Goal: Transaction & Acquisition: Purchase product/service

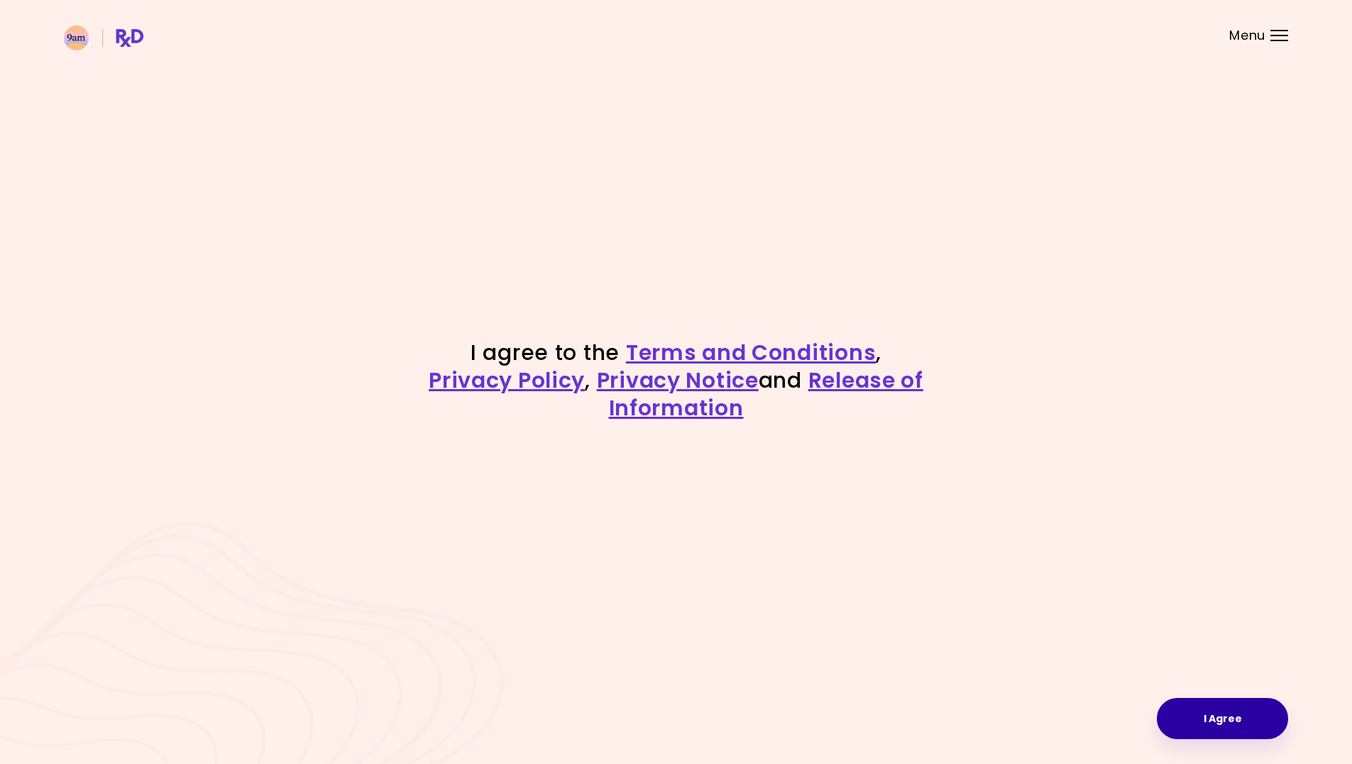
click at [1257, 703] on button "I Agree" at bounding box center [1222, 718] width 131 height 41
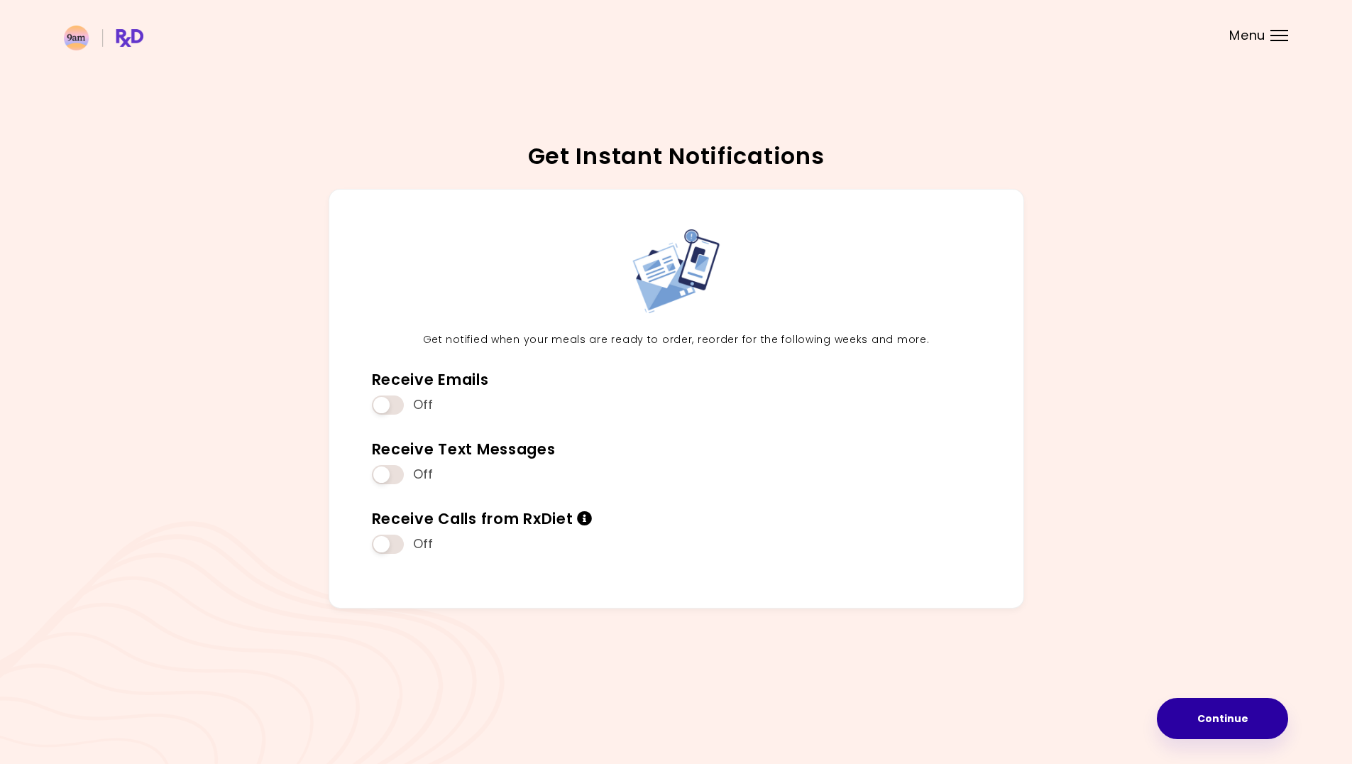
click at [1262, 711] on button "Continue" at bounding box center [1222, 718] width 131 height 41
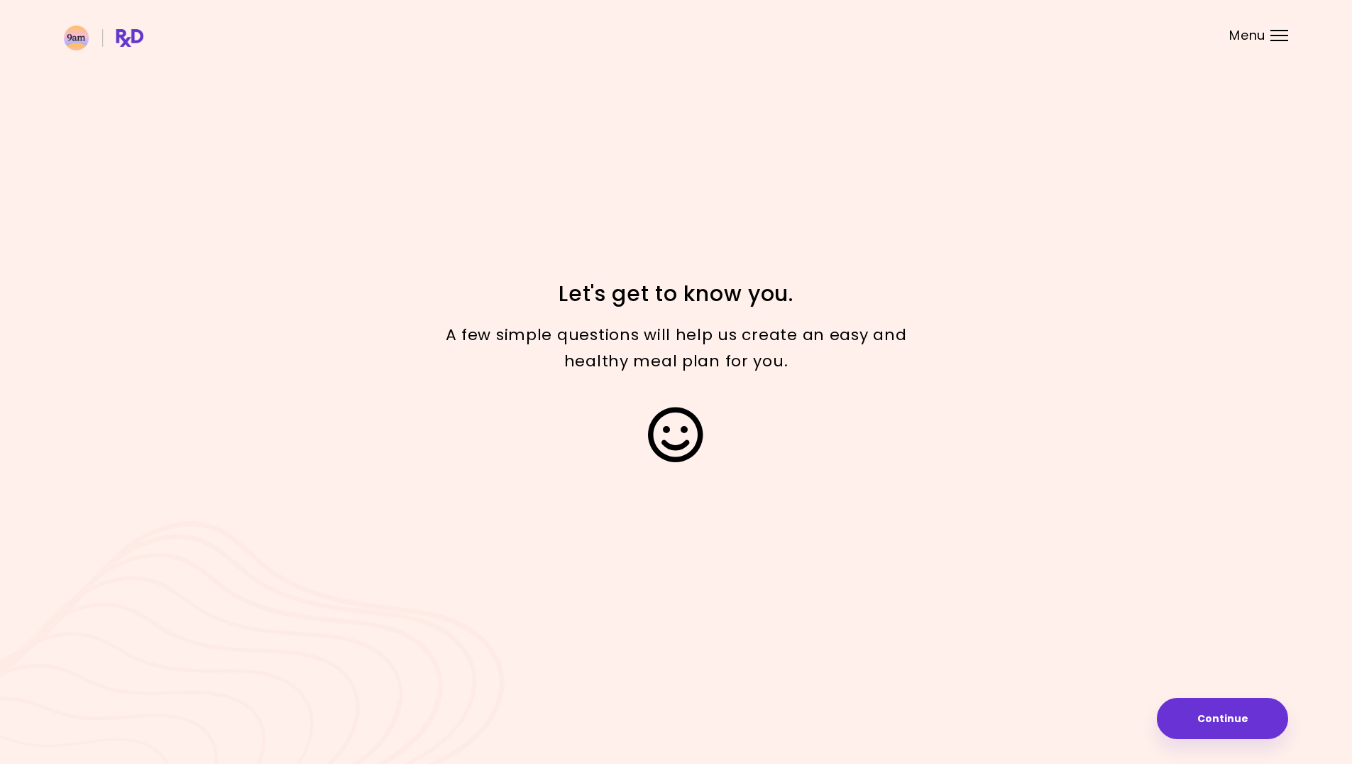
click at [1262, 711] on button "Continue" at bounding box center [1222, 718] width 131 height 41
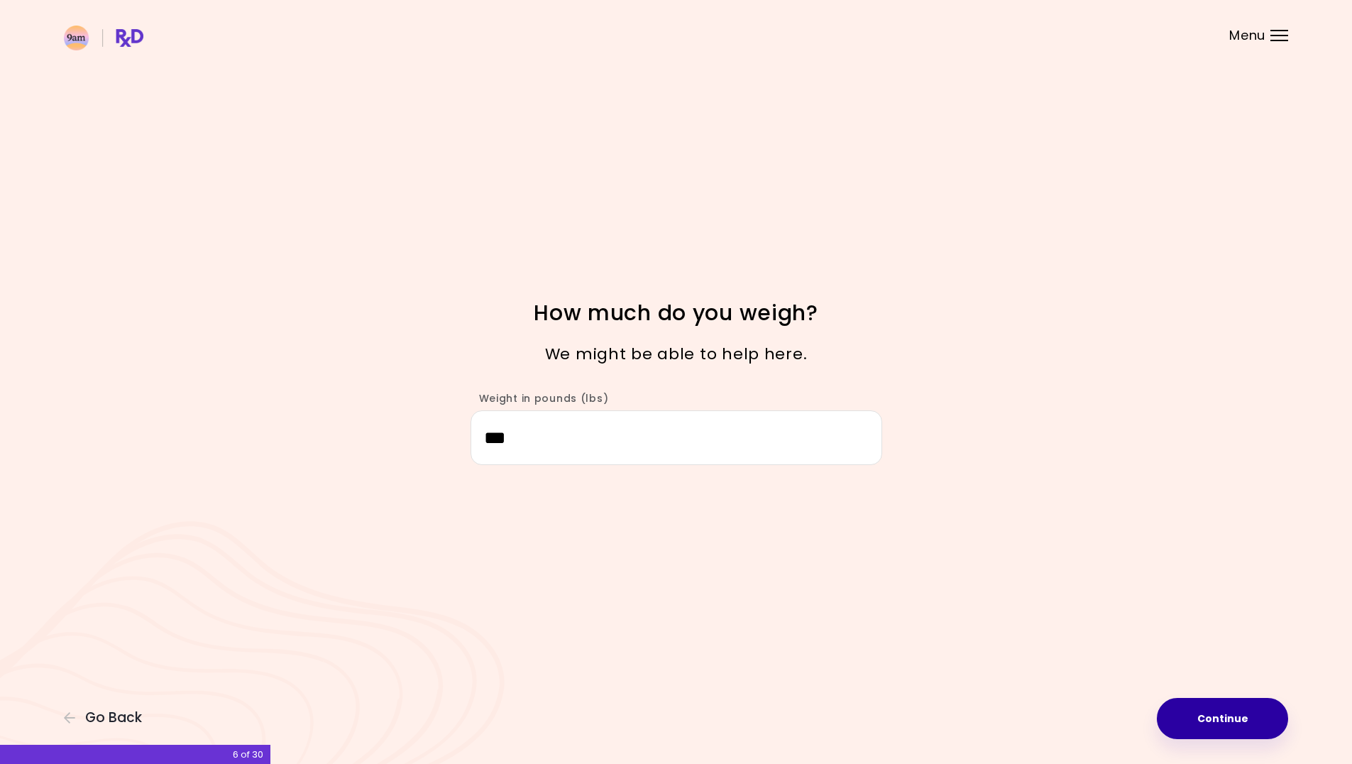
type input "***"
click at [1224, 730] on button "Continue" at bounding box center [1222, 718] width 131 height 41
select select "****"
click at [1224, 728] on button "Continue" at bounding box center [1222, 718] width 131 height 41
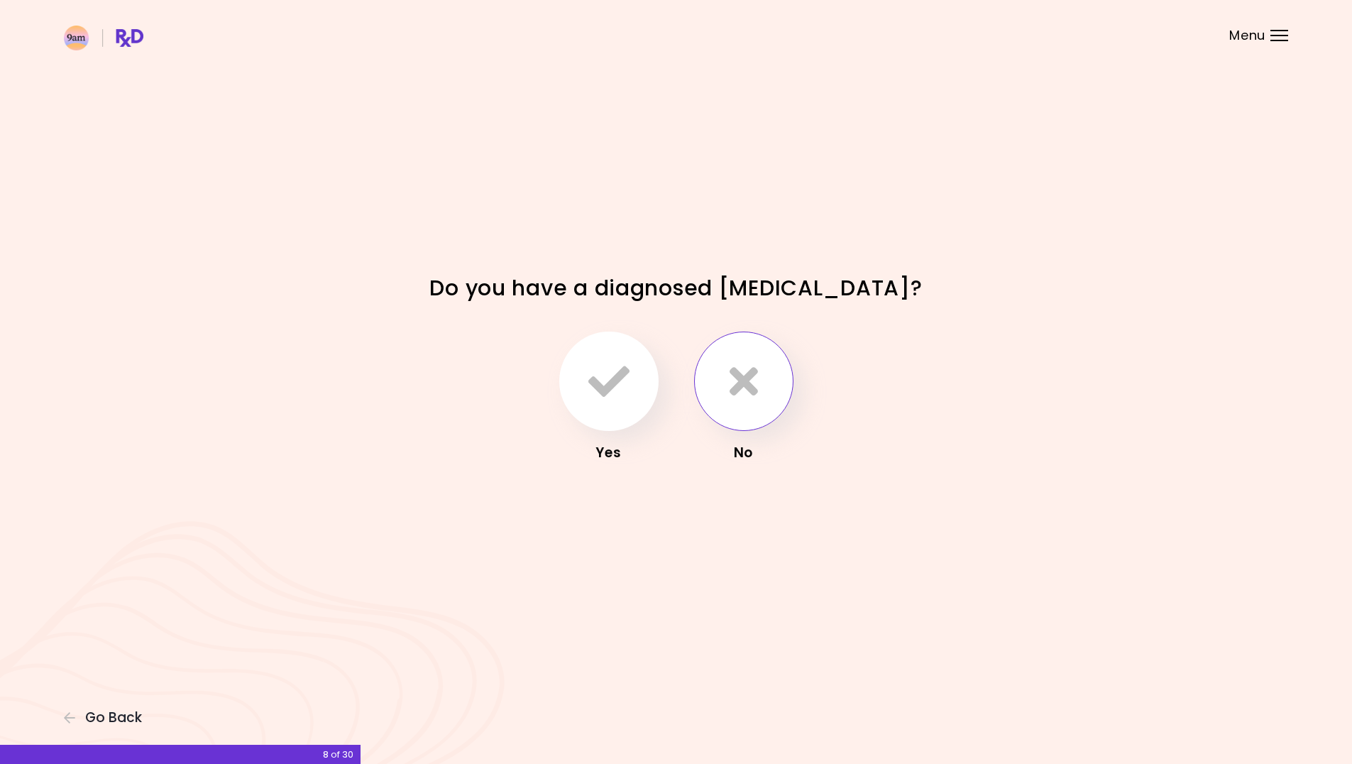
click at [735, 390] on icon "button" at bounding box center [744, 381] width 28 height 41
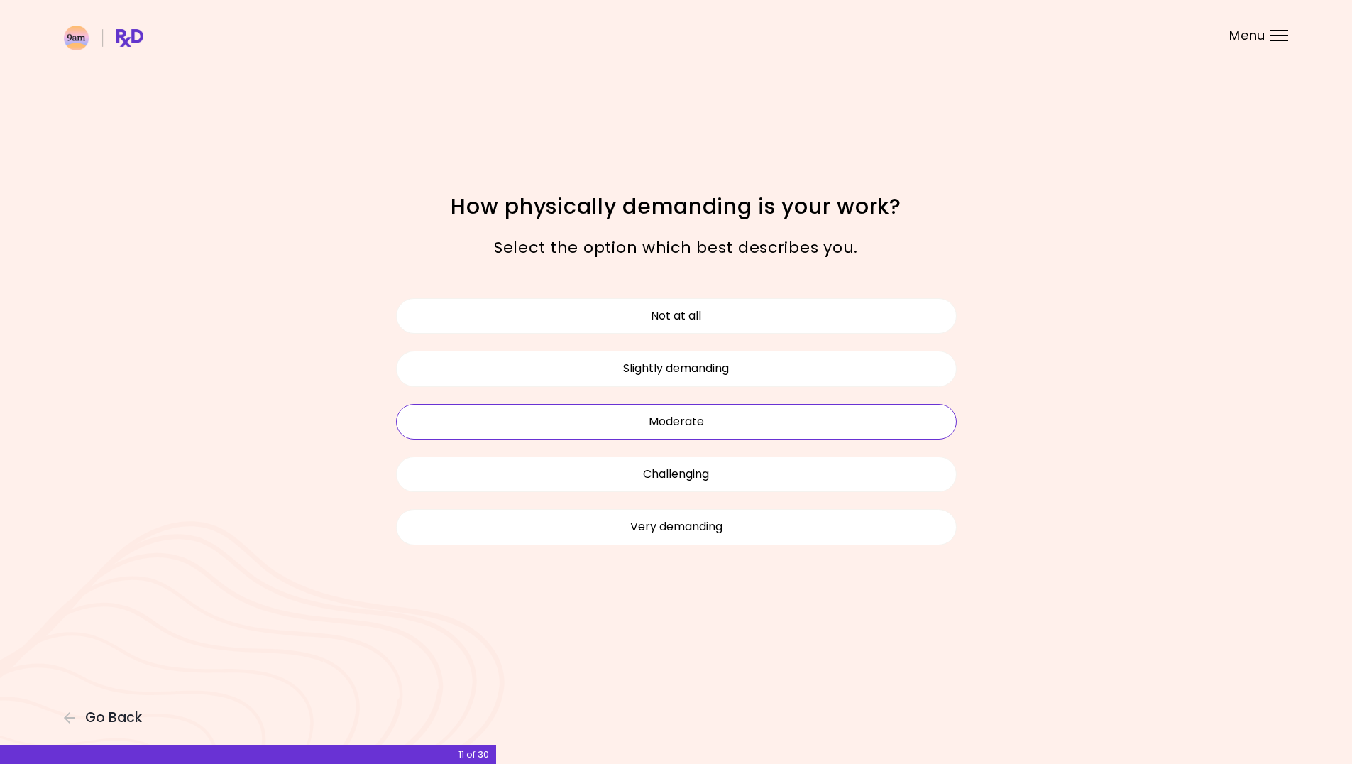
click at [774, 424] on button "Moderate" at bounding box center [676, 421] width 561 height 35
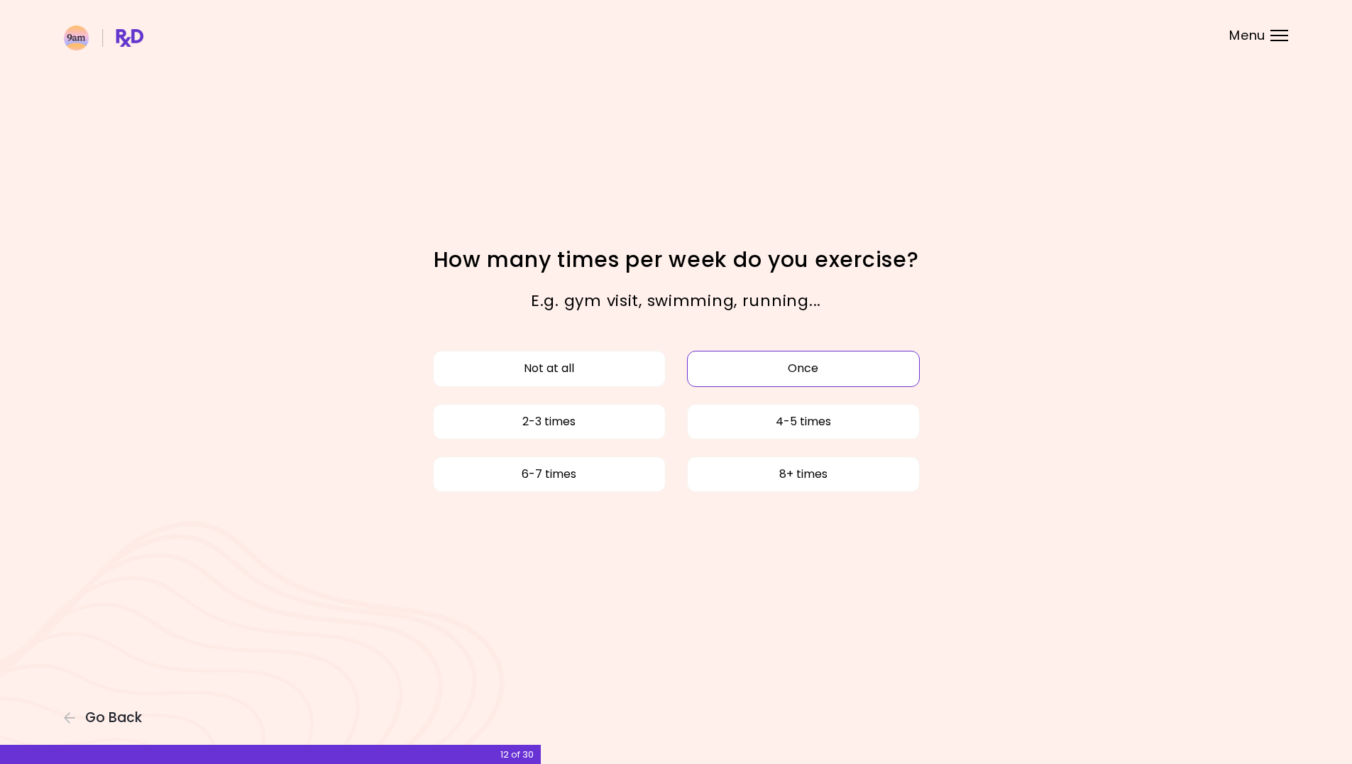
click at [745, 361] on button "Once" at bounding box center [803, 368] width 233 height 35
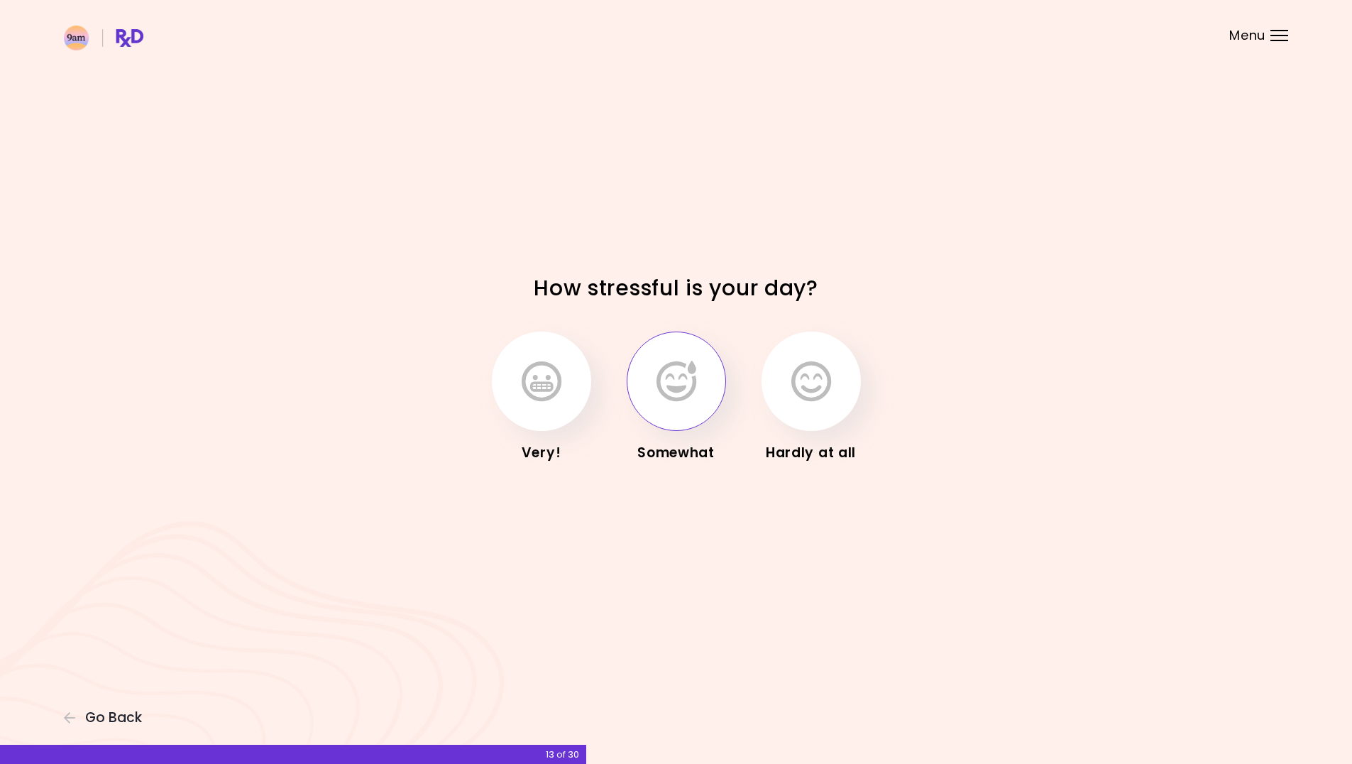
click at [683, 403] on button "button" at bounding box center [676, 380] width 99 height 99
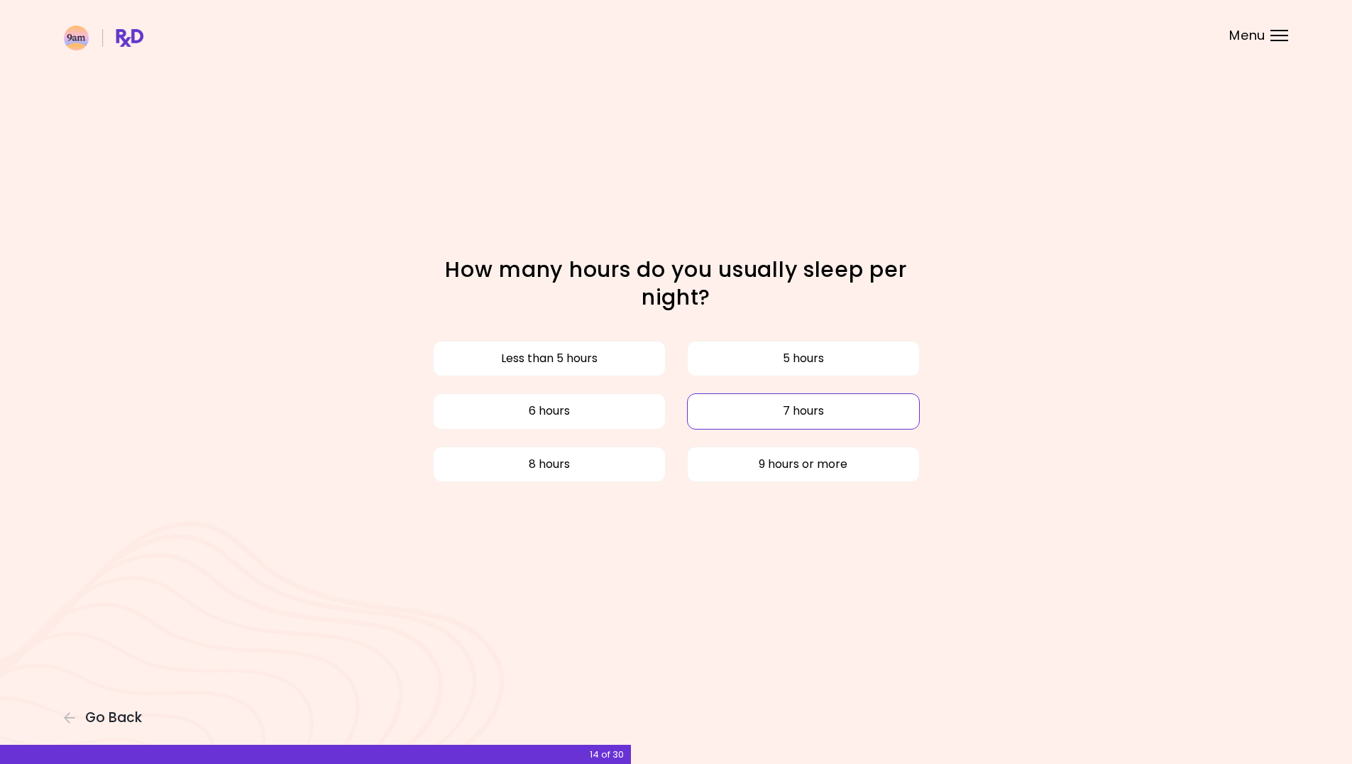
click at [762, 415] on button "7 hours" at bounding box center [803, 410] width 233 height 35
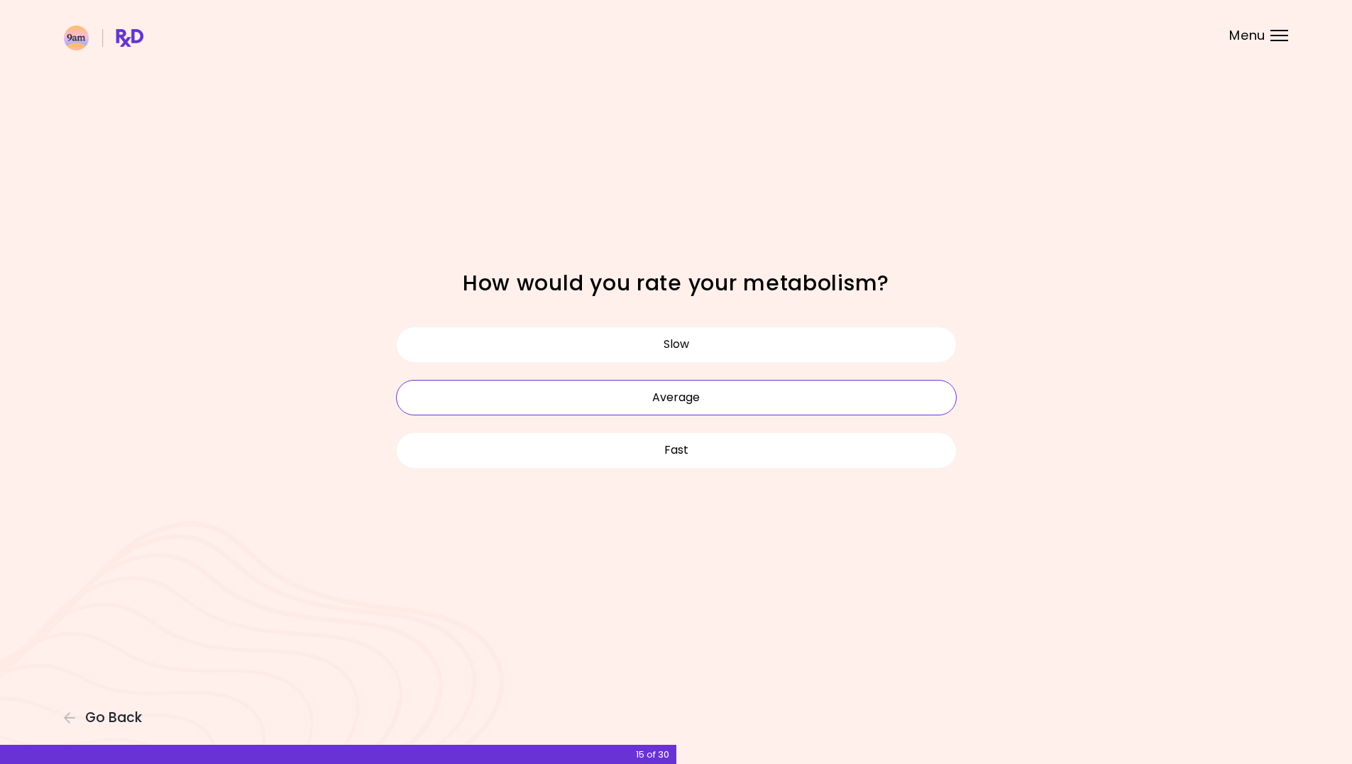
click at [757, 400] on button "Average" at bounding box center [676, 397] width 561 height 35
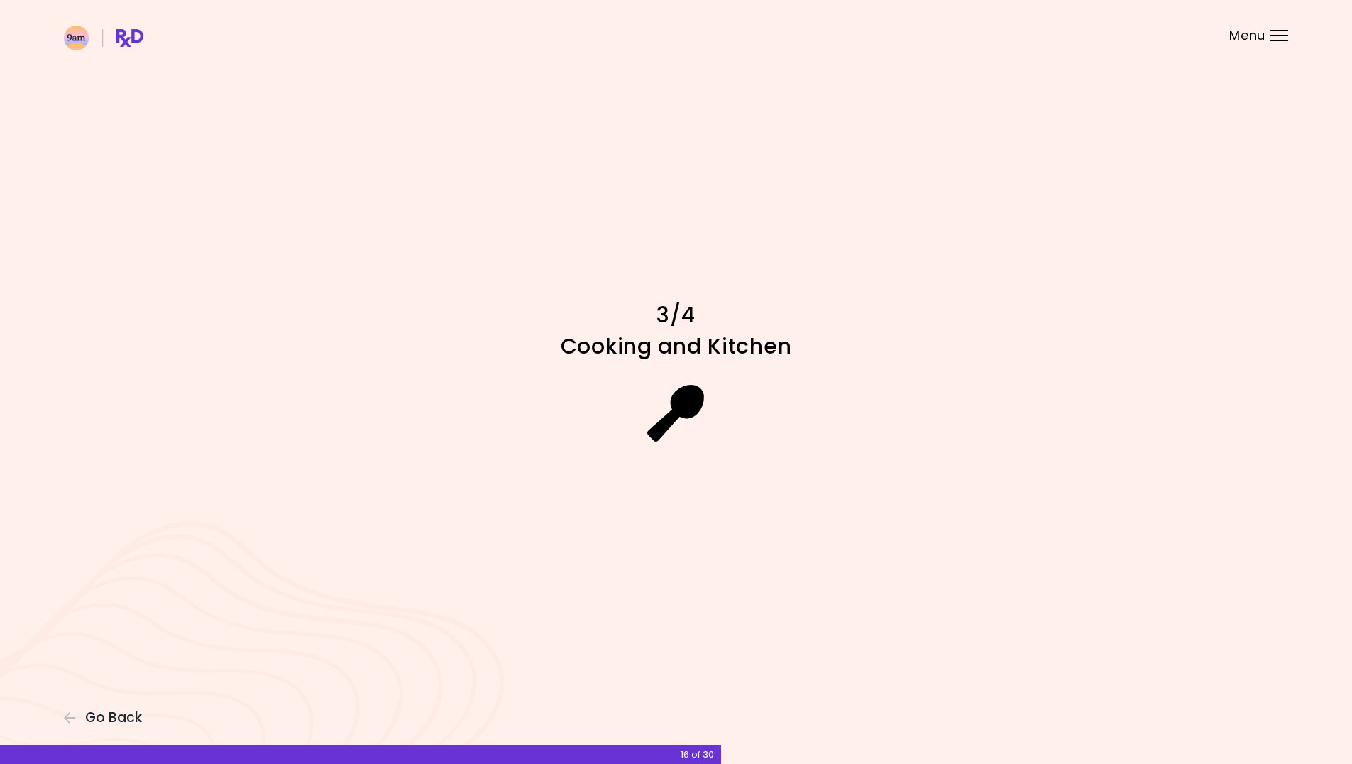
click at [675, 401] on icon at bounding box center [675, 413] width 57 height 57
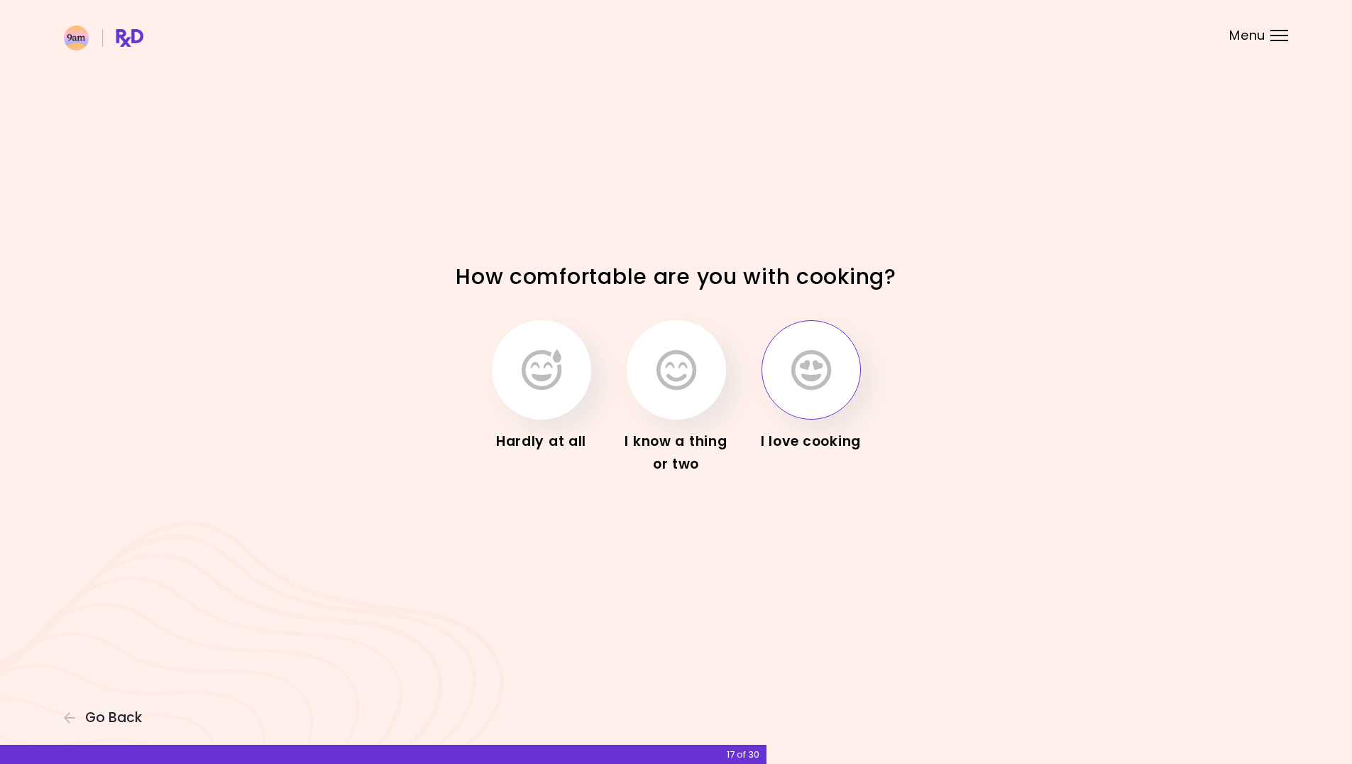
click at [833, 385] on button "button" at bounding box center [811, 369] width 99 height 99
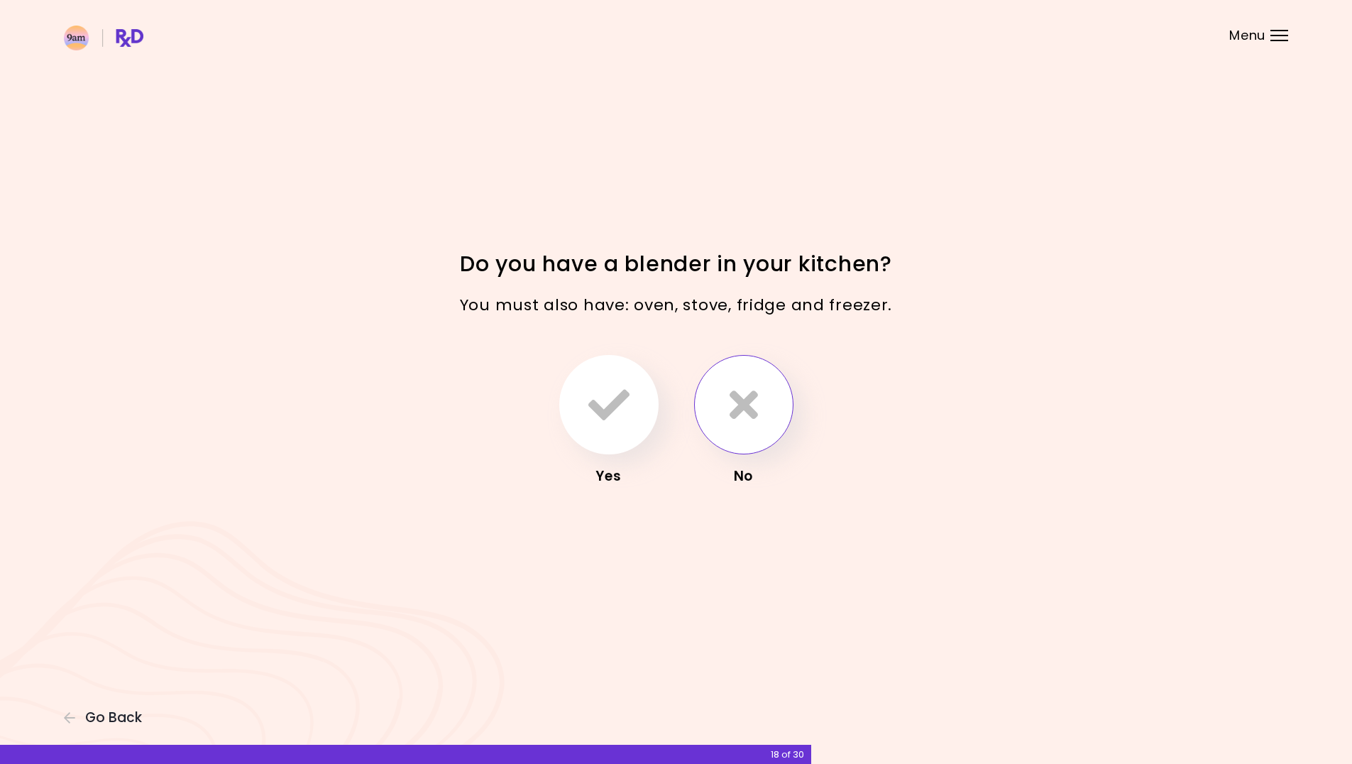
click at [764, 435] on button "button" at bounding box center [743, 404] width 99 height 99
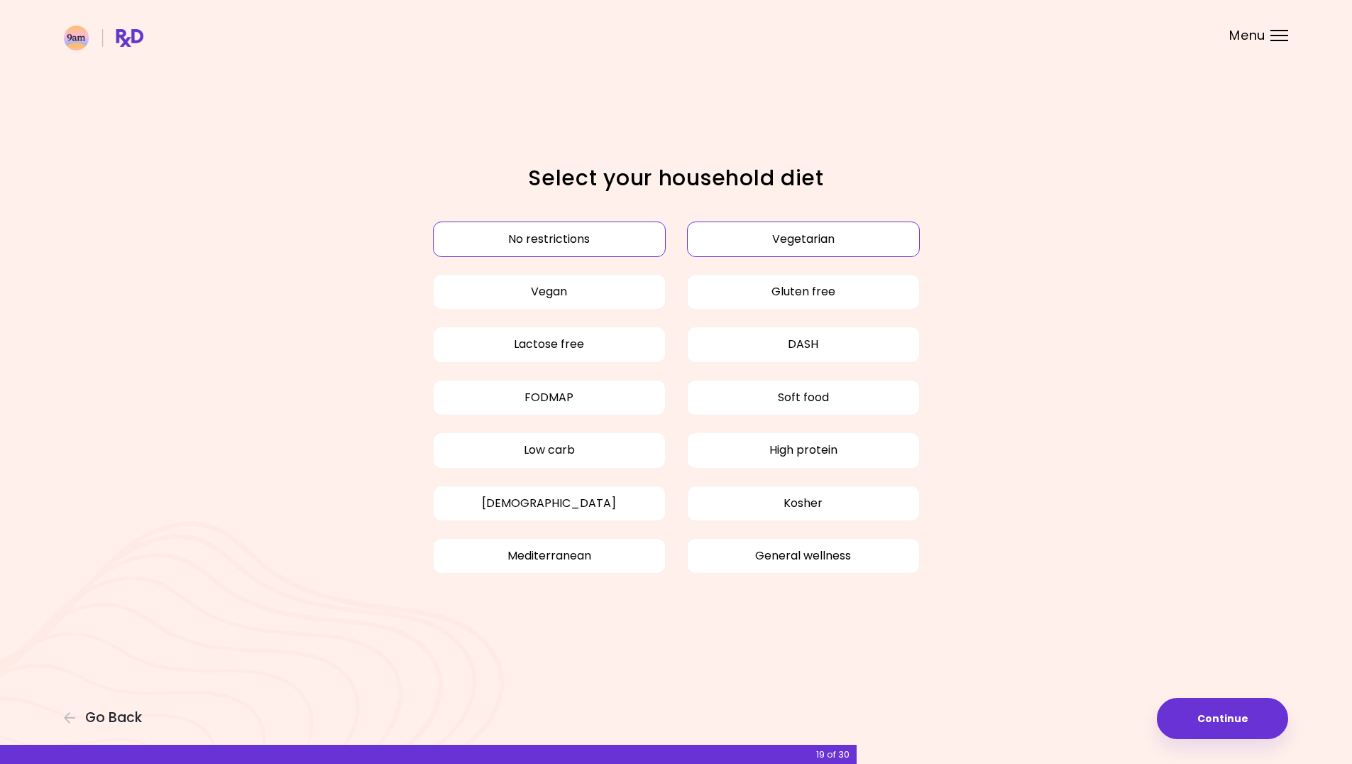
click at [829, 244] on button "Vegetarian" at bounding box center [803, 238] width 233 height 35
click at [620, 451] on button "Low carb" at bounding box center [549, 449] width 233 height 35
click at [823, 456] on button "High protein" at bounding box center [803, 449] width 233 height 35
click at [637, 560] on button "Mediterranean" at bounding box center [549, 555] width 233 height 35
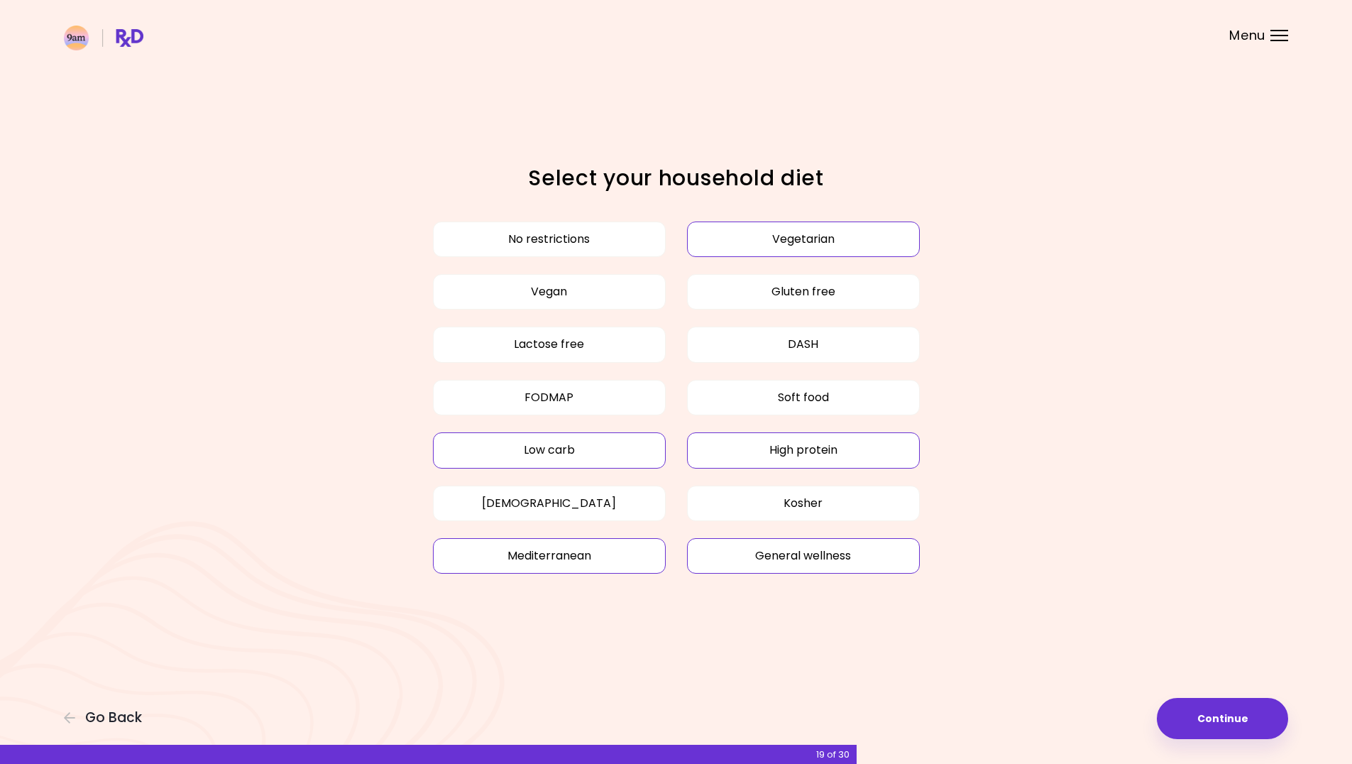
click at [780, 558] on button "General wellness" at bounding box center [803, 555] width 233 height 35
click at [1259, 714] on button "Continue" at bounding box center [1222, 718] width 131 height 41
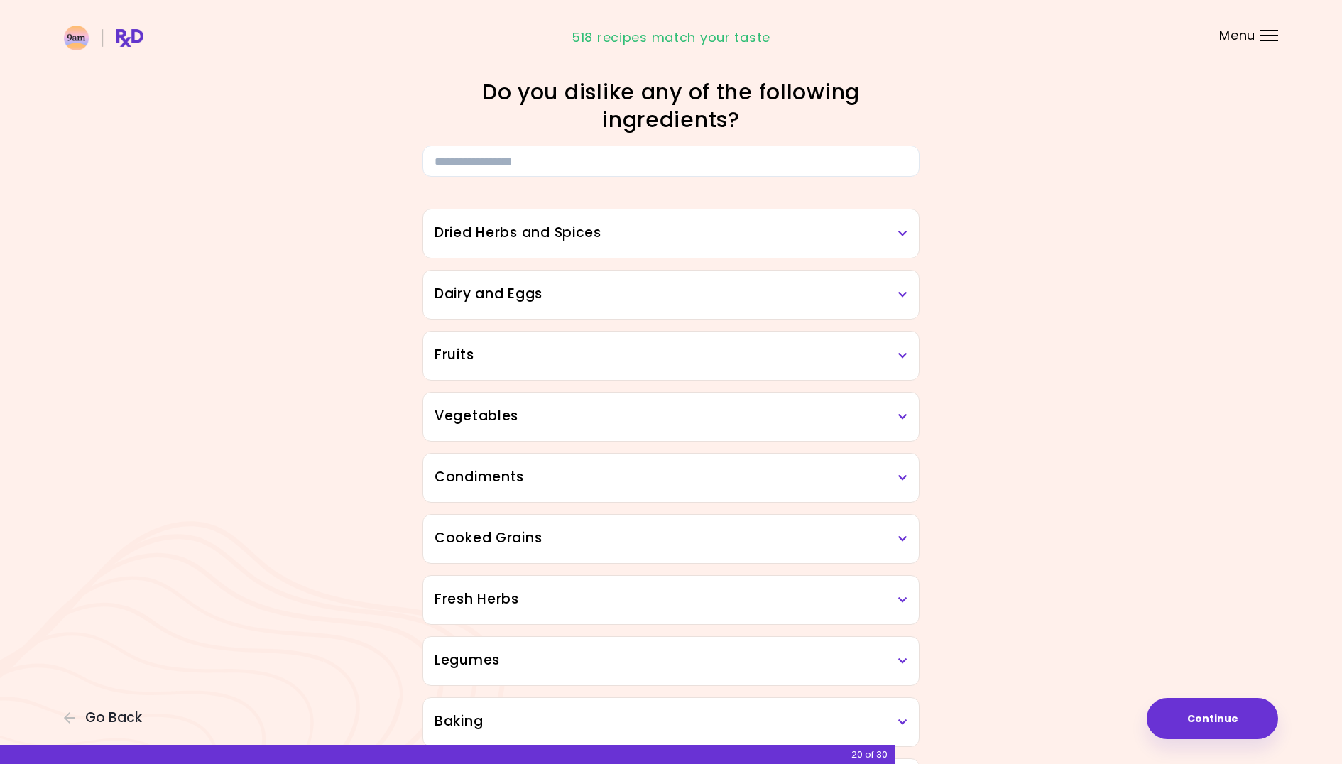
click at [901, 232] on icon at bounding box center [902, 234] width 9 height 10
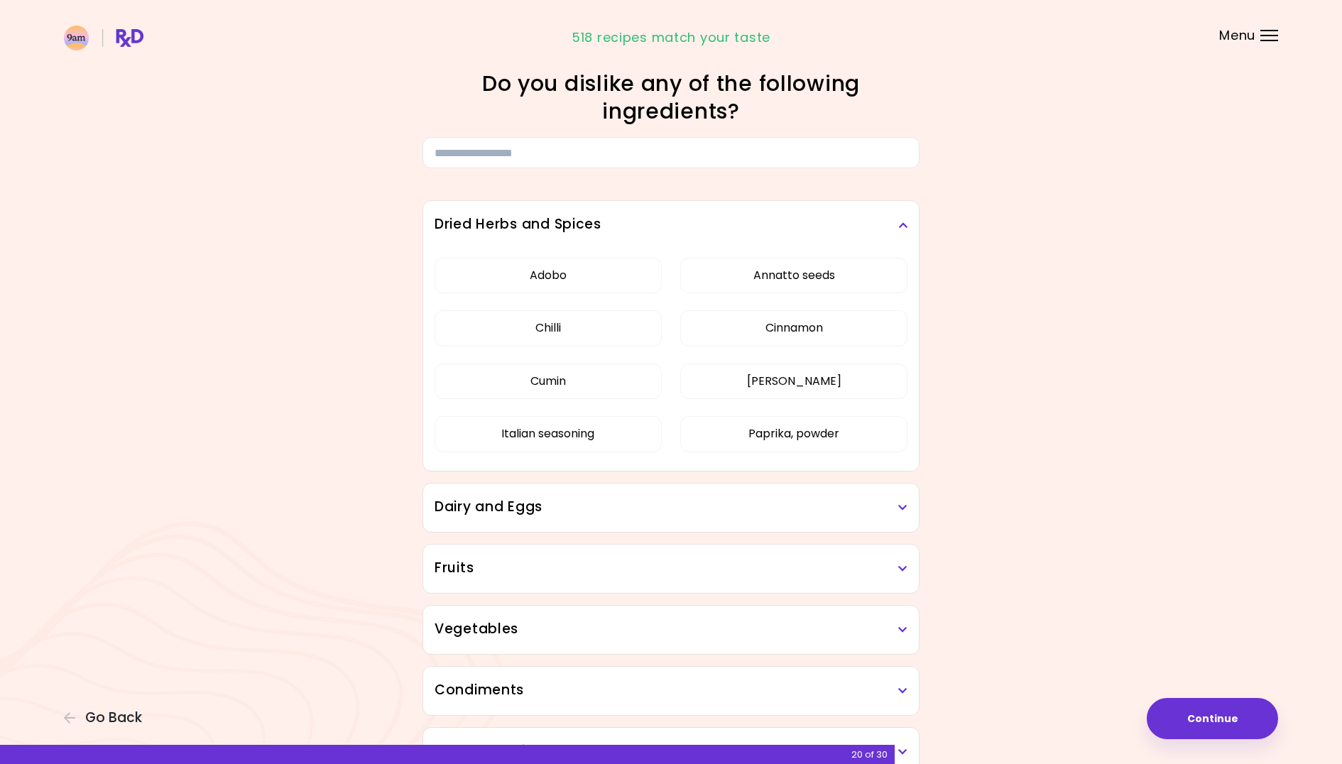
scroll to position [10, 0]
click at [636, 375] on button "Cumin" at bounding box center [547, 379] width 227 height 35
click at [882, 512] on h3 "Dairy and Eggs" at bounding box center [670, 505] width 473 height 21
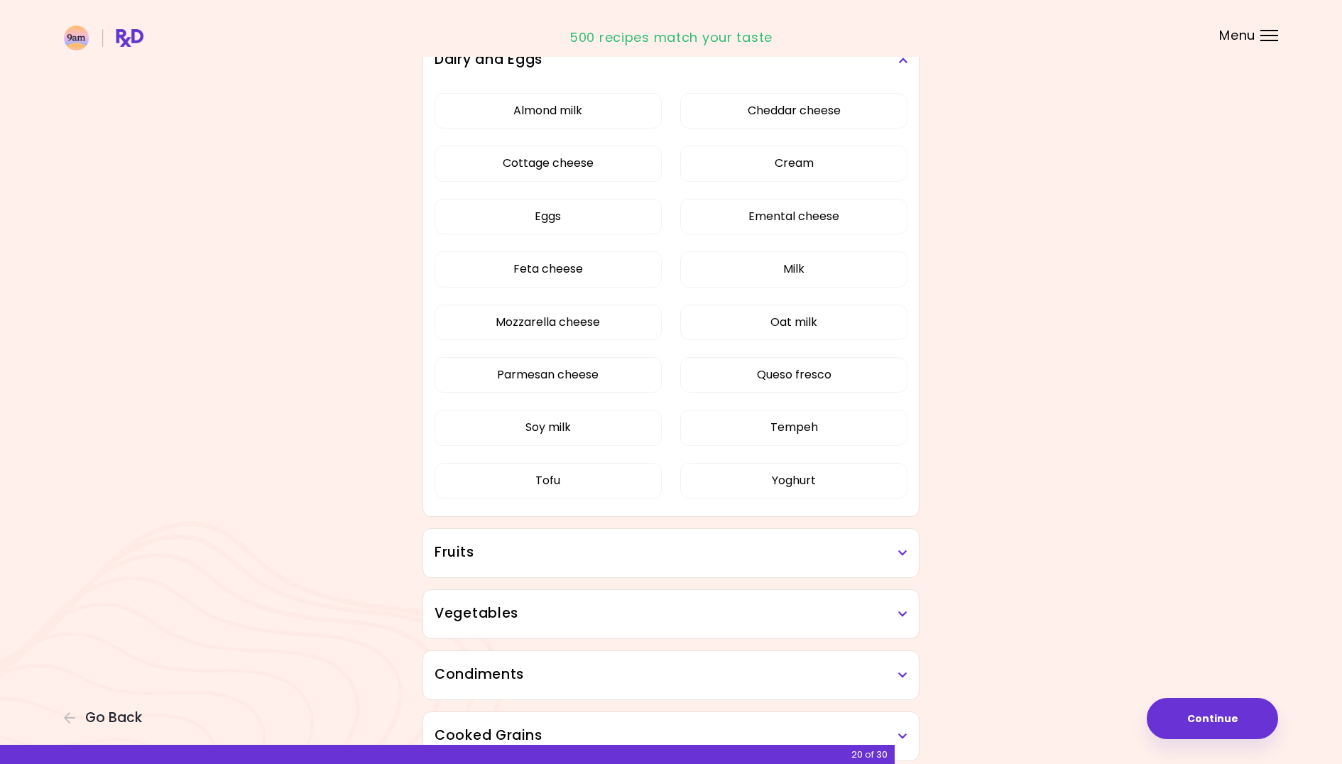
scroll to position [488, 0]
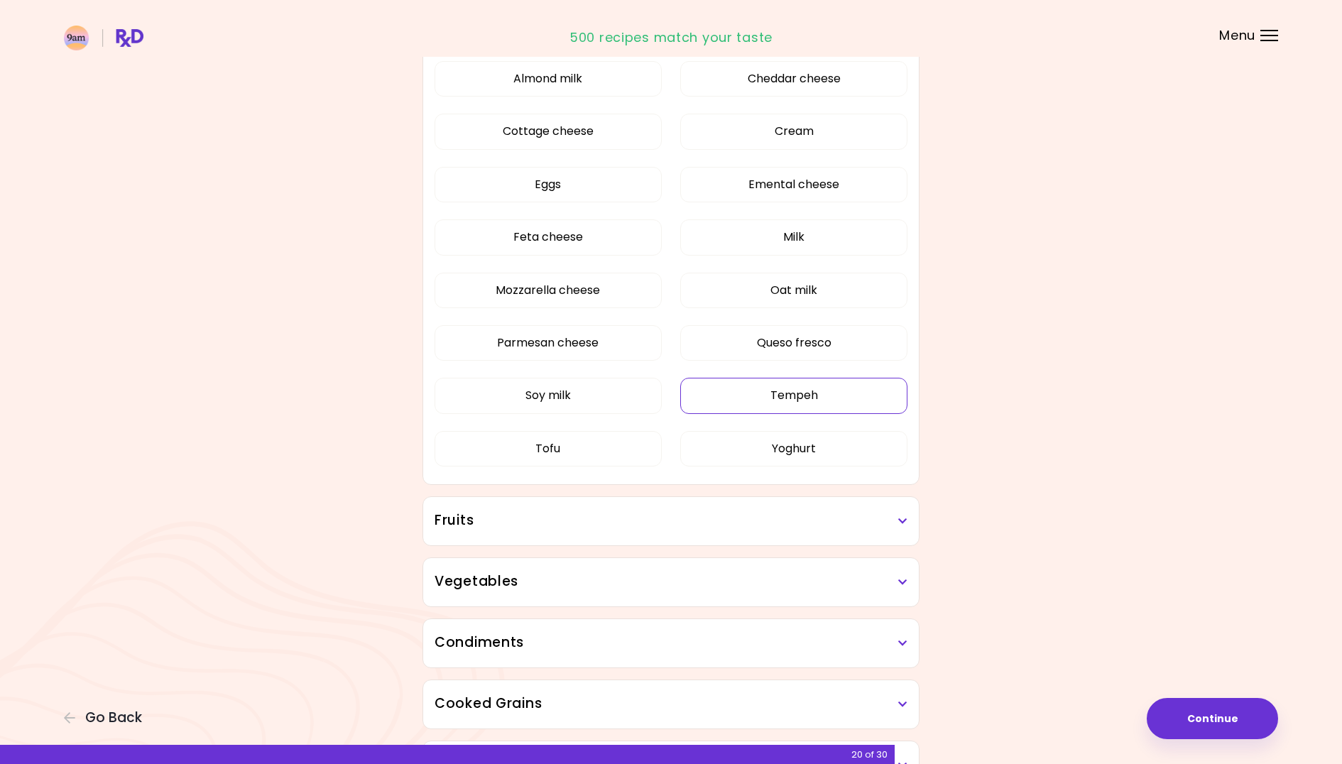
click at [857, 387] on div "Almond milk Cheddar cheese Cottage cheese Cream Eggs Emental cheese Feta cheese…" at bounding box center [670, 270] width 473 height 434
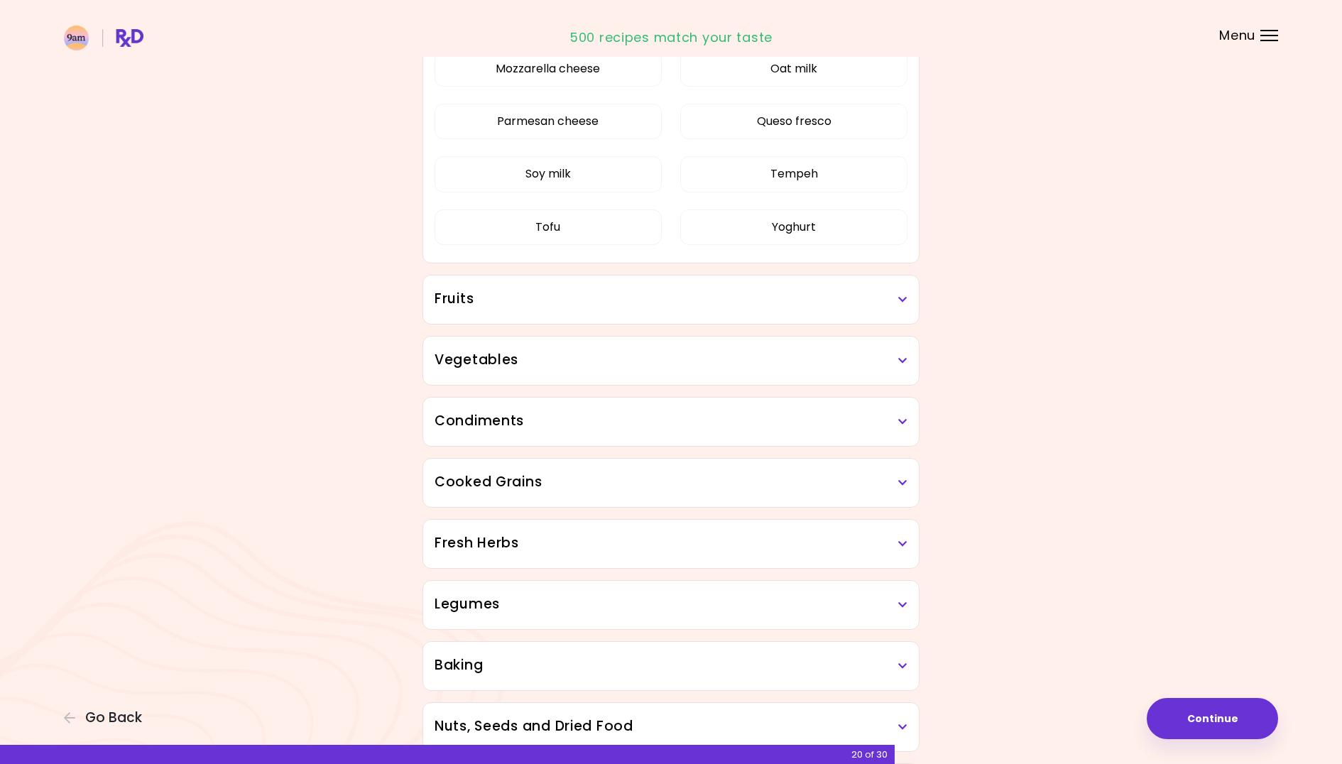
click at [901, 303] on icon at bounding box center [902, 300] width 9 height 10
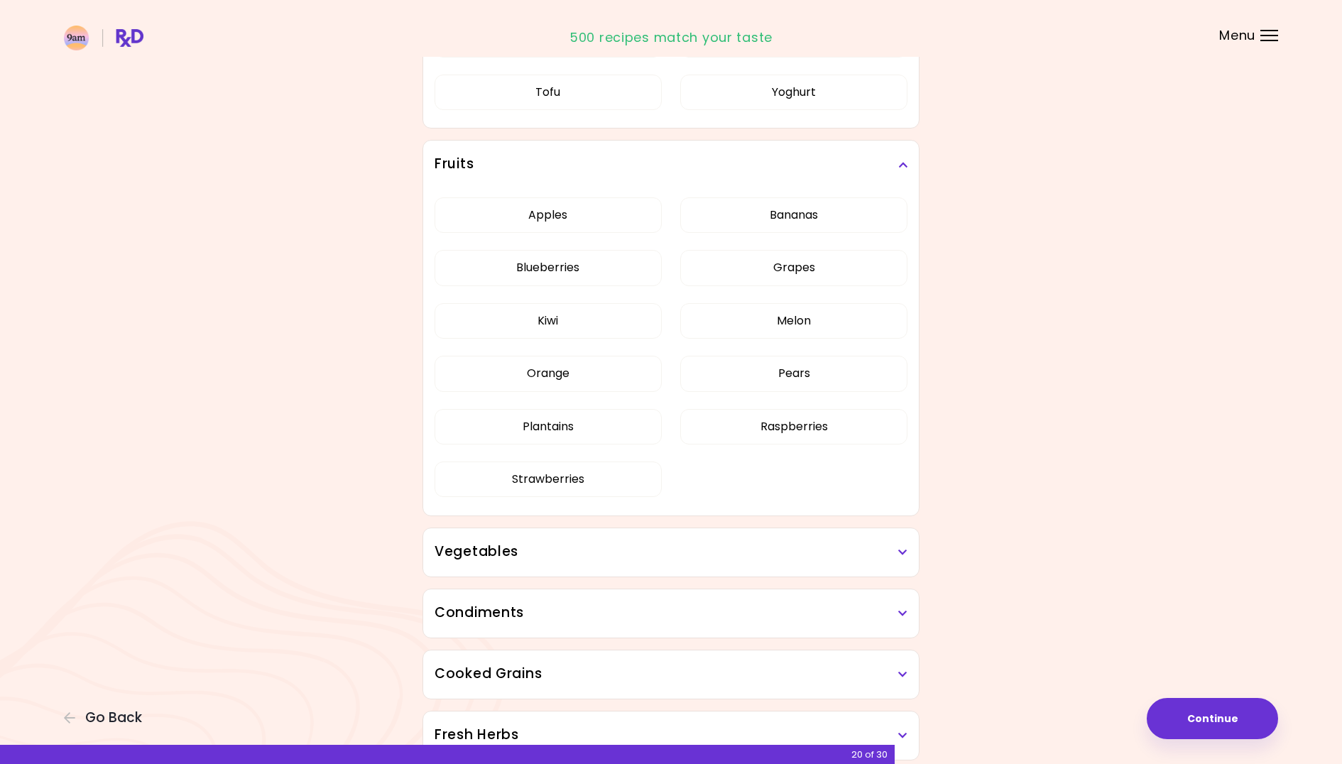
scroll to position [633, 0]
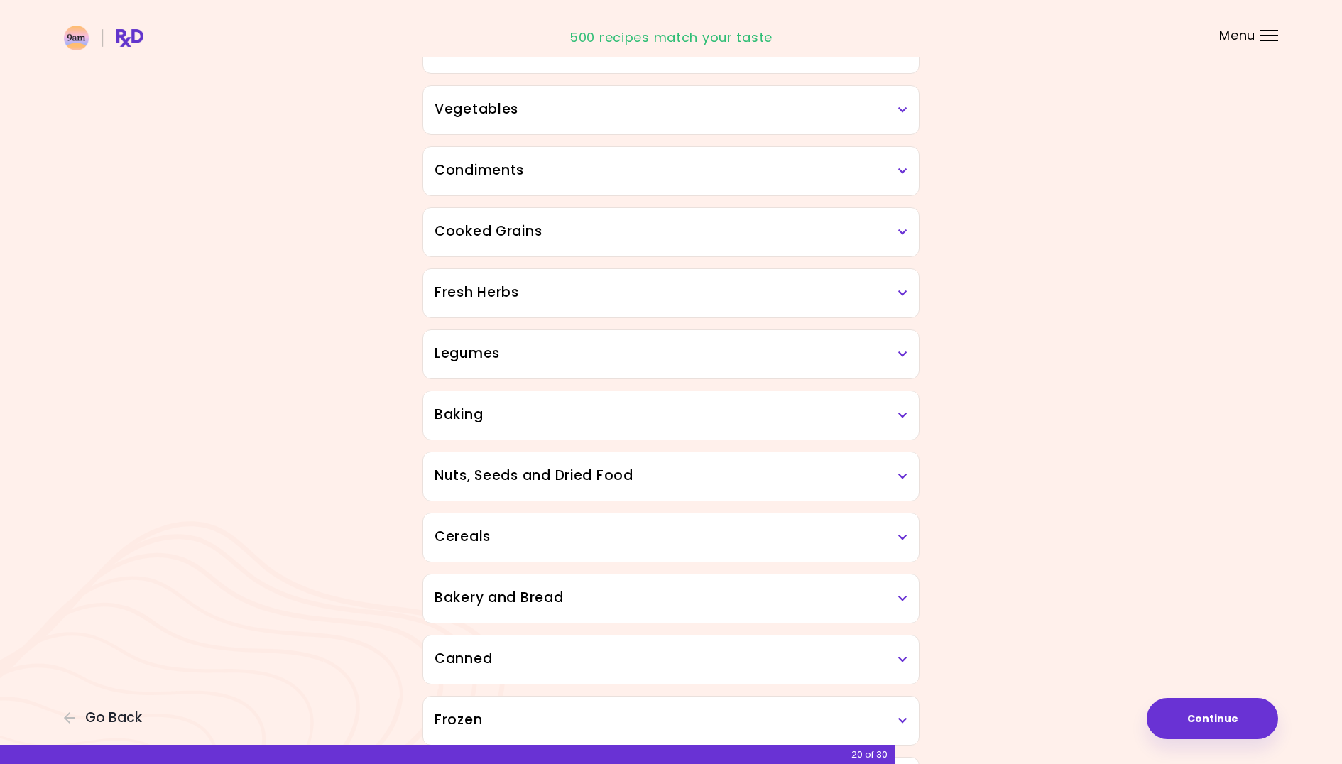
click at [739, 416] on div "Dried Herbs and Spices 1 ingredient selected Adobo Annatto seeds Chilli Cinnamo…" at bounding box center [670, 175] width 511 height 1263
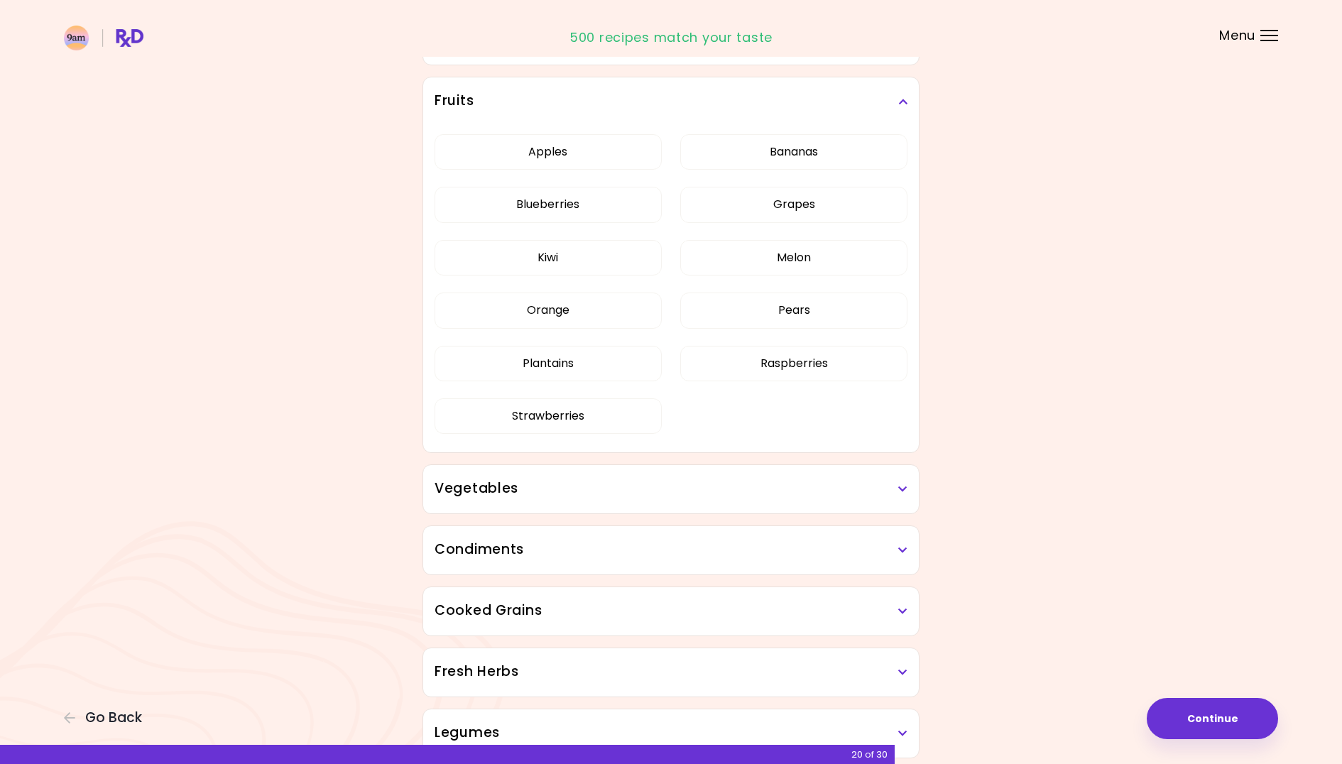
scroll to position [255, 0]
click at [801, 355] on button "Raspberries" at bounding box center [793, 362] width 227 height 35
click at [886, 362] on button "Raspberries" at bounding box center [793, 362] width 227 height 35
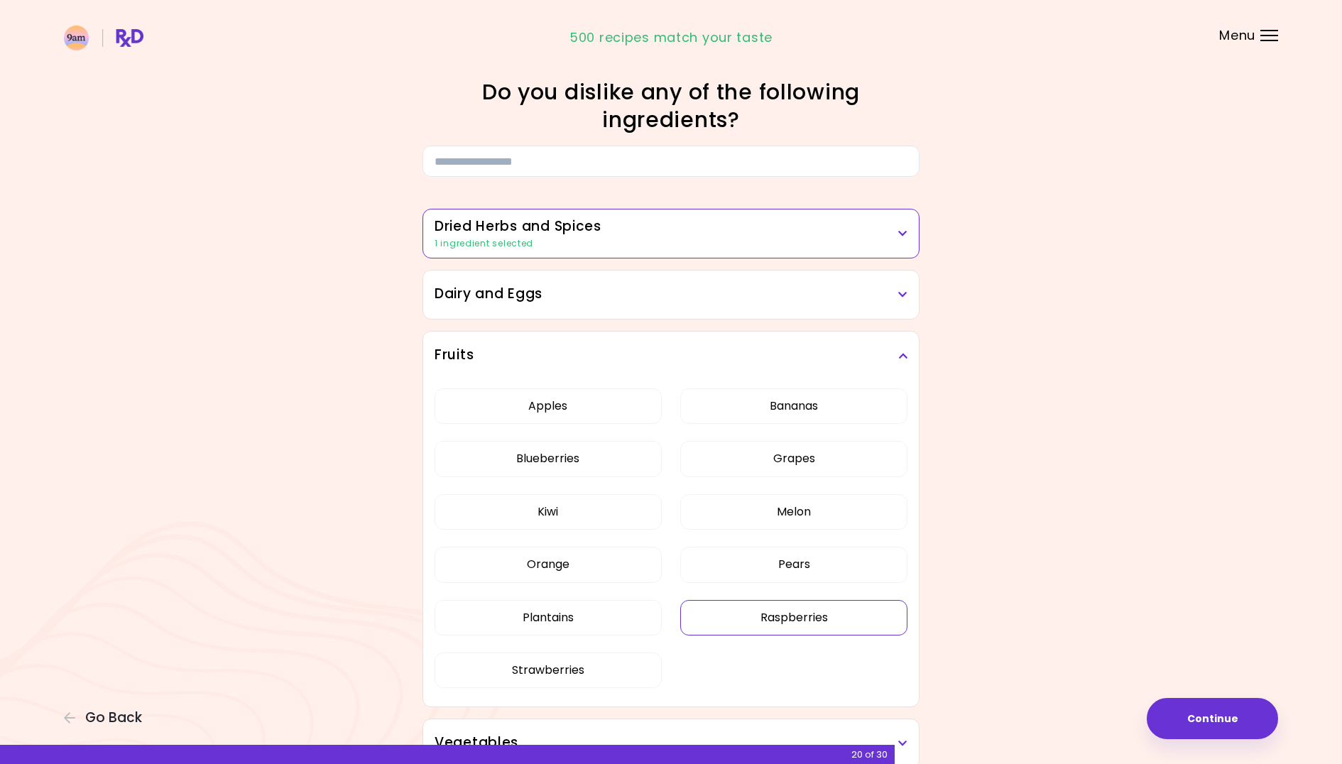
click at [813, 619] on button "Raspberries" at bounding box center [793, 617] width 227 height 35
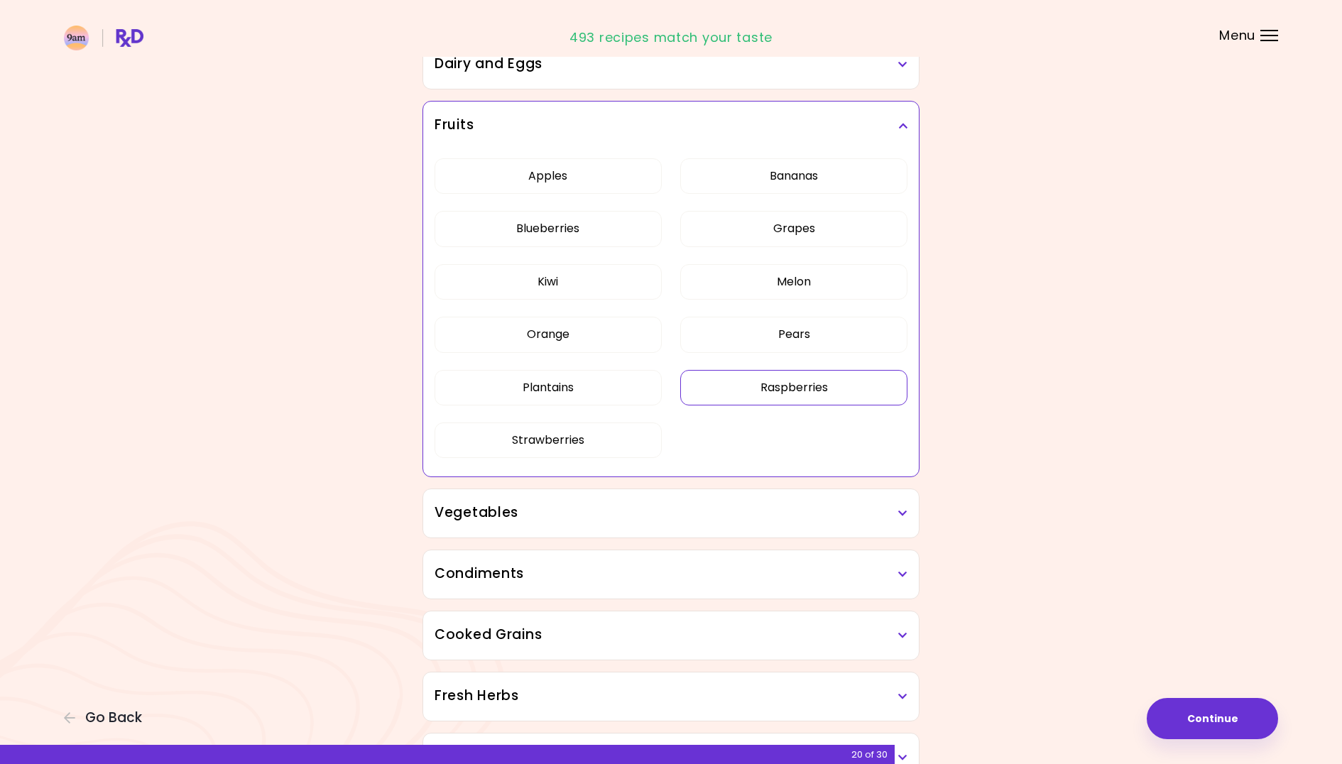
scroll to position [270, 0]
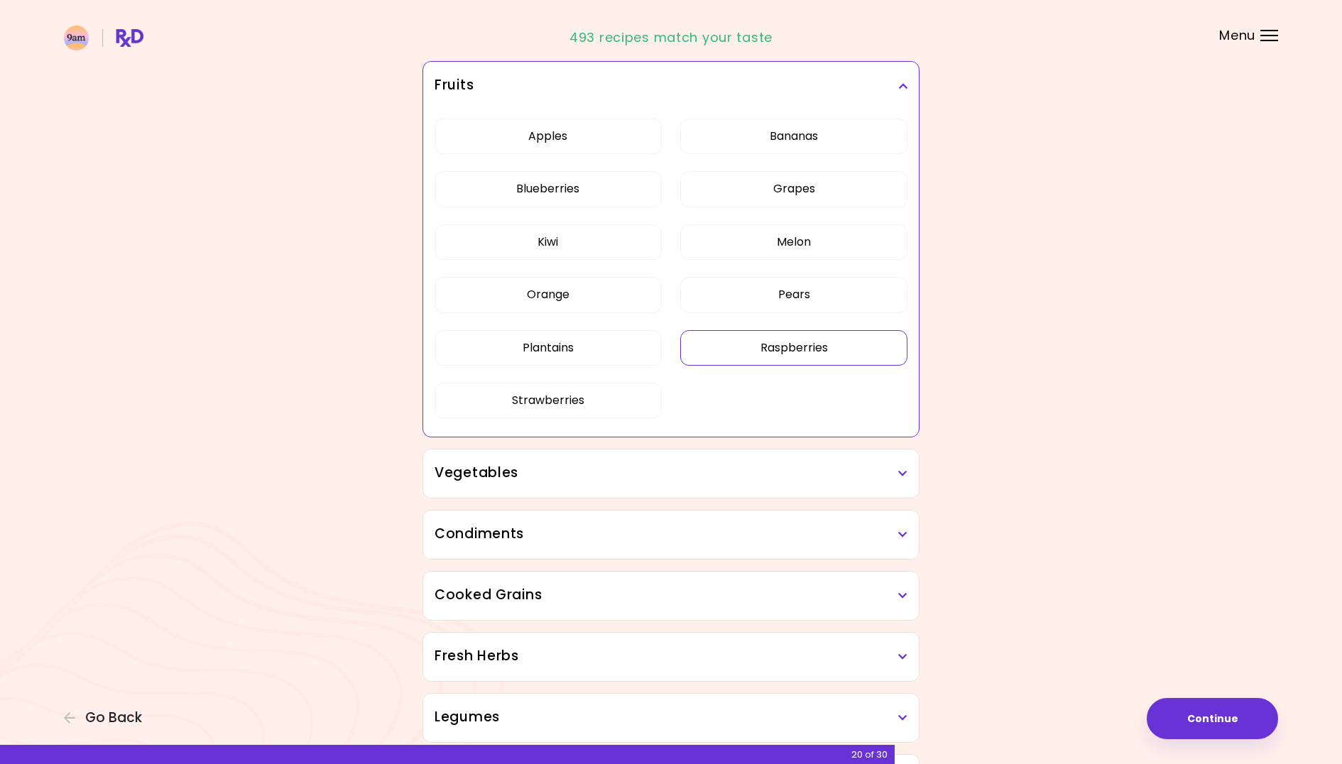
click at [904, 475] on icon at bounding box center [902, 473] width 9 height 10
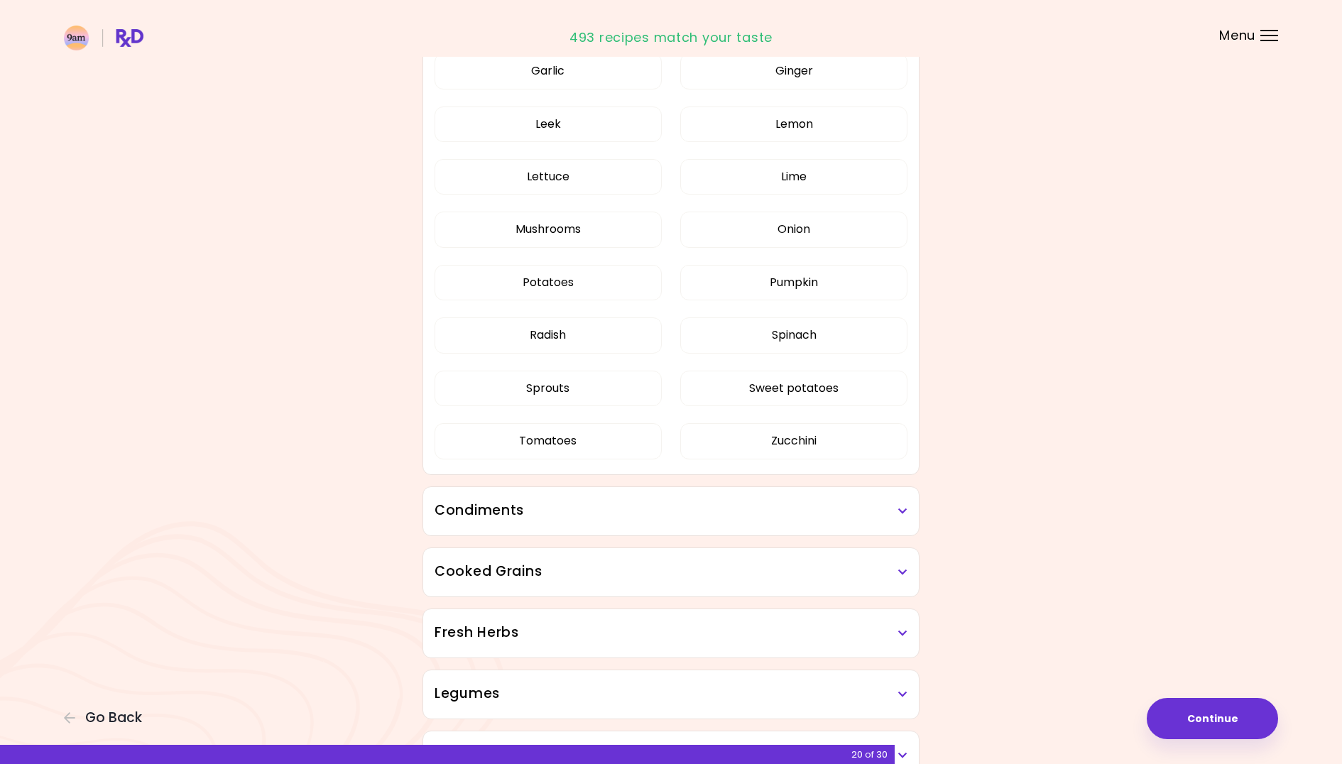
scroll to position [1156, 0]
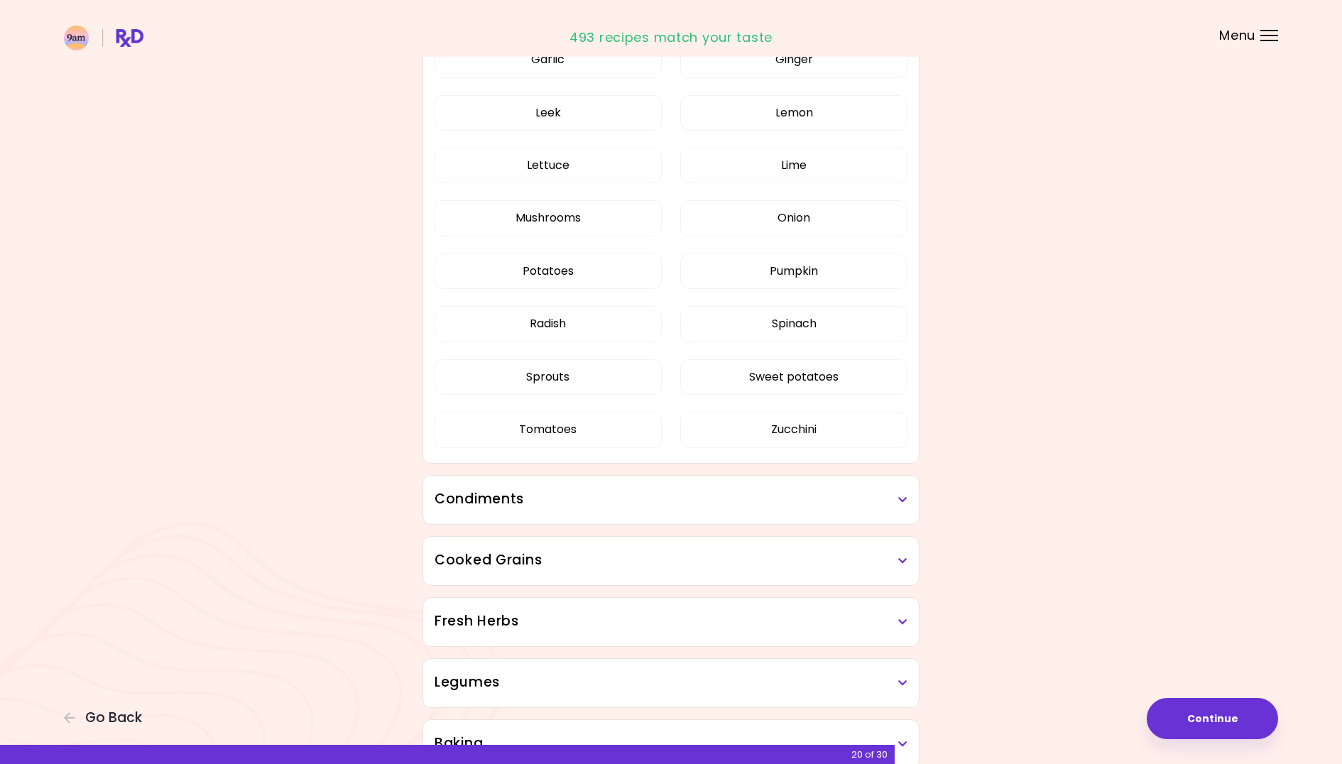
click at [911, 491] on div "Condiments" at bounding box center [670, 500] width 495 height 48
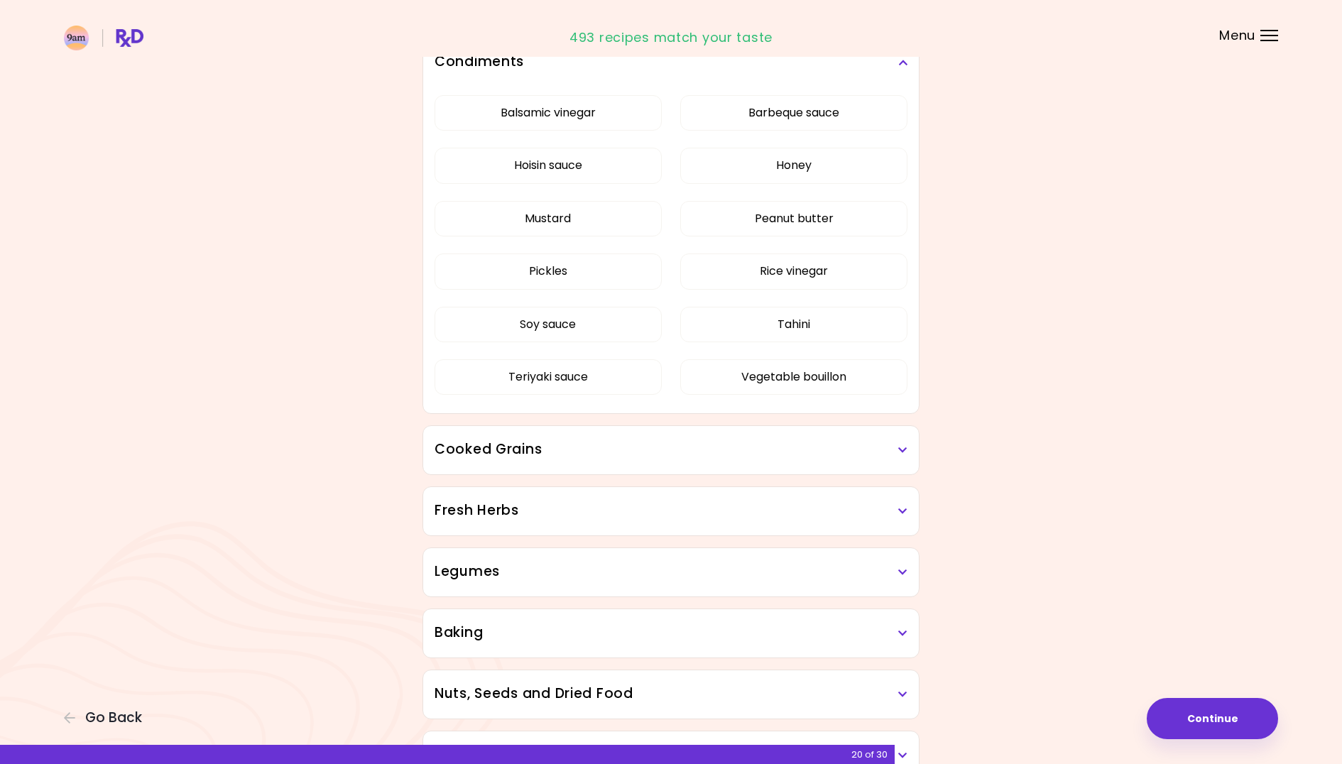
scroll to position [1592, 0]
click at [872, 456] on h3 "Cooked Grains" at bounding box center [670, 451] width 473 height 21
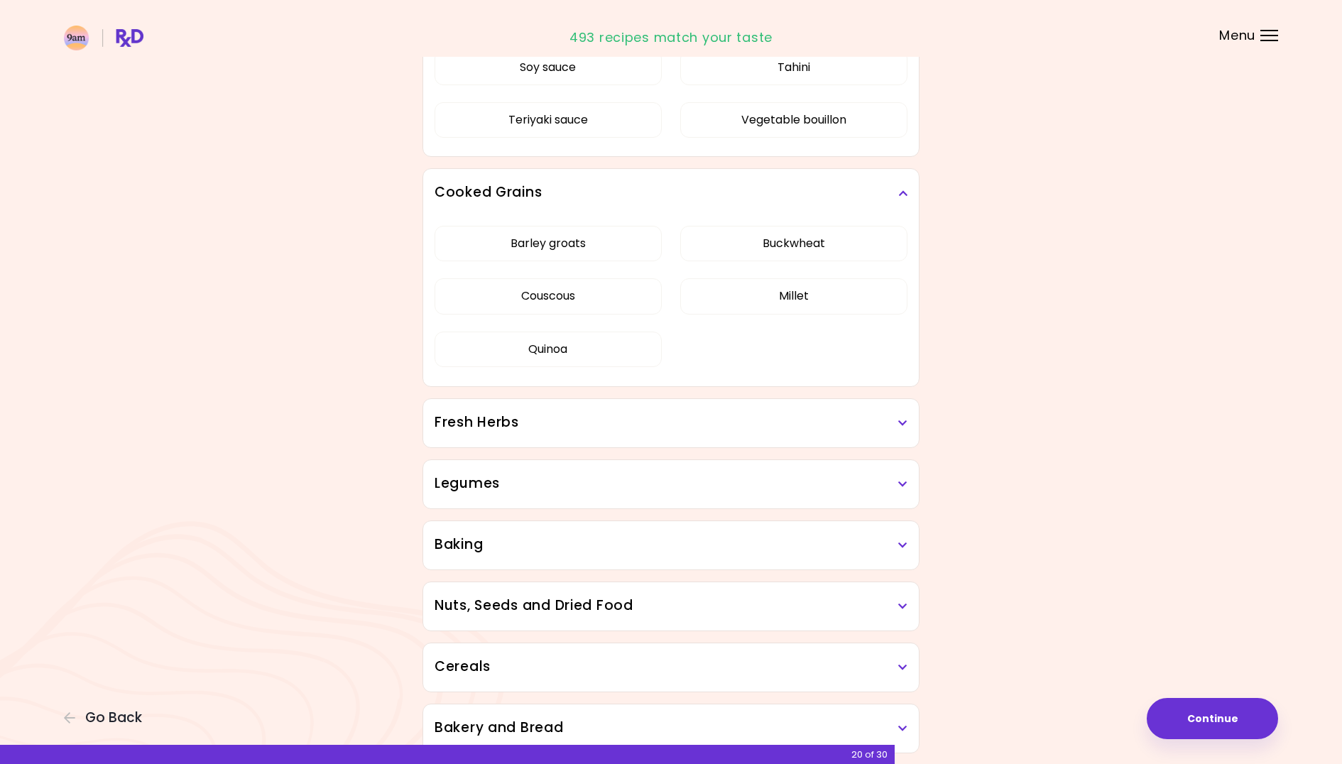
scroll to position [1850, 0]
click at [879, 437] on div "Fresh Herbs" at bounding box center [670, 424] width 495 height 48
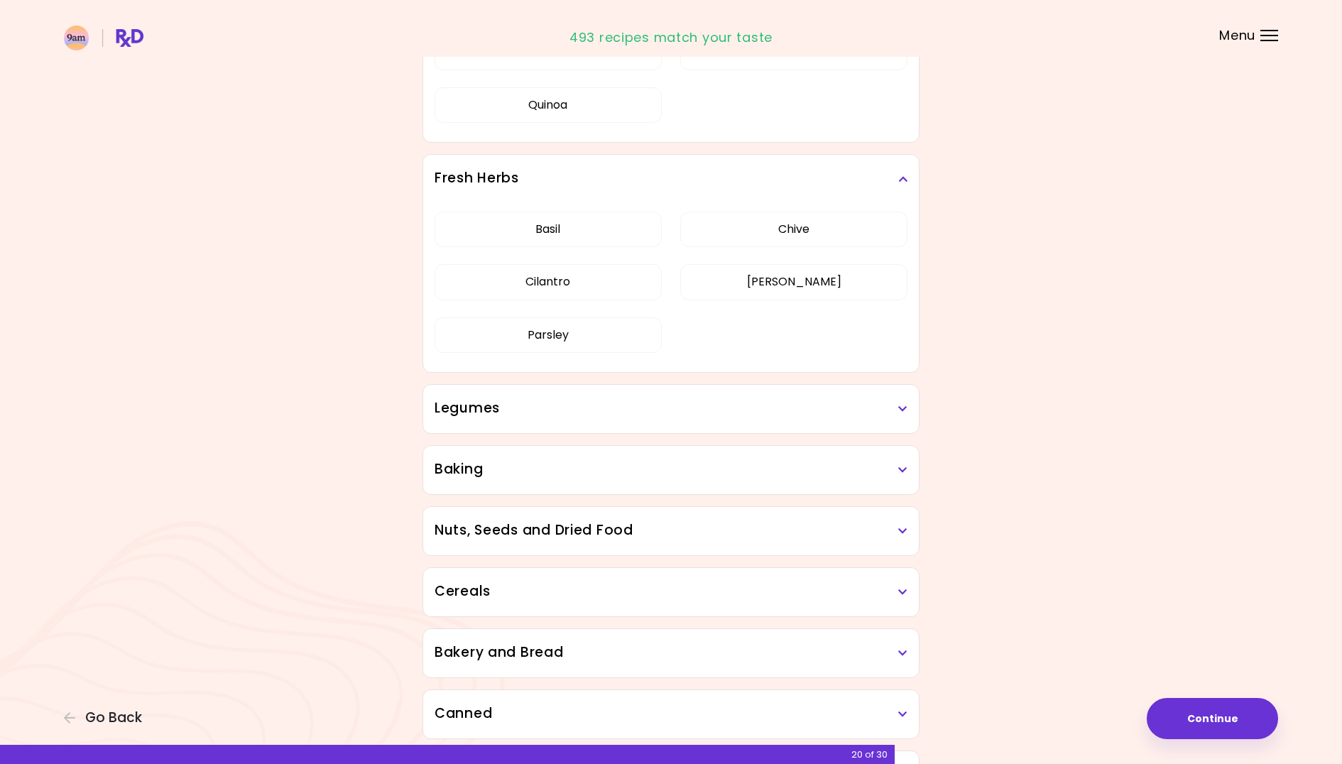
scroll to position [2093, 0]
click at [886, 417] on h3 "Legumes" at bounding box center [670, 410] width 473 height 21
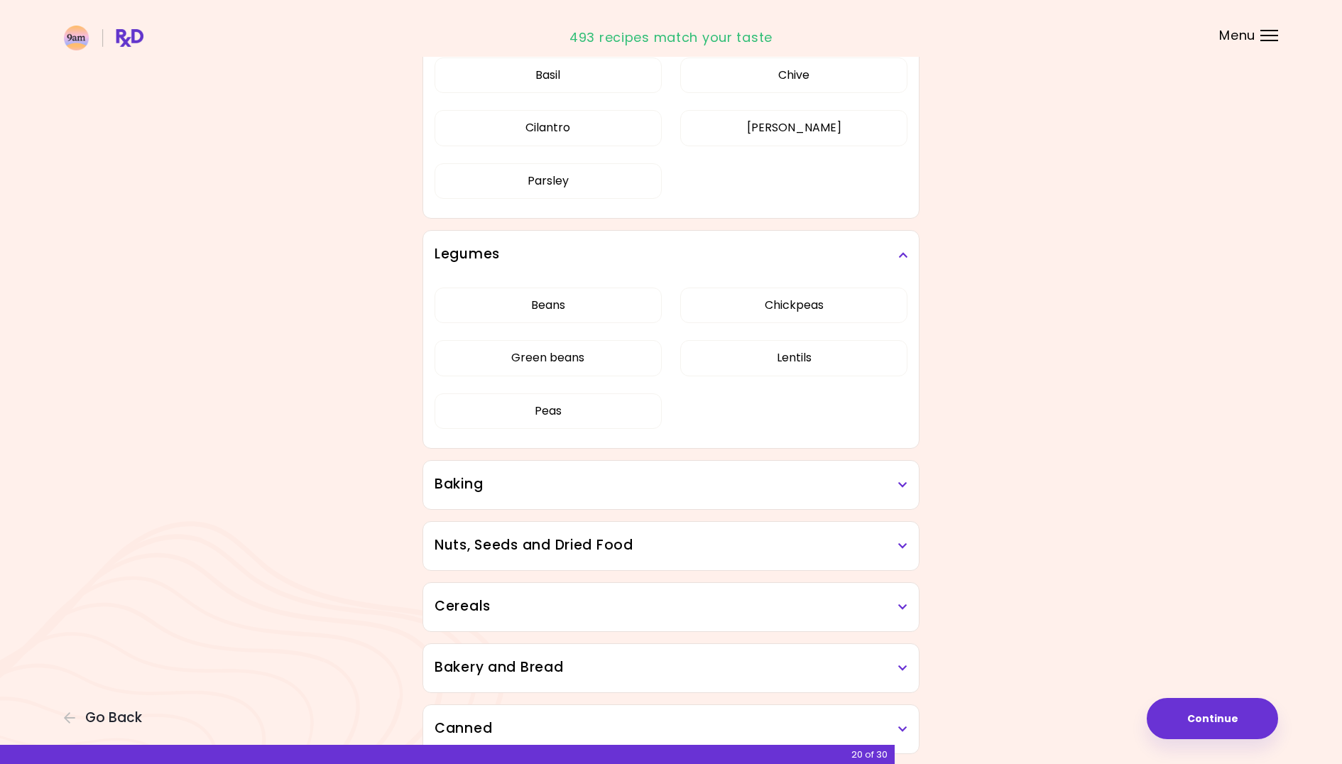
scroll to position [2384, 0]
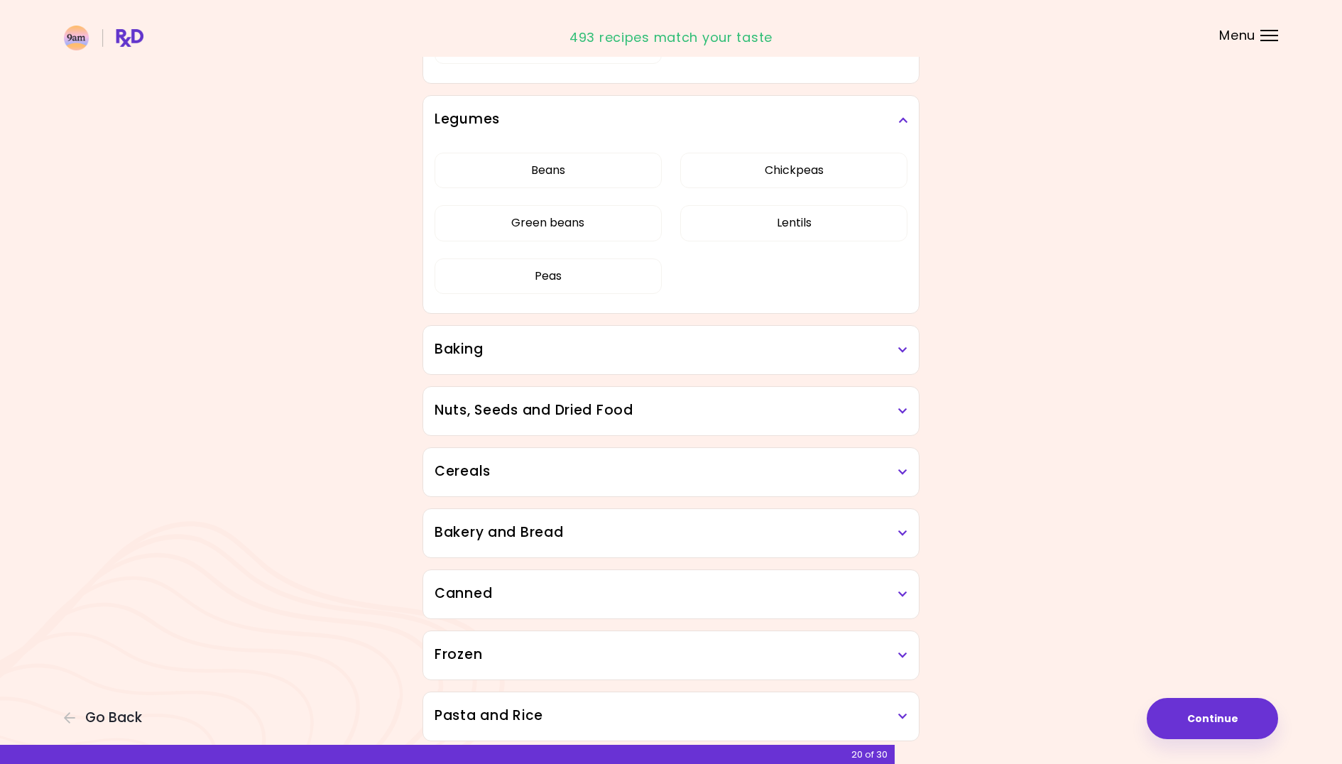
click at [887, 358] on h3 "Baking" at bounding box center [670, 349] width 473 height 21
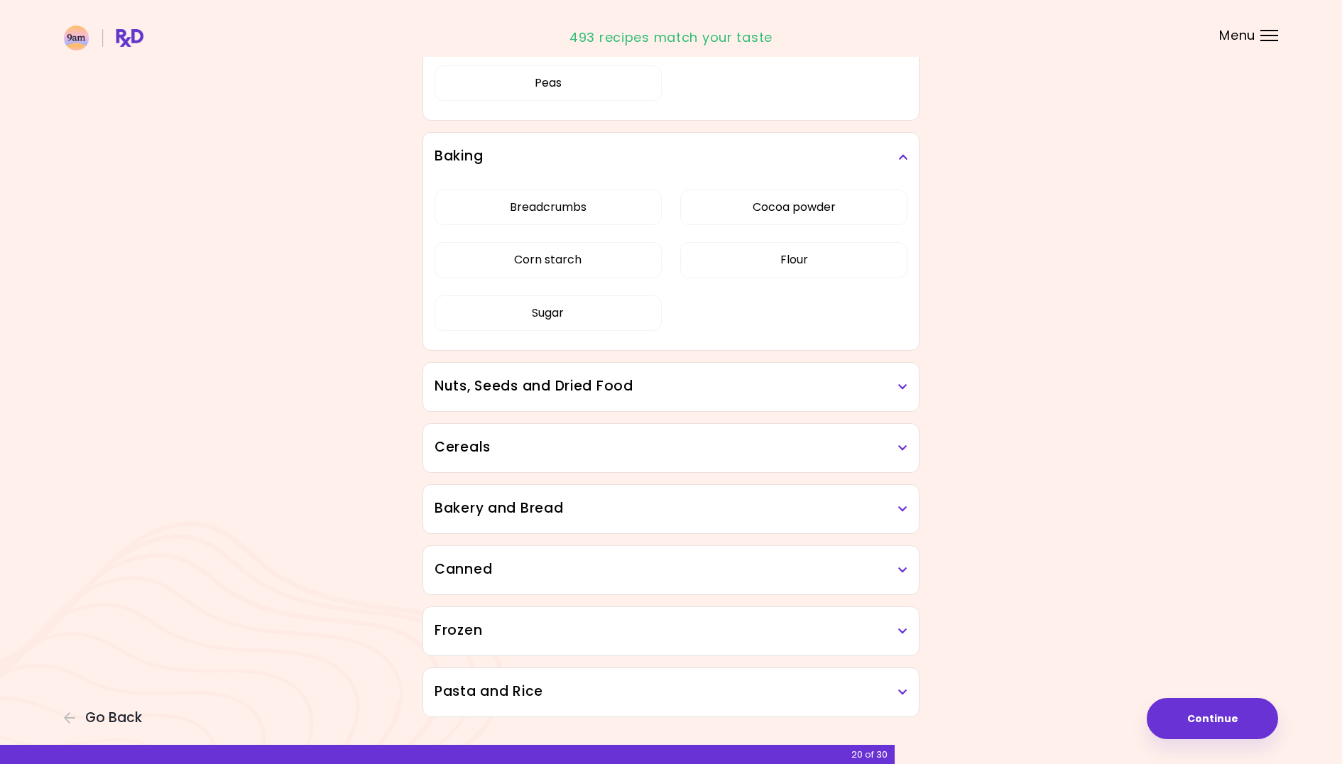
scroll to position [2588, 0]
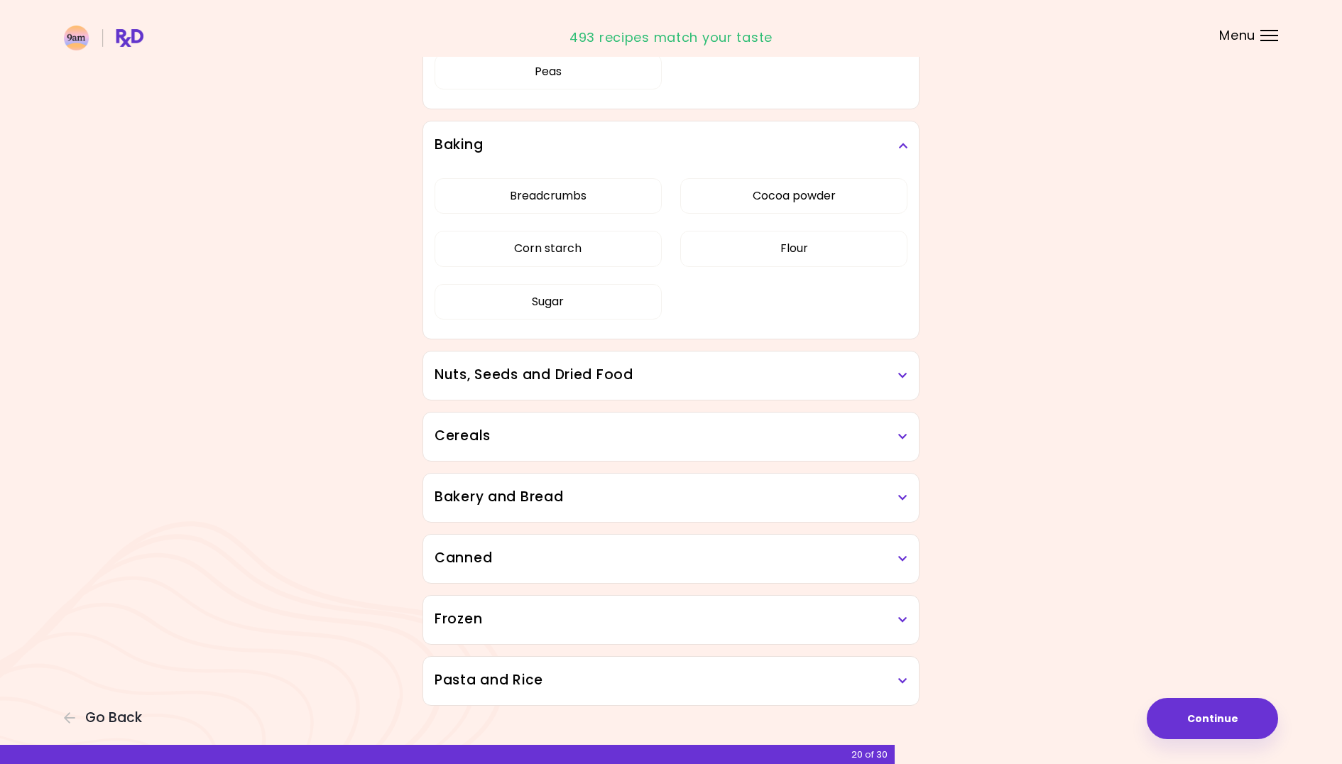
click at [882, 378] on h3 "Nuts, Seeds and Dried Food" at bounding box center [670, 375] width 473 height 21
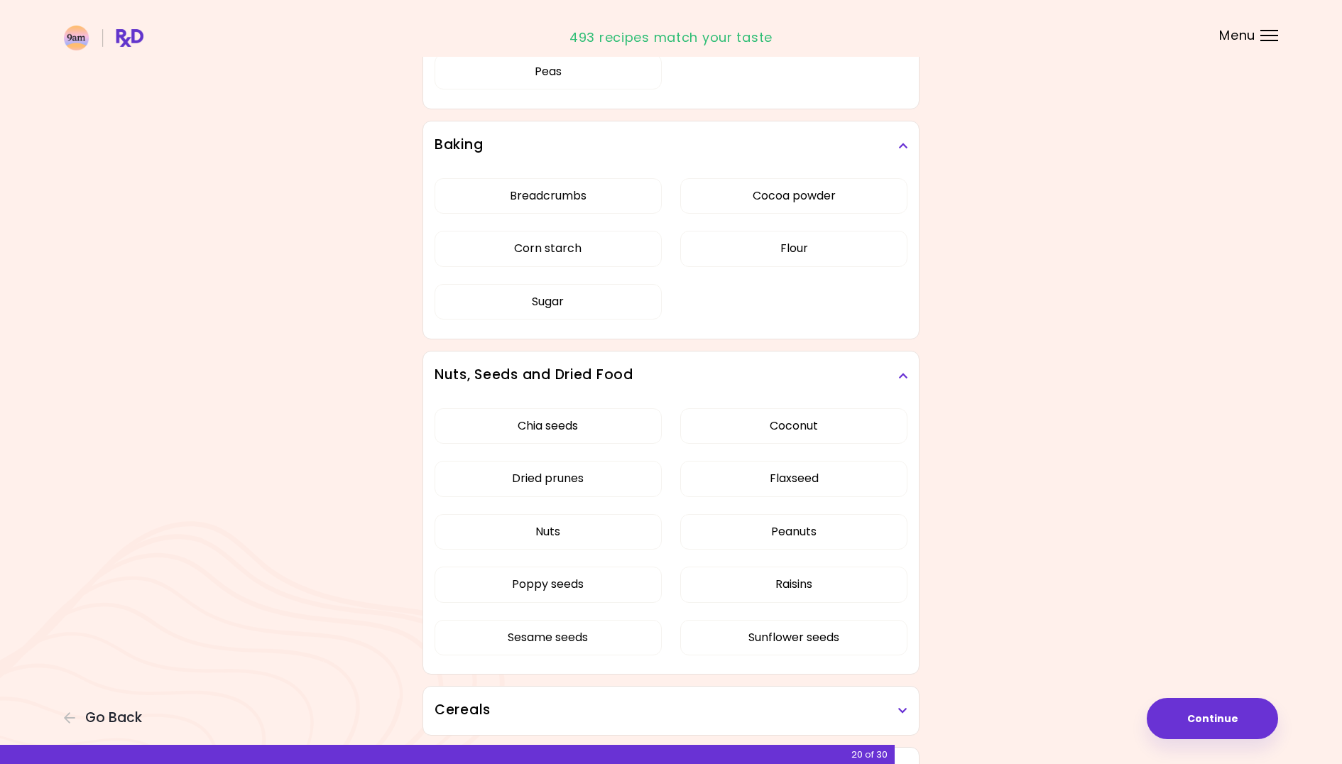
scroll to position [2792, 0]
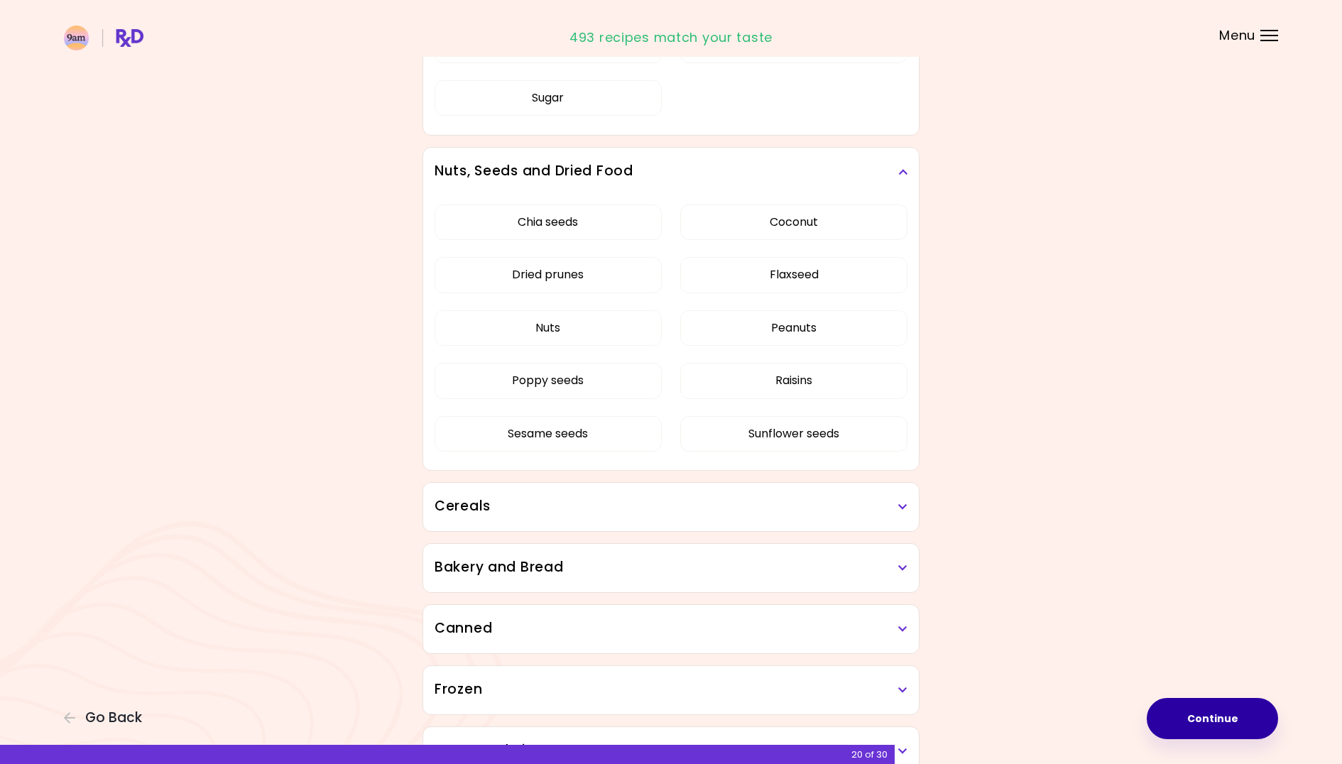
click at [1215, 720] on button "Continue" at bounding box center [1211, 718] width 131 height 41
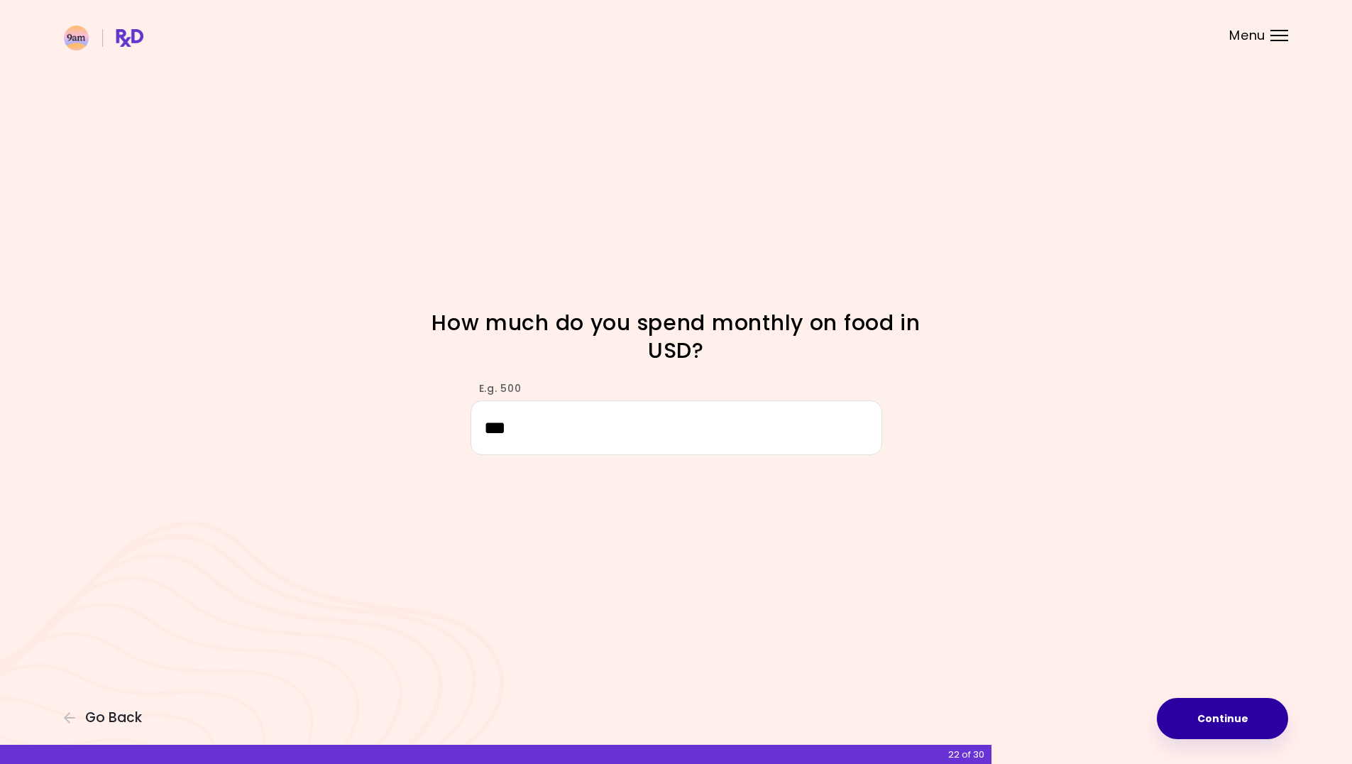
type input "***"
click at [1254, 729] on button "Continue" at bounding box center [1222, 718] width 131 height 41
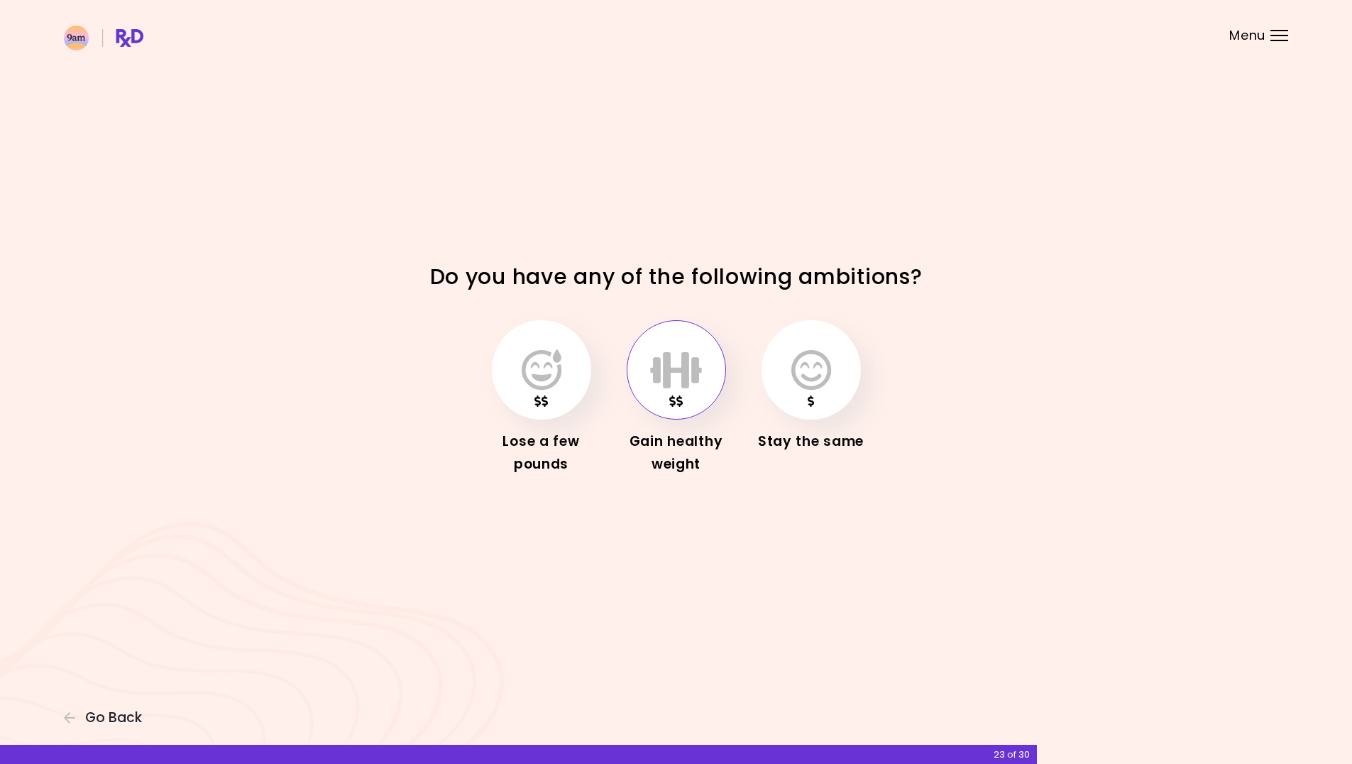
click at [674, 401] on button "button" at bounding box center [676, 369] width 99 height 99
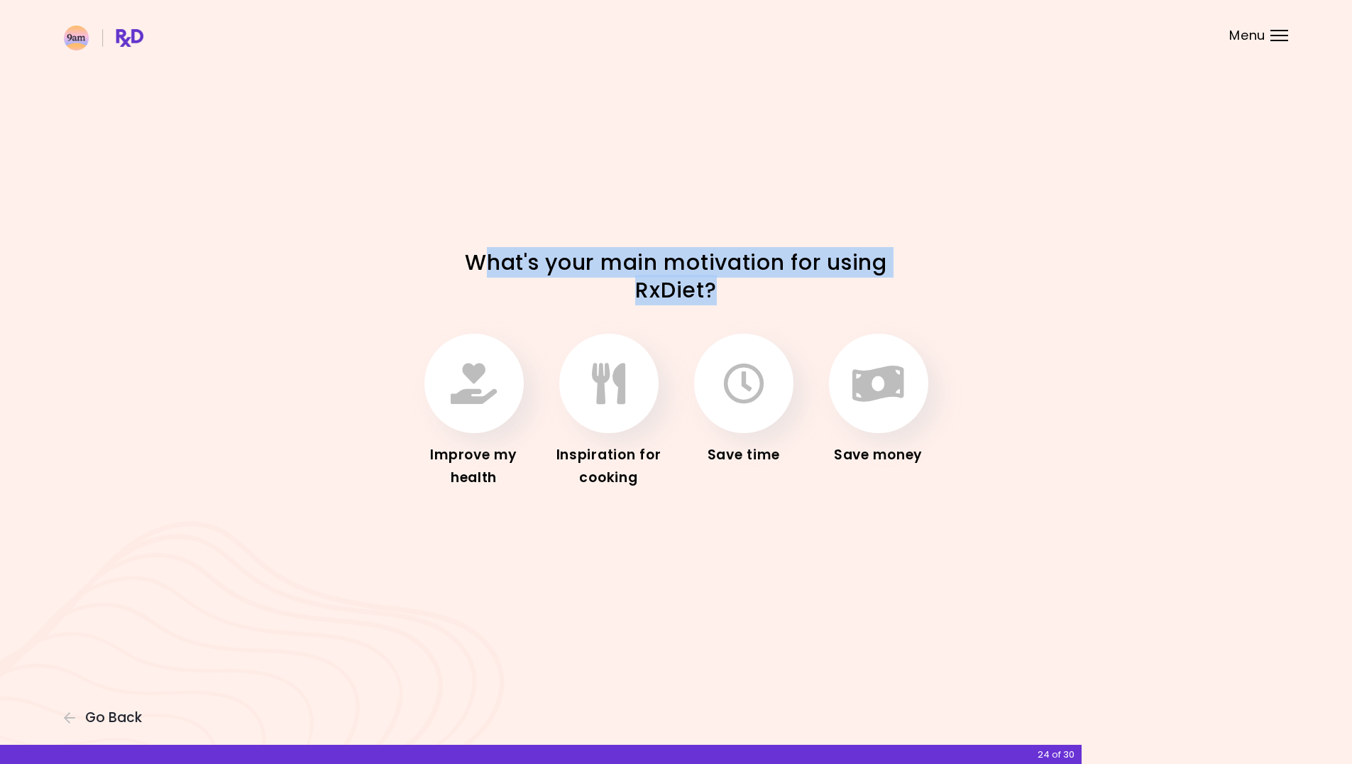
drag, startPoint x: 490, startPoint y: 265, endPoint x: 759, endPoint y: 290, distance: 270.2
click at [759, 290] on h1 "What's your main motivation for using RxDiet?" at bounding box center [676, 275] width 497 height 55
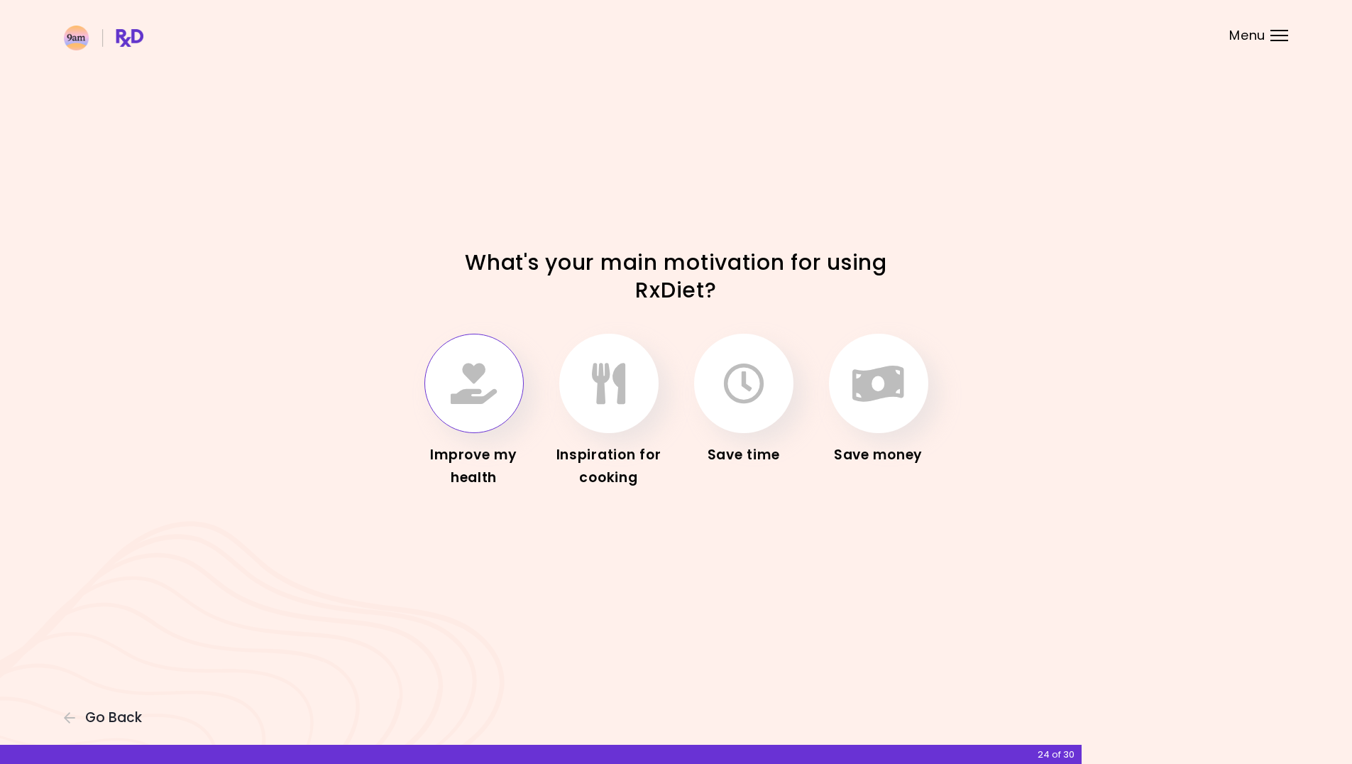
click at [477, 383] on icon "button" at bounding box center [474, 383] width 46 height 41
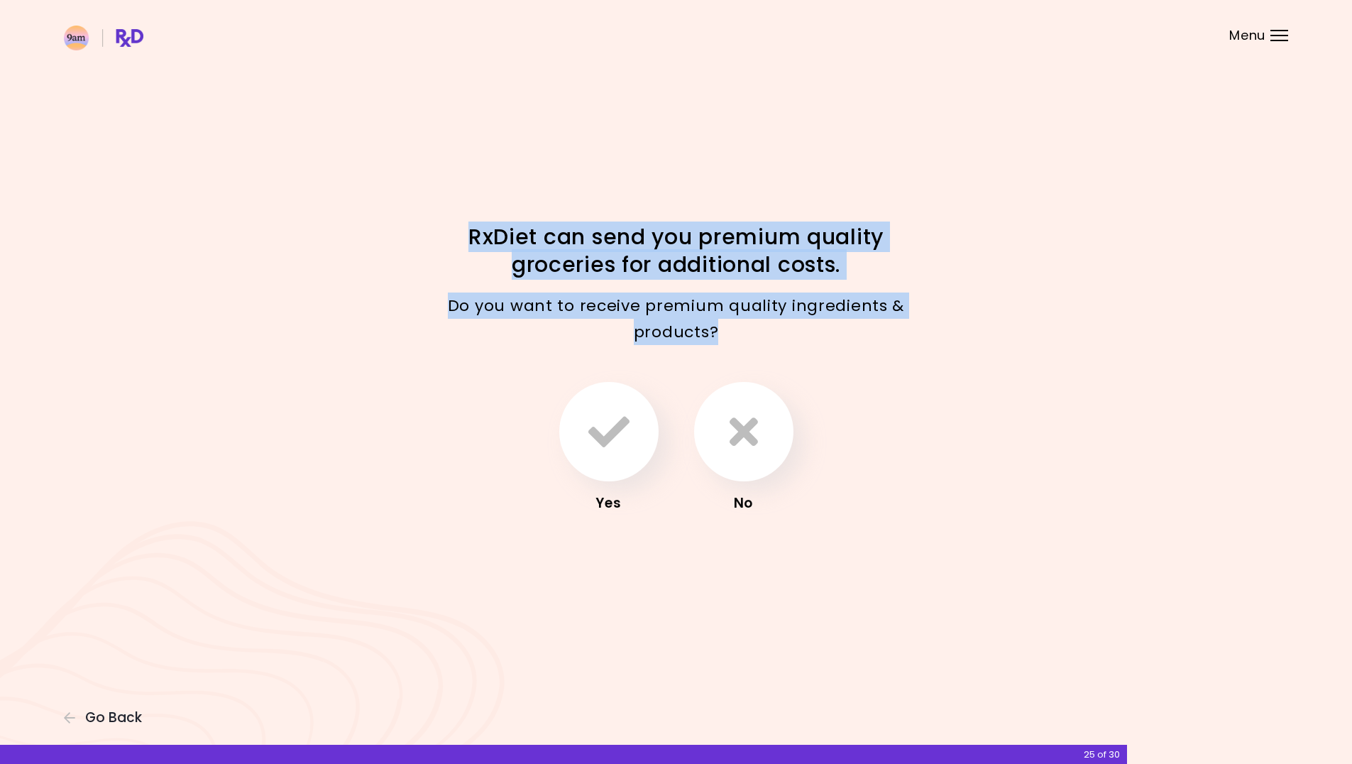
drag, startPoint x: 473, startPoint y: 236, endPoint x: 926, endPoint y: 333, distance: 463.0
click at [926, 333] on div "RxDiet can send you premium quality groceries for additional costs. Do you want…" at bounding box center [676, 382] width 681 height 319
click at [926, 332] on div "Do you want to receive premium quality ingredients & products?" at bounding box center [676, 319] width 511 height 75
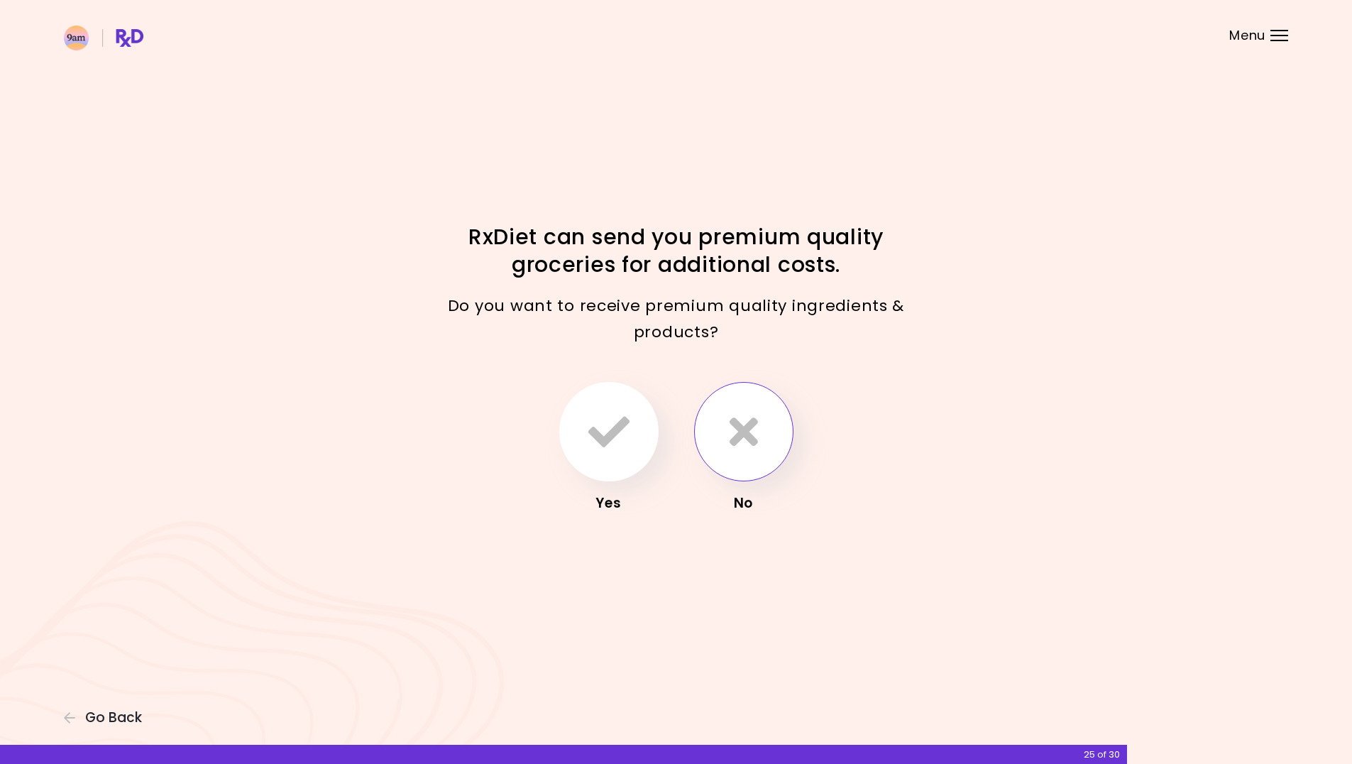
click at [745, 444] on icon "button" at bounding box center [744, 431] width 28 height 41
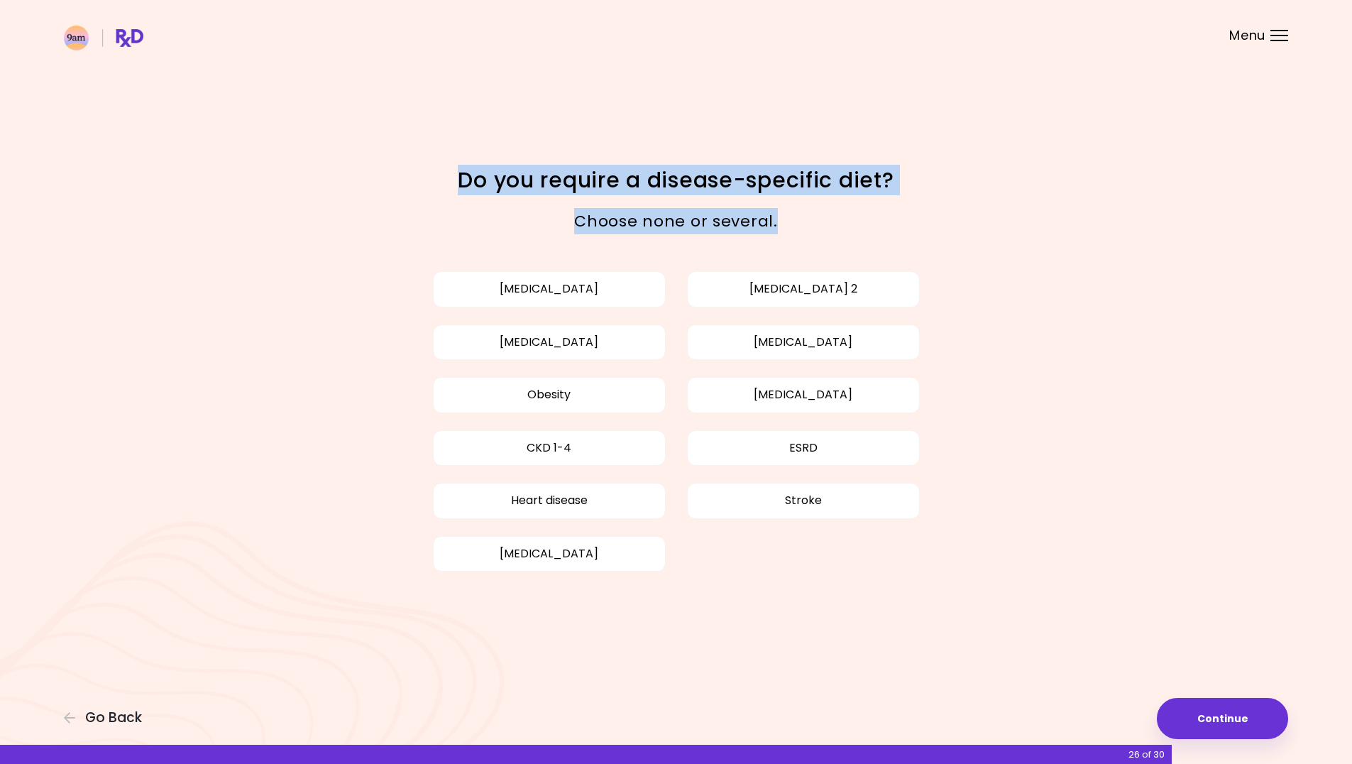
drag, startPoint x: 454, startPoint y: 179, endPoint x: 960, endPoint y: 234, distance: 509.8
click at [960, 234] on div "Do you require a disease-specific diet? Choose none or several. [MEDICAL_DATA] …" at bounding box center [676, 382] width 681 height 432
click at [960, 234] on div "Choose none or several." at bounding box center [676, 221] width 681 height 48
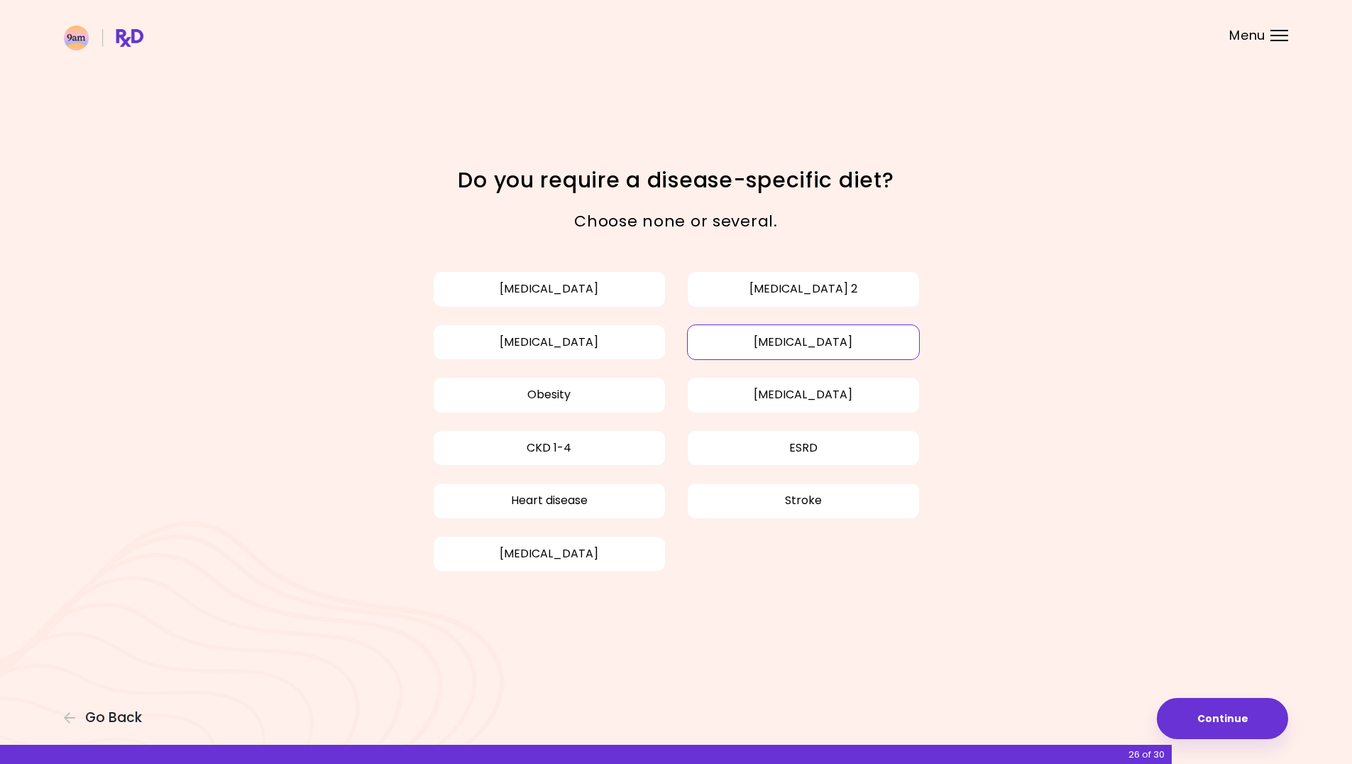
click at [903, 336] on button "[MEDICAL_DATA]" at bounding box center [803, 341] width 233 height 35
click at [618, 346] on button "[MEDICAL_DATA]" at bounding box center [549, 341] width 233 height 35
click at [1245, 698] on button "Continue" at bounding box center [1222, 718] width 131 height 41
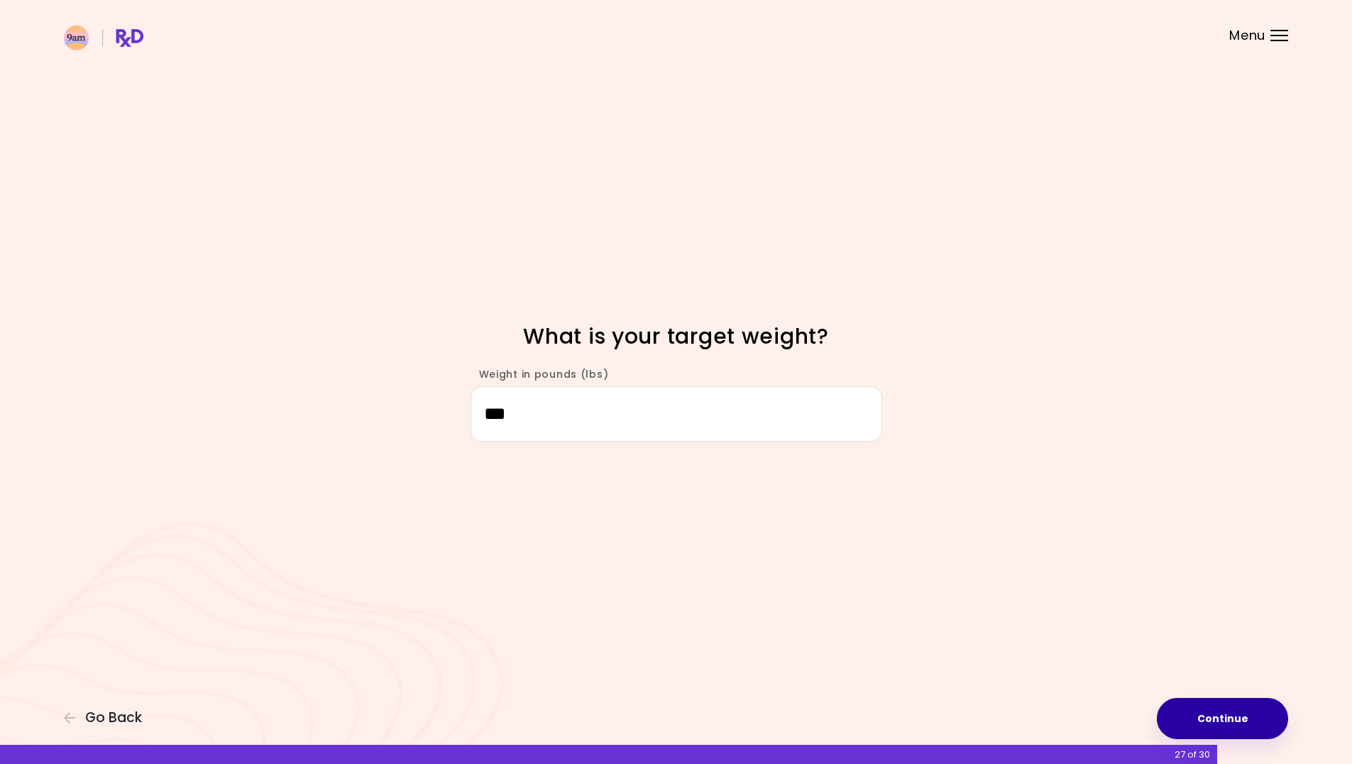
type input "***"
click at [1270, 718] on button "Continue" at bounding box center [1222, 718] width 131 height 41
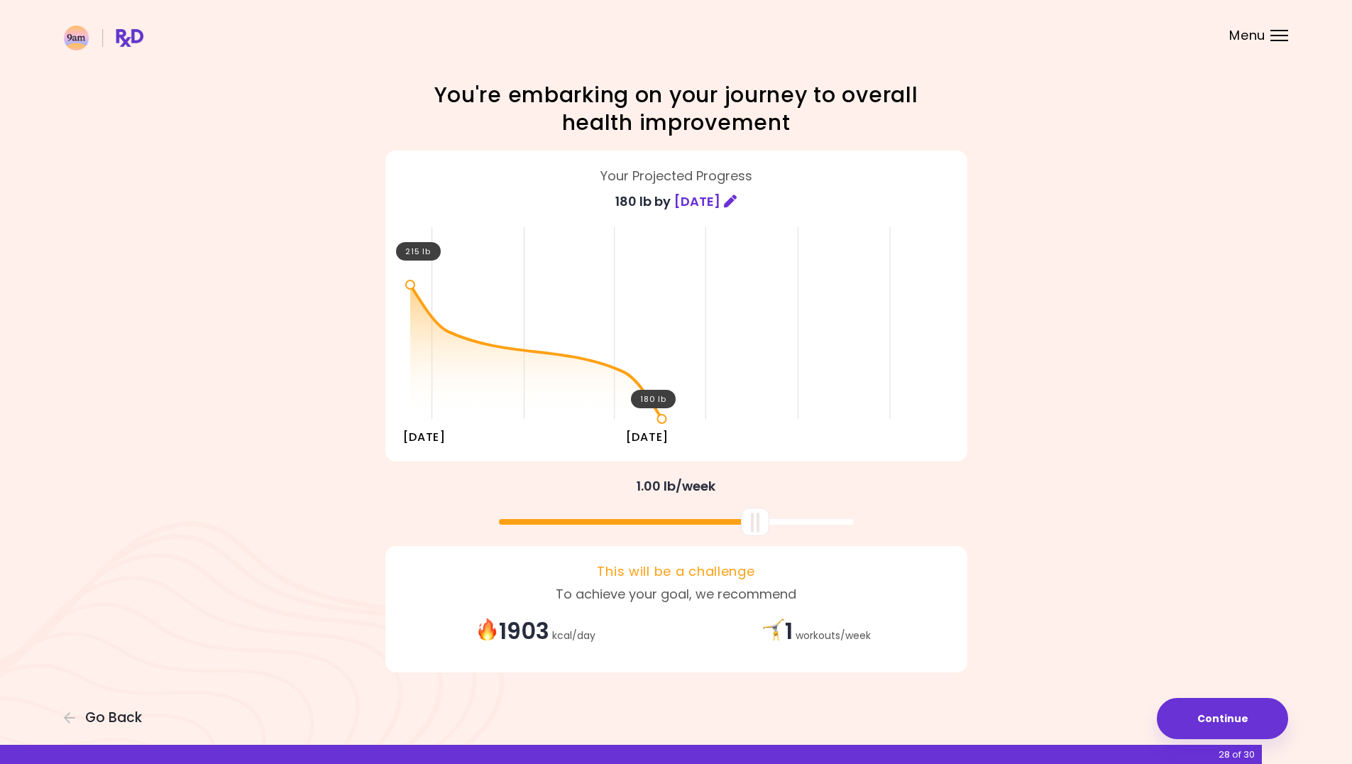
drag, startPoint x: 680, startPoint y: 537, endPoint x: 759, endPoint y: 539, distance: 78.8
click at [759, 539] on div "You're embarking on your journey to overall health improvement Your Projected P…" at bounding box center [676, 381] width 681 height 601
click at [1168, 578] on div "Focusable invisible element You're embarking on your journey to overall health …" at bounding box center [676, 382] width 1352 height 764
click at [806, 629] on div "1 workouts / week" at bounding box center [816, 631] width 280 height 31
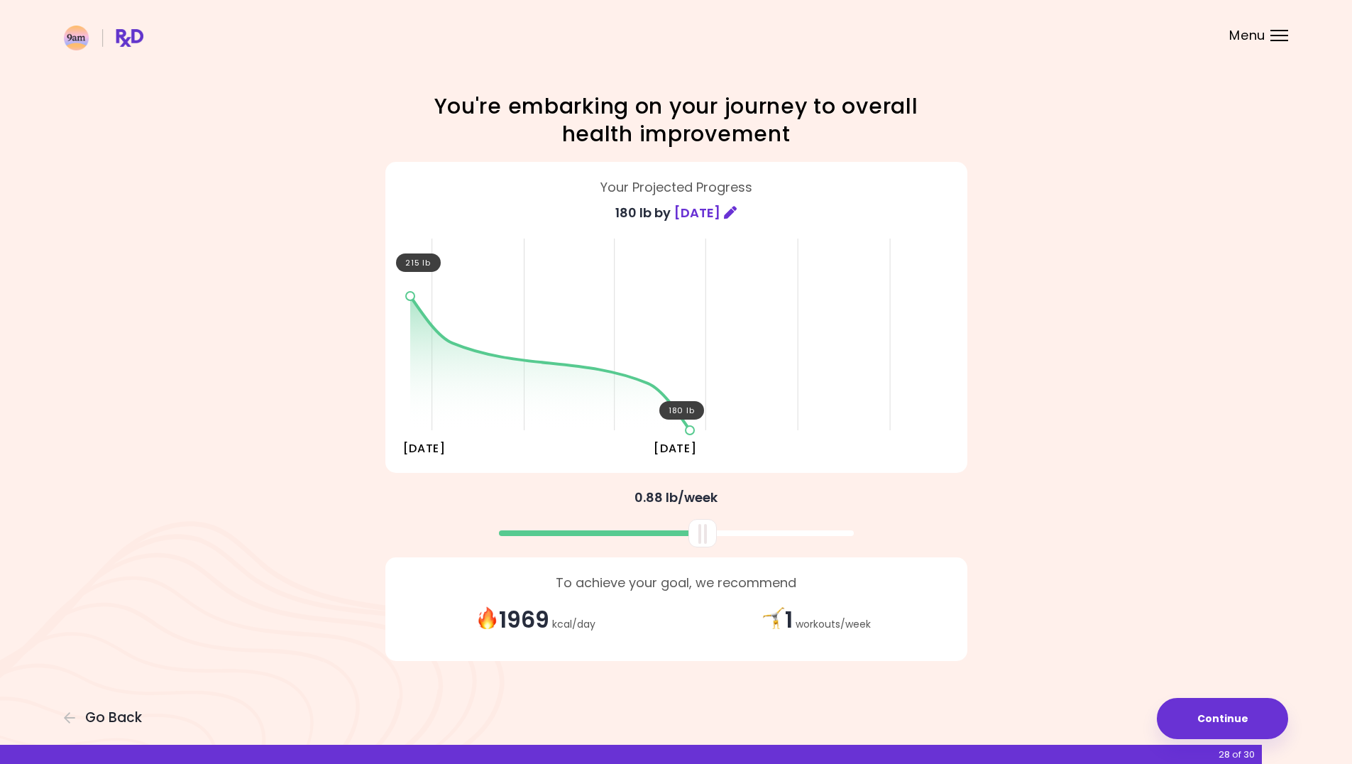
drag, startPoint x: 753, startPoint y: 535, endPoint x: 701, endPoint y: 539, distance: 52.0
click at [701, 539] on div at bounding box center [703, 533] width 28 height 28
click at [1244, 730] on button "Continue" at bounding box center [1222, 718] width 131 height 41
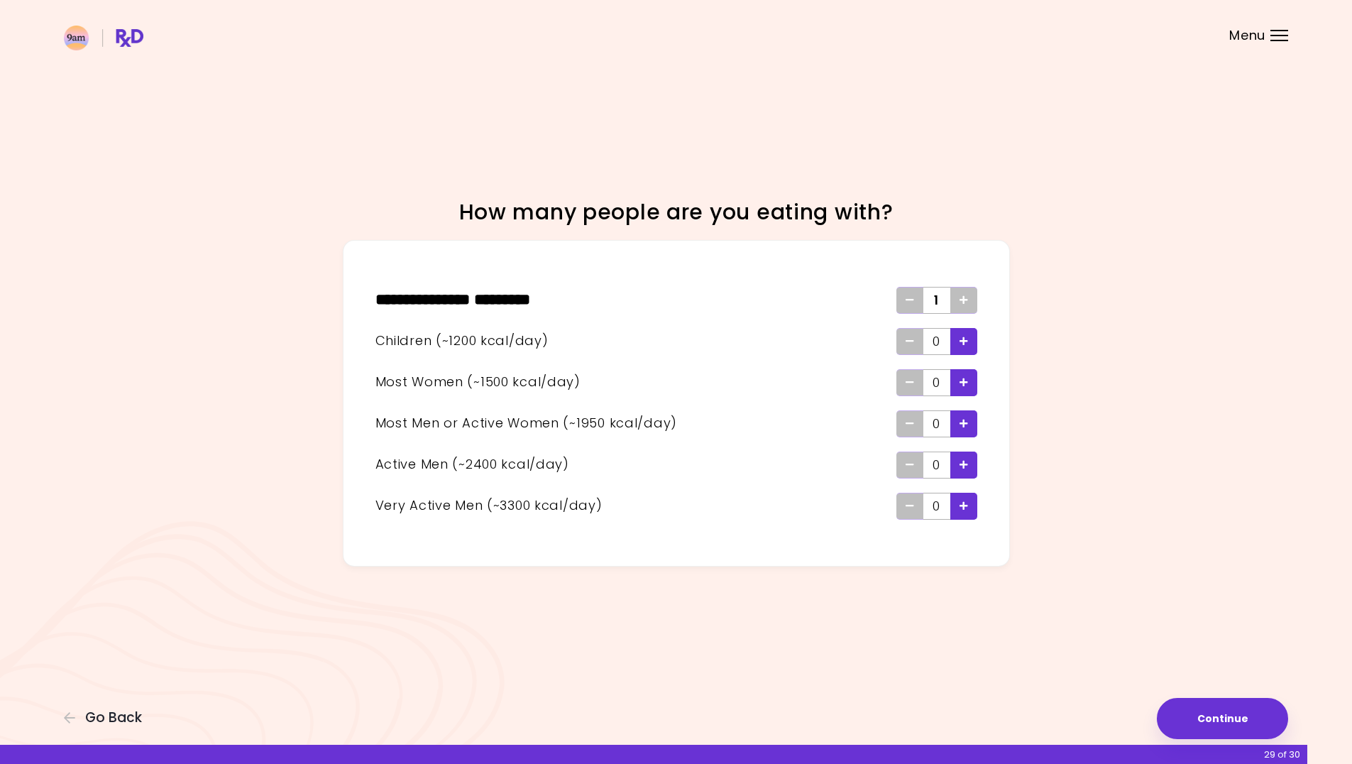
click at [970, 385] on div "Add - Woman" at bounding box center [963, 382] width 27 height 27
click at [1238, 733] on button "Continue" at bounding box center [1222, 718] width 131 height 41
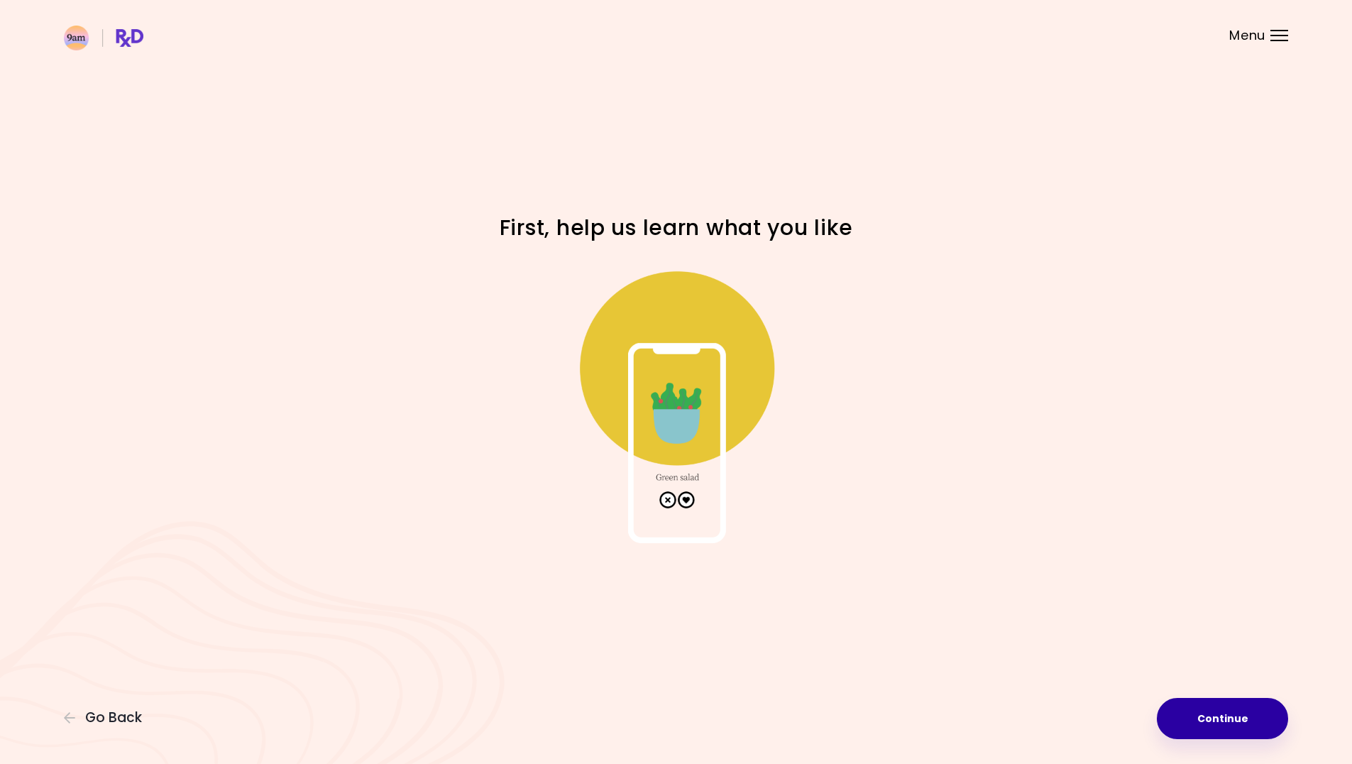
click at [1238, 733] on button "Continue" at bounding box center [1222, 718] width 131 height 41
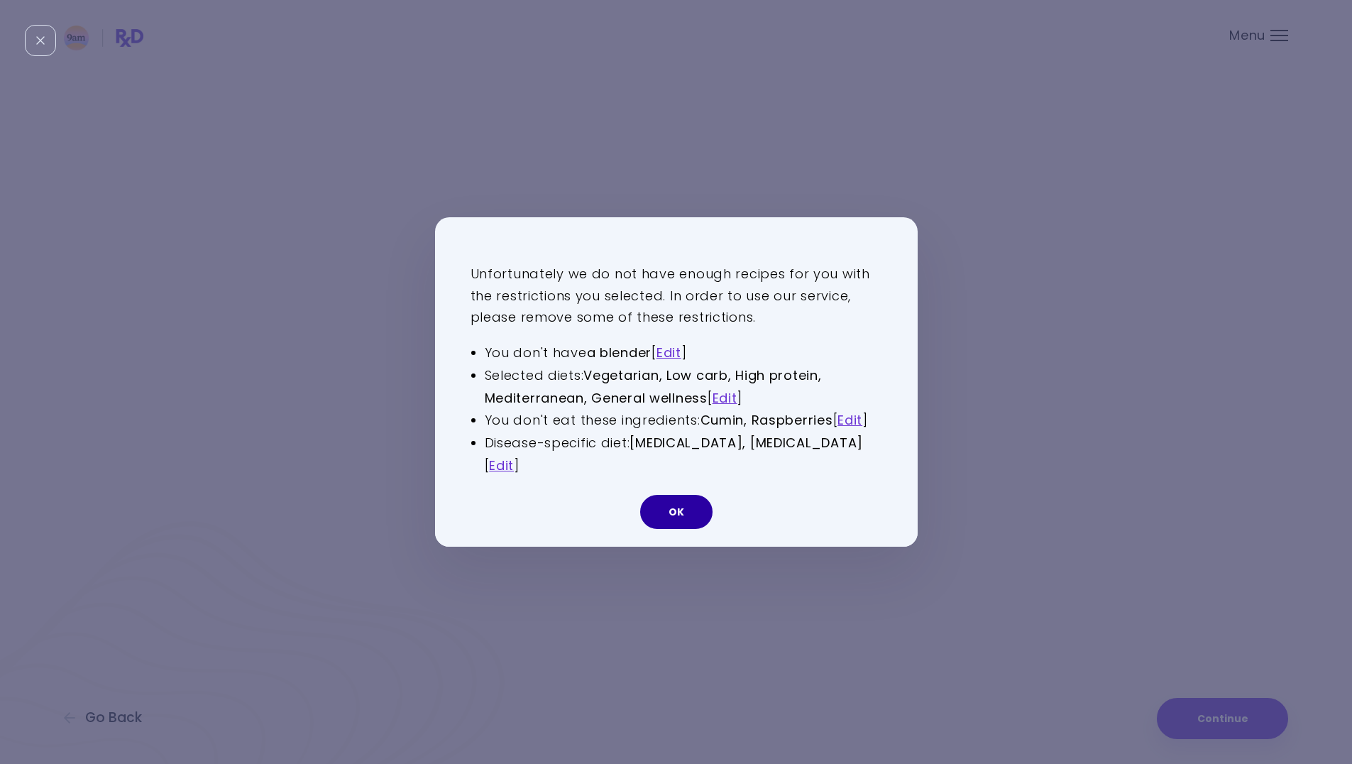
click at [688, 517] on button "OK" at bounding box center [676, 512] width 72 height 34
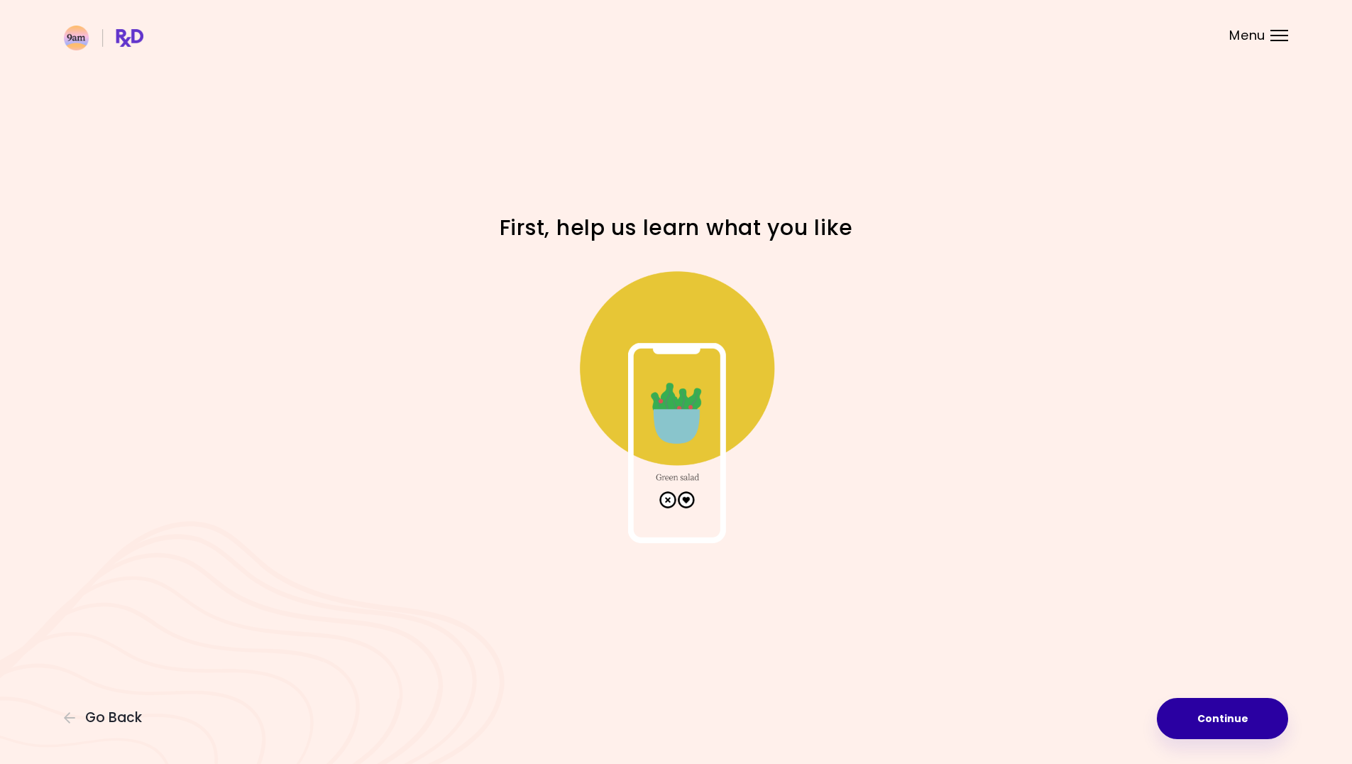
click at [1224, 717] on button "Continue" at bounding box center [1222, 718] width 131 height 41
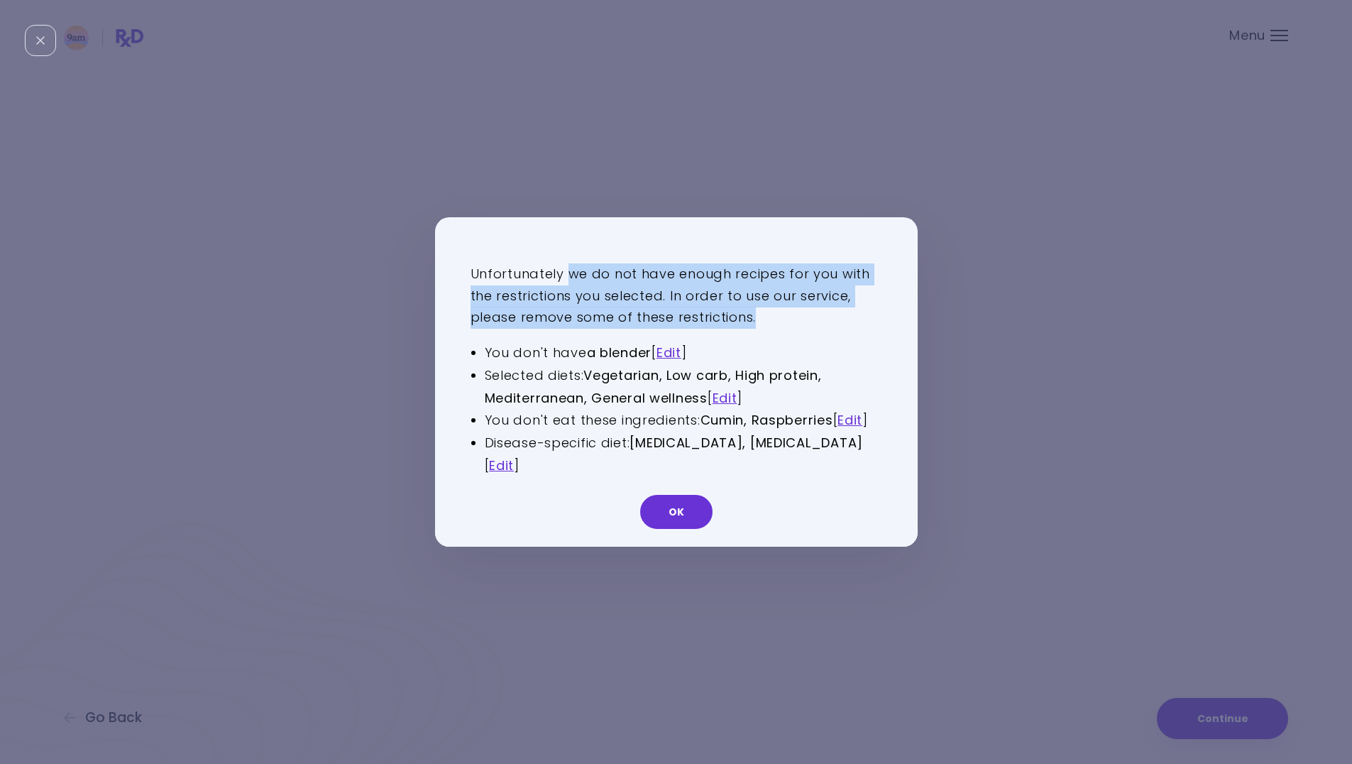
drag, startPoint x: 568, startPoint y: 273, endPoint x: 815, endPoint y: 324, distance: 252.2
click at [815, 324] on p "Unfortunately we do not have enough recipes for you with the restrictions you s…" at bounding box center [677, 295] width 412 height 65
click at [860, 419] on link "Edit" at bounding box center [850, 420] width 25 height 18
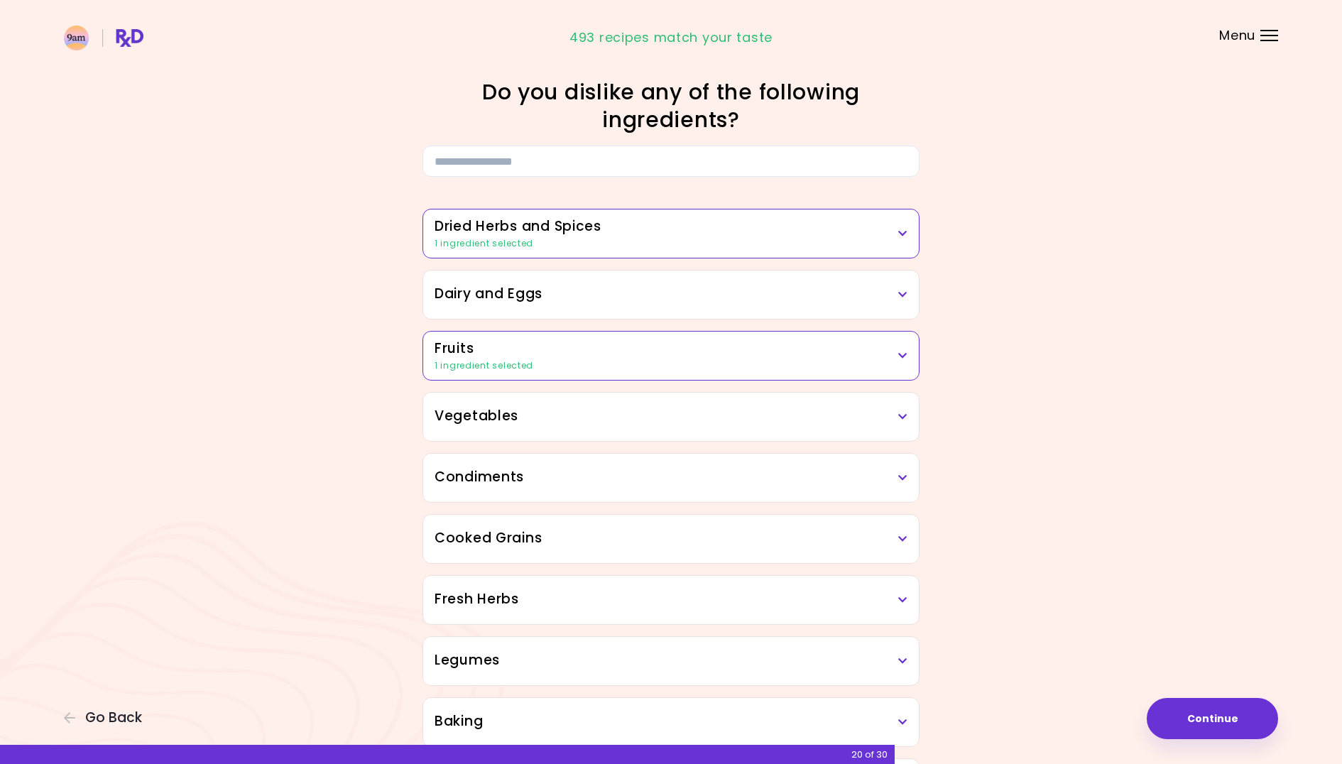
click at [918, 229] on div "Dried Herbs and Spices 1 ingredient selected Adobo Annatto seeds Chilli Cinnamo…" at bounding box center [670, 234] width 497 height 50
click at [896, 233] on h3 "Dried Herbs and Spices" at bounding box center [670, 226] width 473 height 21
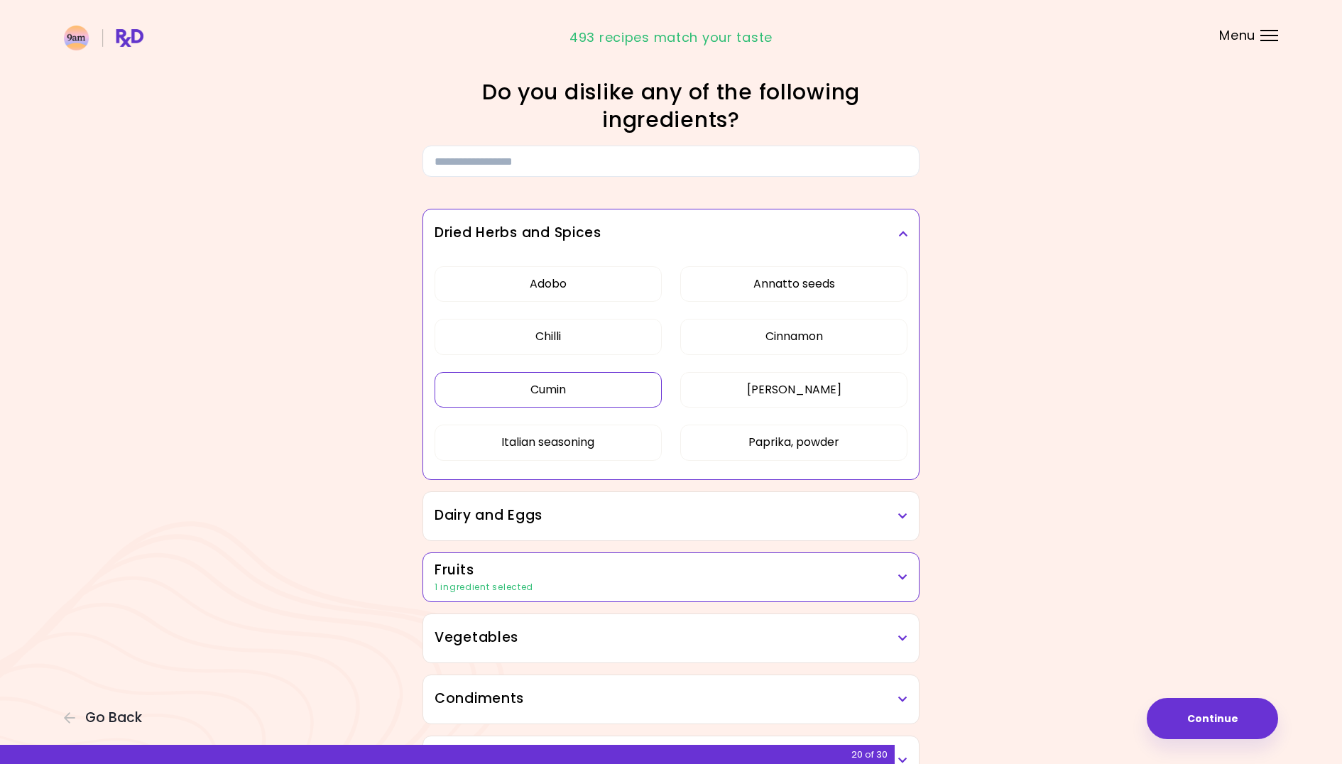
click at [596, 394] on button "Cumin" at bounding box center [547, 389] width 227 height 35
click at [895, 579] on h3 "Fruits" at bounding box center [670, 570] width 473 height 21
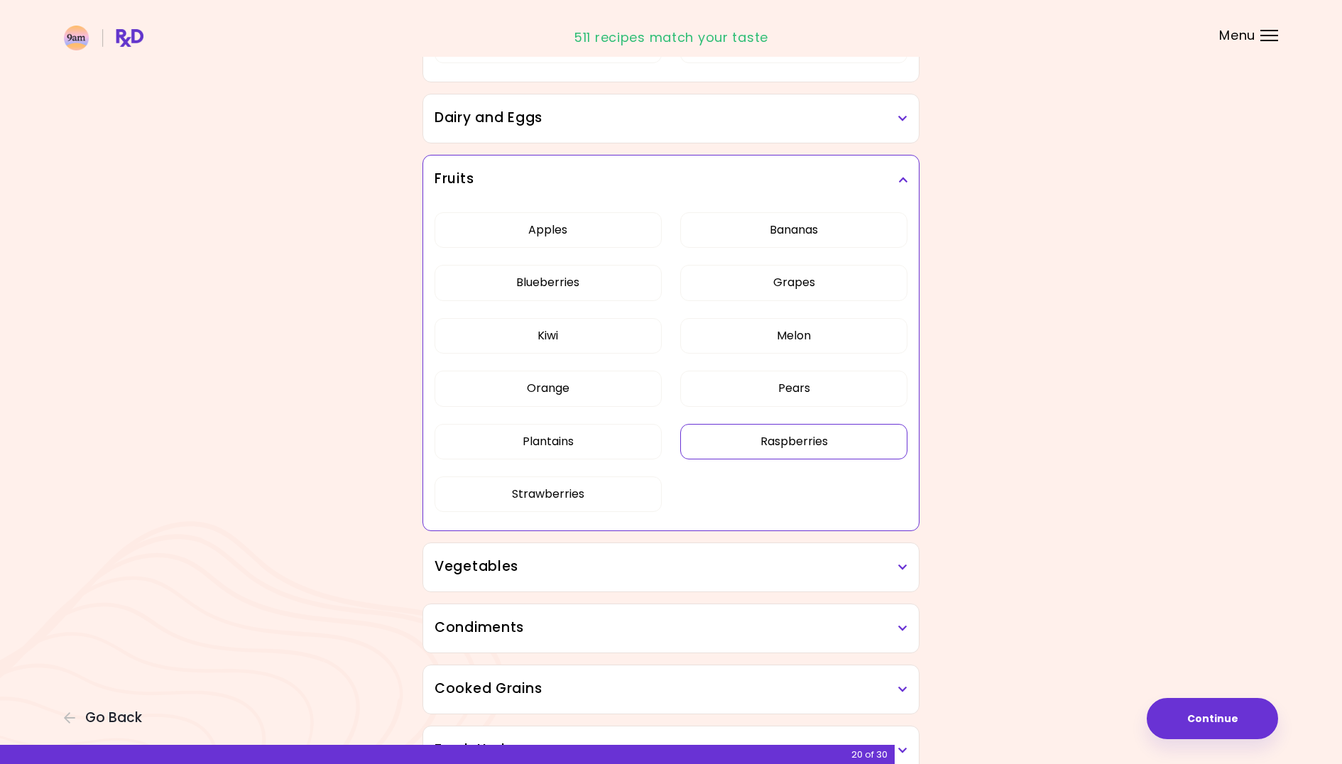
scroll to position [394, 0]
click at [846, 449] on div "Apples Bananas Blueberries Grapes Kiwi Melon Orange Pears Plantains Raspberries…" at bounding box center [670, 371] width 473 height 328
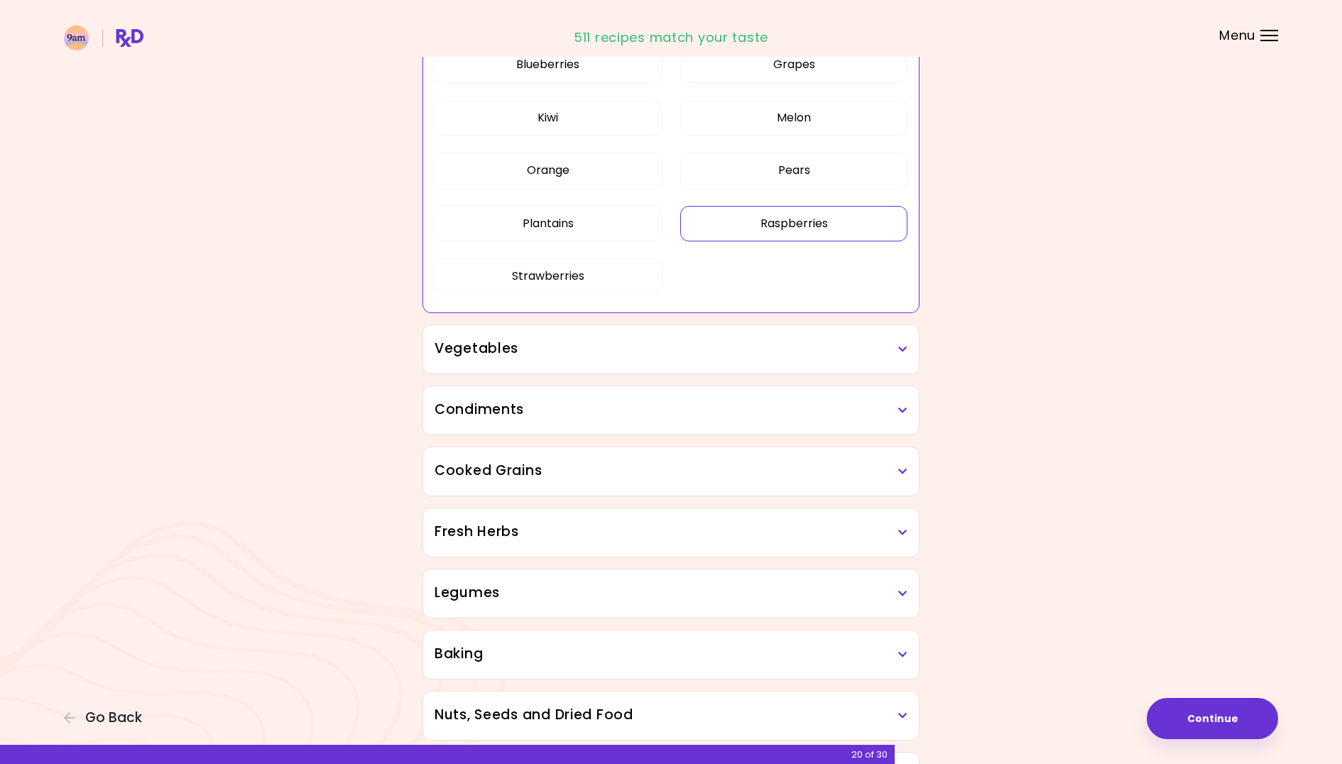
click at [840, 225] on button "Raspberries" at bounding box center [793, 223] width 227 height 35
click at [1234, 704] on button "Continue" at bounding box center [1211, 718] width 131 height 41
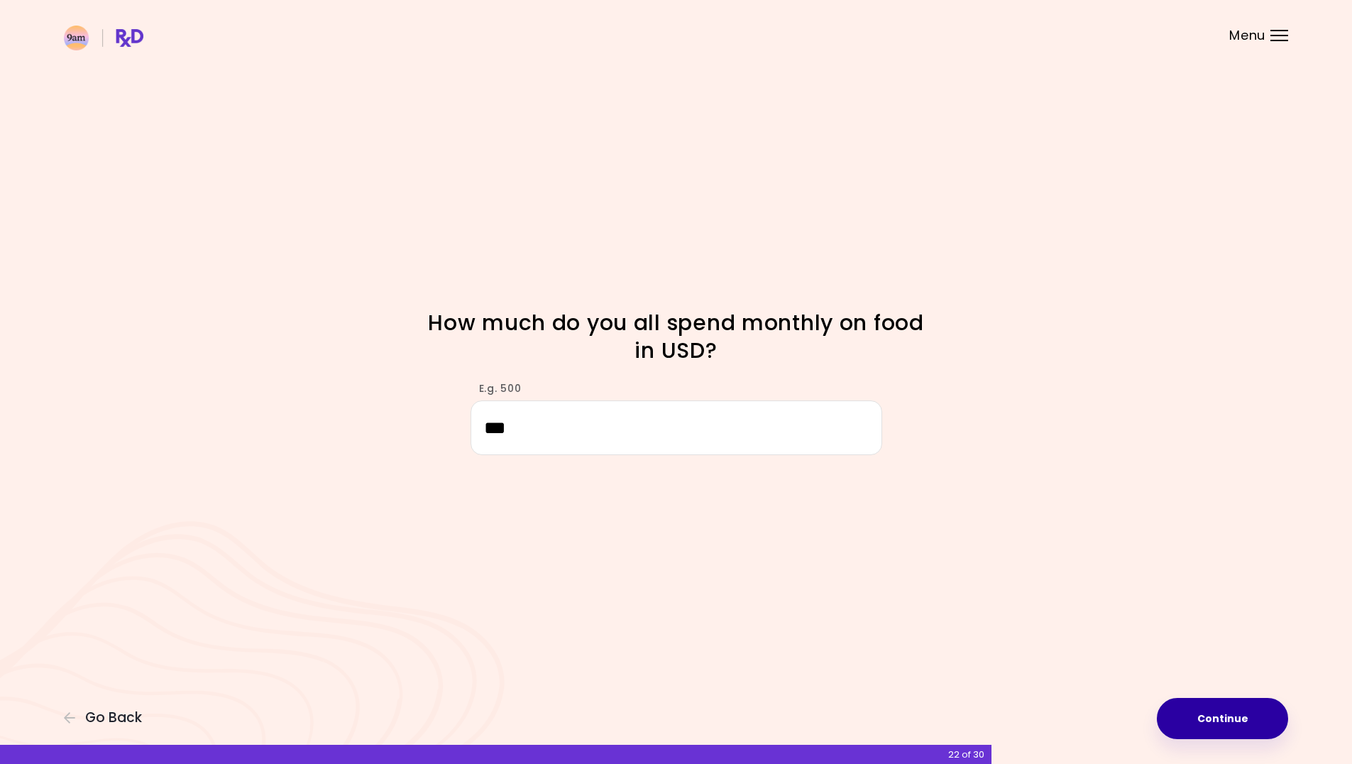
click at [1231, 718] on button "Continue" at bounding box center [1222, 718] width 131 height 41
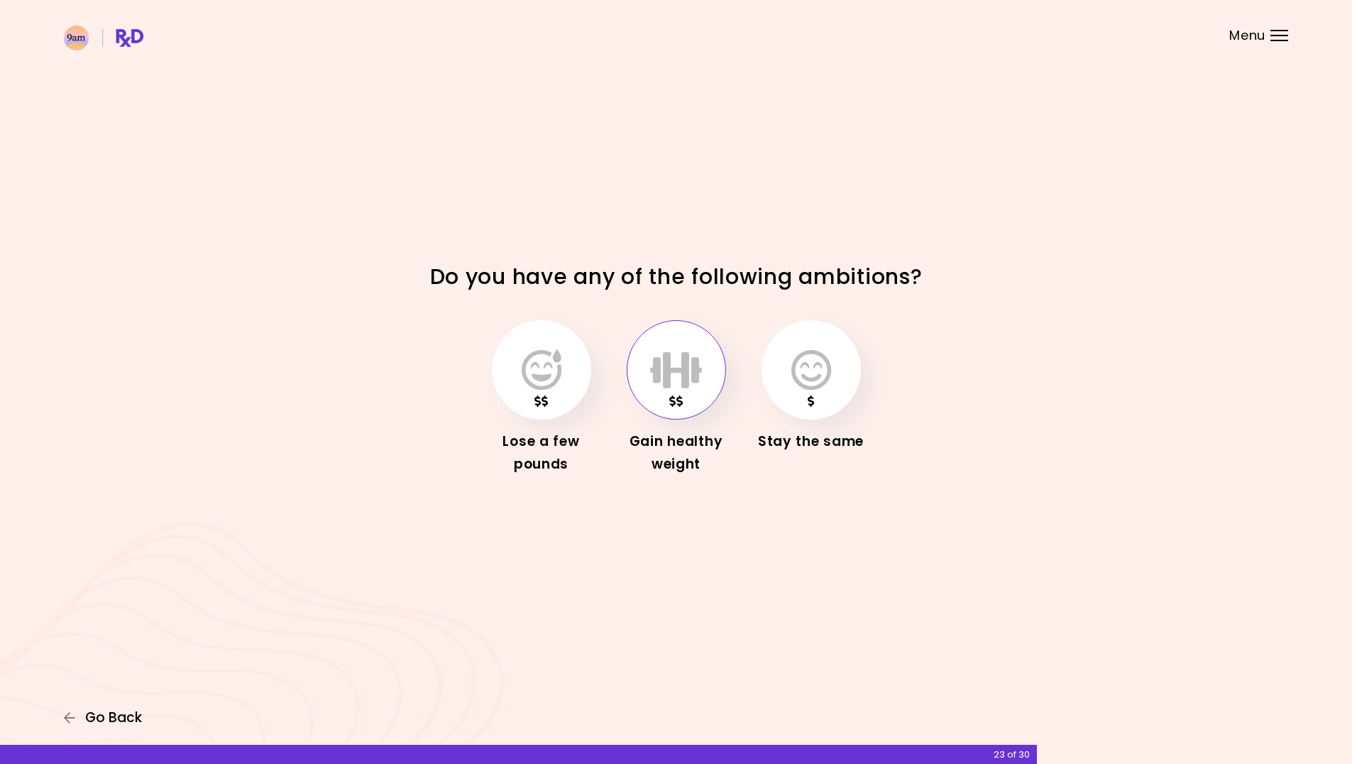
click at [102, 715] on span "Go Back" at bounding box center [113, 718] width 57 height 16
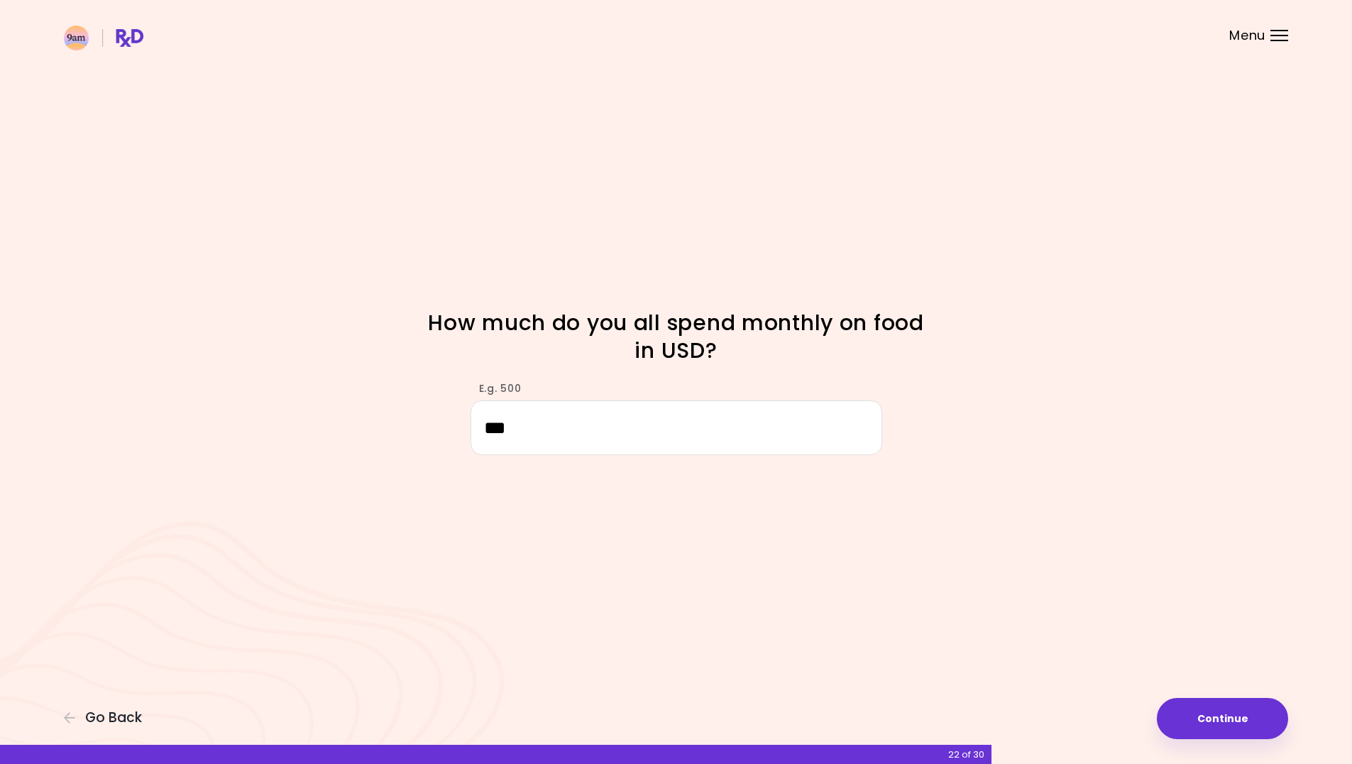
drag, startPoint x: 530, startPoint y: 432, endPoint x: 387, endPoint y: 410, distance: 144.5
click at [387, 410] on div "E.g. 500 ***" at bounding box center [676, 411] width 681 height 87
type input "***"
click at [1258, 728] on button "Continue" at bounding box center [1222, 718] width 131 height 41
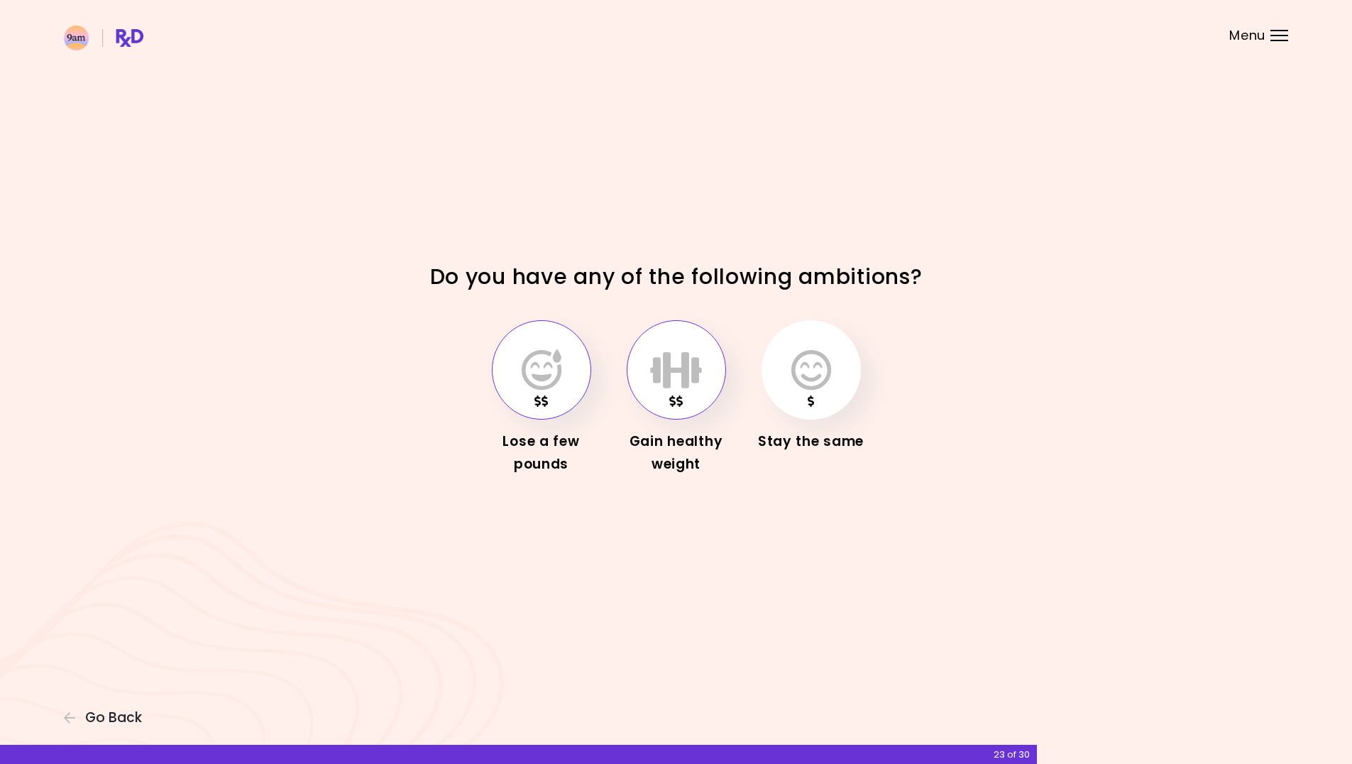
click at [562, 383] on button "button" at bounding box center [541, 369] width 99 height 99
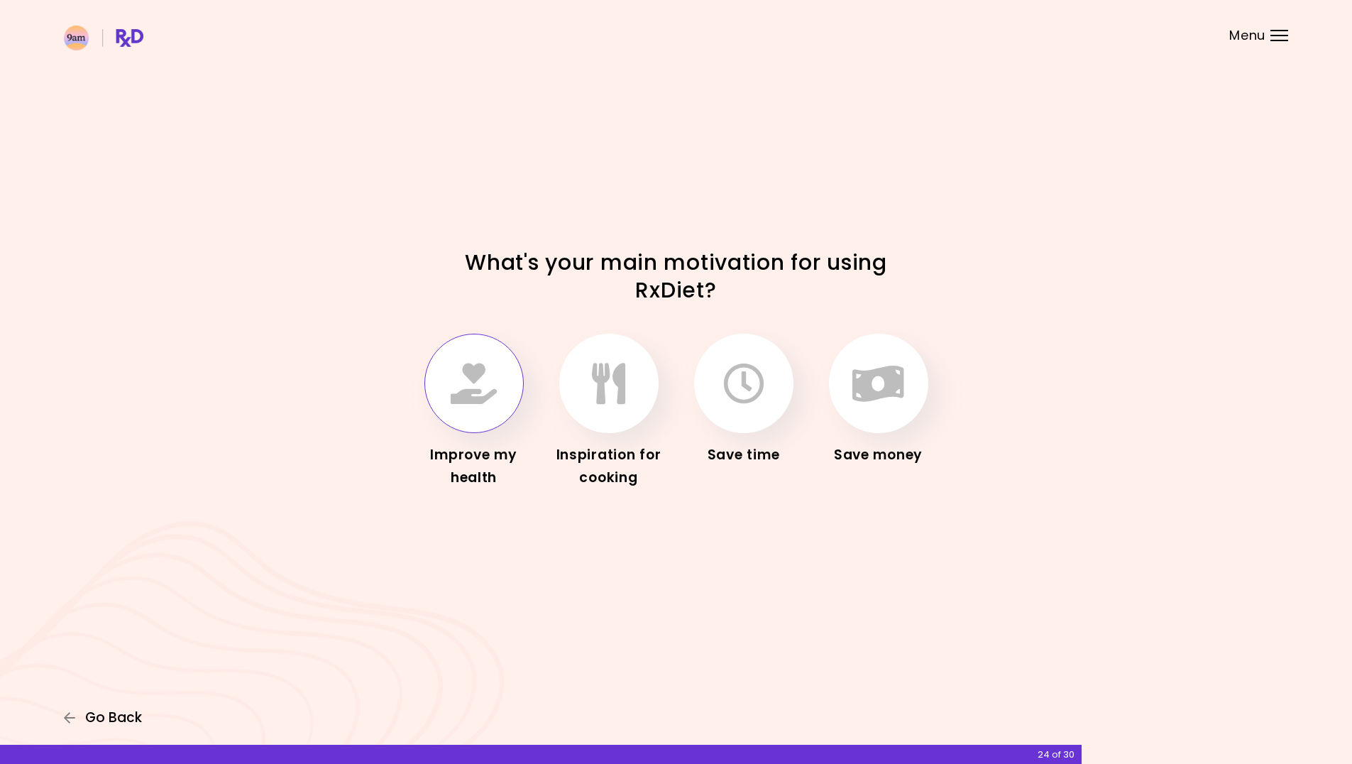
click at [126, 720] on span "Go Back" at bounding box center [113, 718] width 57 height 16
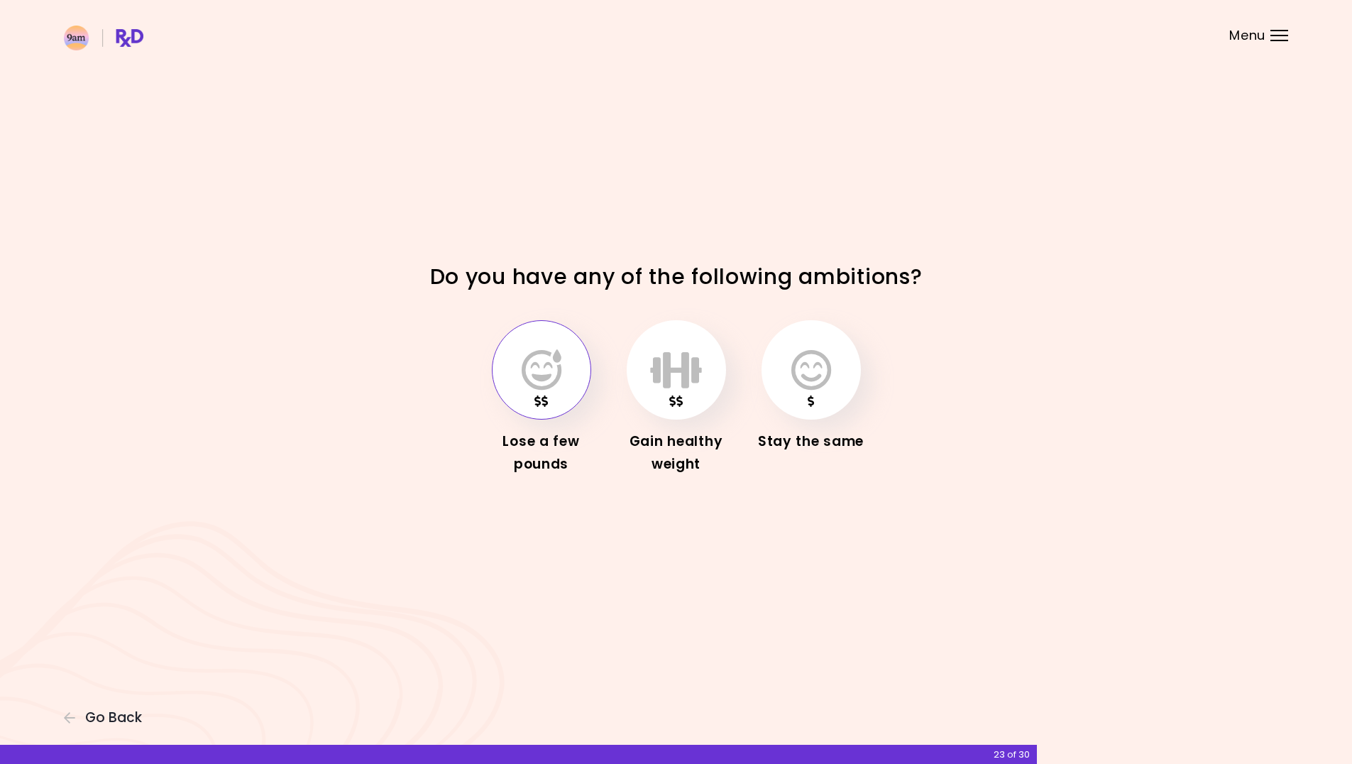
click at [569, 362] on button "button" at bounding box center [541, 369] width 99 height 99
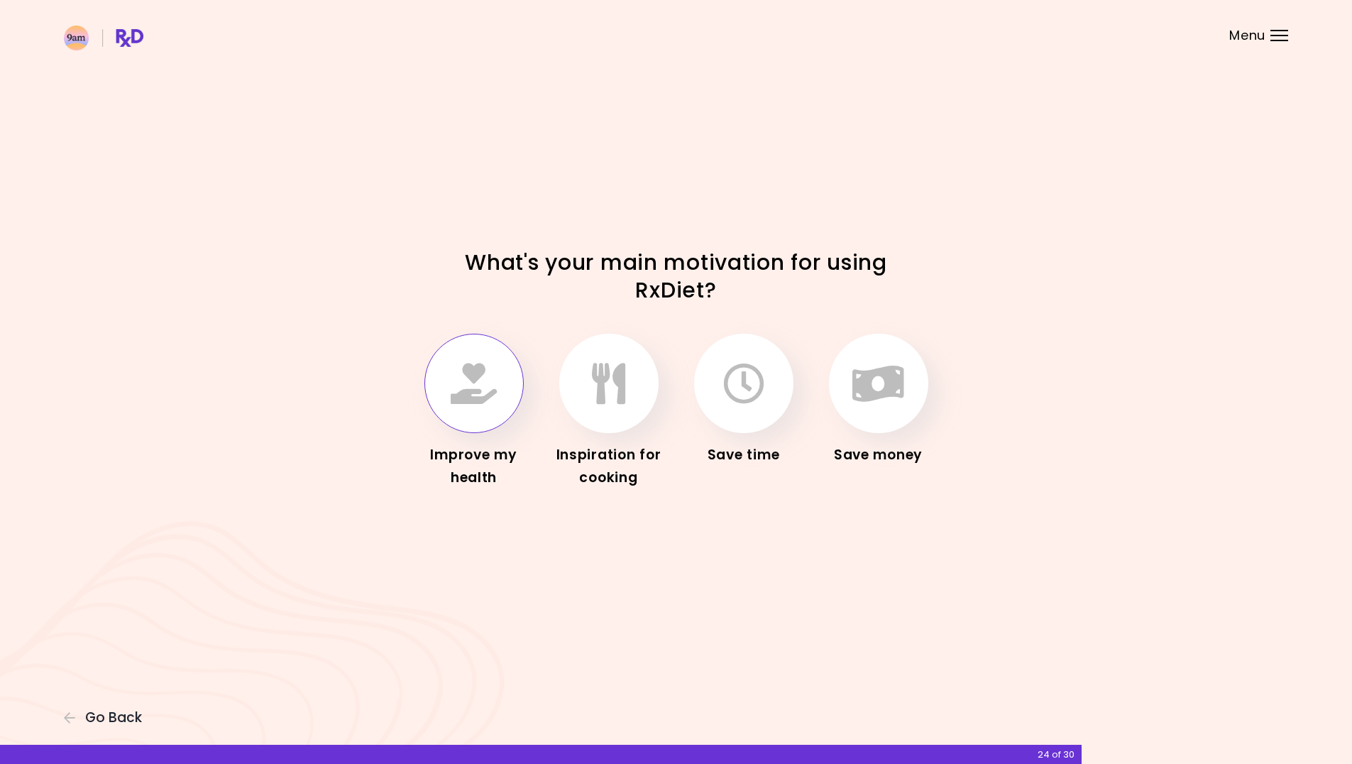
click at [477, 389] on icon "button" at bounding box center [474, 383] width 46 height 41
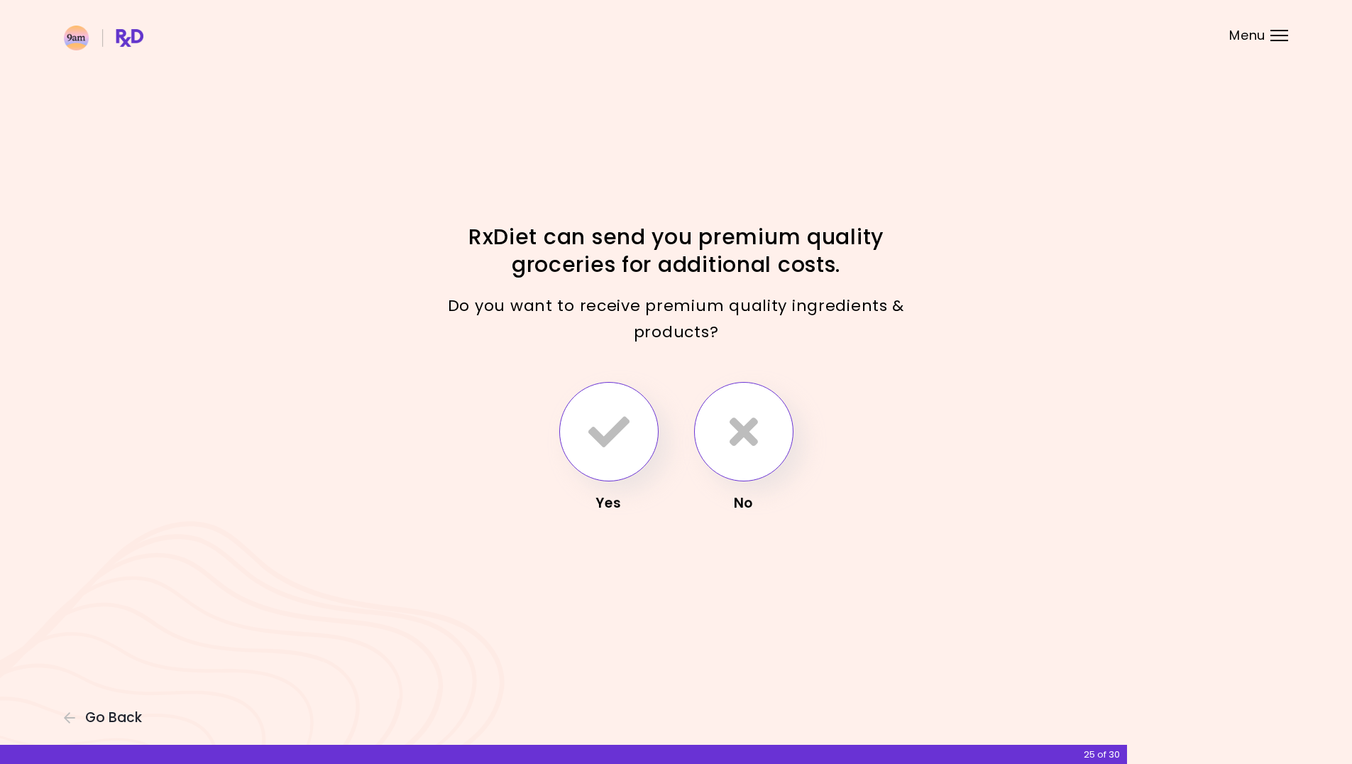
click at [627, 444] on icon "button" at bounding box center [608, 431] width 41 height 41
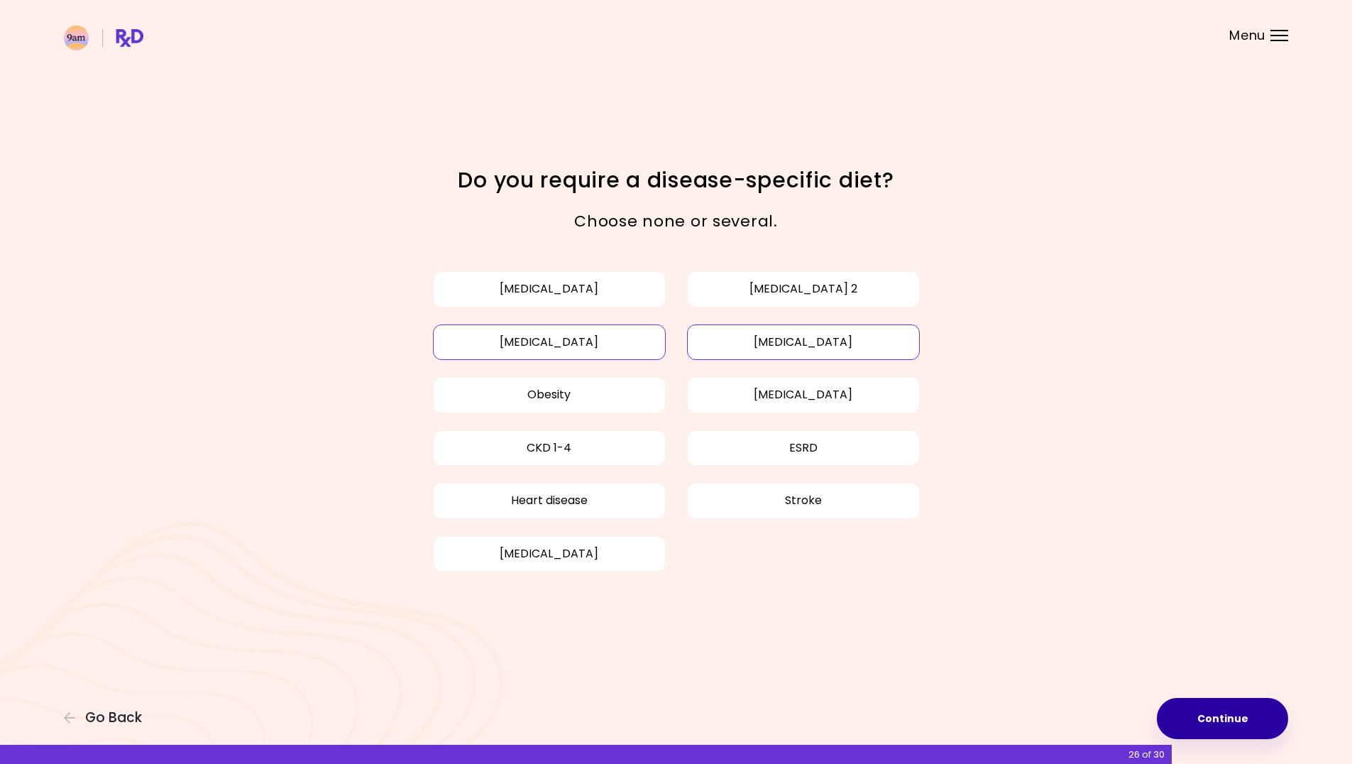
click at [1194, 705] on button "Continue" at bounding box center [1222, 718] width 131 height 41
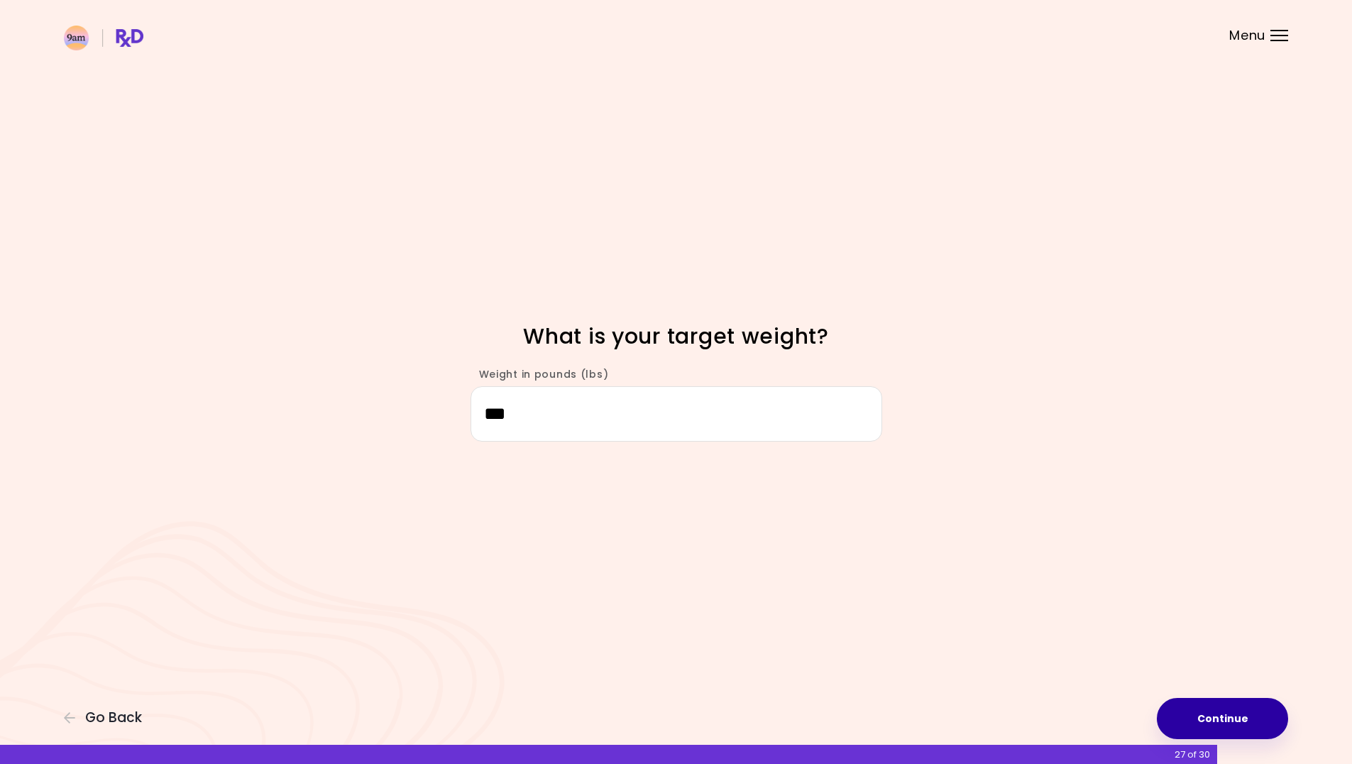
click at [1226, 718] on button "Continue" at bounding box center [1222, 718] width 131 height 41
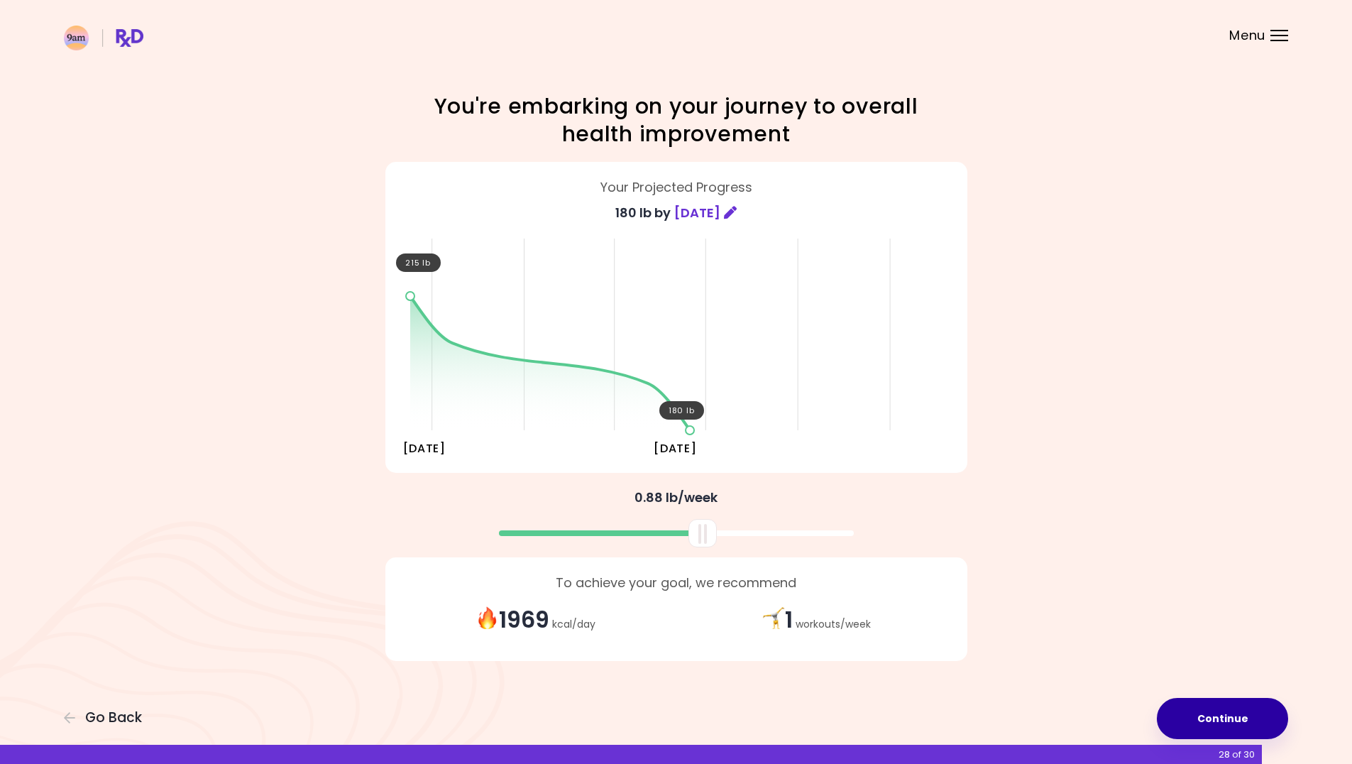
click at [1226, 718] on button "Continue" at bounding box center [1222, 718] width 131 height 41
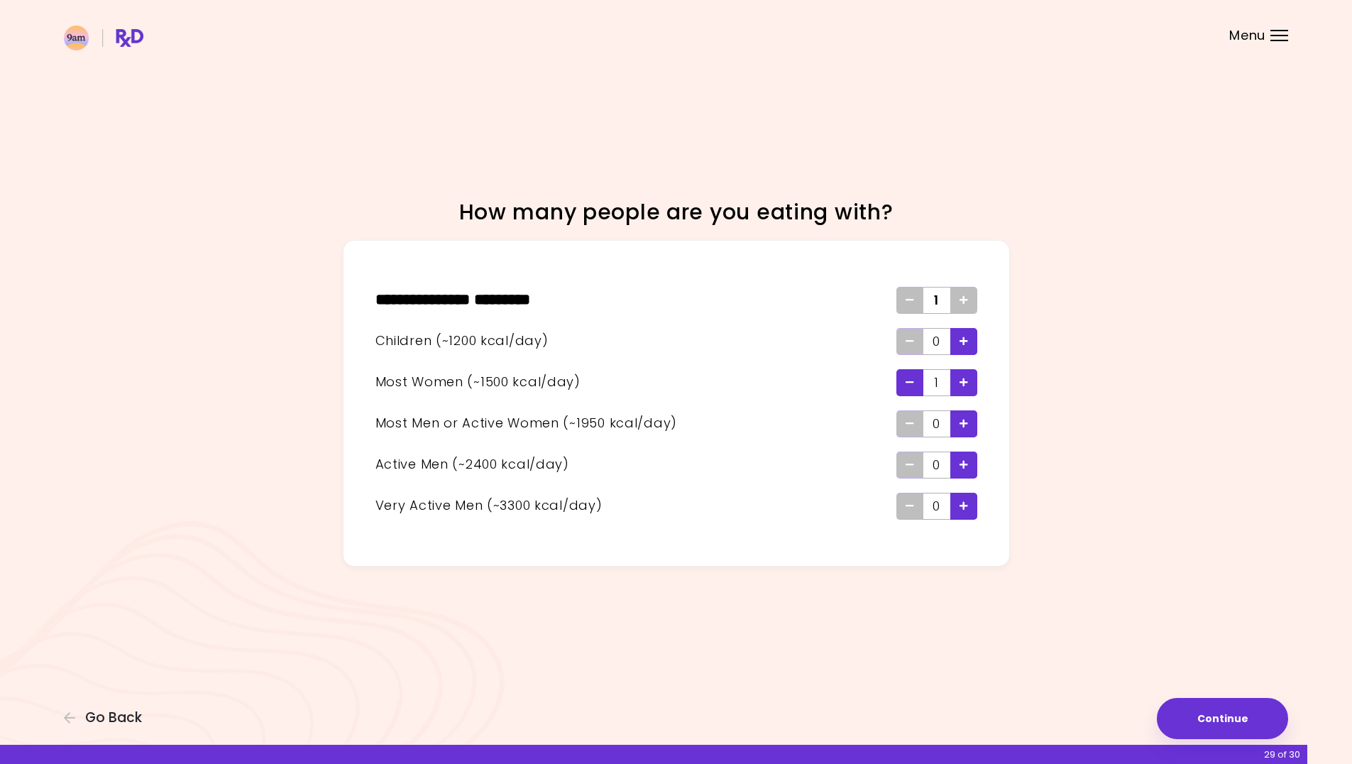
click at [913, 384] on icon "Remove - Woman" at bounding box center [910, 382] width 9 height 9
click at [1229, 713] on button "Continue" at bounding box center [1222, 718] width 131 height 41
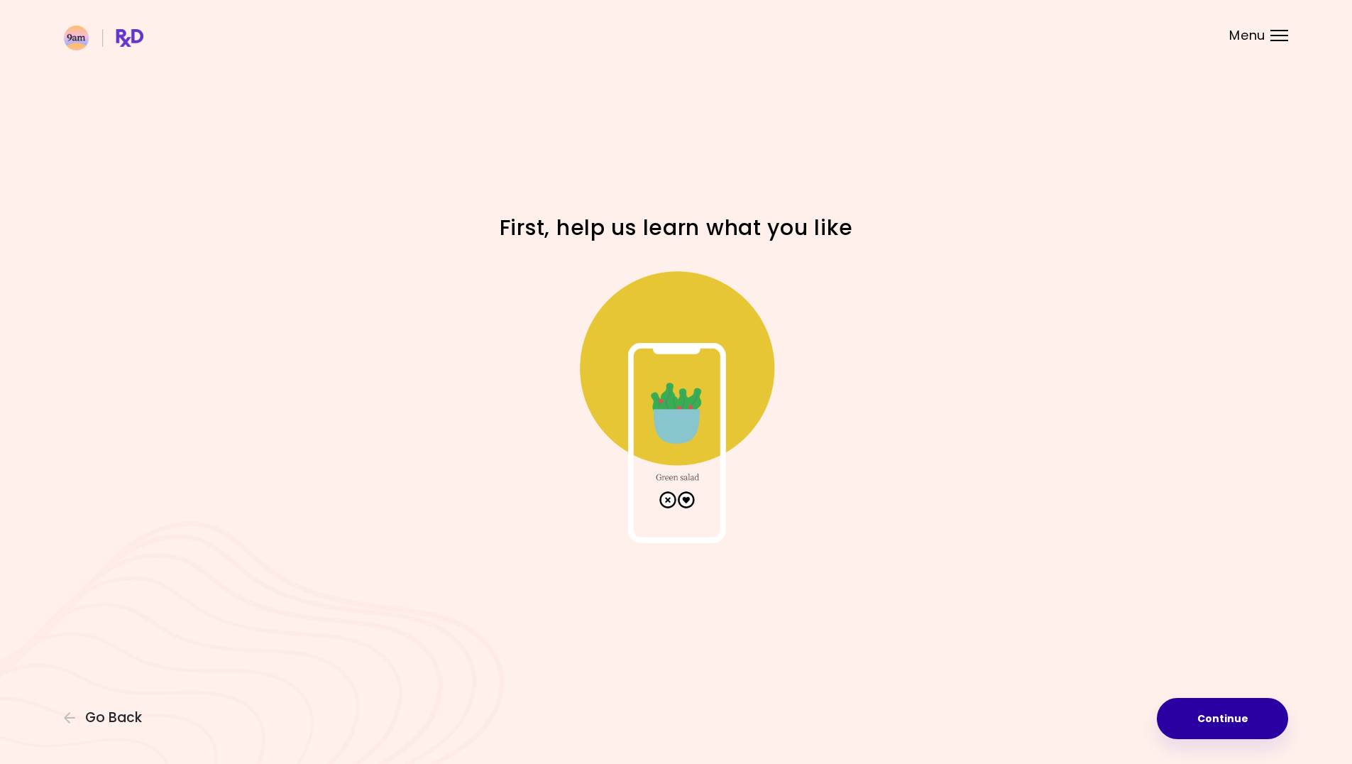
click at [1229, 713] on button "Continue" at bounding box center [1222, 718] width 131 height 41
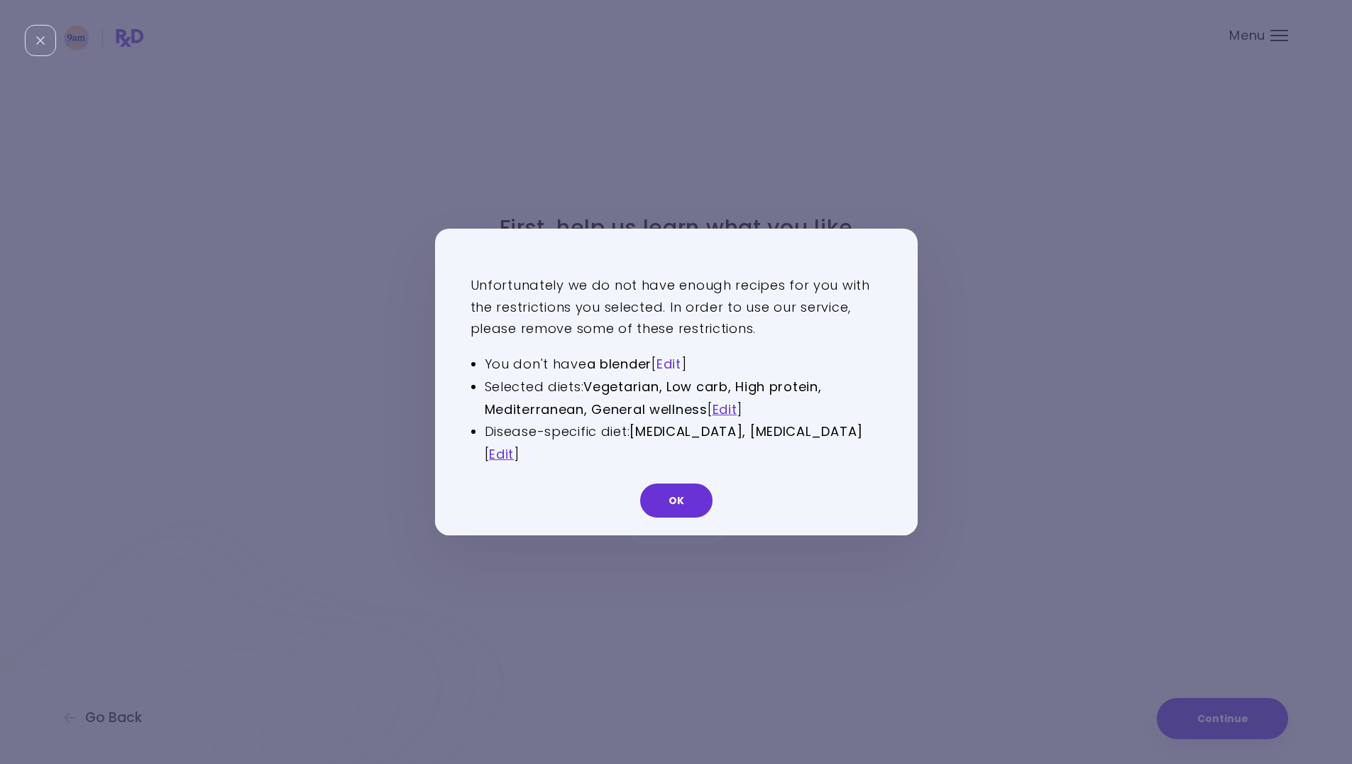
click at [671, 362] on link "Edit" at bounding box center [669, 364] width 25 height 18
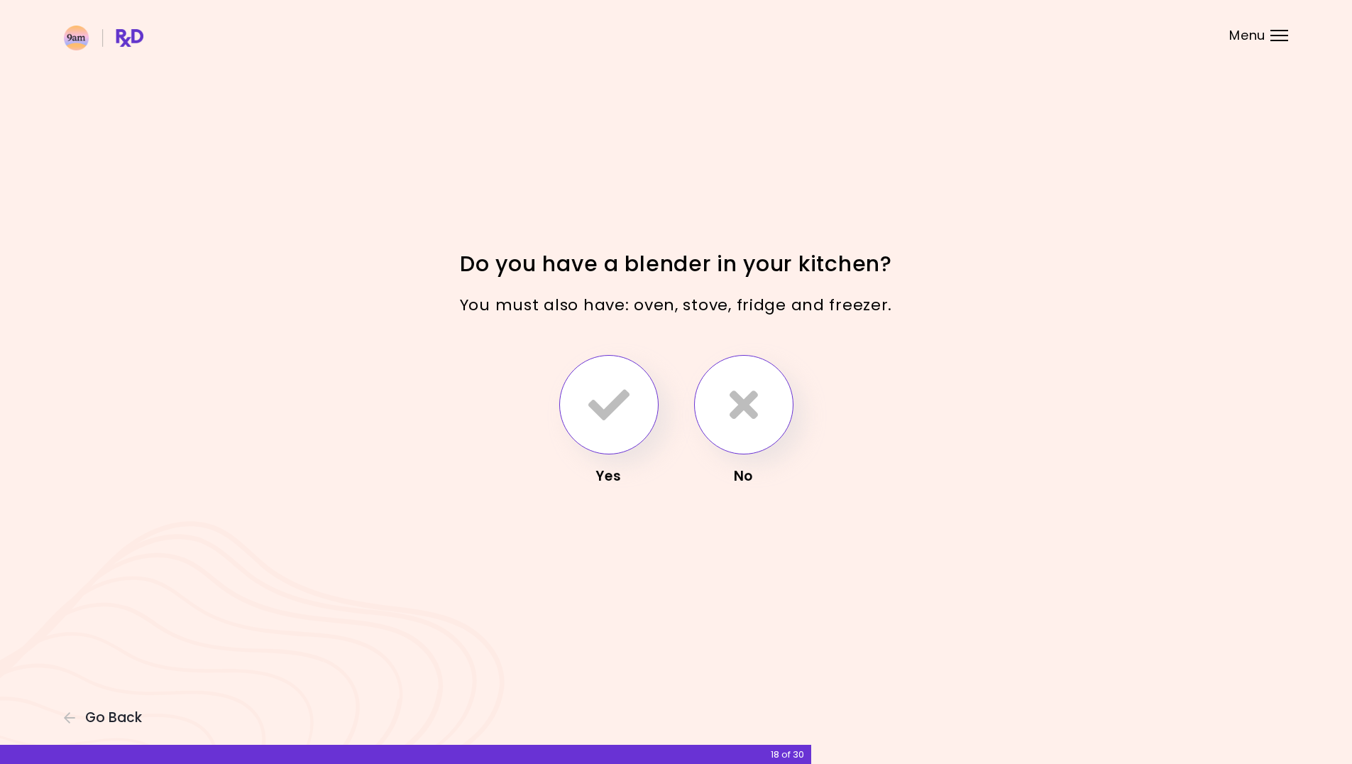
click at [613, 392] on icon "button" at bounding box center [608, 404] width 41 height 41
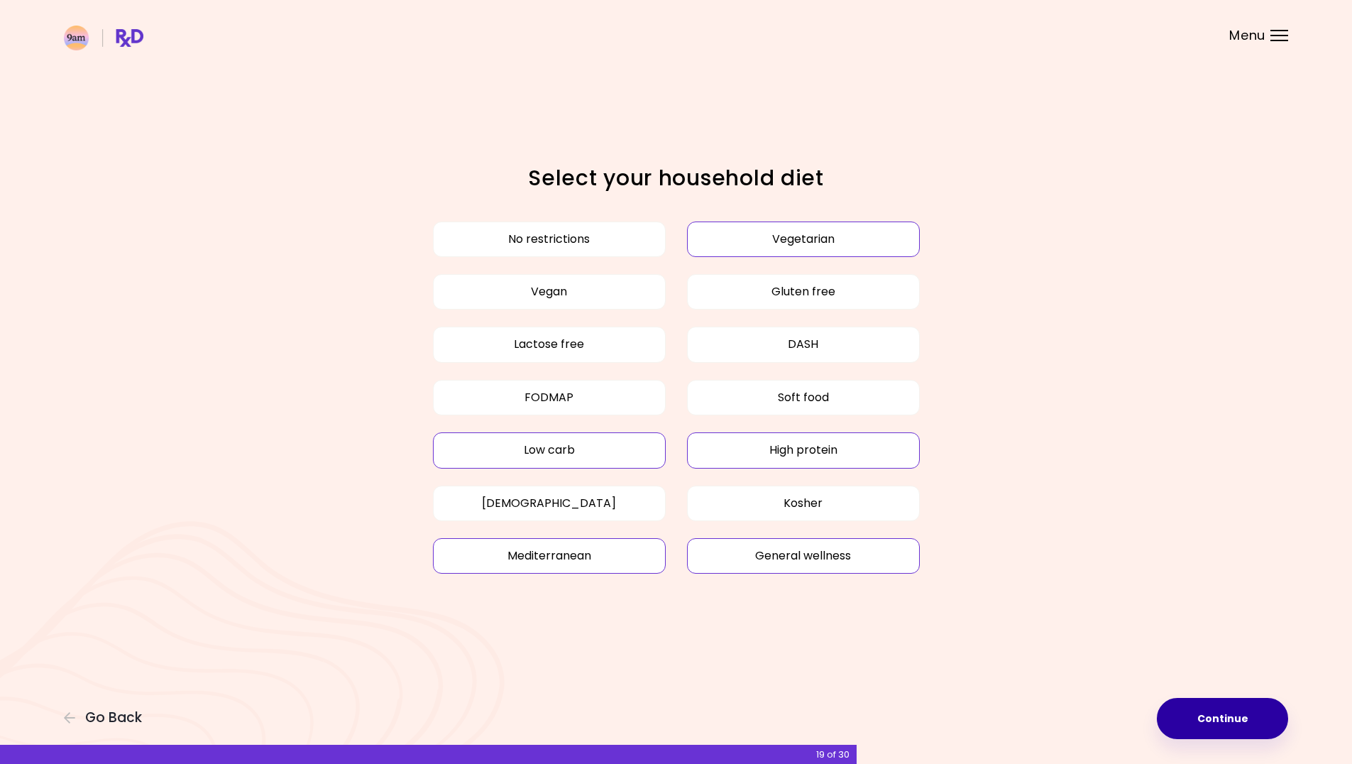
click at [1255, 725] on button "Continue" at bounding box center [1222, 718] width 131 height 41
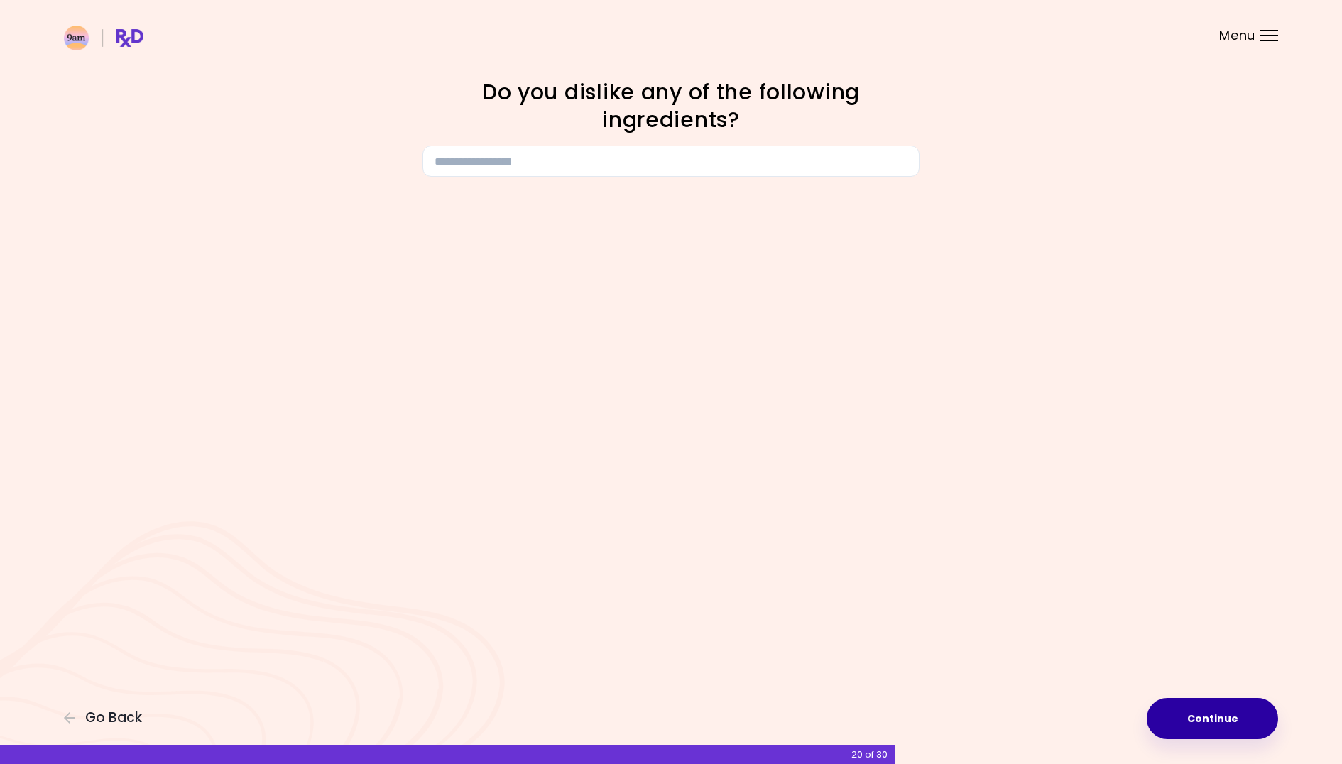
click at [1256, 721] on button "Continue" at bounding box center [1211, 718] width 131 height 41
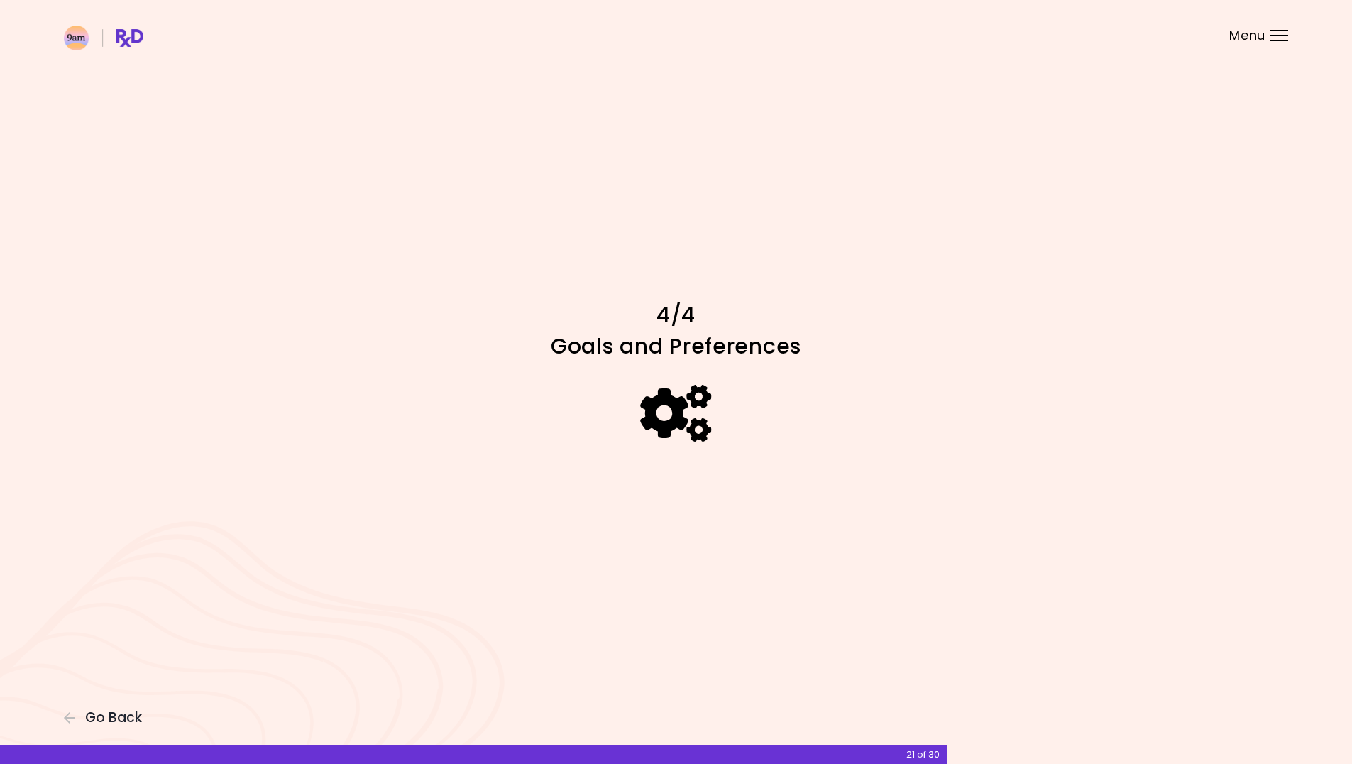
click at [1256, 721] on div "Focusable invisible element 4/4 Goals and Preferences Go Back 21 of 30" at bounding box center [676, 382] width 1352 height 764
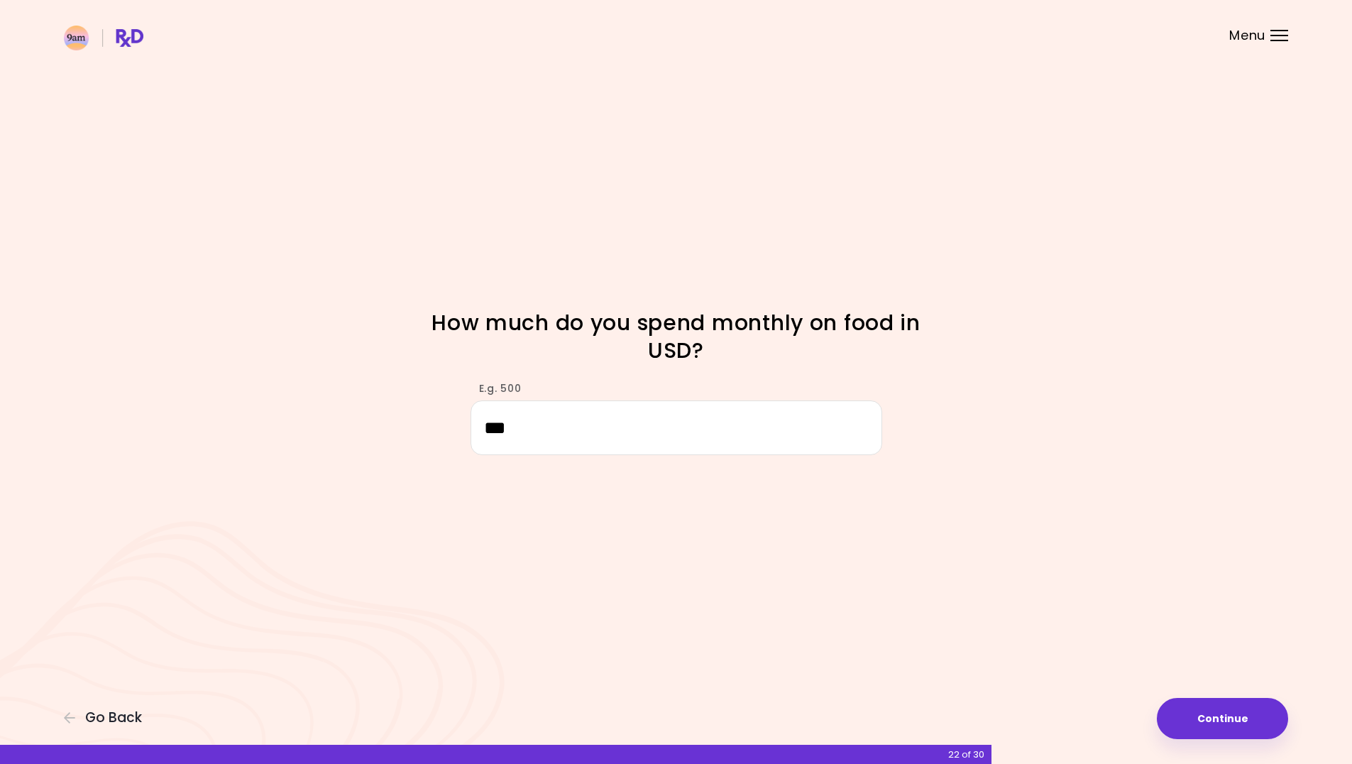
click at [1256, 721] on button "Continue" at bounding box center [1222, 718] width 131 height 41
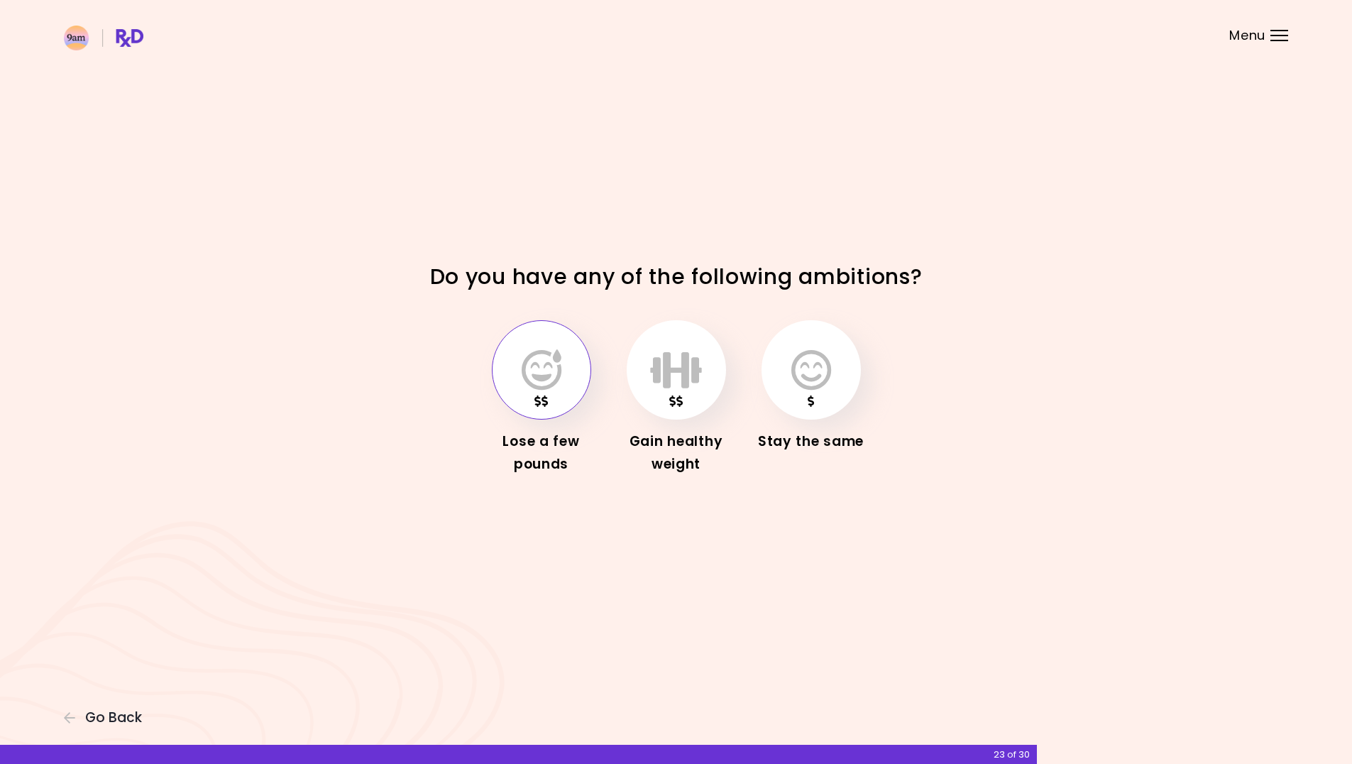
click at [1256, 721] on div "Focusable invisible element Do you have any of the following ambitions? Lose a …" at bounding box center [676, 382] width 1352 height 764
click at [536, 376] on icon "button" at bounding box center [542, 369] width 40 height 41
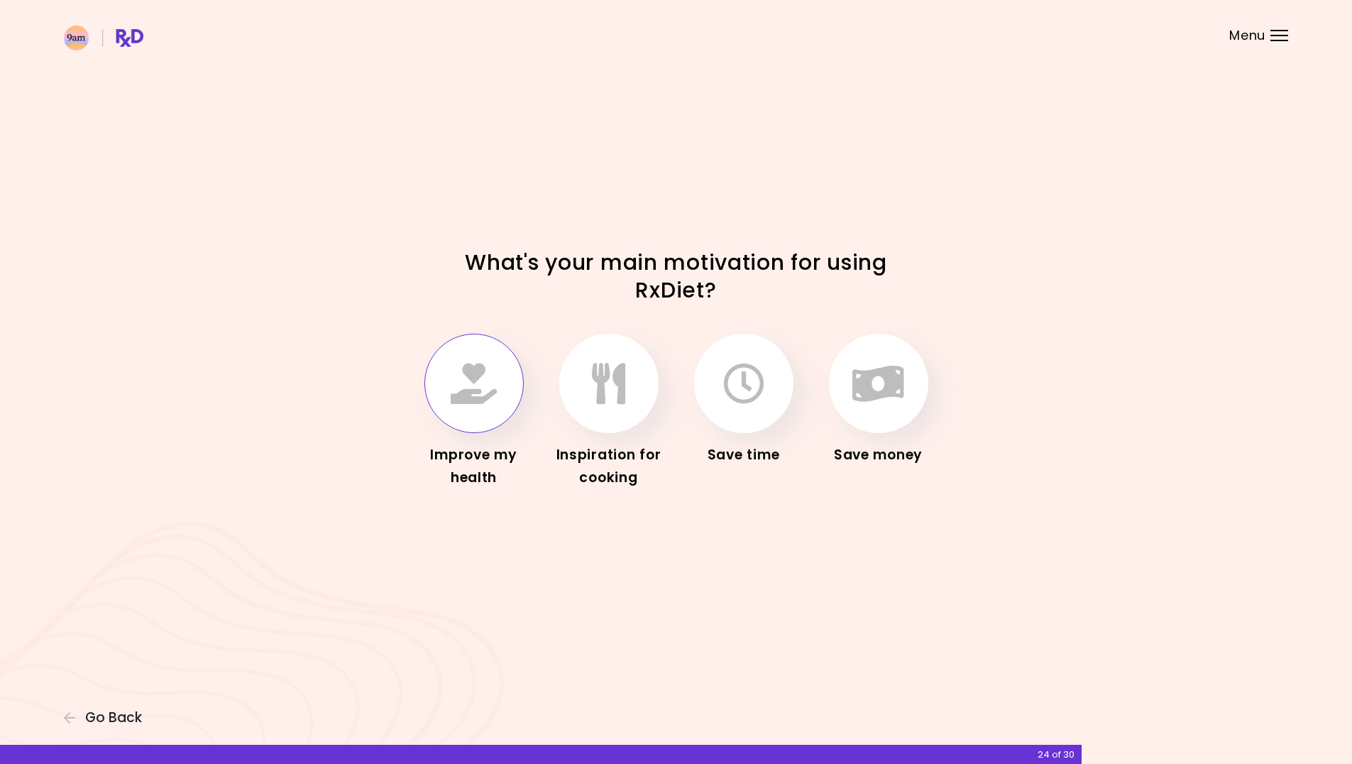
click at [475, 398] on icon "button" at bounding box center [474, 383] width 46 height 41
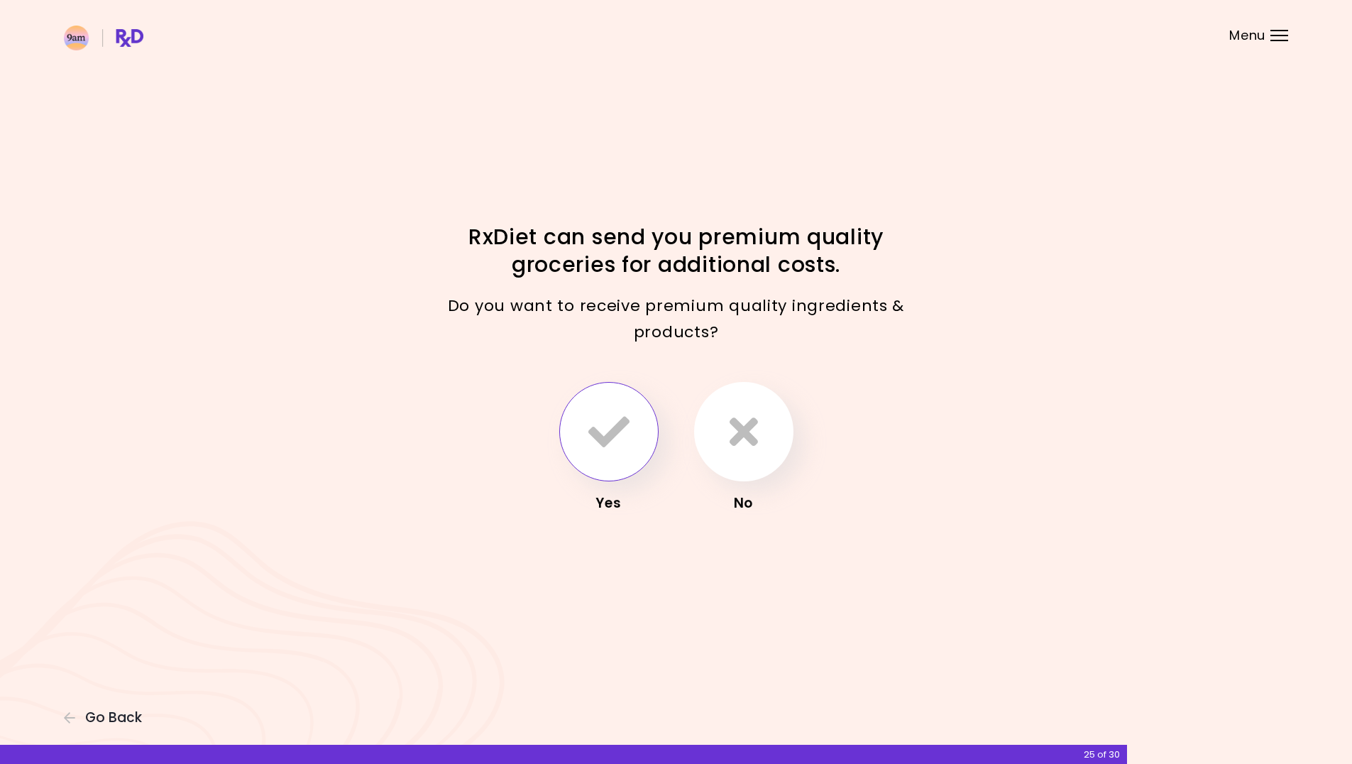
click at [634, 429] on button "button" at bounding box center [608, 431] width 99 height 99
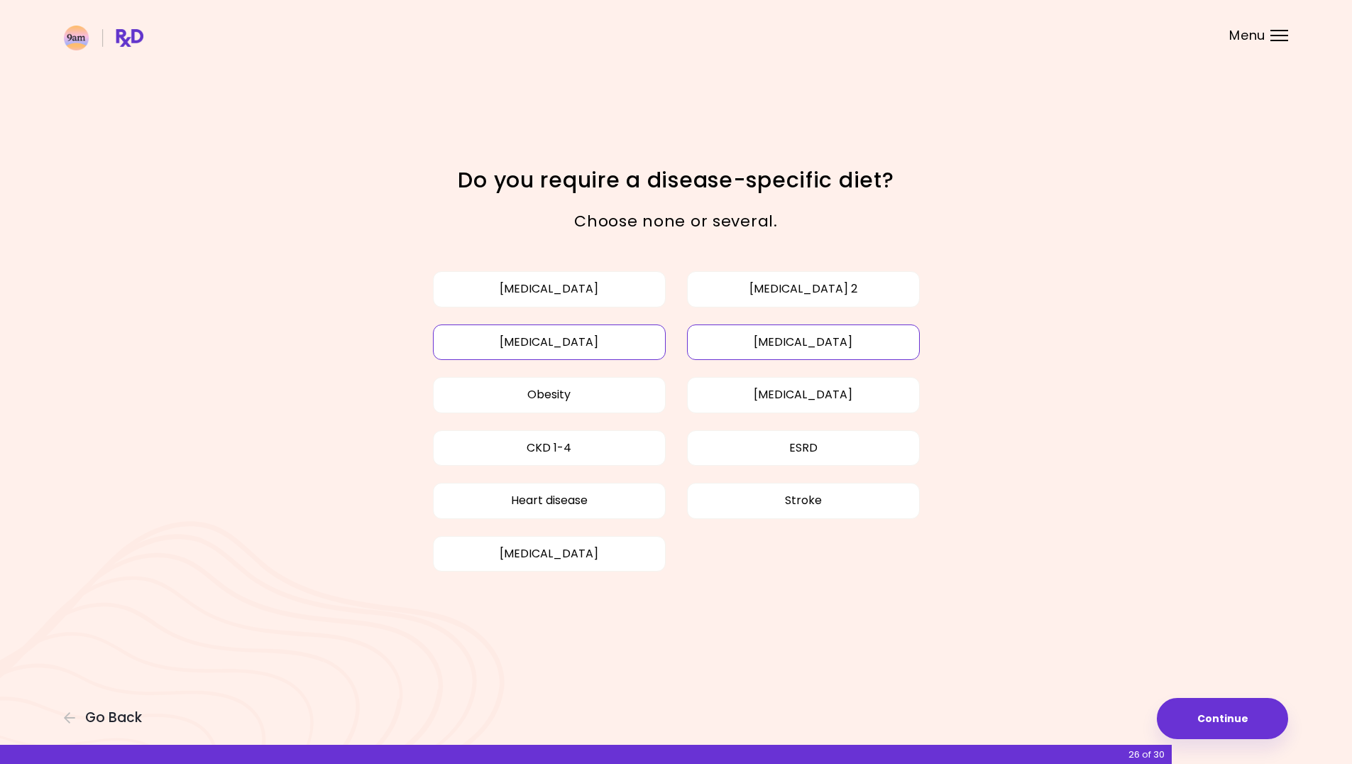
click at [1222, 695] on div "Focusable invisible element Do you require a disease-specific diet? Choose none…" at bounding box center [676, 382] width 1352 height 764
click at [1227, 714] on button "Continue" at bounding box center [1222, 718] width 131 height 41
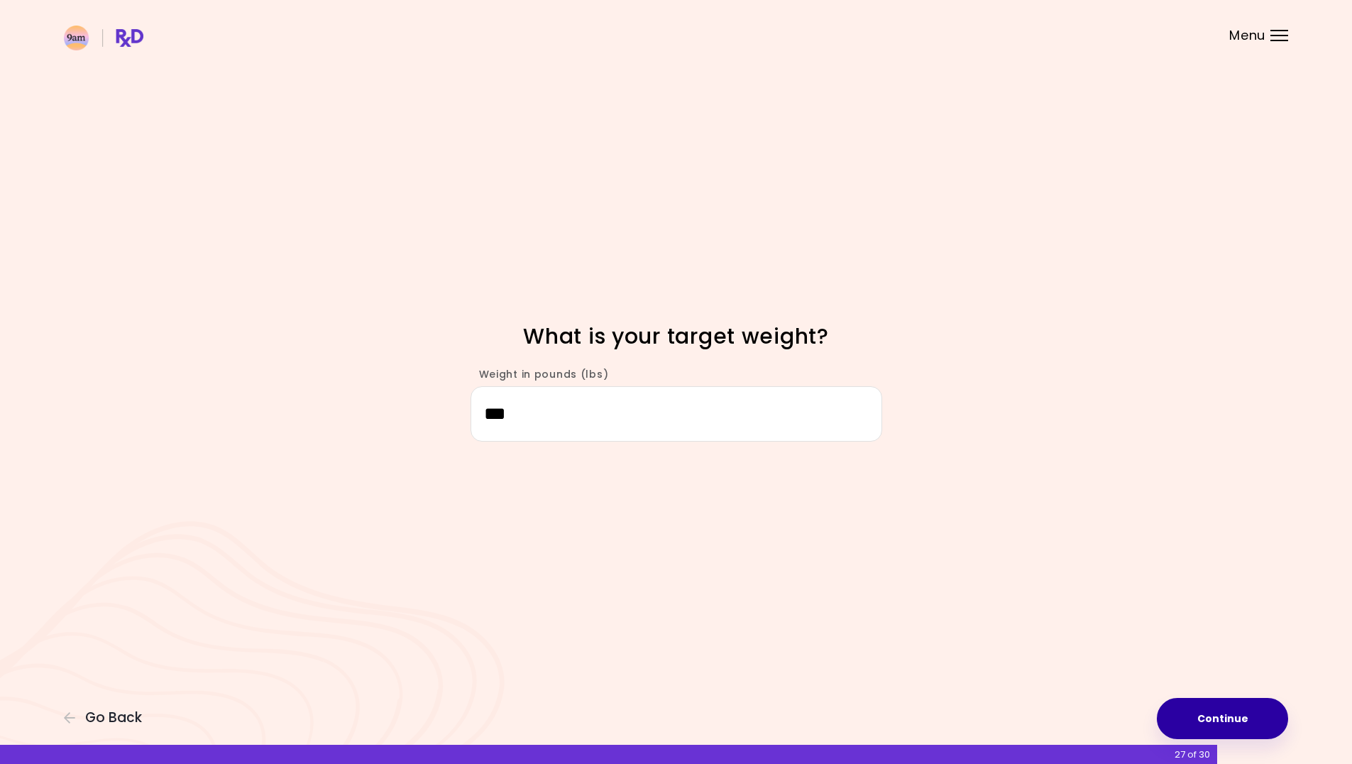
click at [1244, 721] on button "Continue" at bounding box center [1222, 718] width 131 height 41
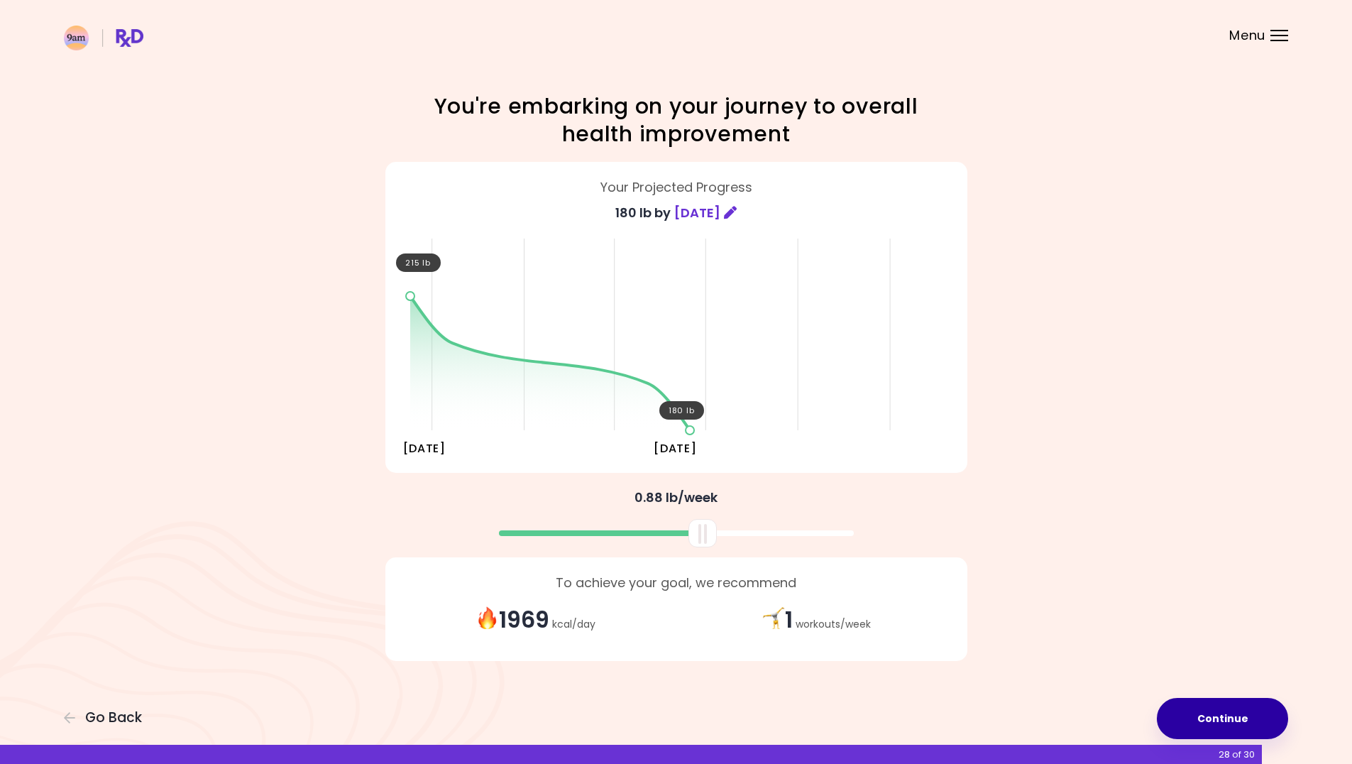
click at [1244, 721] on button "Continue" at bounding box center [1222, 718] width 131 height 41
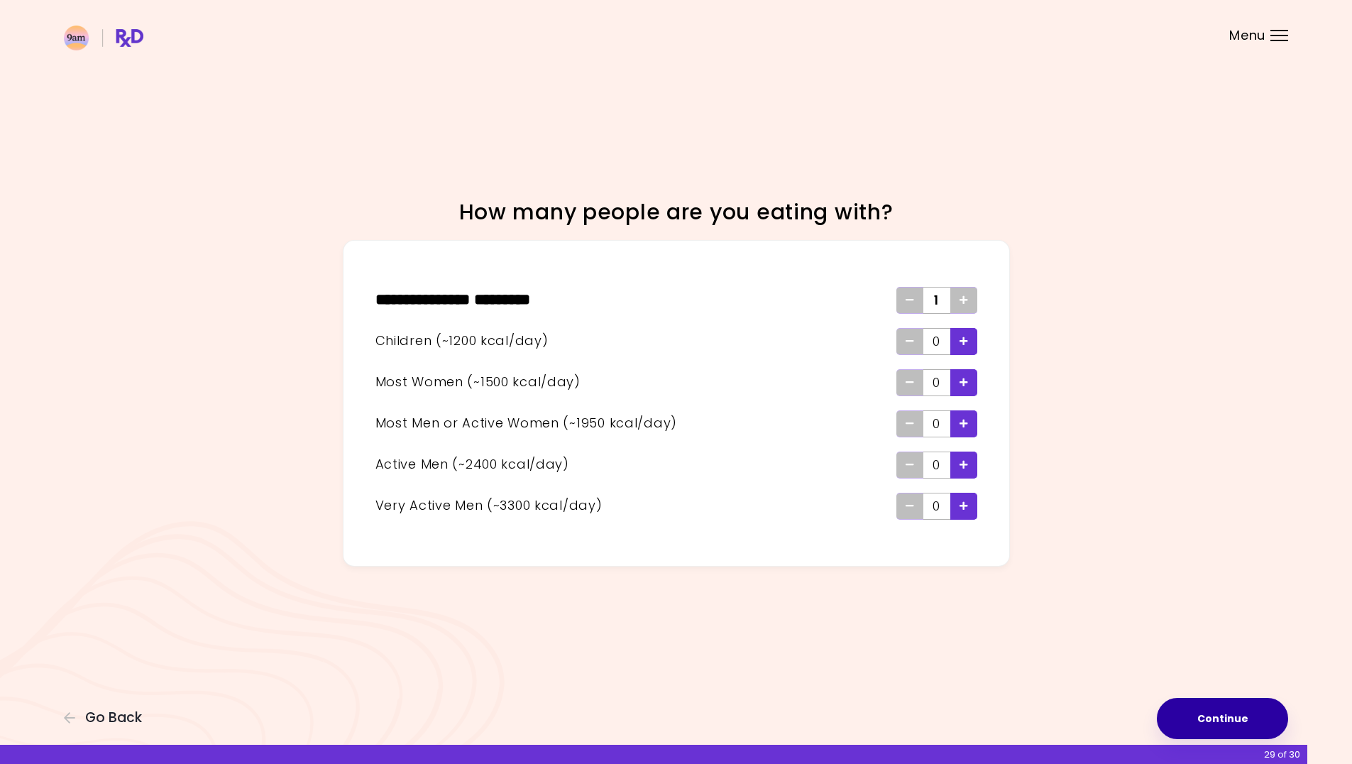
click at [1244, 721] on button "Continue" at bounding box center [1222, 718] width 131 height 41
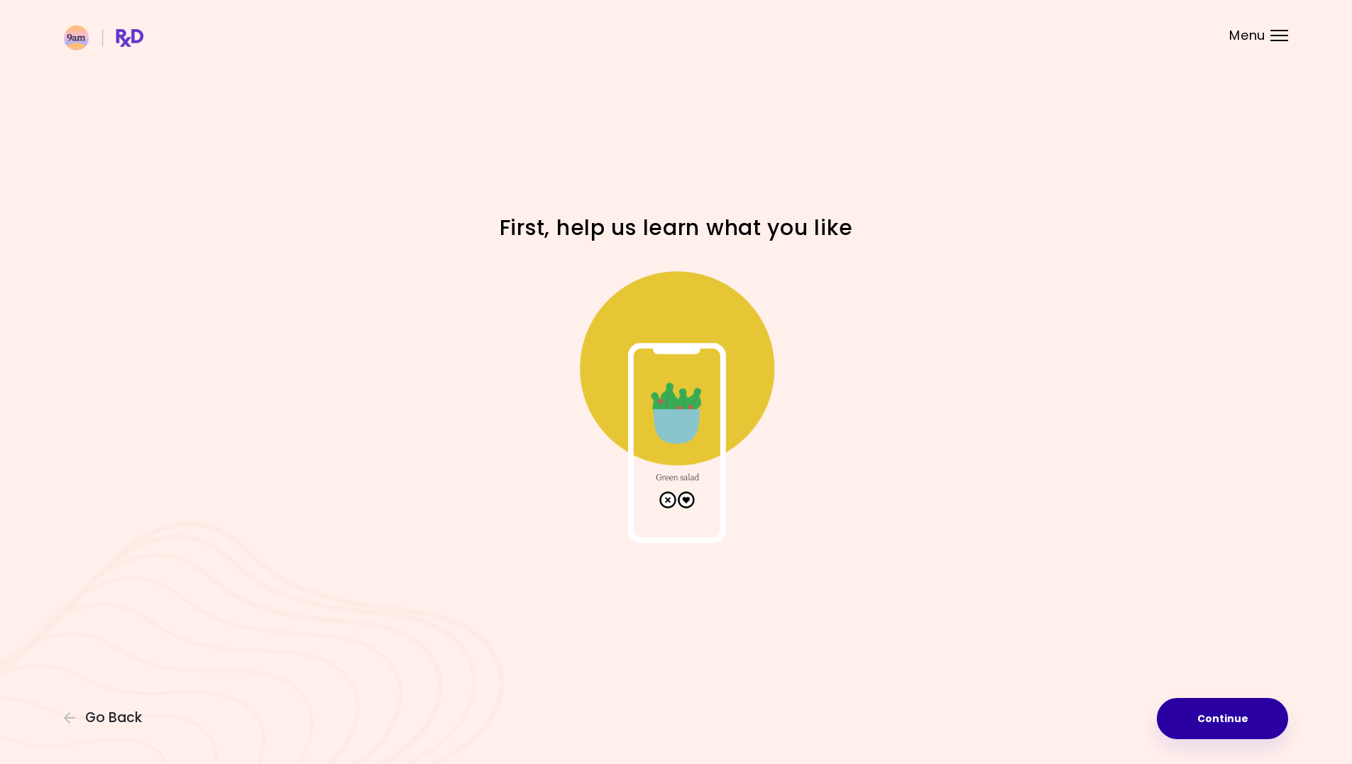
click at [1244, 721] on button "Continue" at bounding box center [1222, 718] width 131 height 41
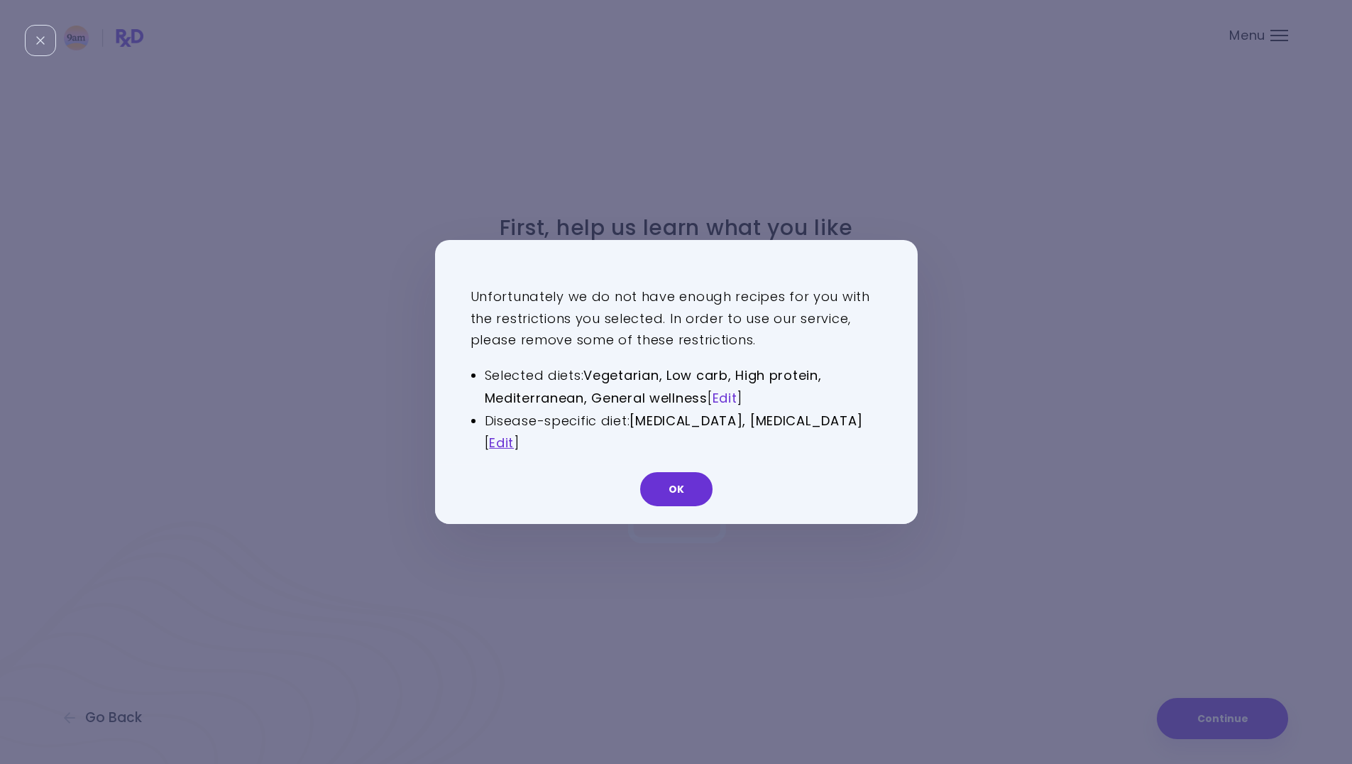
click at [732, 393] on link "Edit" at bounding box center [725, 398] width 25 height 18
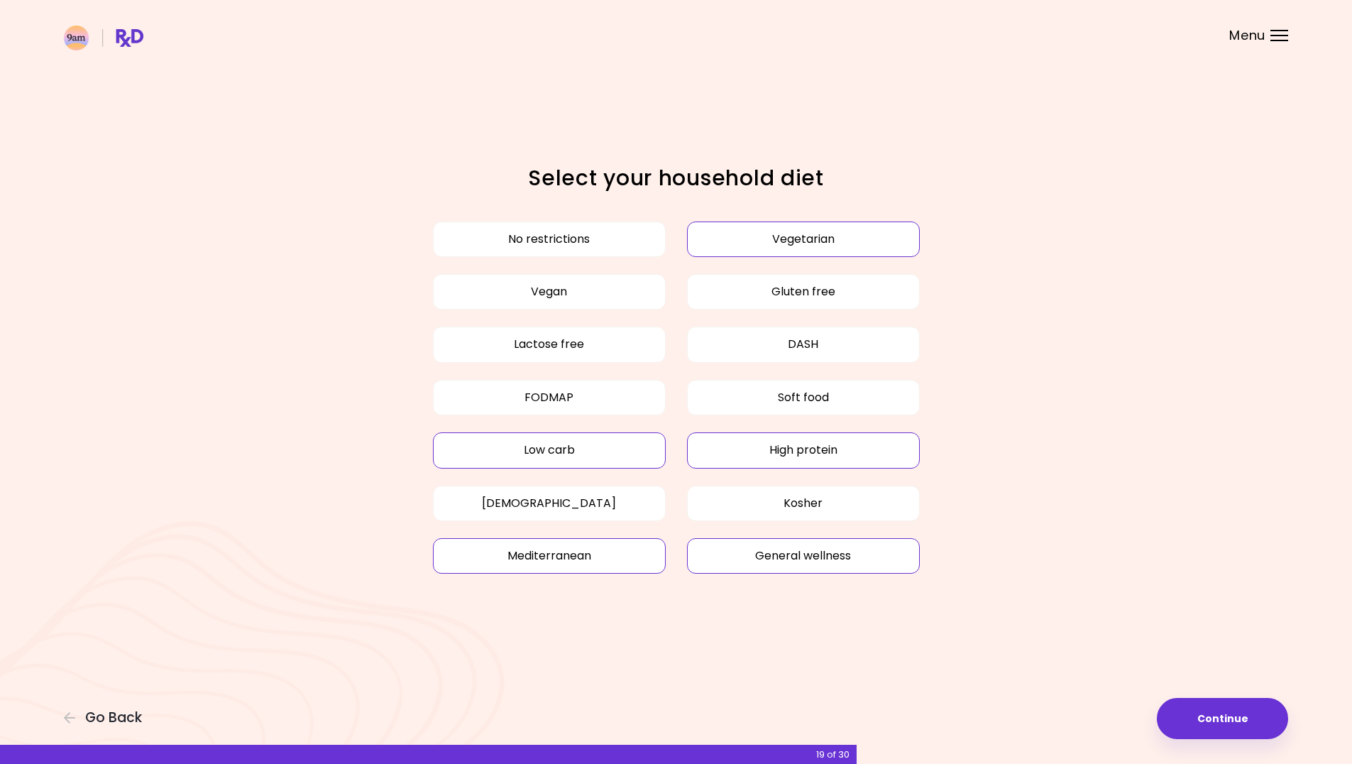
click at [840, 234] on button "Vegetarian" at bounding box center [803, 238] width 233 height 35
click at [1251, 706] on button "Continue" at bounding box center [1222, 718] width 131 height 41
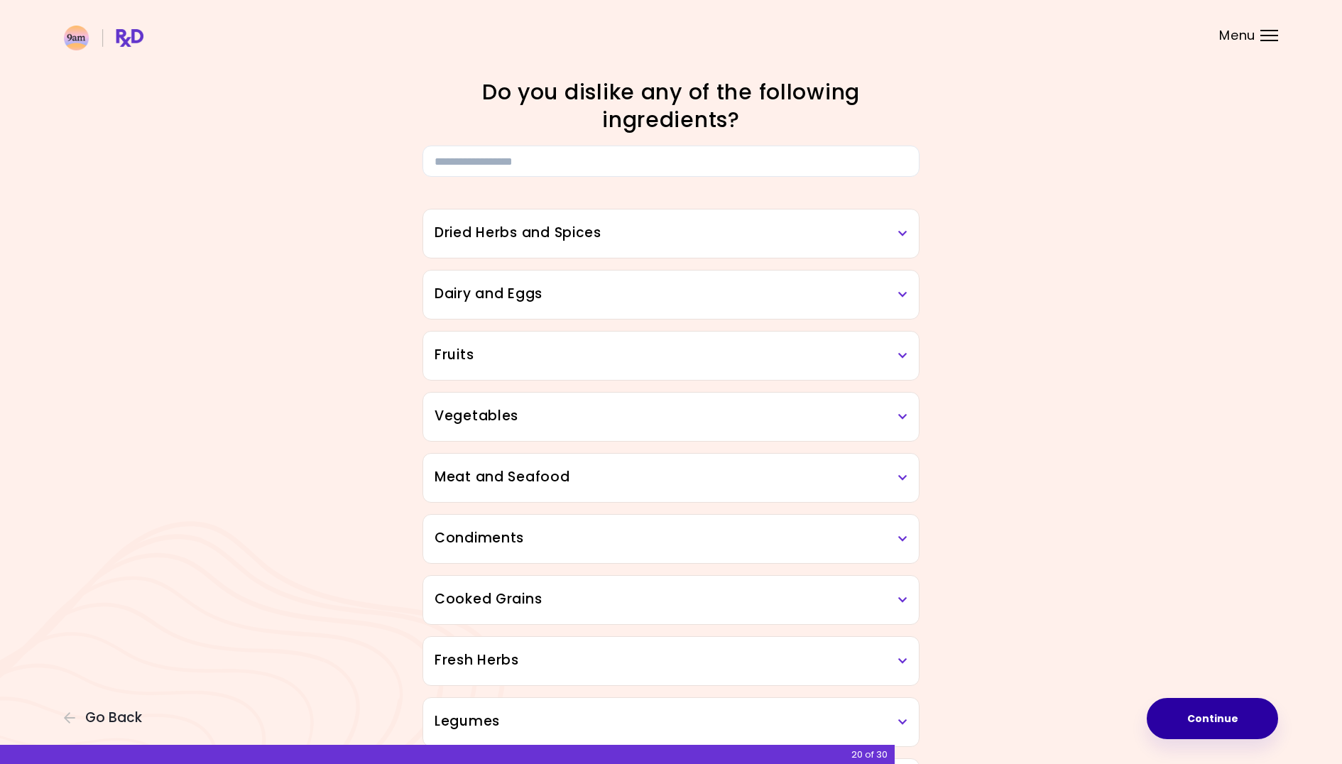
click at [1252, 720] on button "Continue" at bounding box center [1211, 718] width 131 height 41
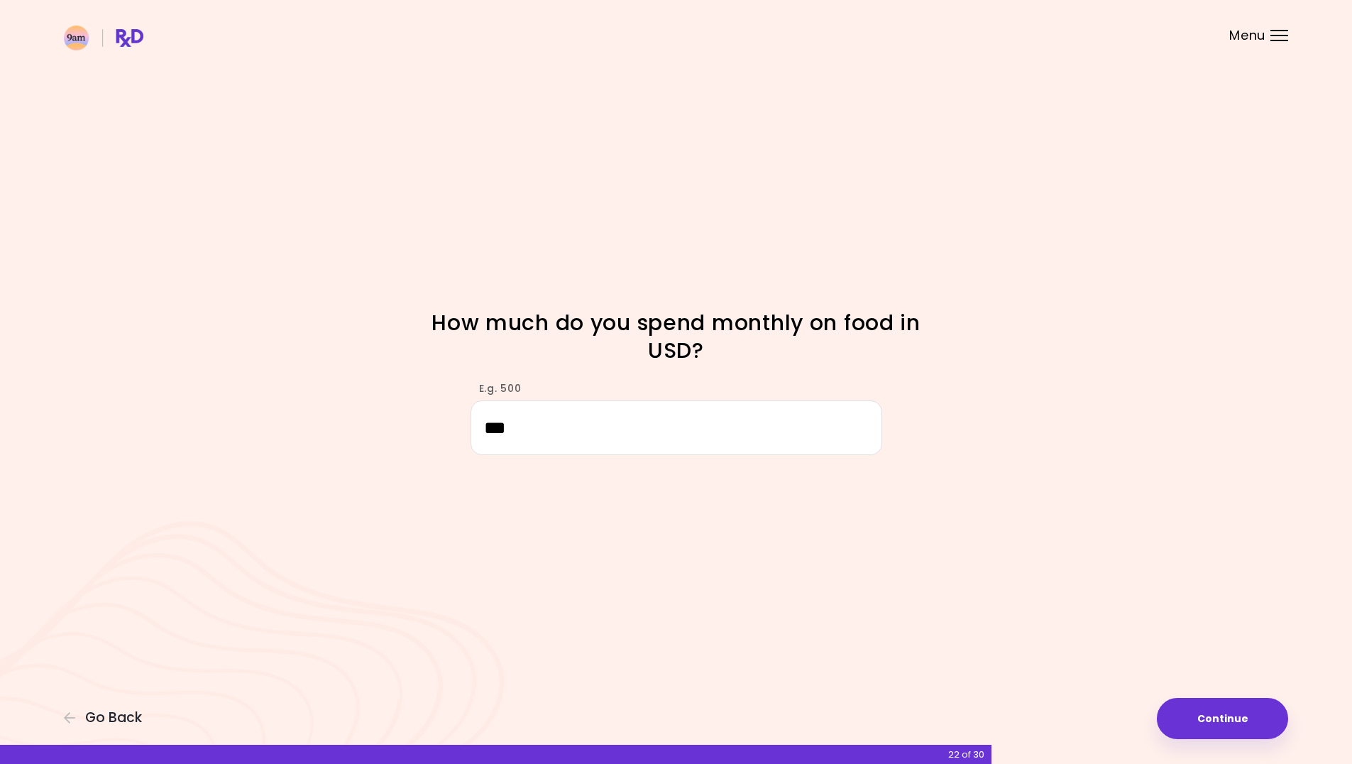
click at [1252, 720] on button "Continue" at bounding box center [1222, 718] width 131 height 41
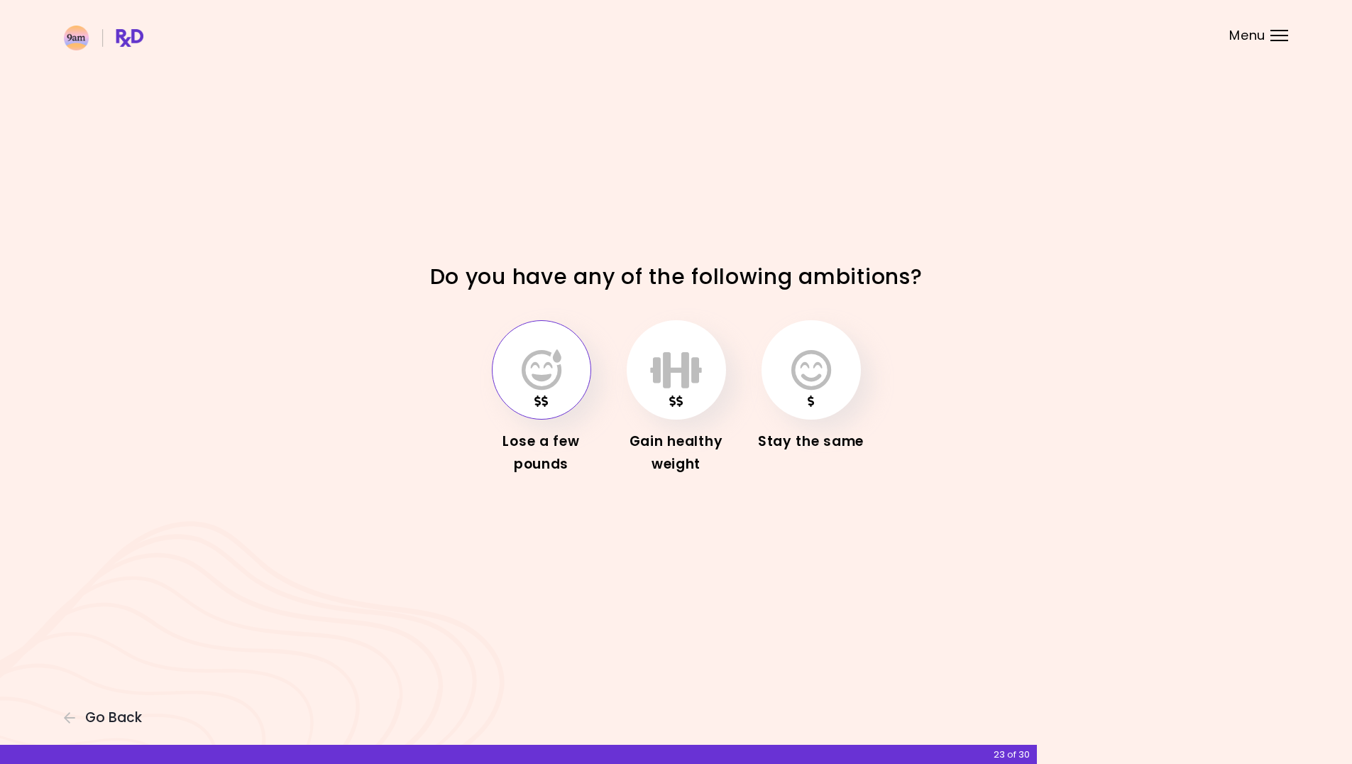
click at [1252, 720] on div "Focusable invisible element Do you have any of the following ambitions? Lose a …" at bounding box center [676, 382] width 1352 height 764
click at [531, 360] on icon "button" at bounding box center [542, 369] width 40 height 41
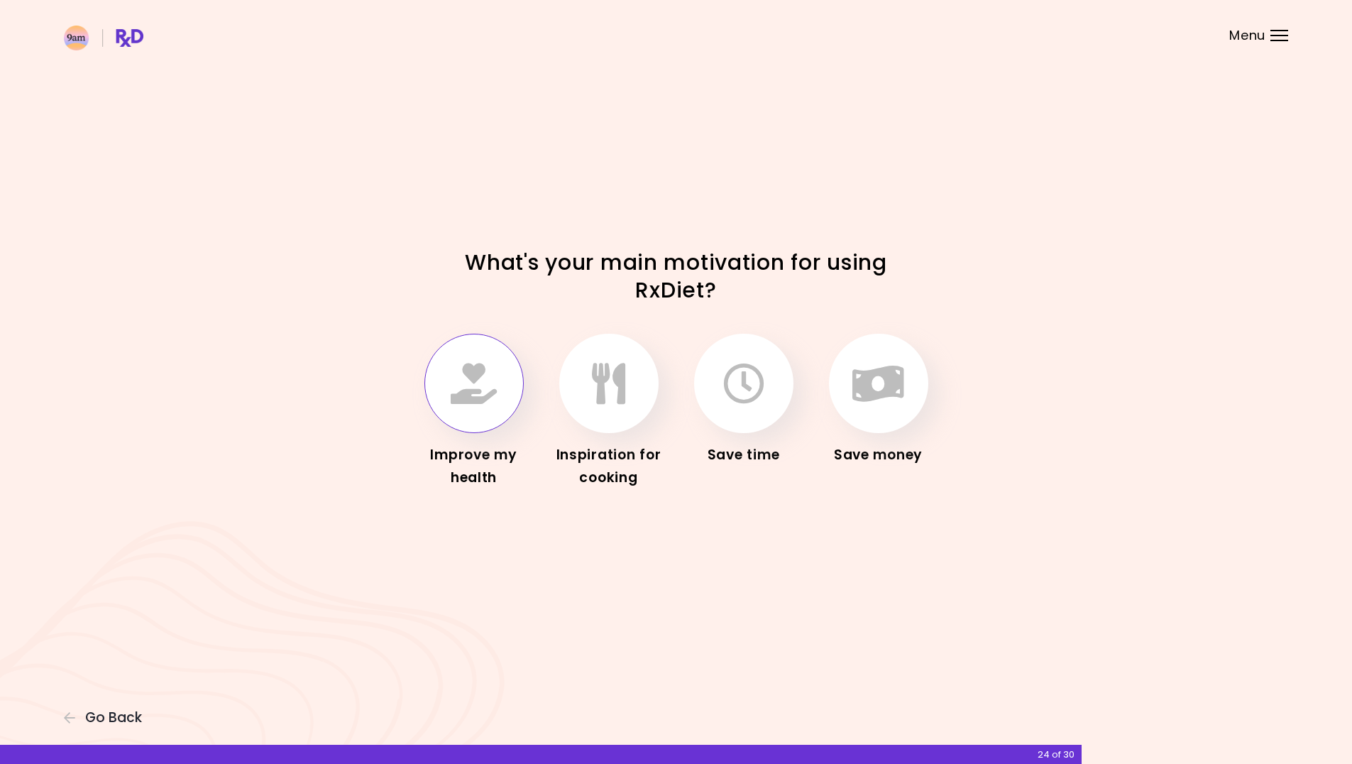
click at [473, 393] on icon "button" at bounding box center [474, 383] width 46 height 41
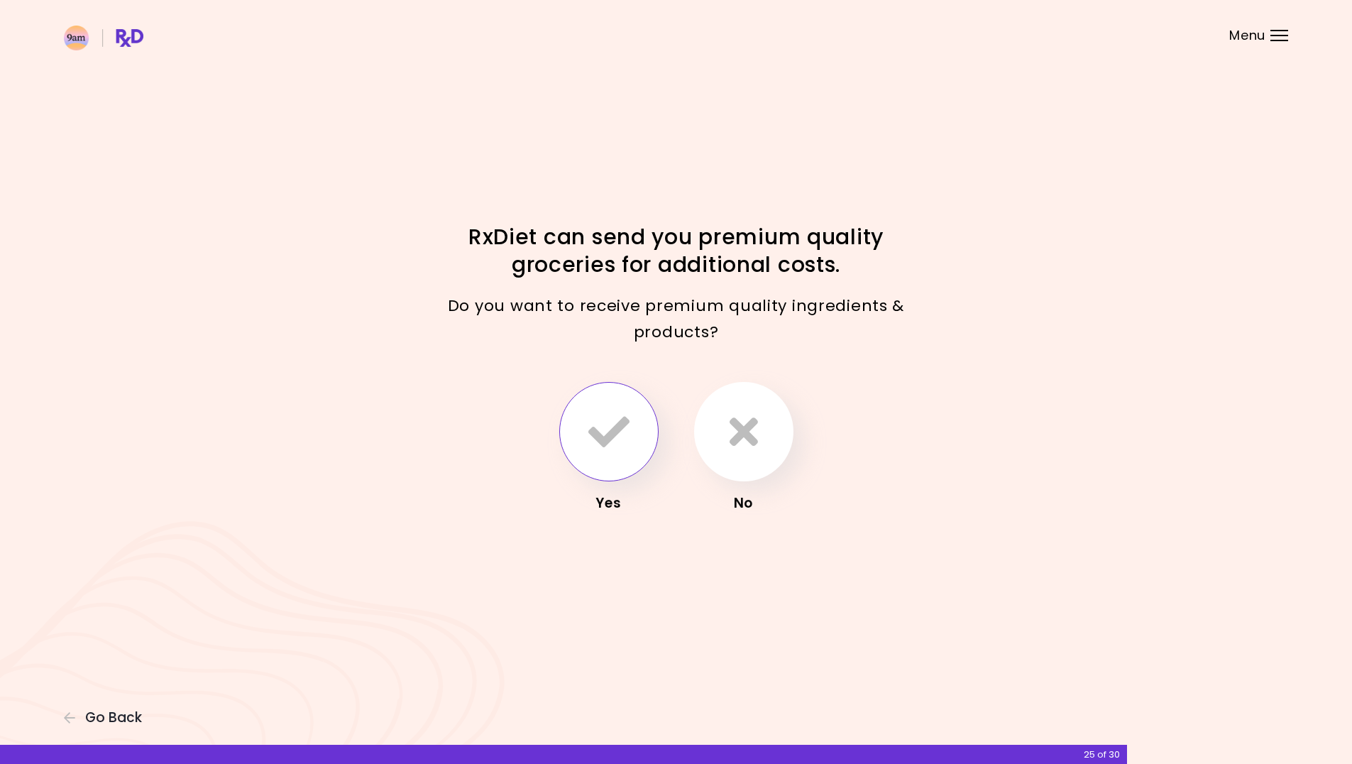
click at [603, 438] on icon "button" at bounding box center [608, 431] width 41 height 41
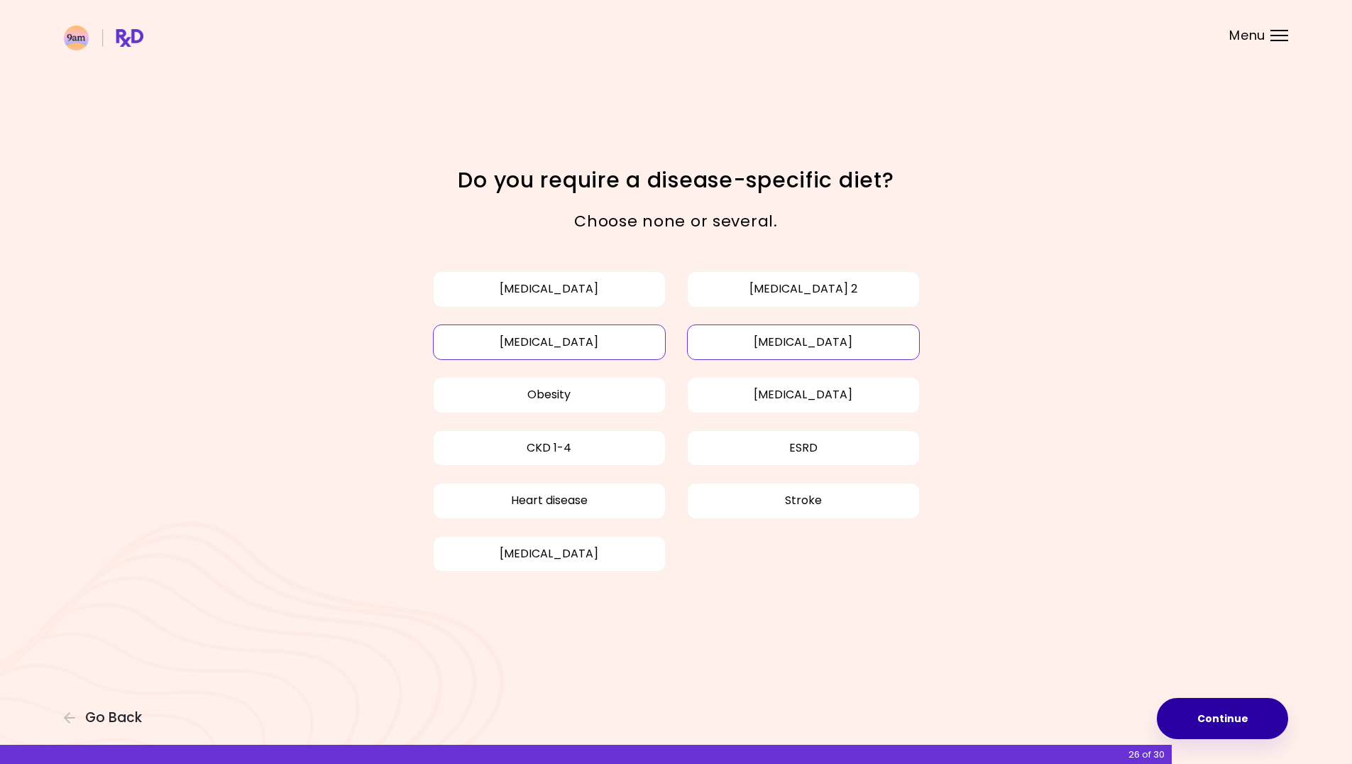
click at [1245, 718] on button "Continue" at bounding box center [1222, 718] width 131 height 41
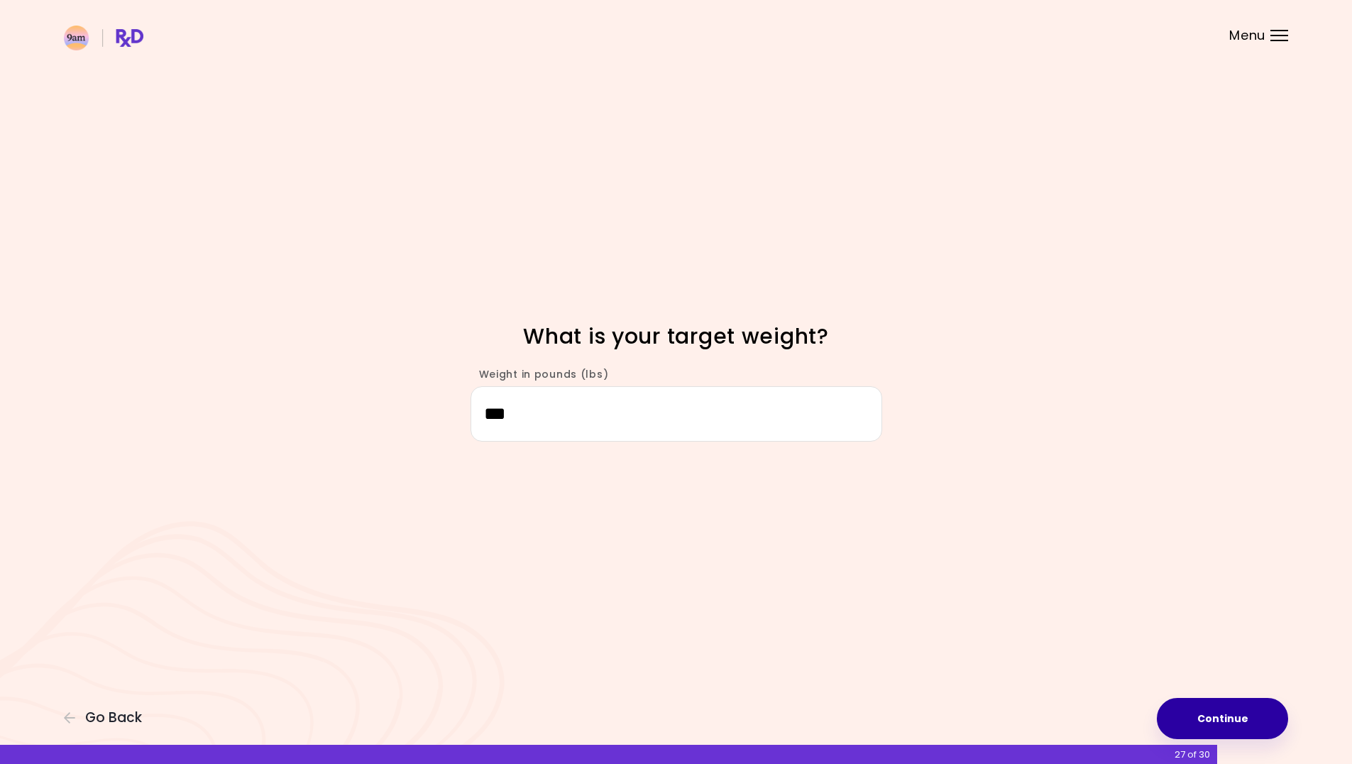
click at [1245, 718] on button "Continue" at bounding box center [1222, 718] width 131 height 41
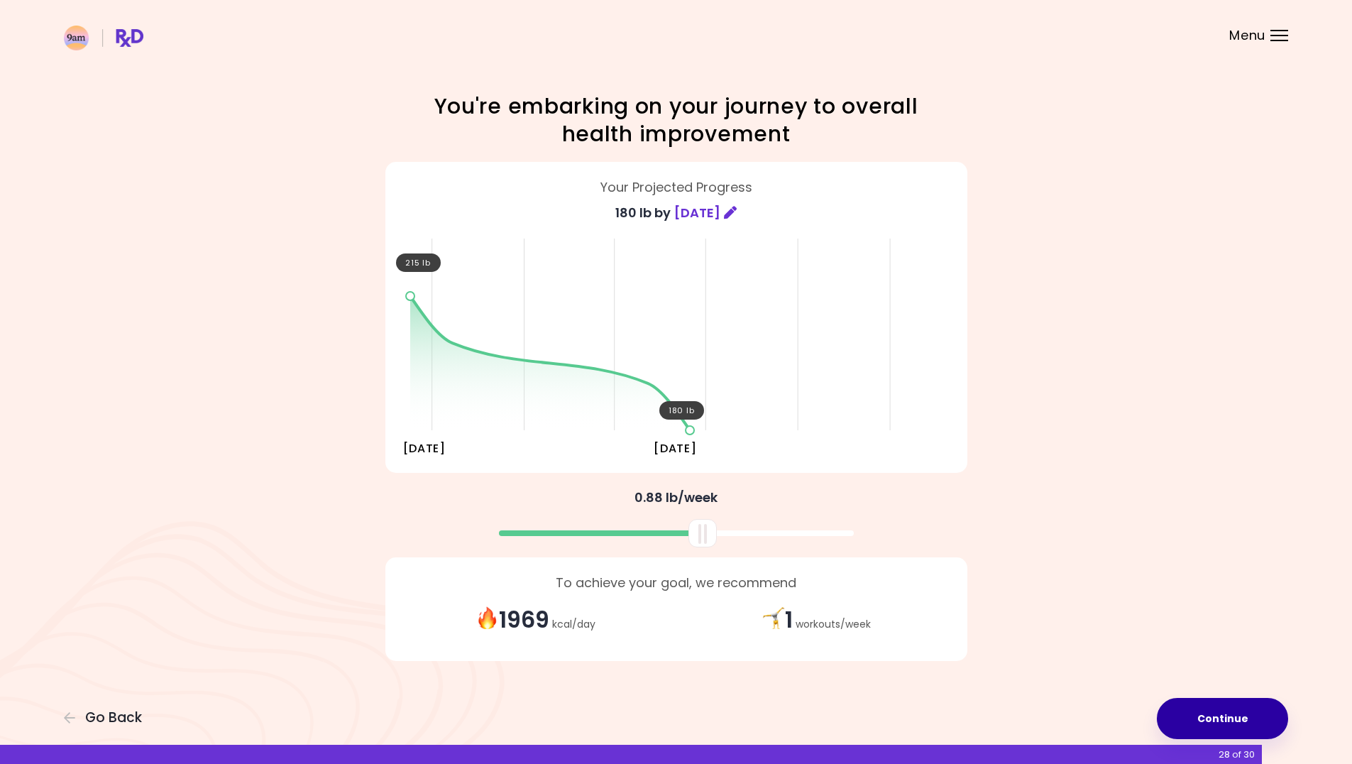
click at [1245, 718] on button "Continue" at bounding box center [1222, 718] width 131 height 41
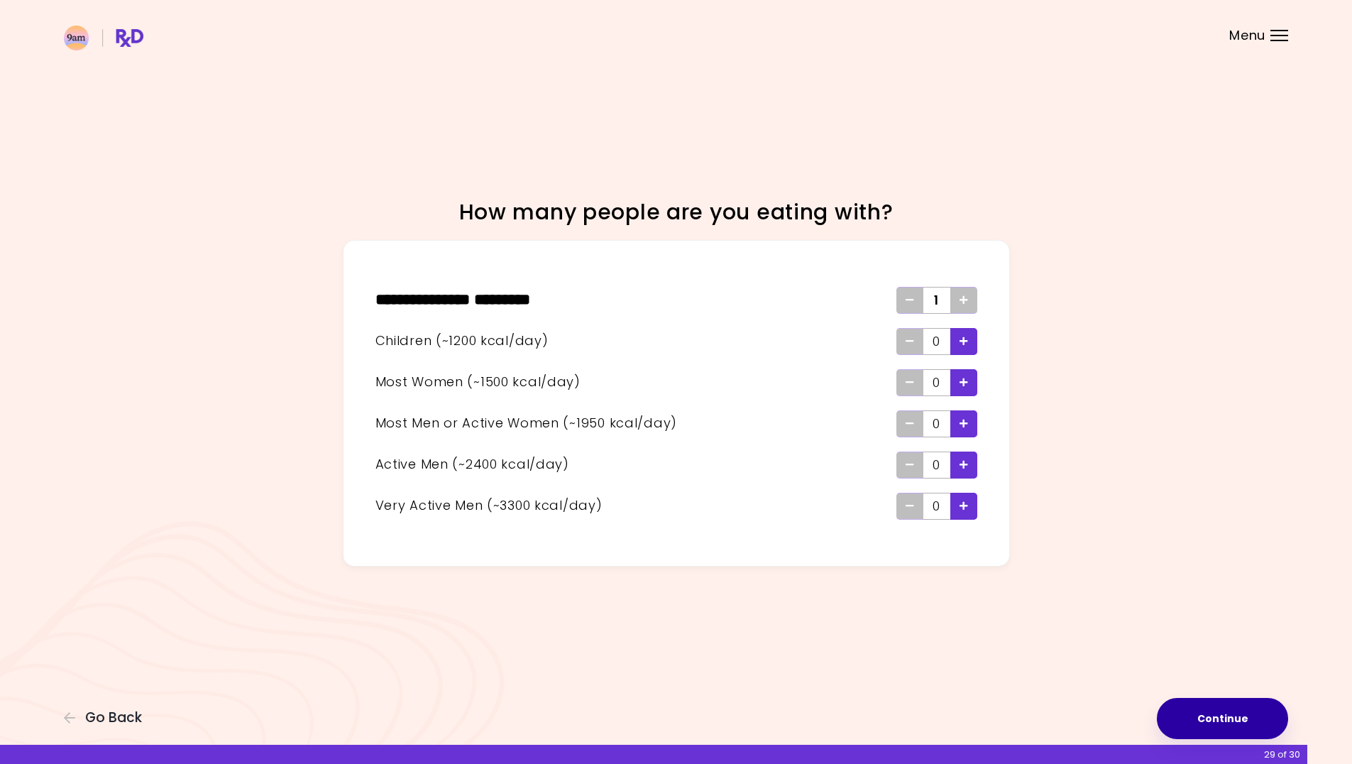
click at [1245, 718] on button "Continue" at bounding box center [1222, 718] width 131 height 41
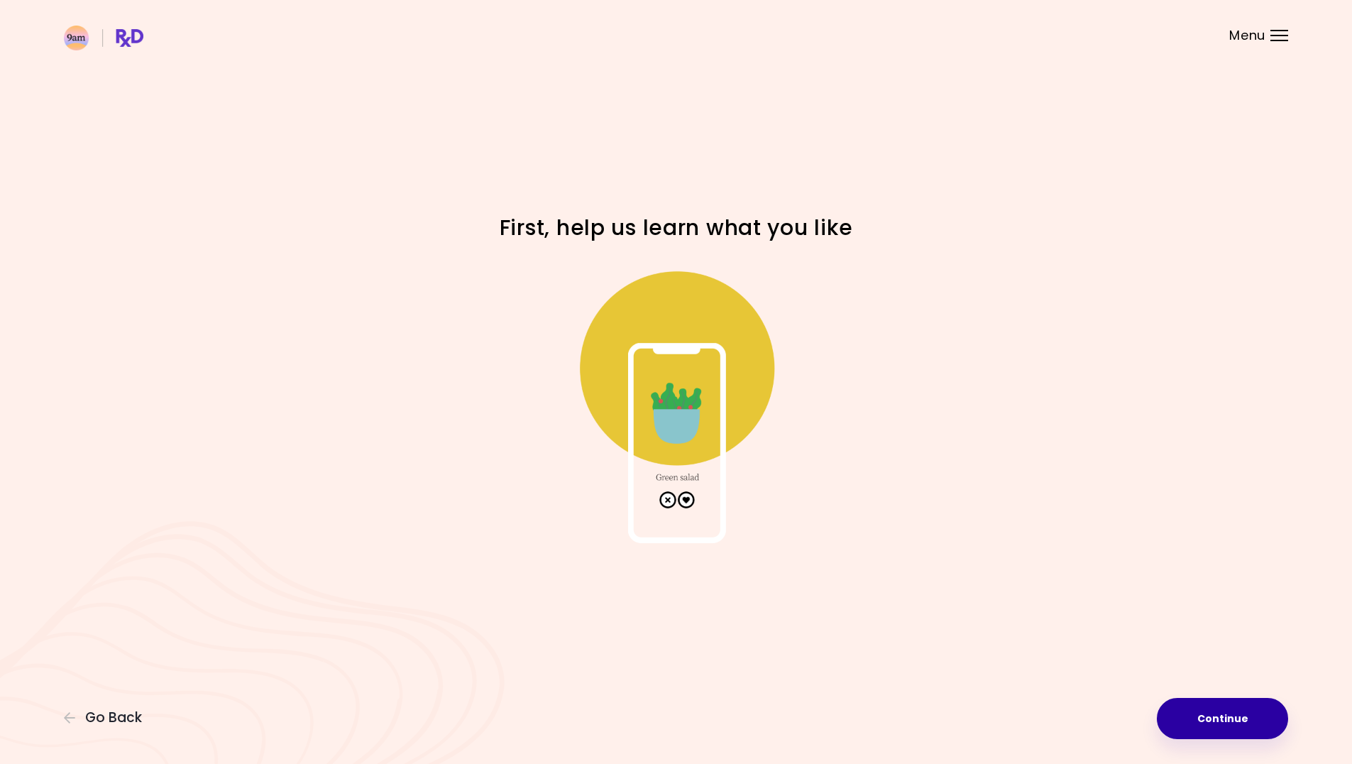
click at [1245, 718] on button "Continue" at bounding box center [1222, 718] width 131 height 41
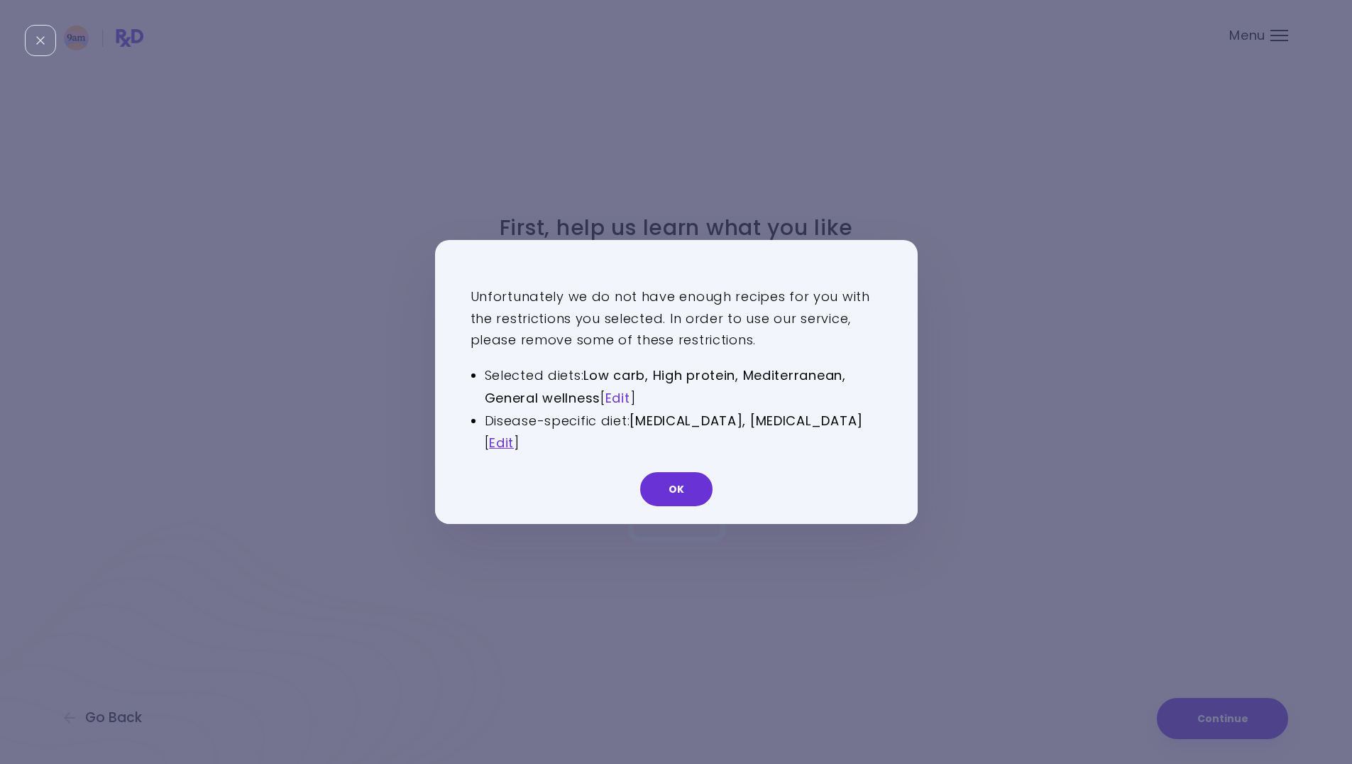
click at [625, 396] on link "Edit" at bounding box center [617, 398] width 25 height 18
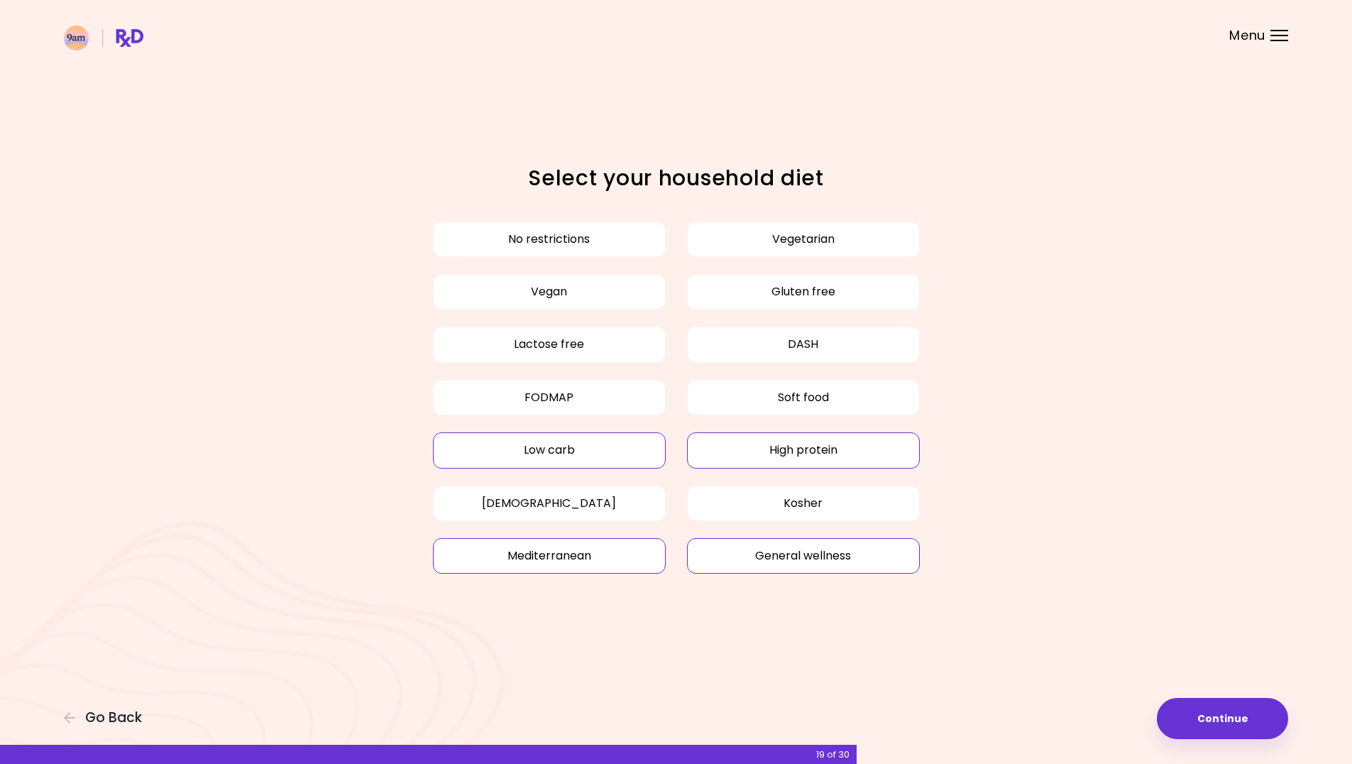
click at [880, 554] on button "General wellness" at bounding box center [803, 555] width 233 height 35
click at [1219, 730] on button "Continue" at bounding box center [1222, 718] width 131 height 41
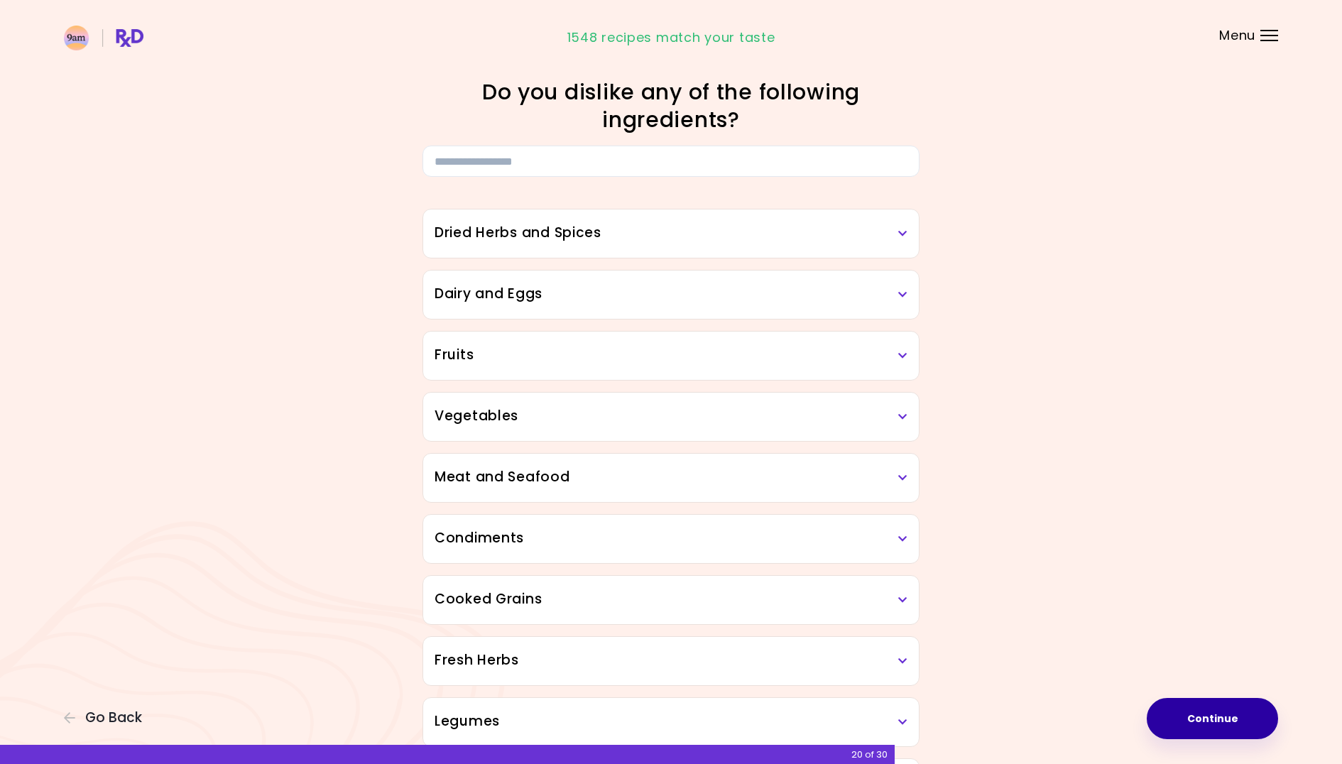
click at [1233, 715] on button "Continue" at bounding box center [1211, 718] width 131 height 41
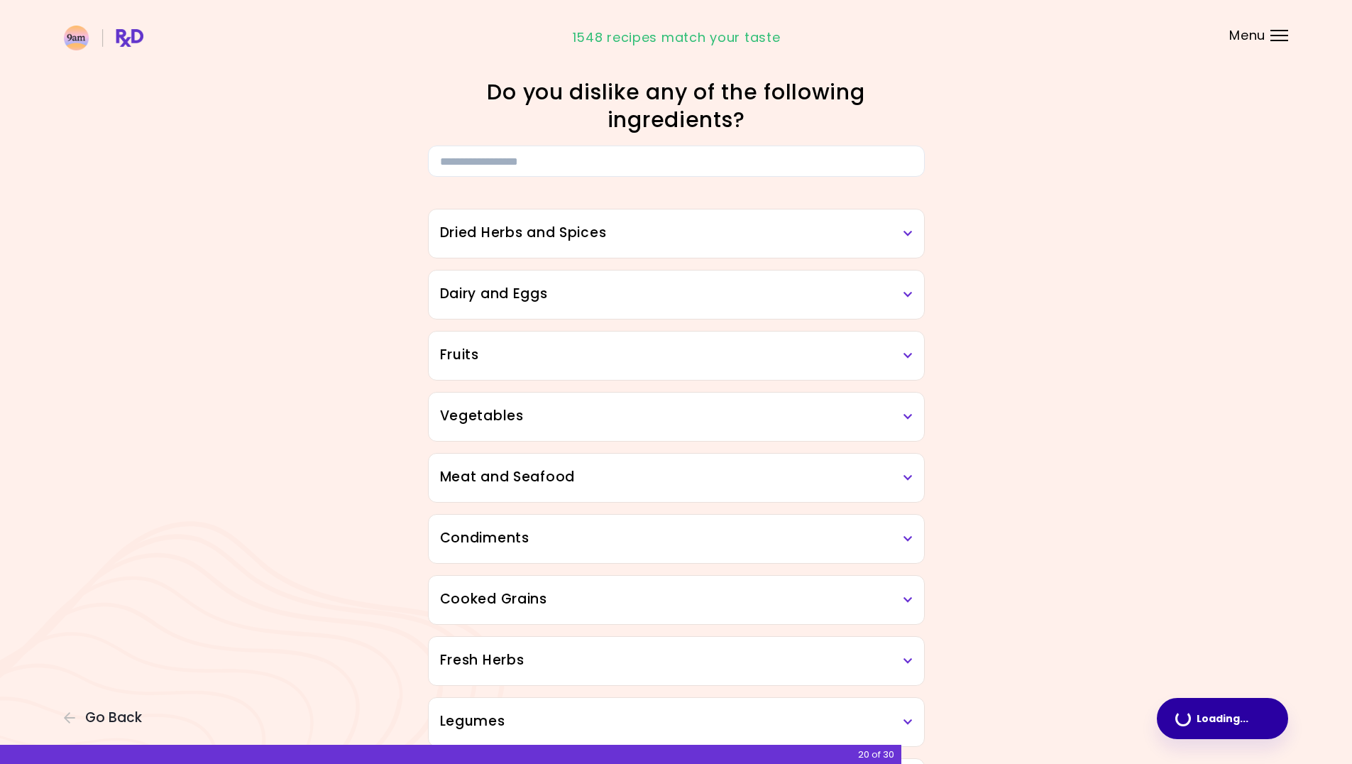
click at [1234, 714] on div "Focusable invisible element Do you dislike any of the following ingredients? Dr…" at bounding box center [676, 626] width 1352 height 1252
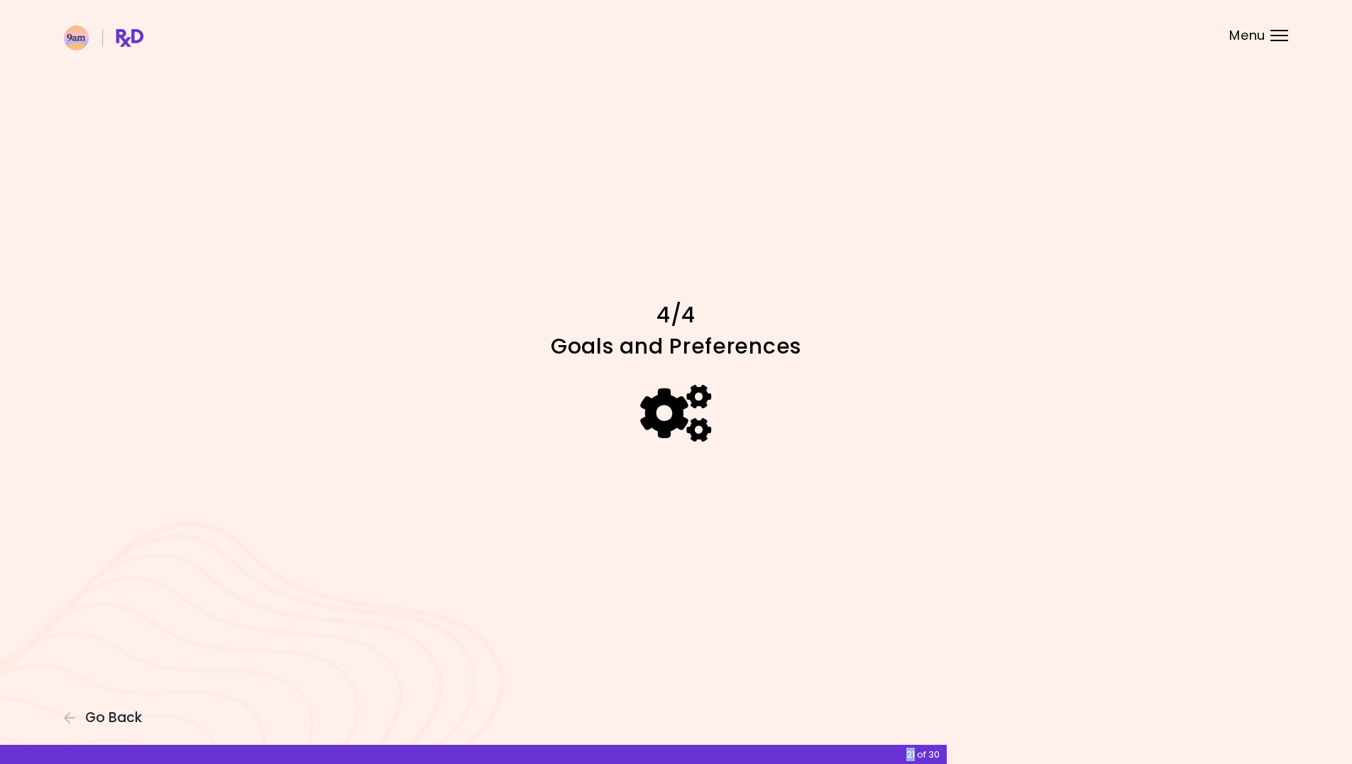
click at [1234, 714] on div "Focusable invisible element 4/4 Goals and Preferences Go Back 21 of 30" at bounding box center [676, 382] width 1352 height 764
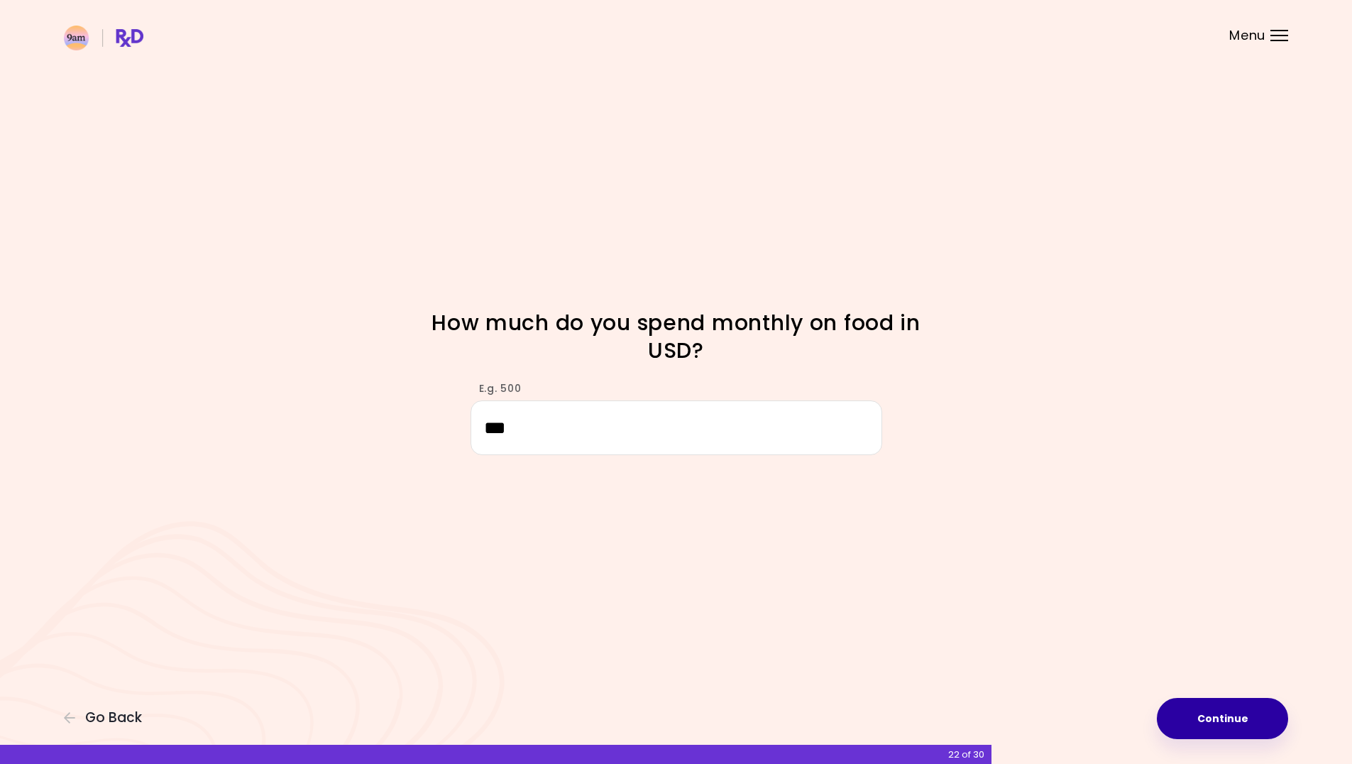
click at [1271, 715] on button "Continue" at bounding box center [1222, 718] width 131 height 41
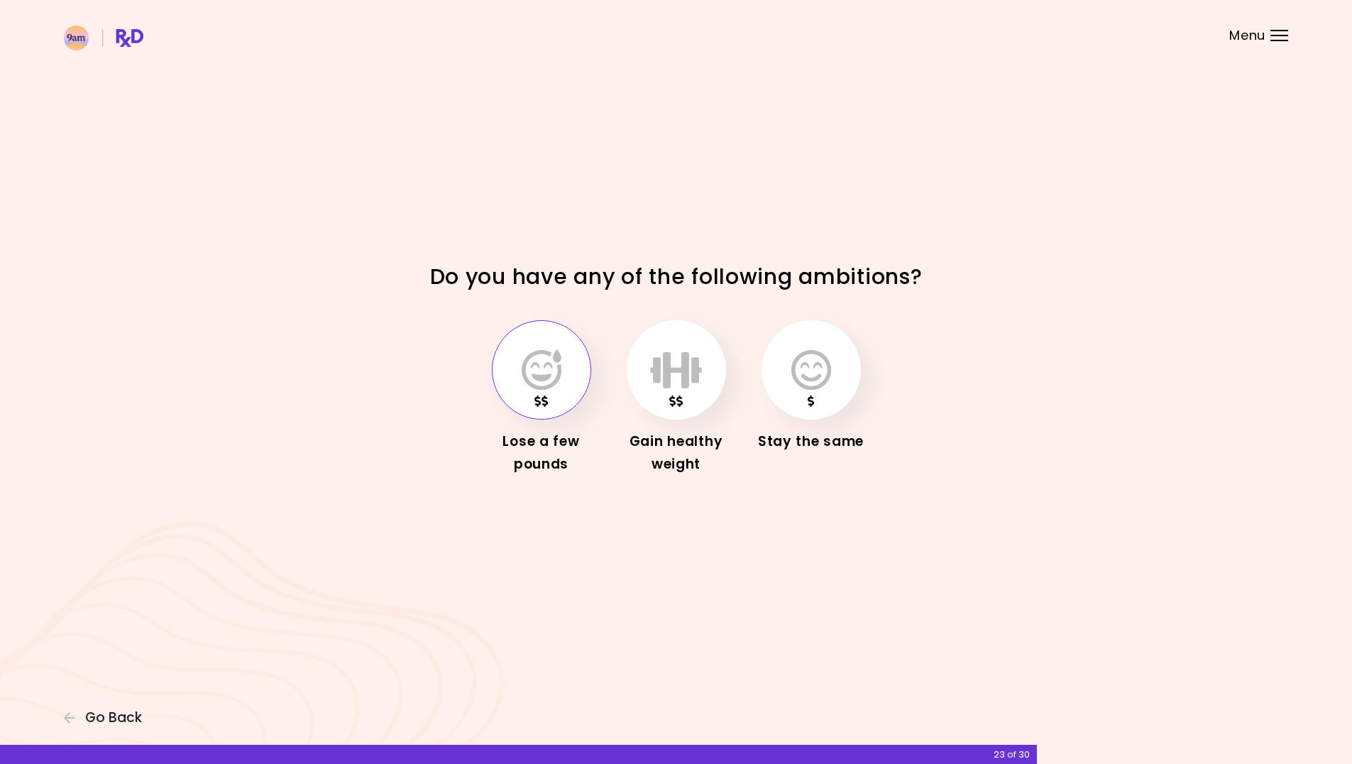
click at [549, 399] on button "button" at bounding box center [541, 369] width 99 height 99
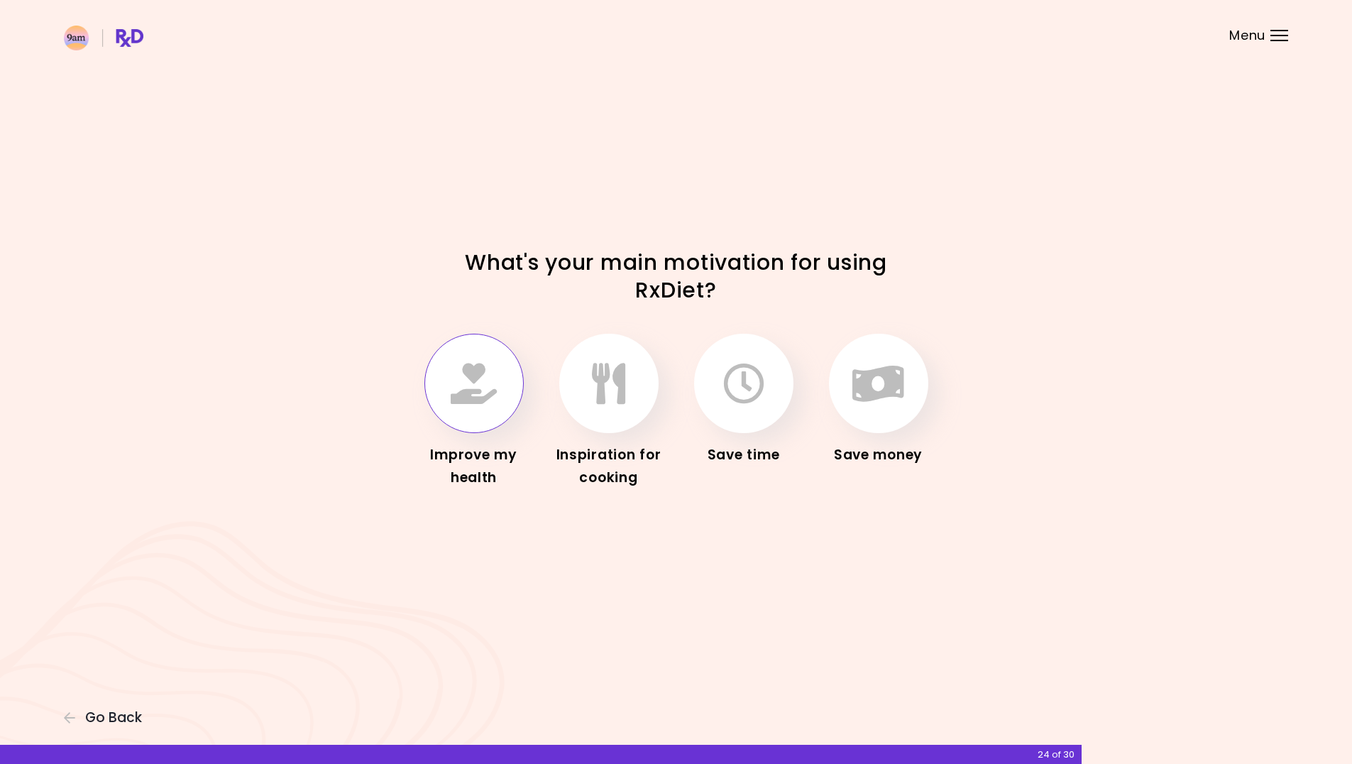
click at [446, 382] on button "button" at bounding box center [473, 383] width 99 height 99
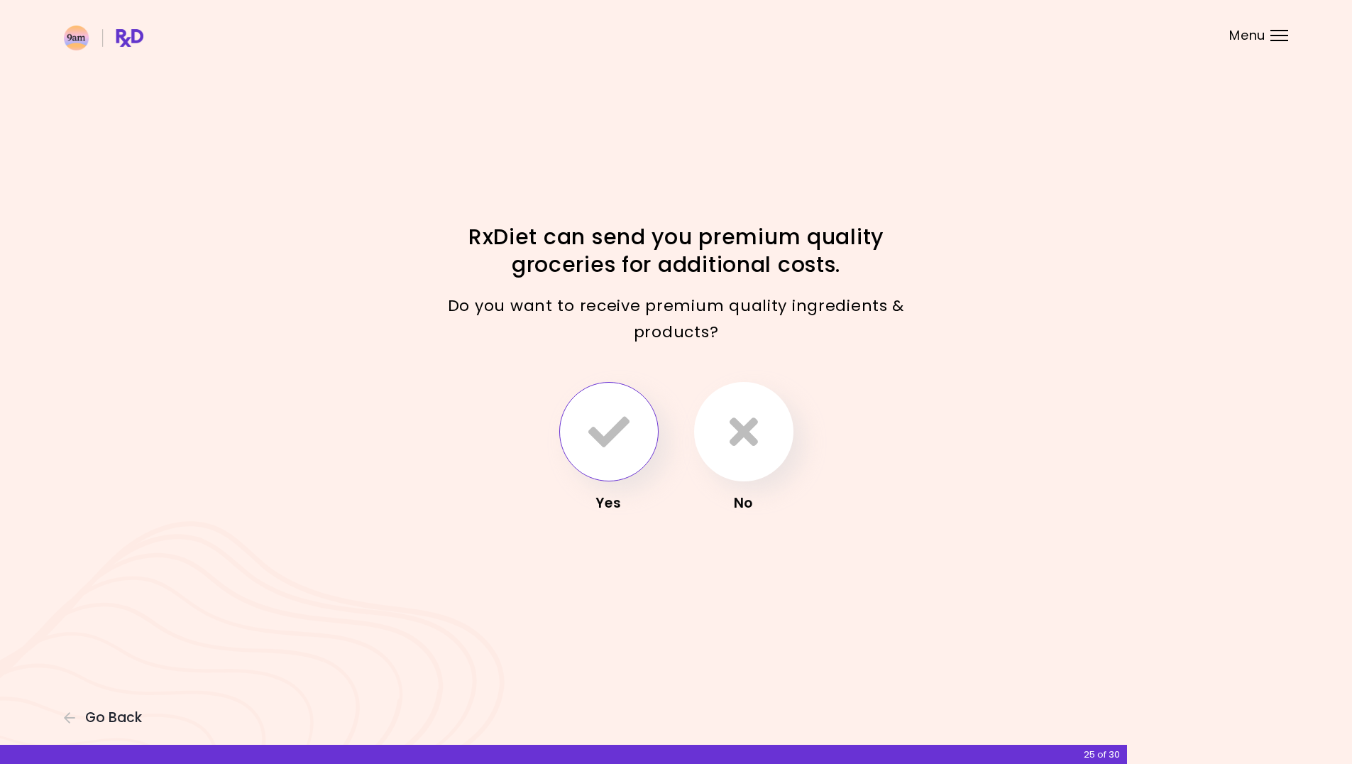
click at [657, 457] on div "Yes" at bounding box center [609, 448] width 114 height 133
click at [599, 451] on icon "button" at bounding box center [608, 431] width 41 height 41
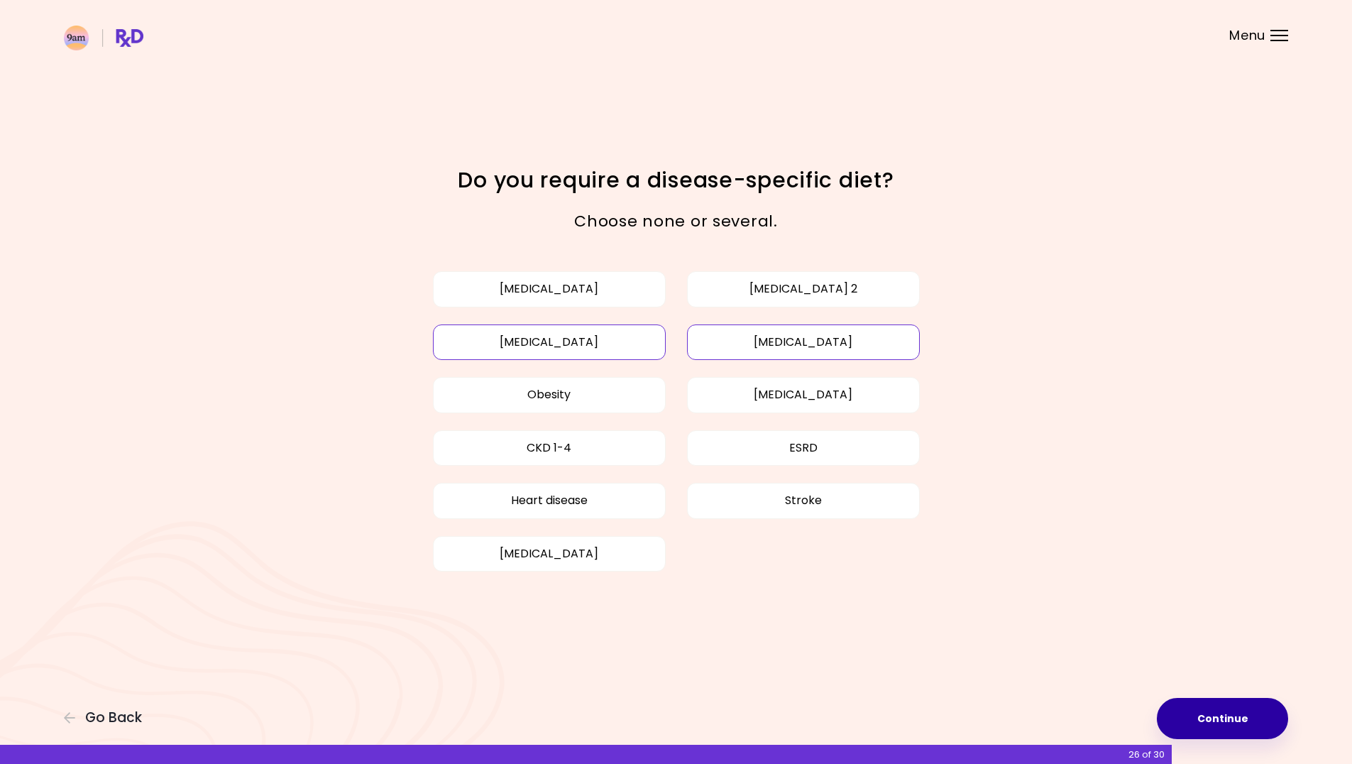
click at [1270, 737] on button "Continue" at bounding box center [1222, 718] width 131 height 41
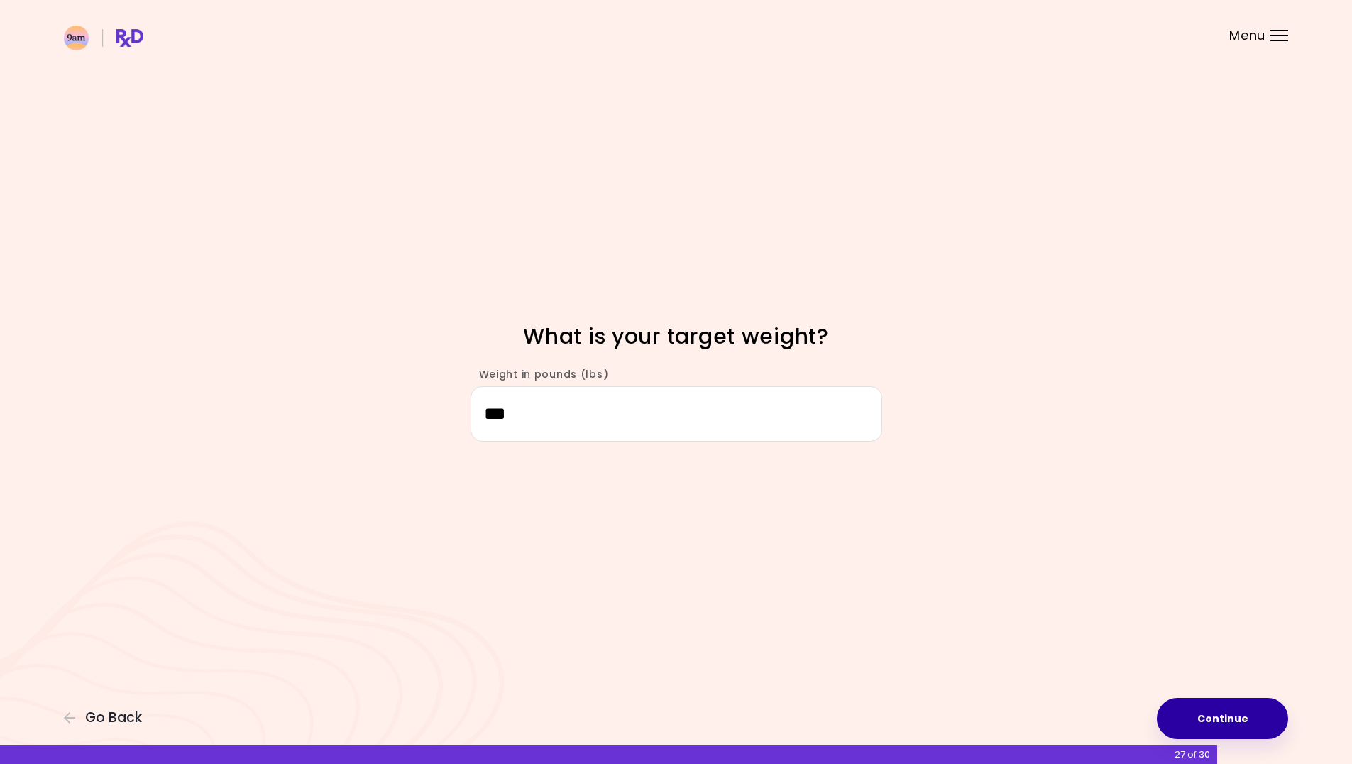
click at [1266, 728] on button "Continue" at bounding box center [1222, 718] width 131 height 41
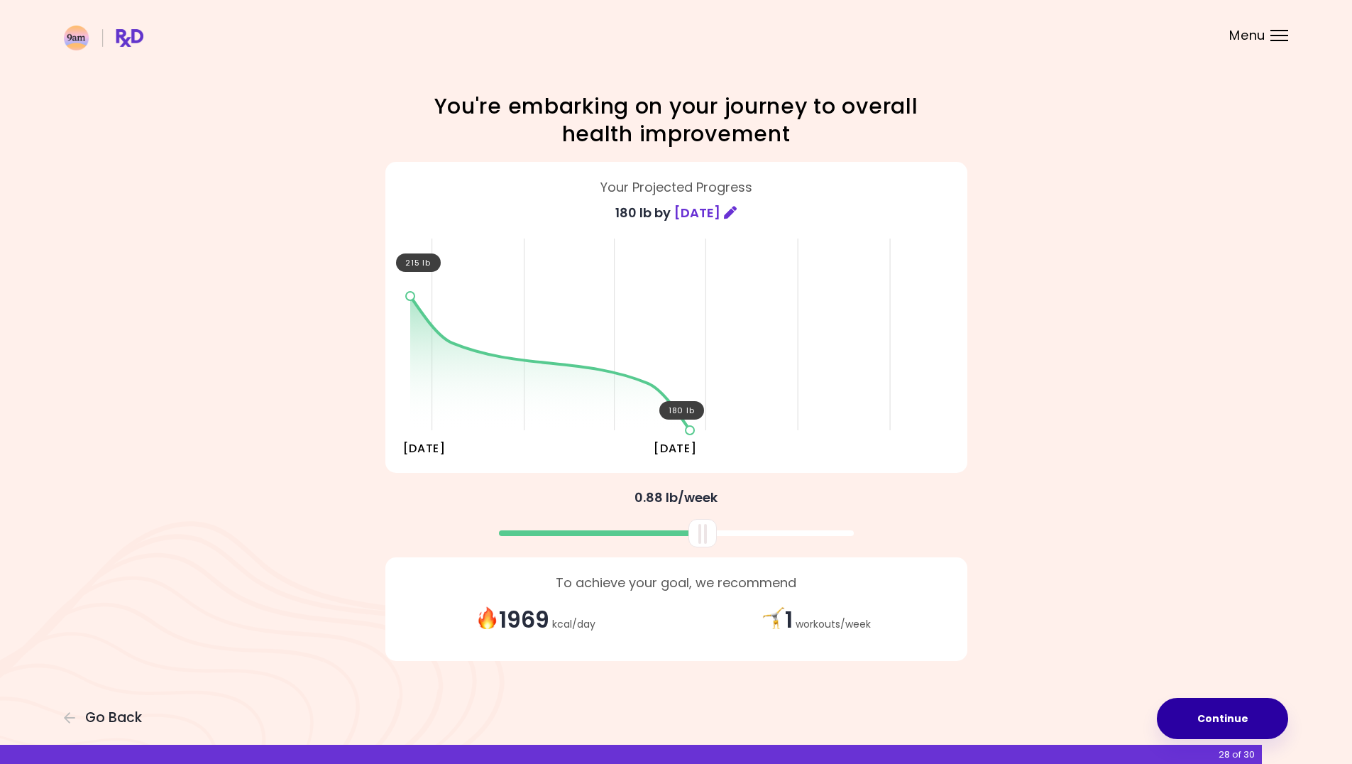
click at [1266, 728] on button "Continue" at bounding box center [1222, 718] width 131 height 41
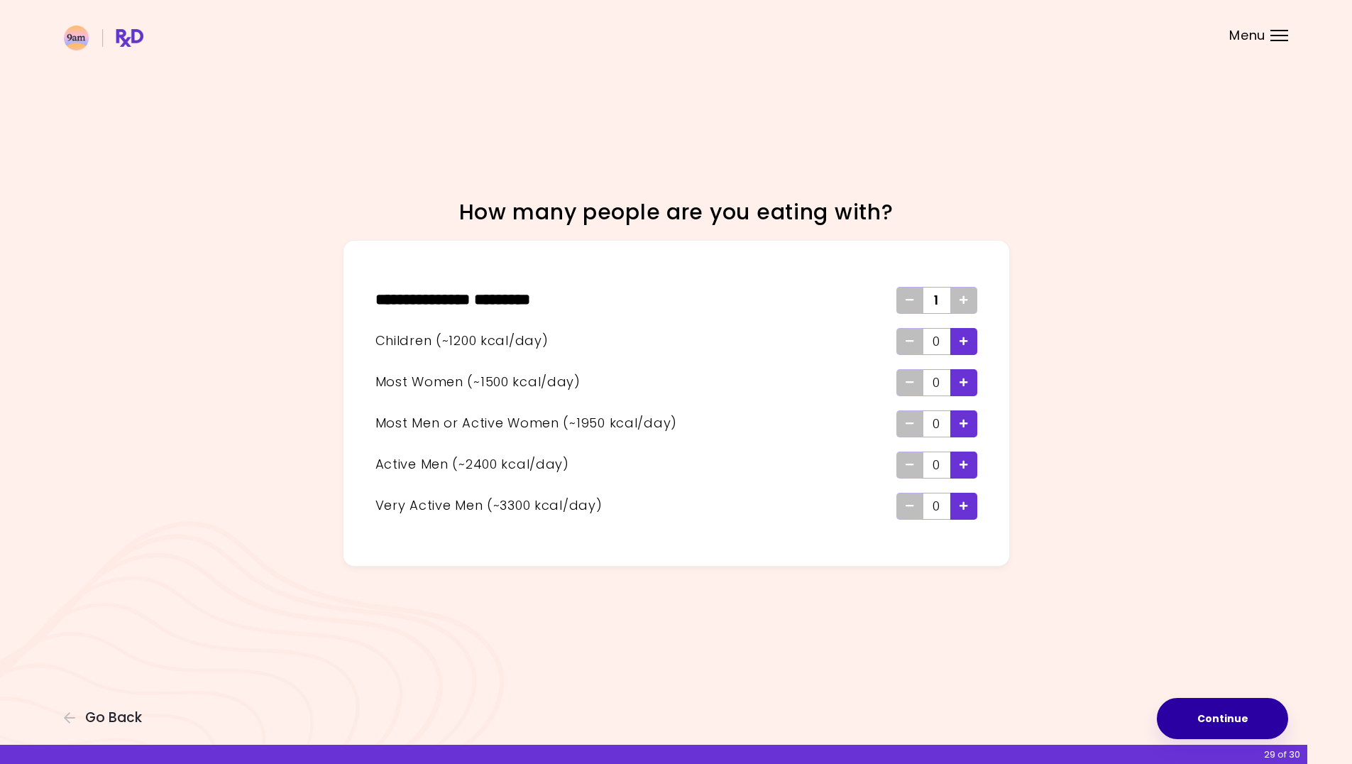
click at [1266, 728] on button "Continue" at bounding box center [1222, 718] width 131 height 41
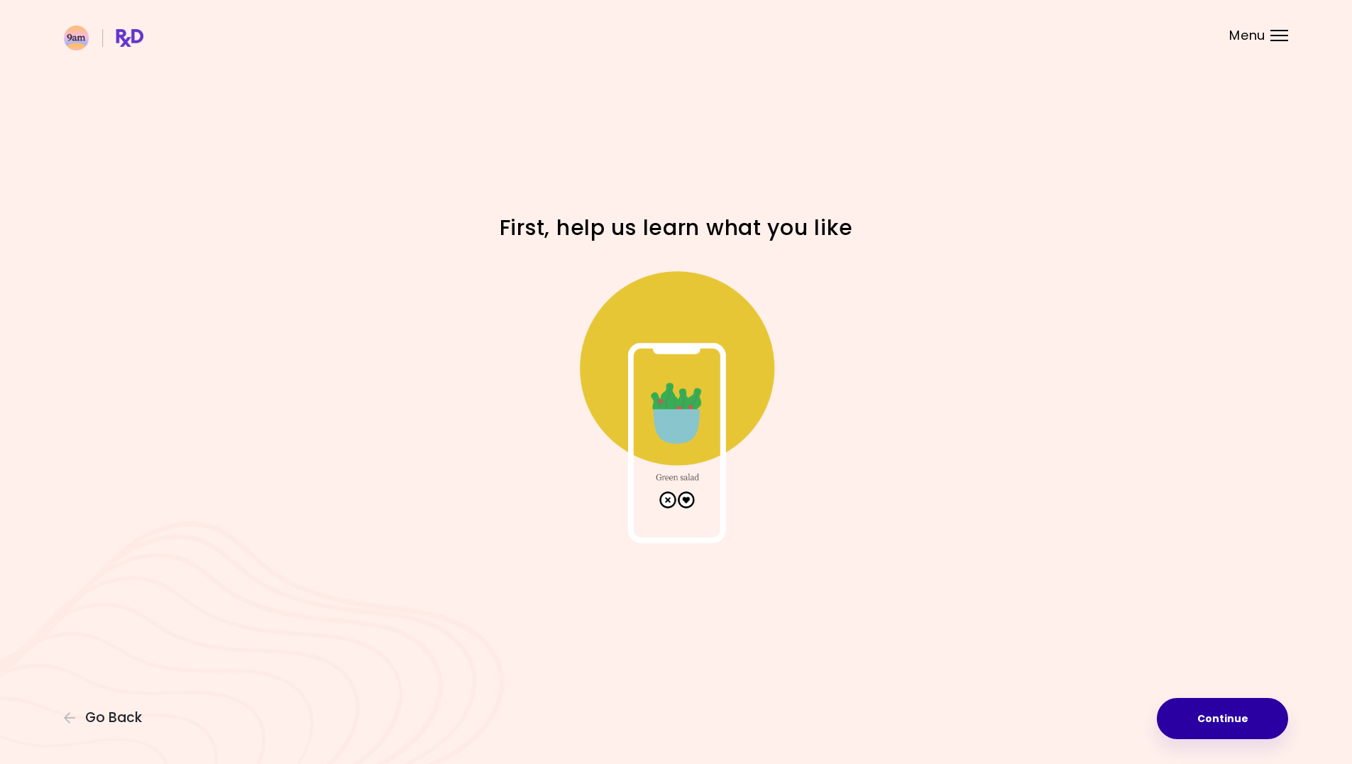
click at [1266, 728] on button "Continue" at bounding box center [1222, 718] width 131 height 41
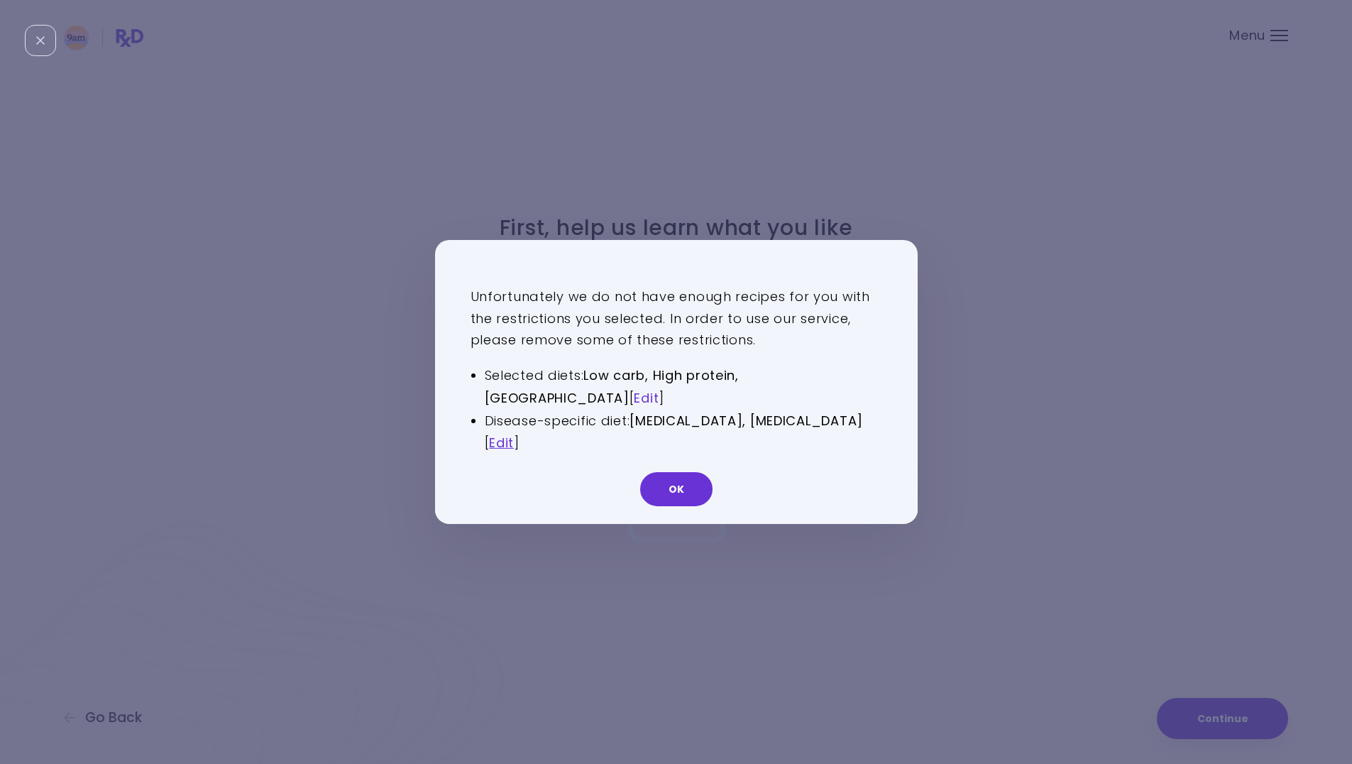
click at [634, 399] on link "Edit" at bounding box center [646, 398] width 25 height 18
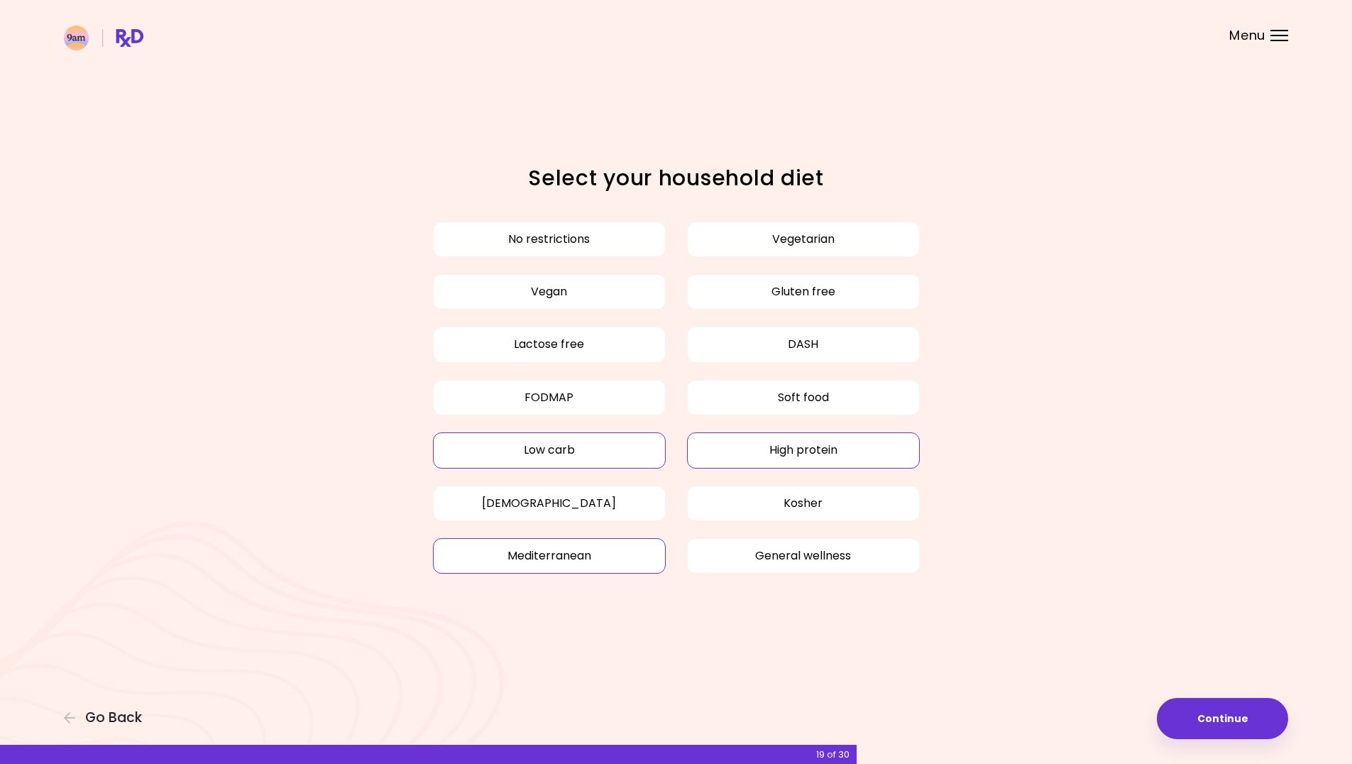
click at [762, 459] on button "High protein" at bounding box center [803, 449] width 233 height 35
click at [769, 462] on button "High protein" at bounding box center [803, 449] width 233 height 35
click at [627, 453] on button "Low carb" at bounding box center [549, 449] width 233 height 35
click at [1254, 735] on button "Continue" at bounding box center [1222, 718] width 131 height 41
click at [1255, 729] on button "Loading ..." at bounding box center [1222, 718] width 131 height 41
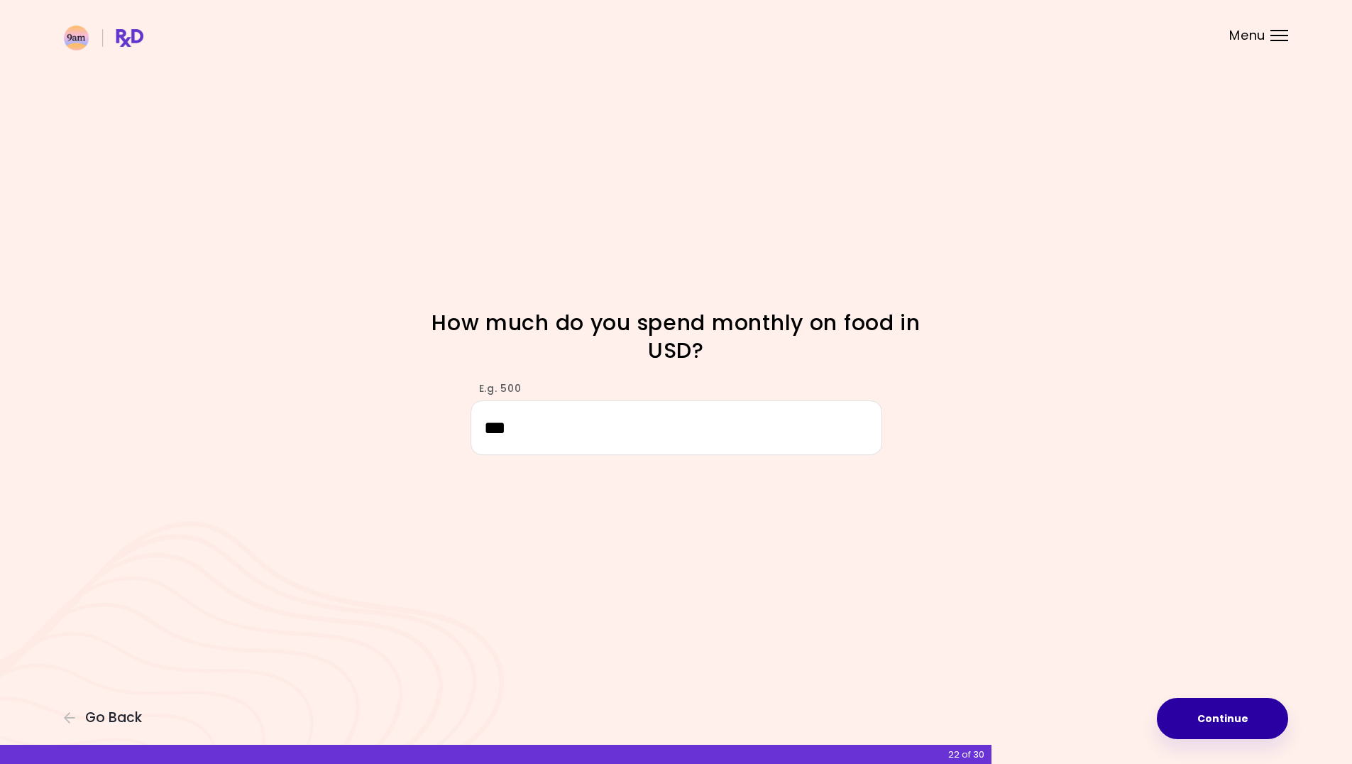
click at [1242, 725] on button "Continue" at bounding box center [1222, 718] width 131 height 41
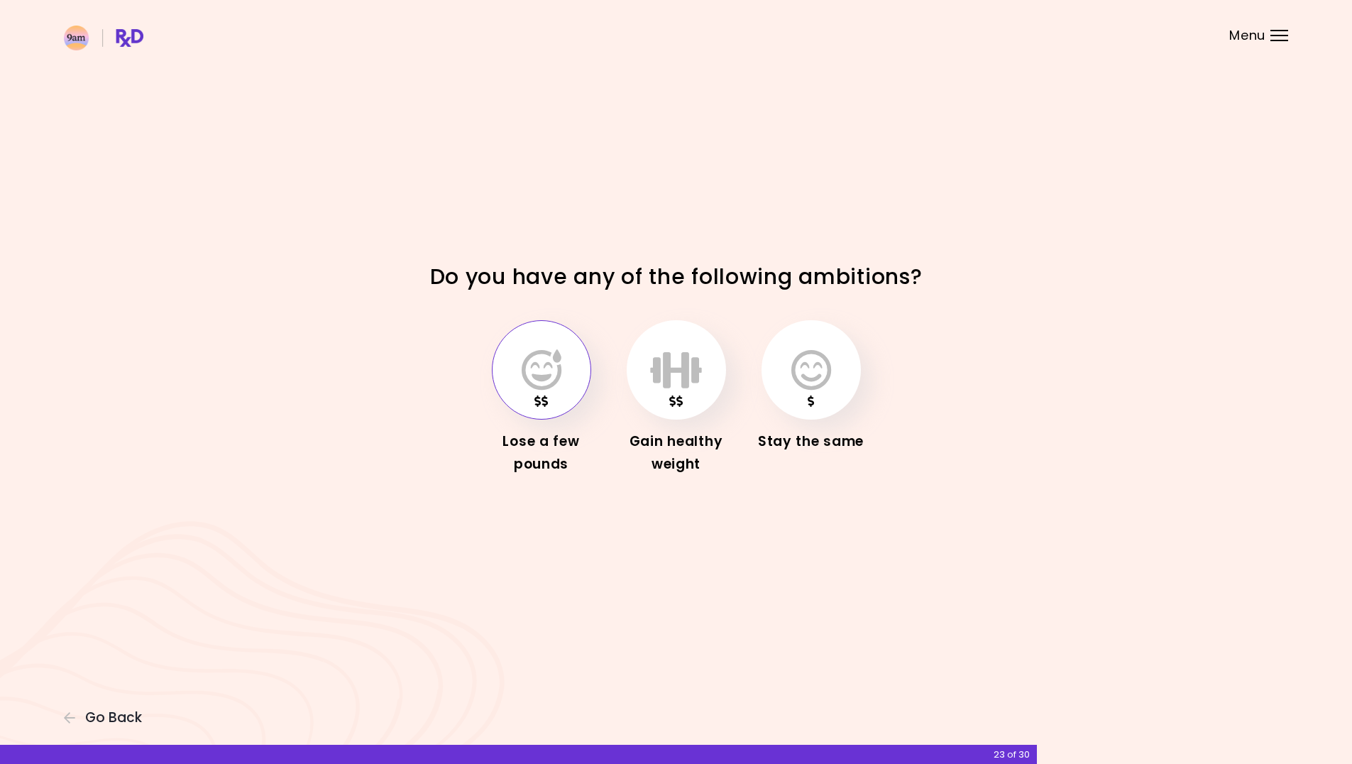
click at [529, 369] on icon "button" at bounding box center [542, 369] width 40 height 41
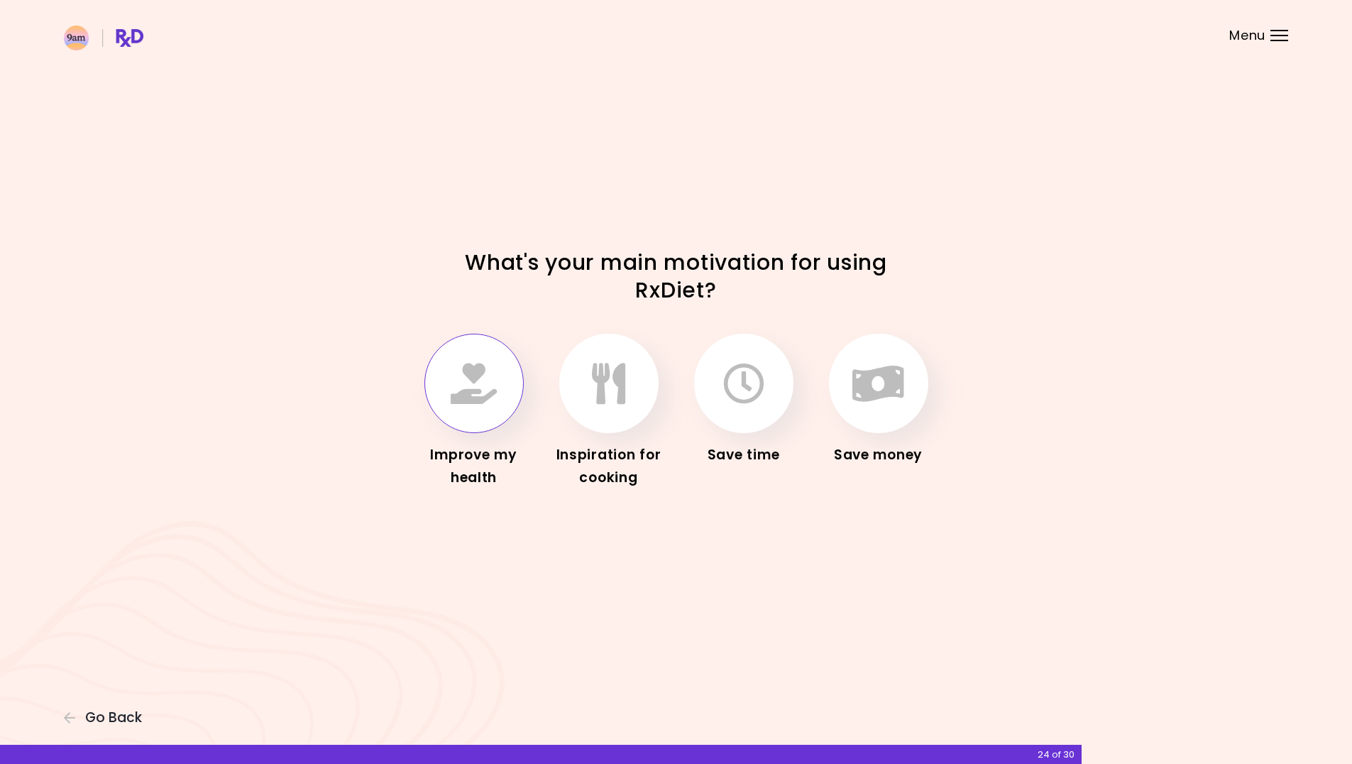
click at [426, 357] on div "Improve my health" at bounding box center [474, 411] width 114 height 155
click at [444, 367] on button "button" at bounding box center [473, 383] width 99 height 99
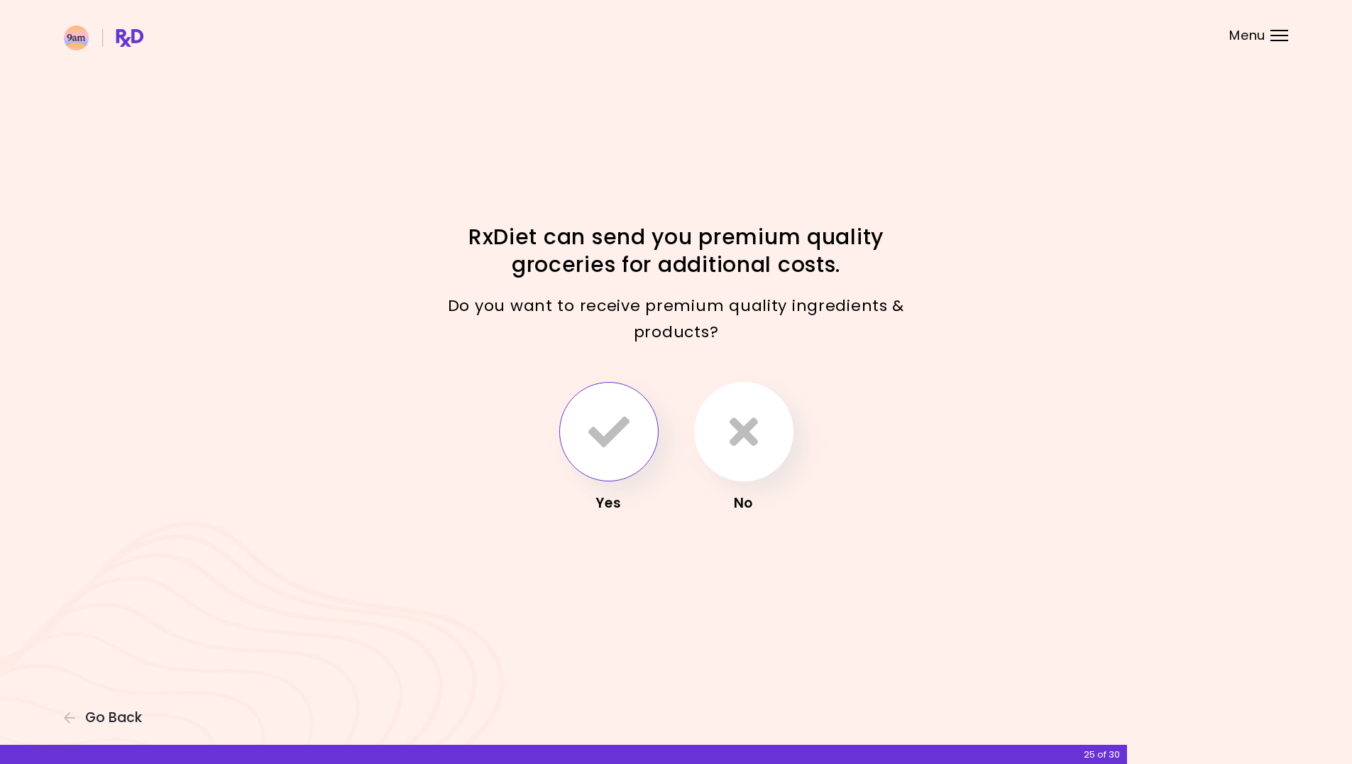
click at [569, 420] on button "button" at bounding box center [608, 431] width 99 height 99
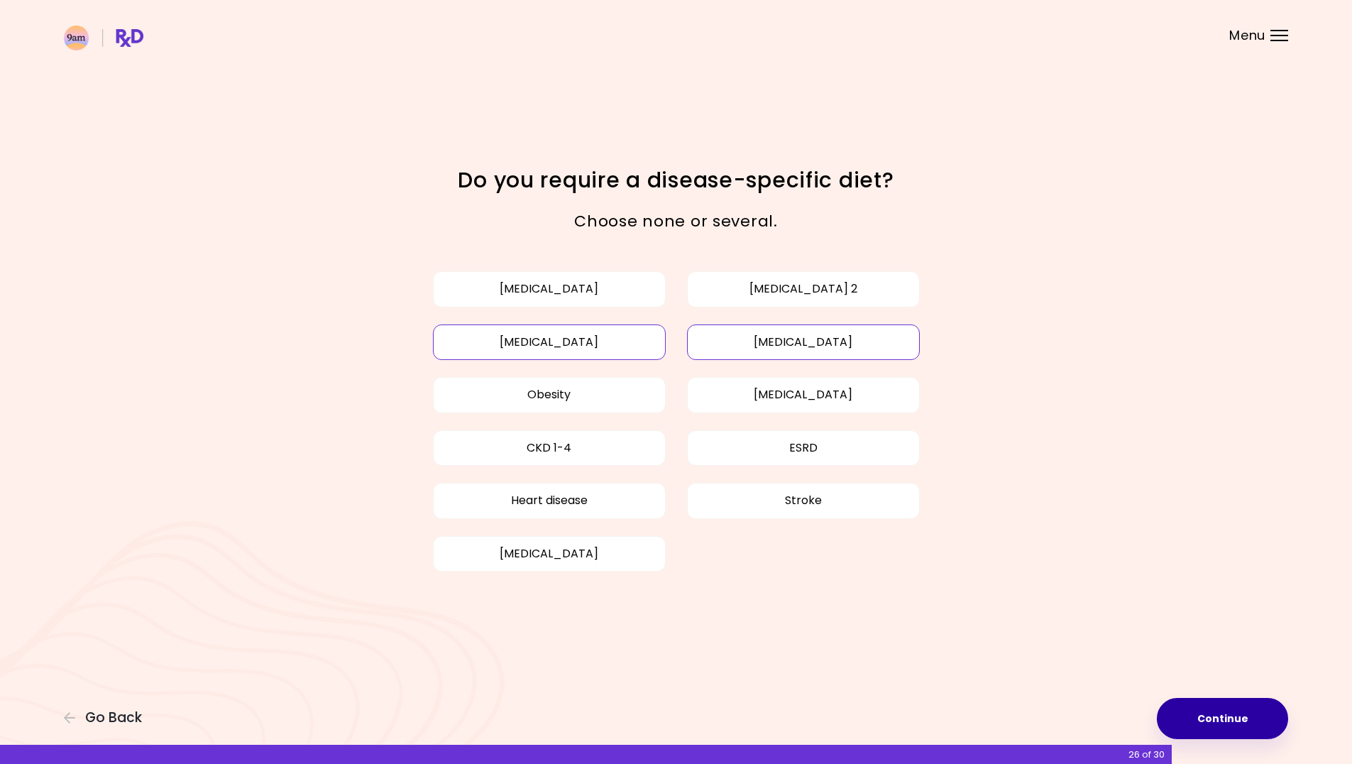
click at [1266, 720] on button "Continue" at bounding box center [1222, 718] width 131 height 41
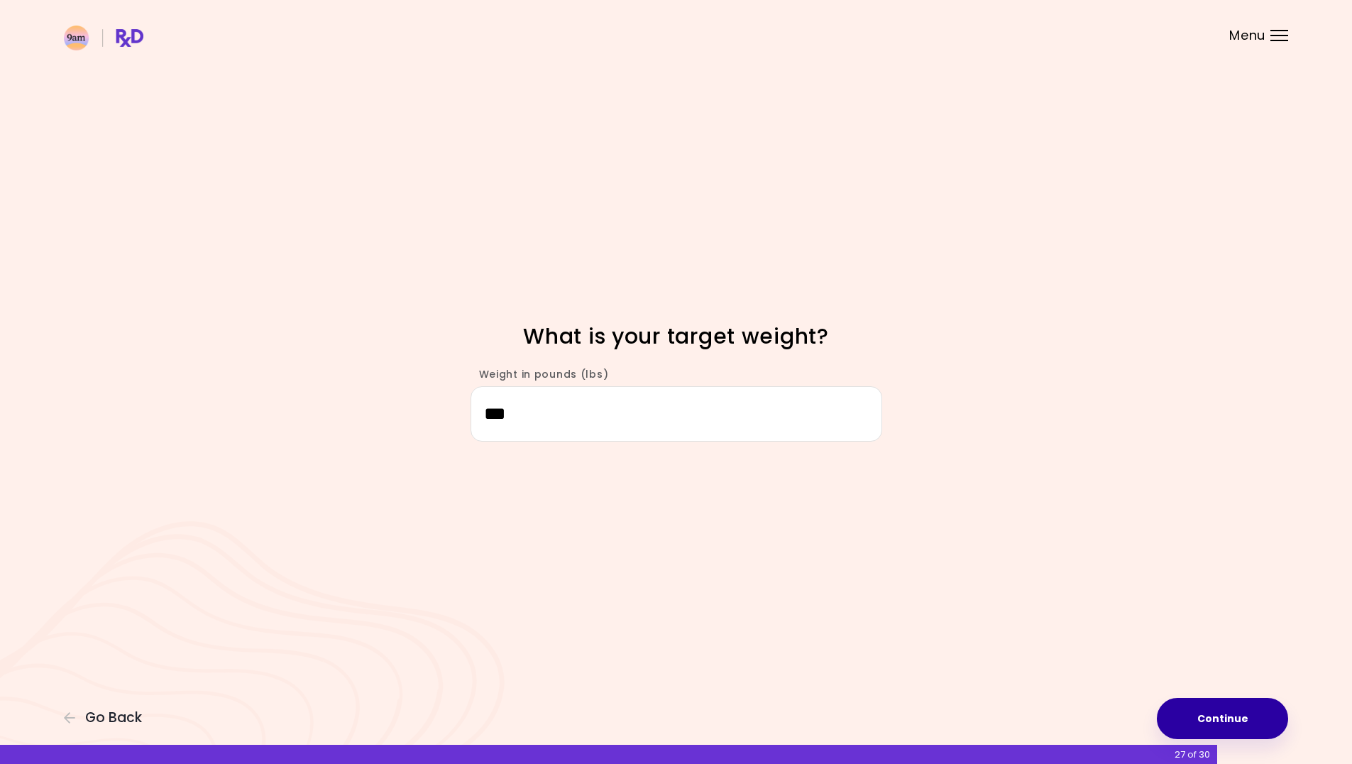
click at [1266, 720] on button "Continue" at bounding box center [1222, 718] width 131 height 41
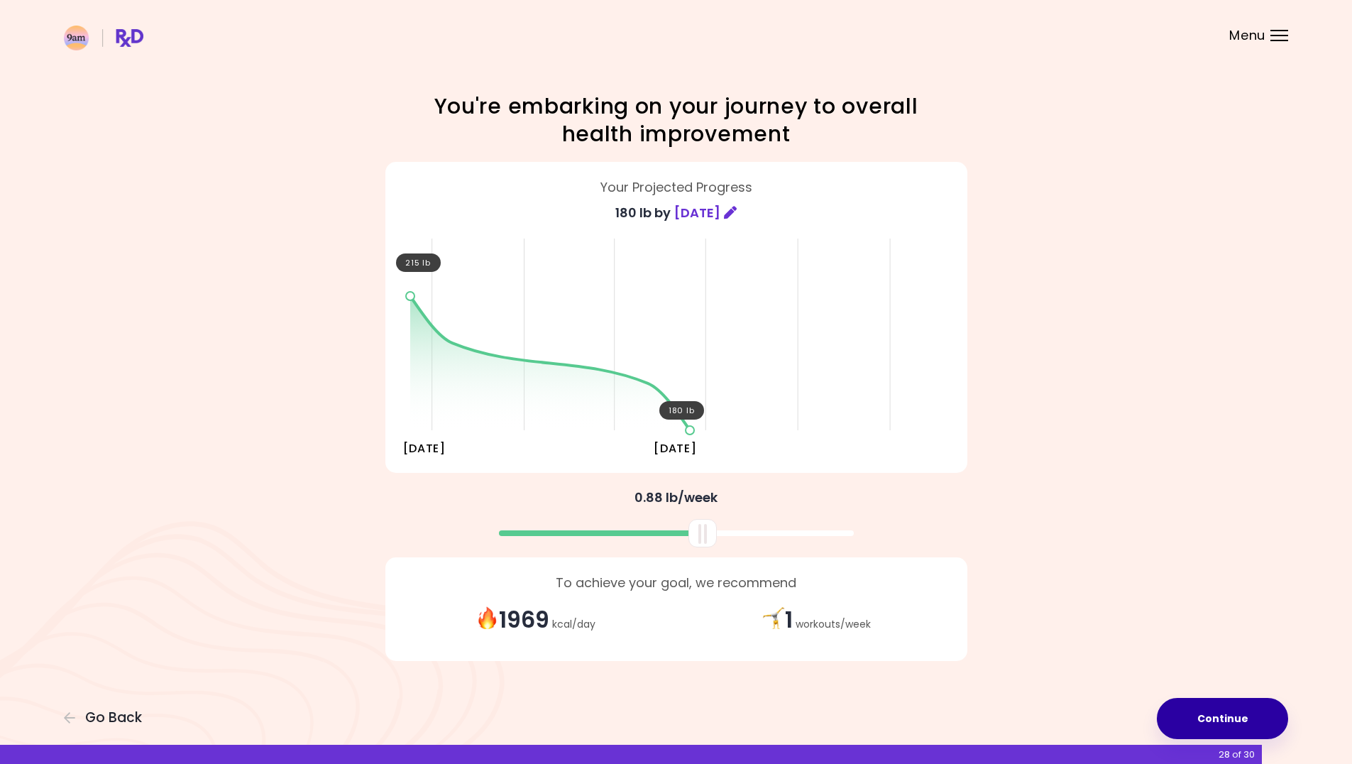
click at [1266, 720] on button "Continue" at bounding box center [1222, 718] width 131 height 41
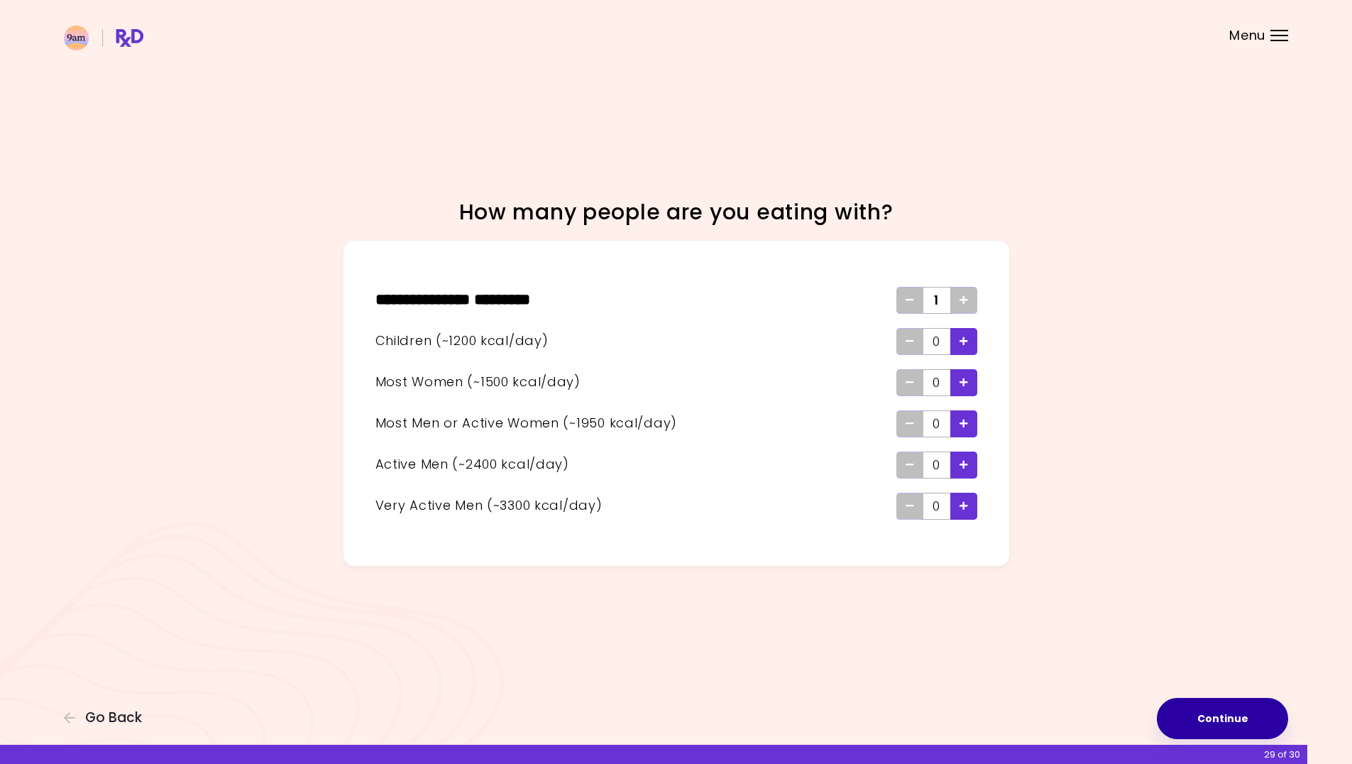
click at [1266, 720] on button "Continue" at bounding box center [1222, 718] width 131 height 41
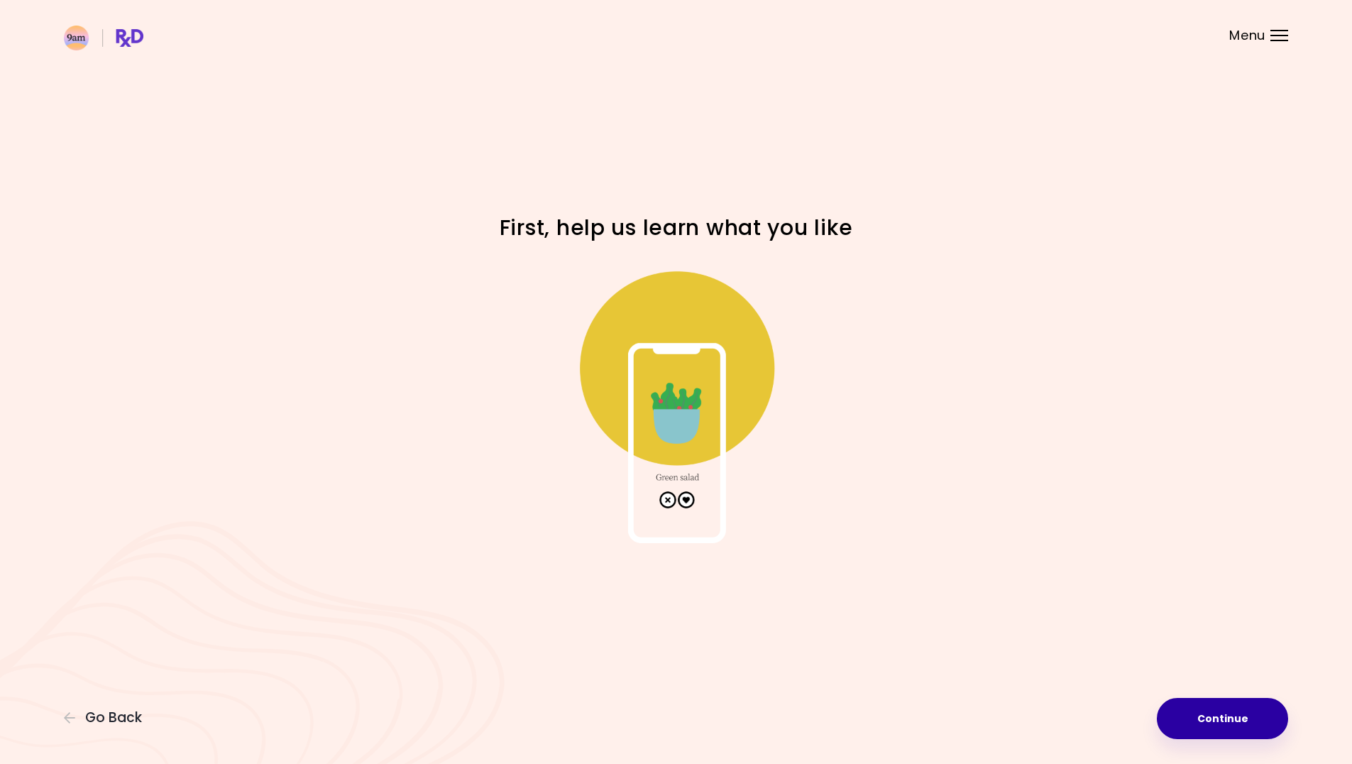
click at [1266, 720] on button "Continue" at bounding box center [1222, 718] width 131 height 41
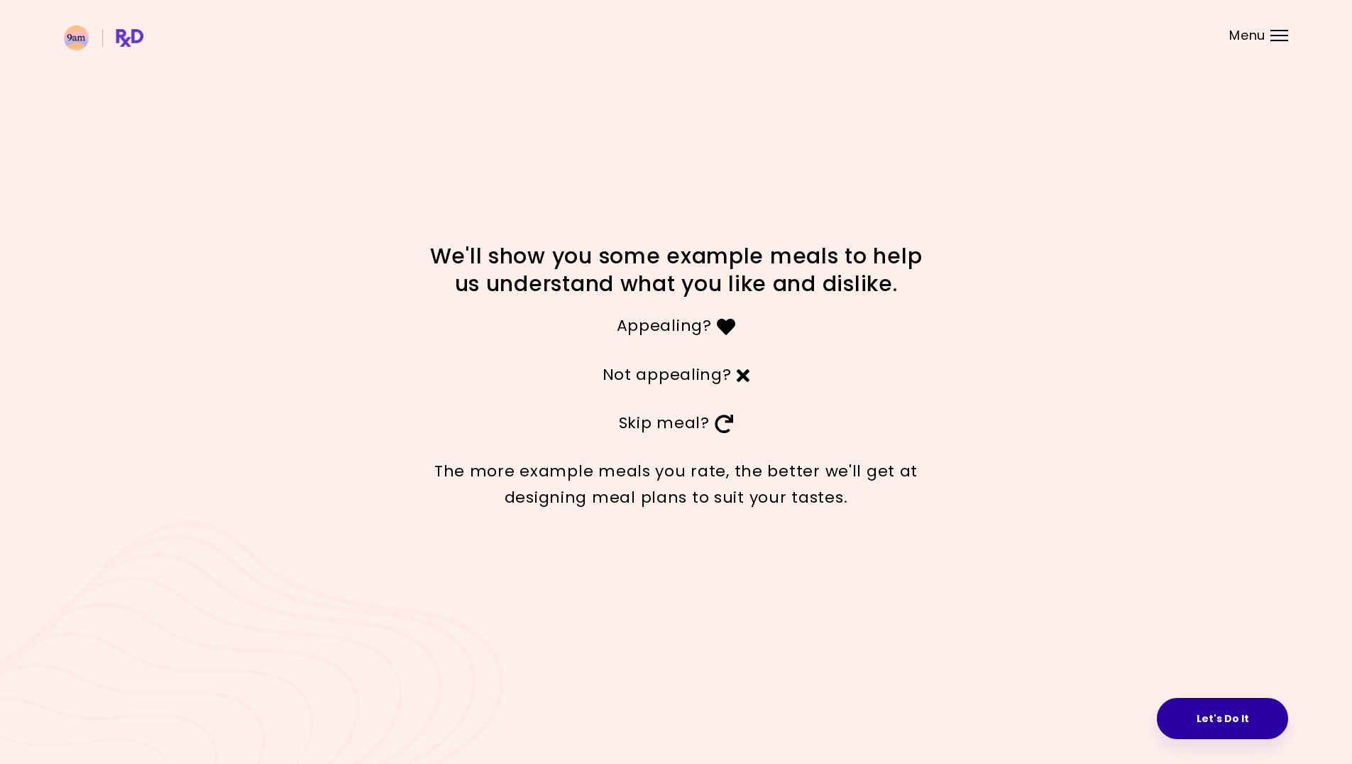
click at [1213, 719] on button "Let's Do It" at bounding box center [1222, 718] width 131 height 41
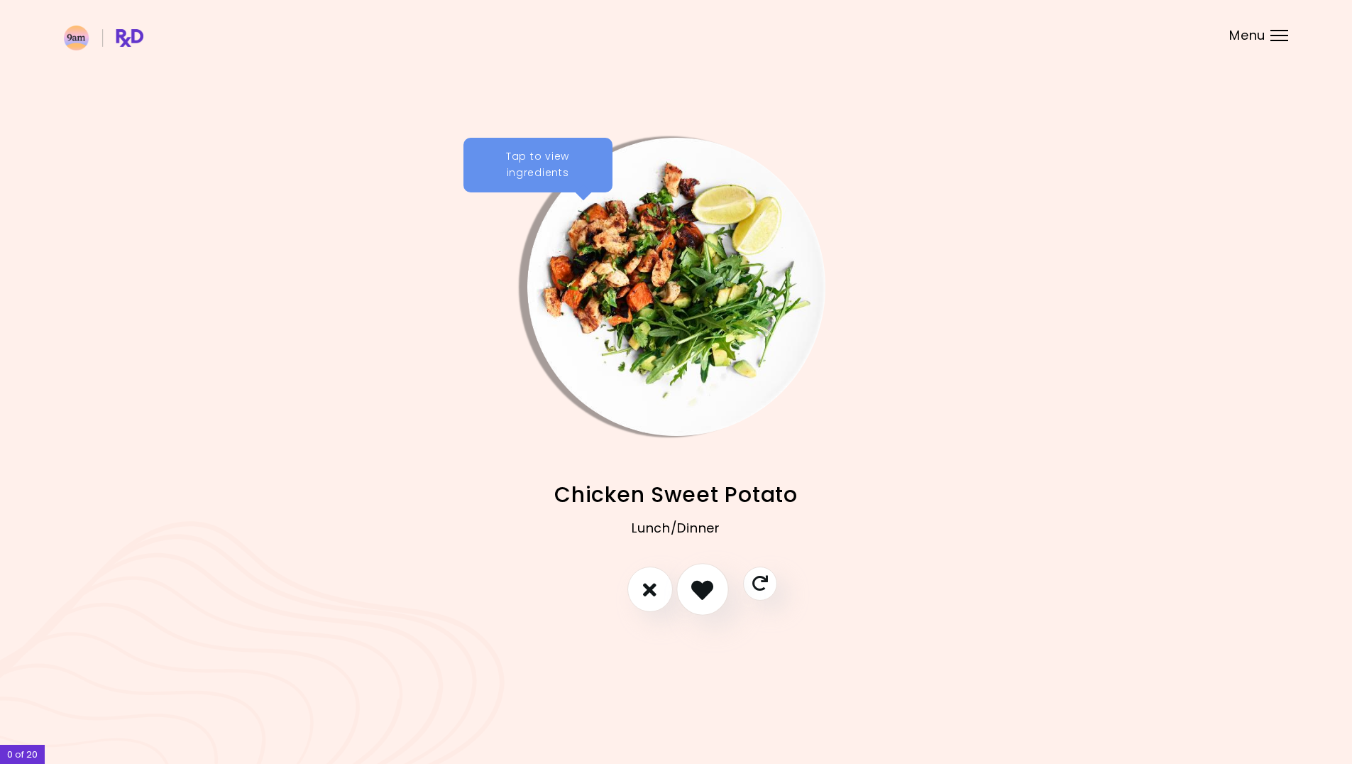
click at [708, 588] on icon "I like this recipe" at bounding box center [702, 589] width 22 height 22
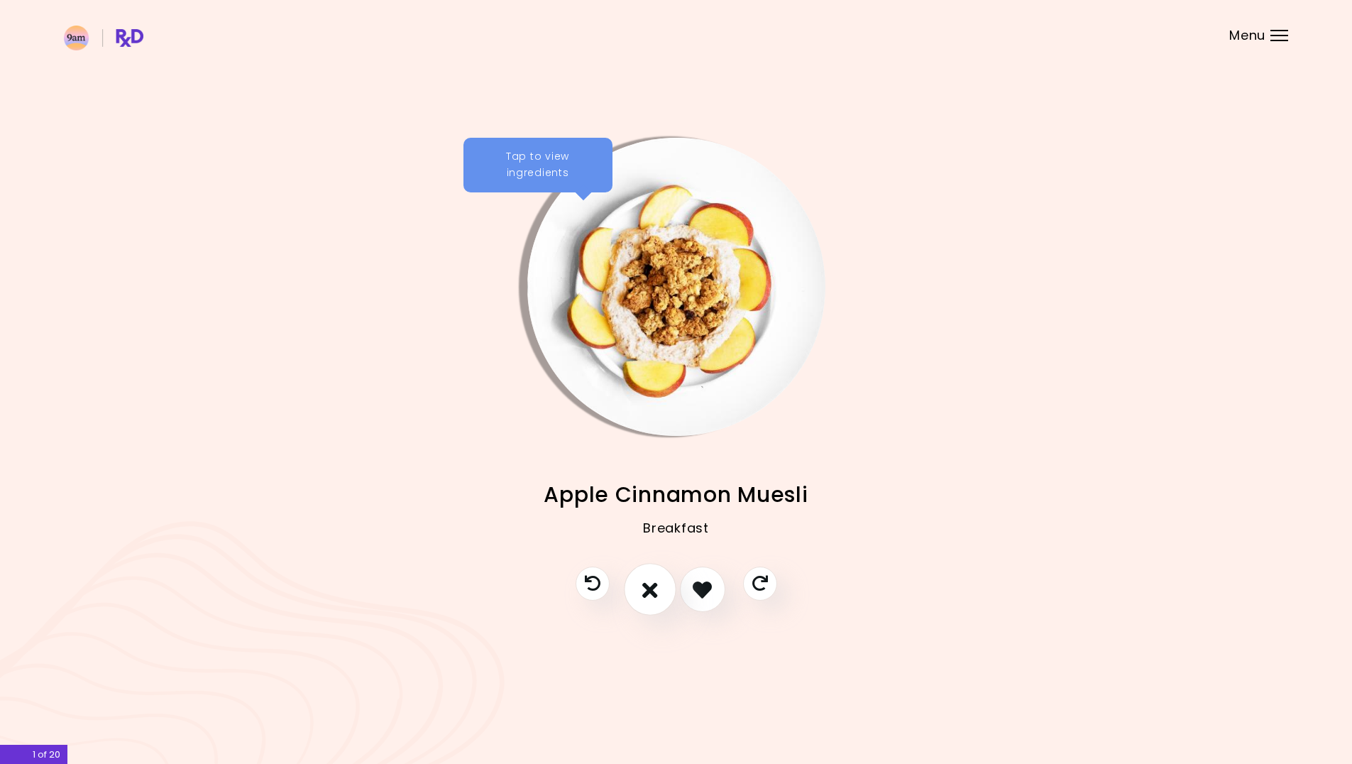
click at [667, 590] on button "I don't like this recipe" at bounding box center [650, 590] width 53 height 53
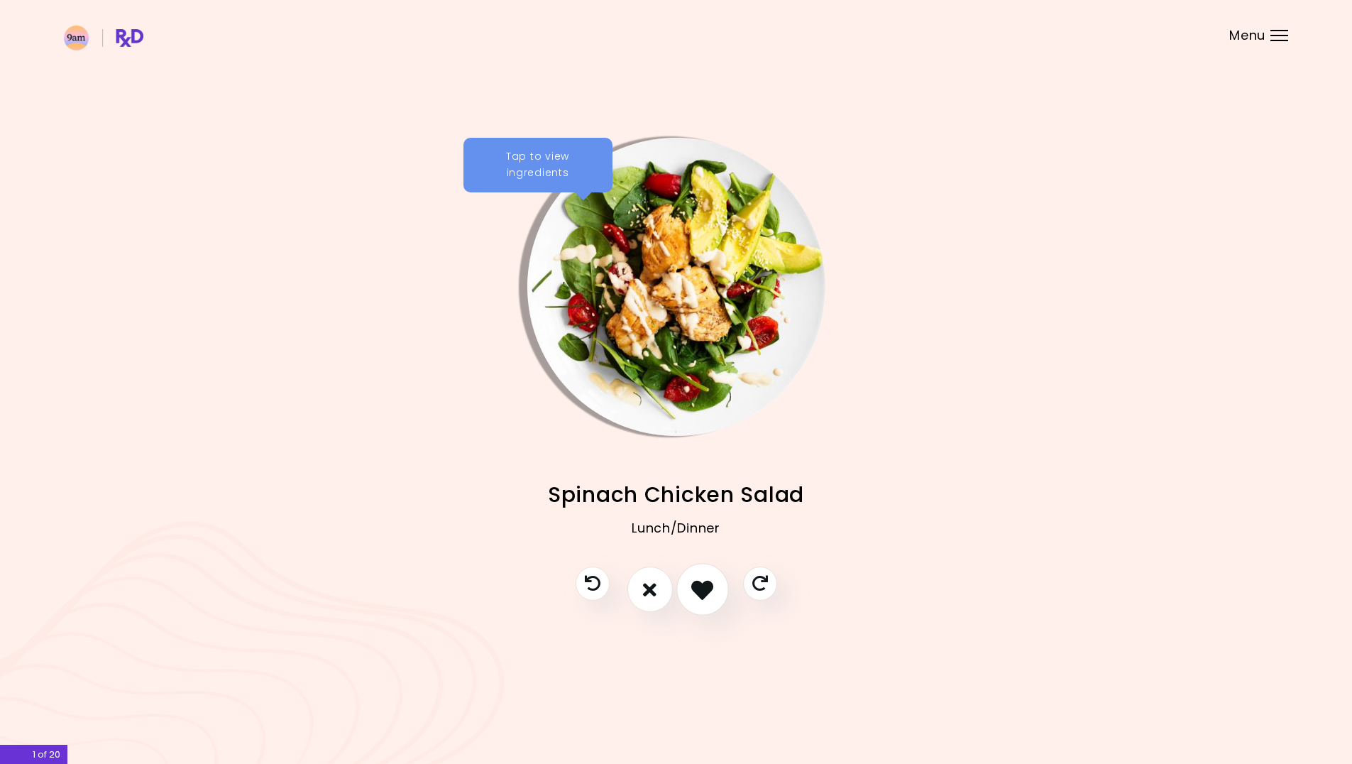
click at [713, 592] on icon "I like this recipe" at bounding box center [702, 589] width 22 height 22
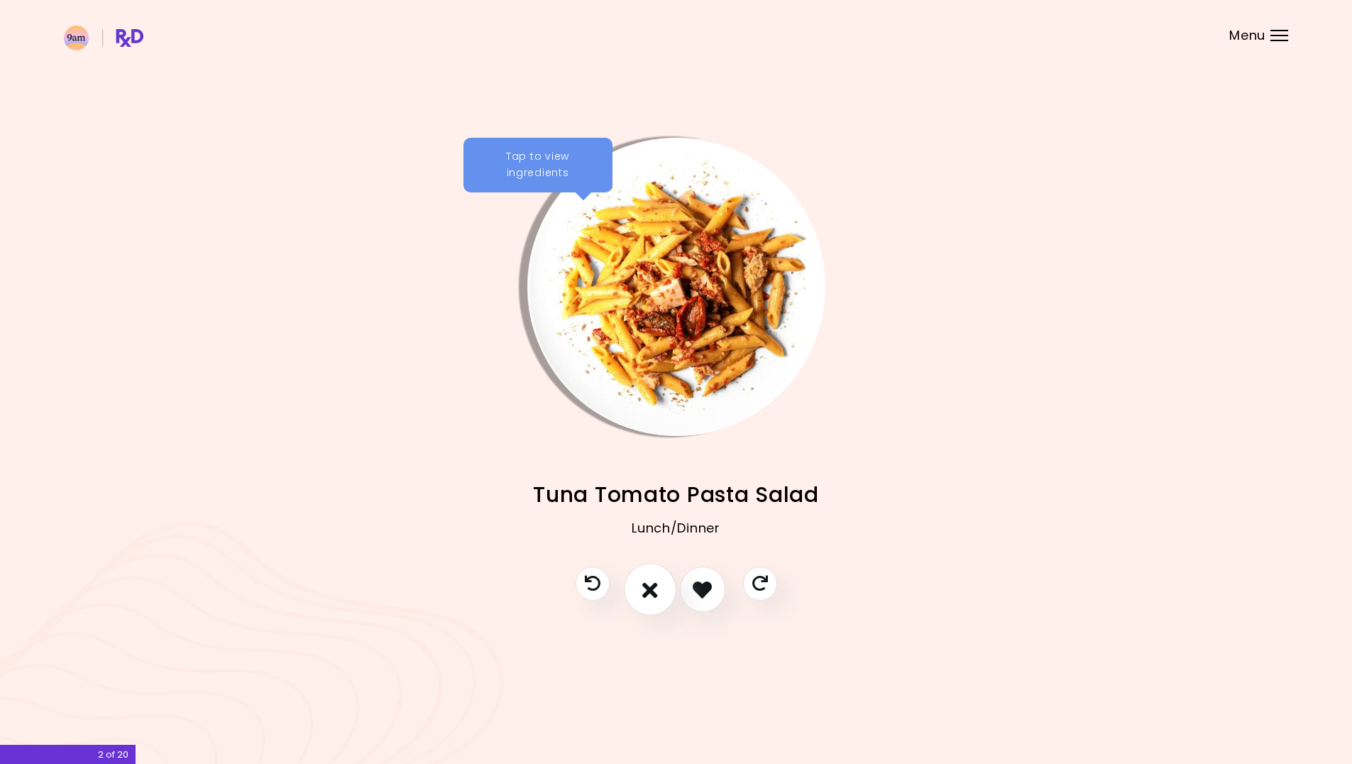
click at [661, 596] on button "I don't like this recipe" at bounding box center [650, 590] width 53 height 53
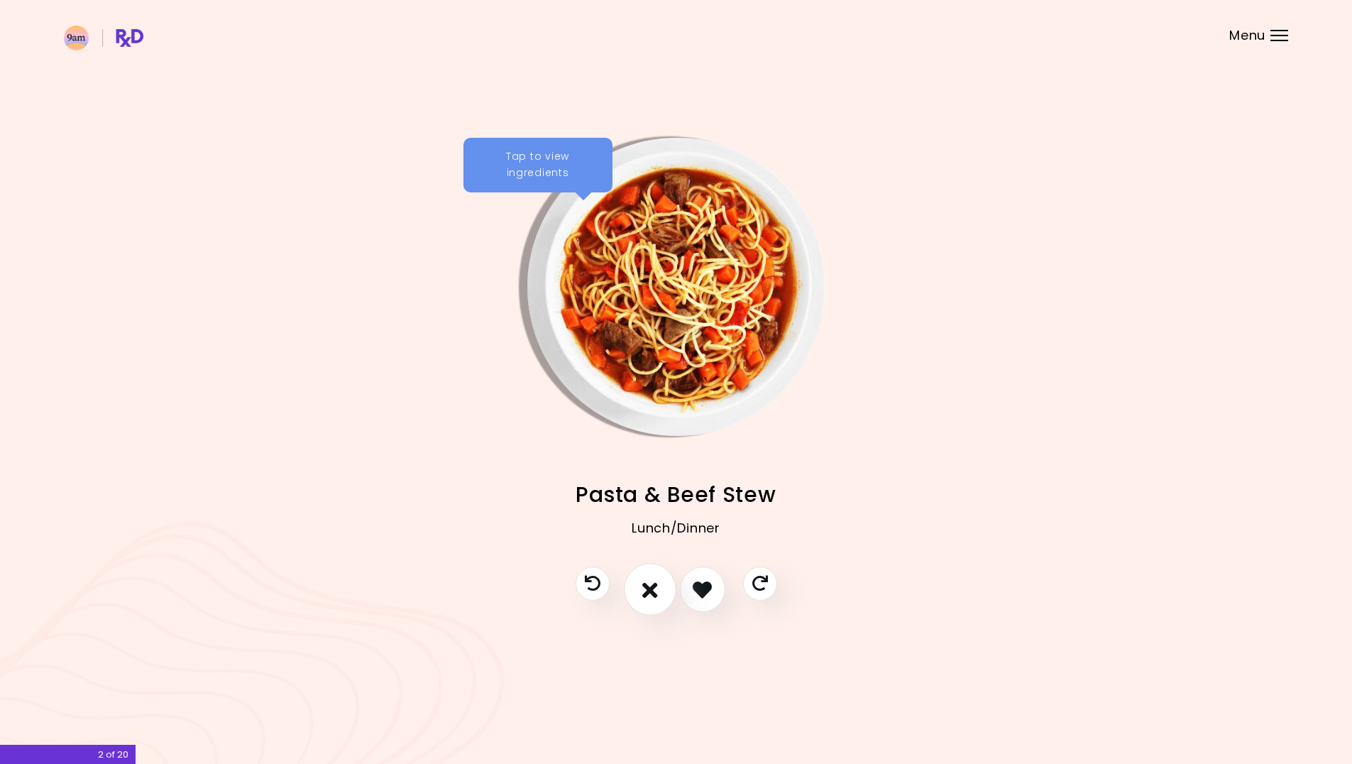
click at [657, 597] on icon "I don't like this recipe" at bounding box center [650, 589] width 16 height 22
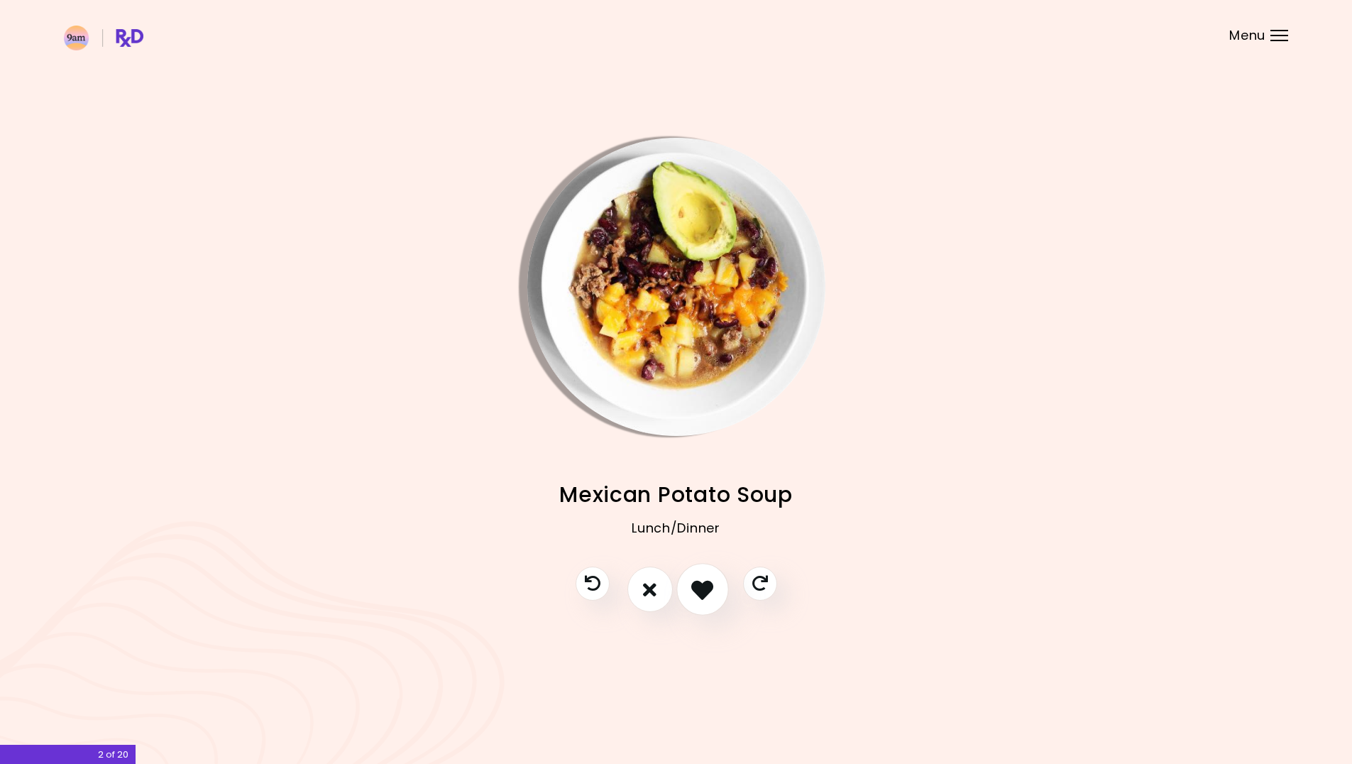
click at [707, 595] on icon "I like this recipe" at bounding box center [702, 589] width 22 height 22
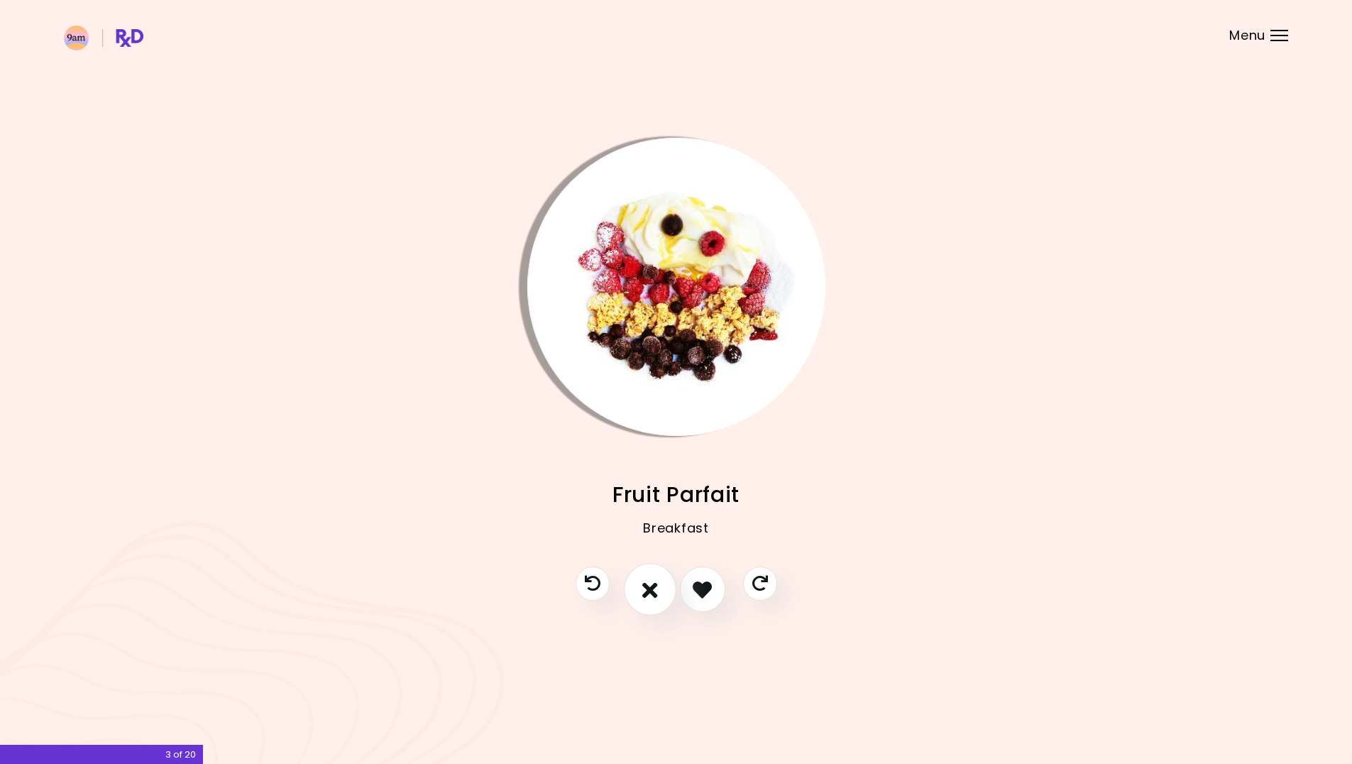
click at [642, 593] on icon "I don't like this recipe" at bounding box center [650, 589] width 16 height 22
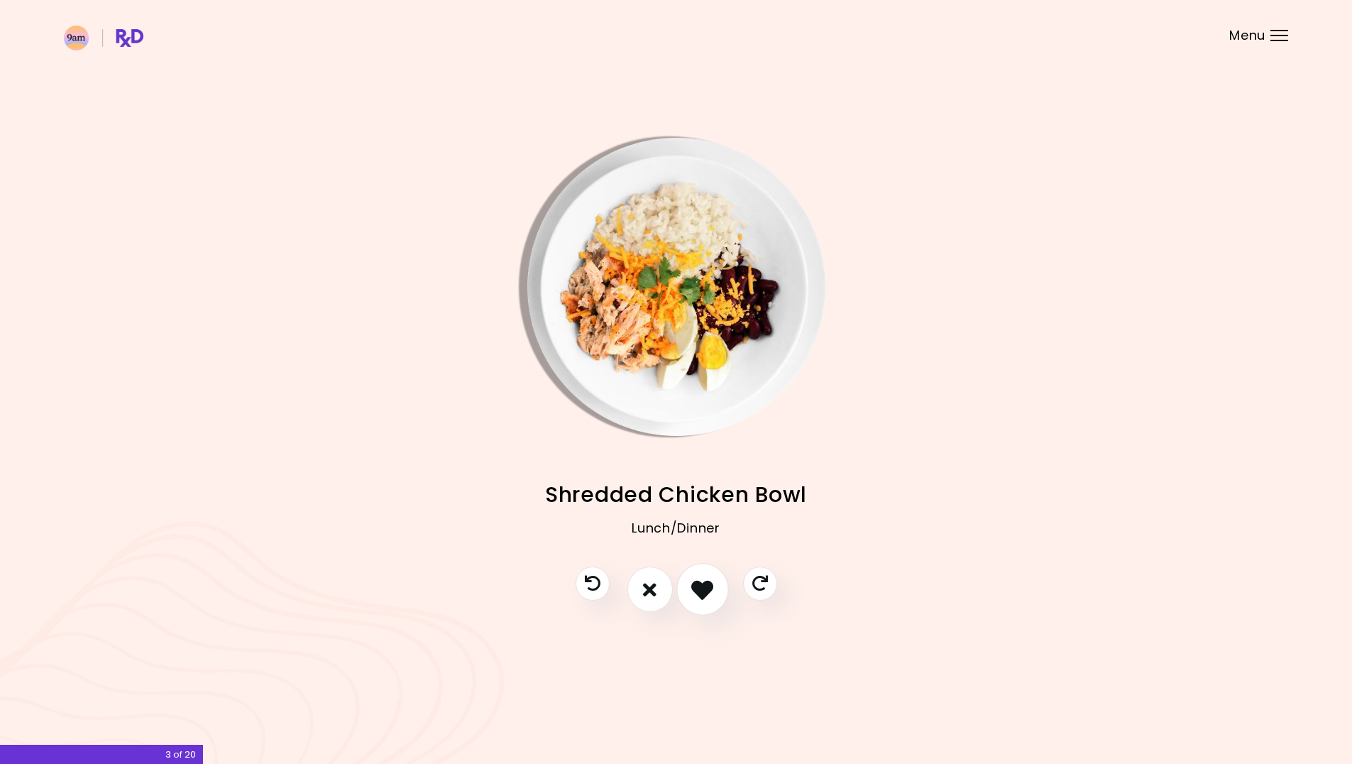
click at [691, 593] on button "I like this recipe" at bounding box center [702, 590] width 53 height 53
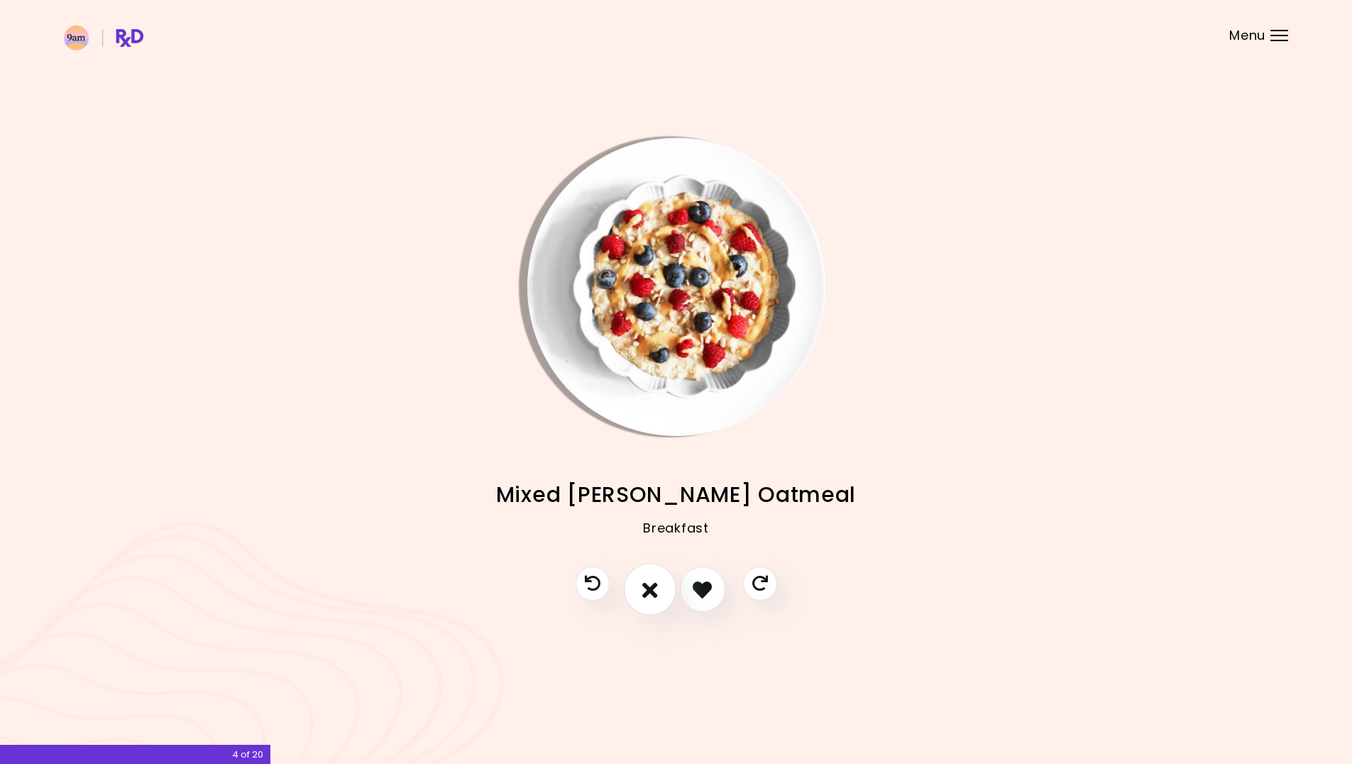
click at [656, 593] on icon "I don't like this recipe" at bounding box center [650, 589] width 16 height 22
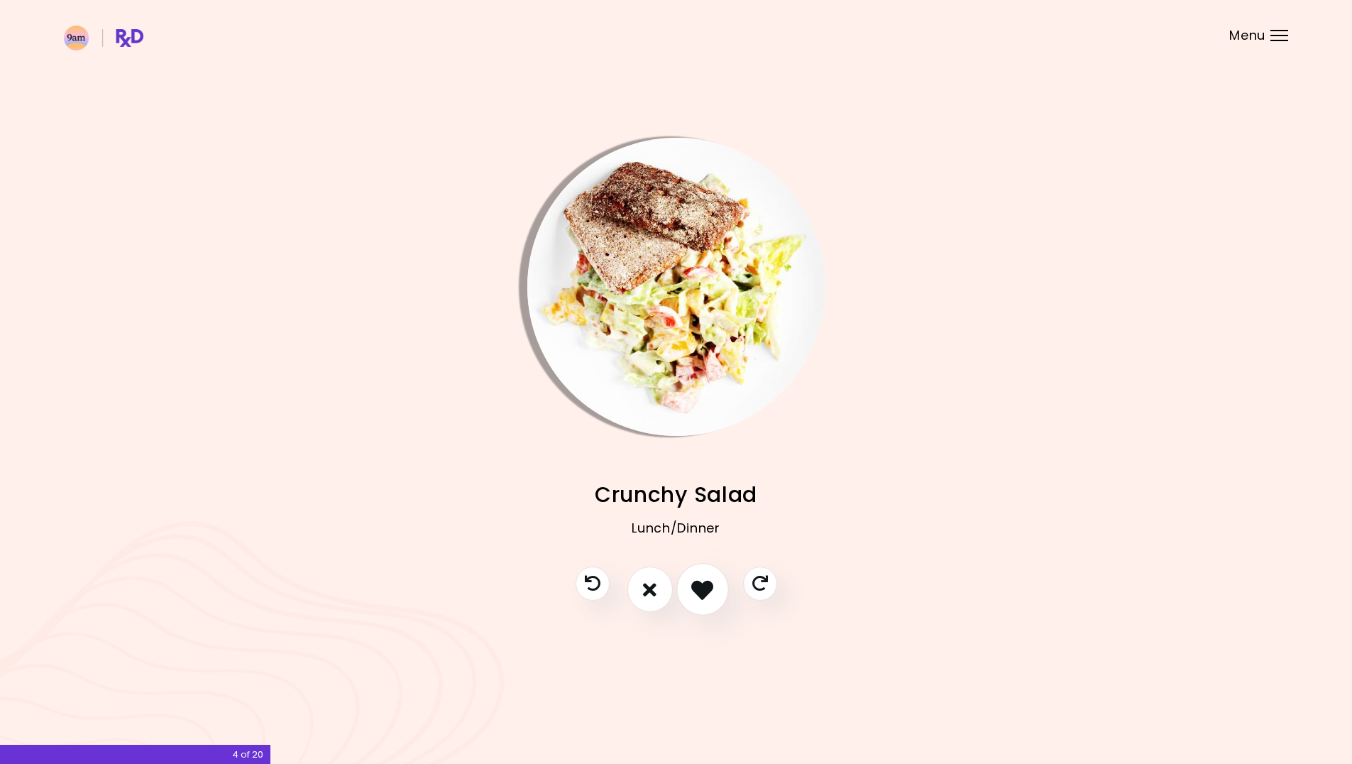
click at [697, 595] on icon "I like this recipe" at bounding box center [702, 589] width 22 height 22
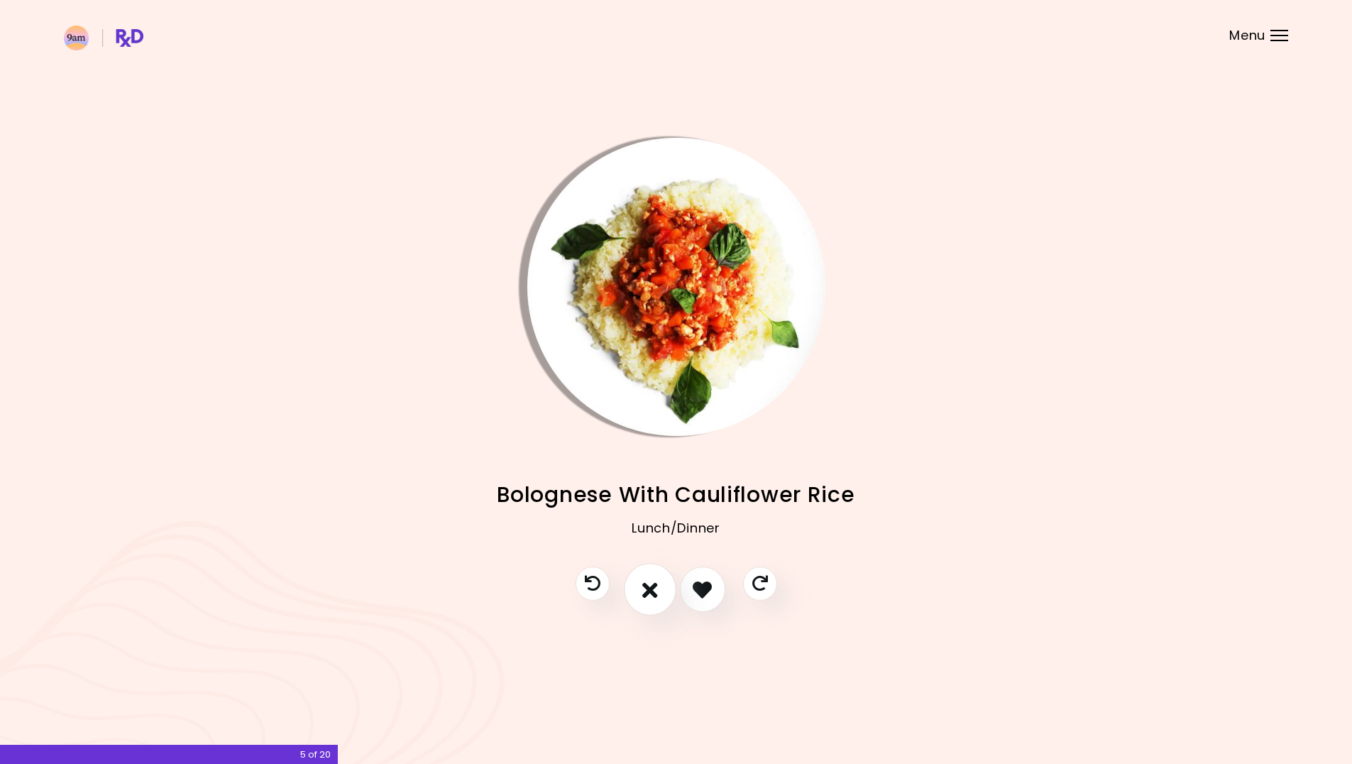
click at [638, 591] on button "I don't like this recipe" at bounding box center [650, 590] width 53 height 53
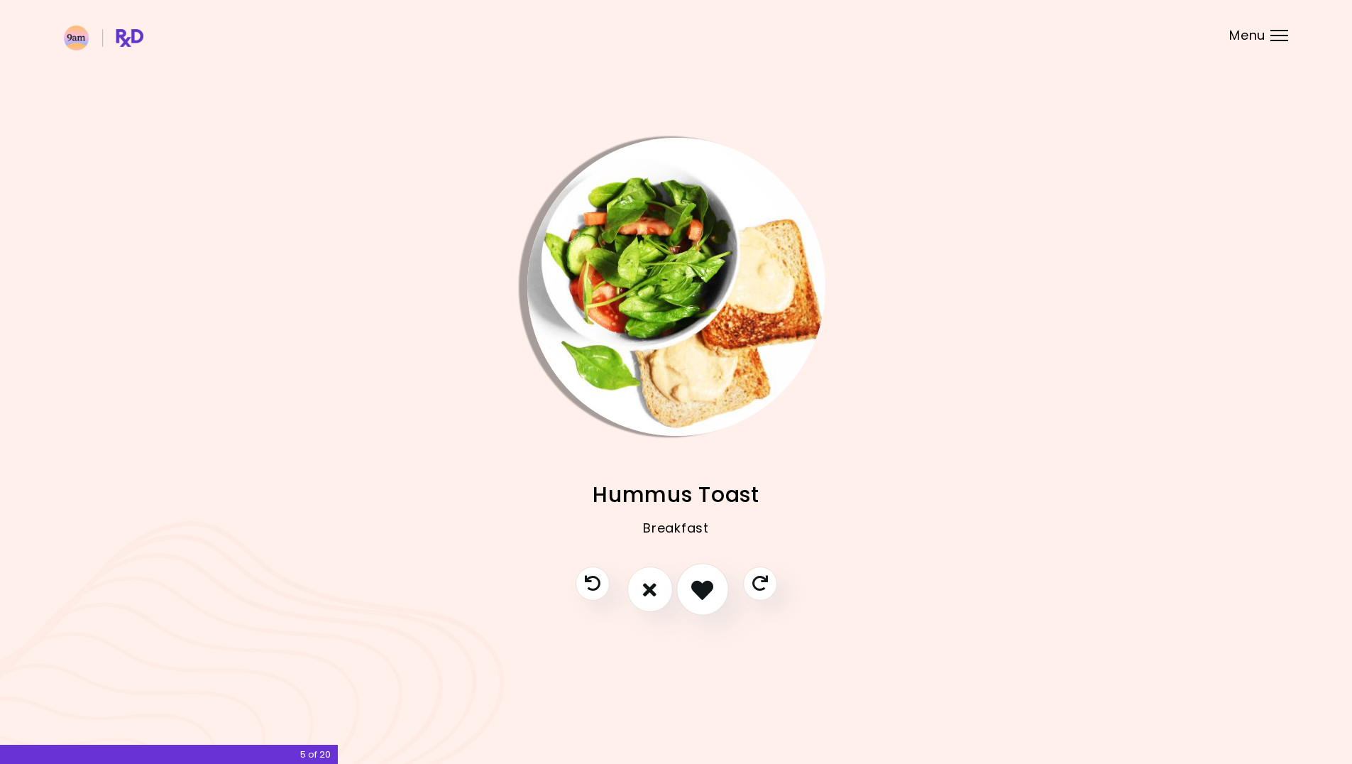
click at [686, 593] on button "I like this recipe" at bounding box center [702, 590] width 53 height 53
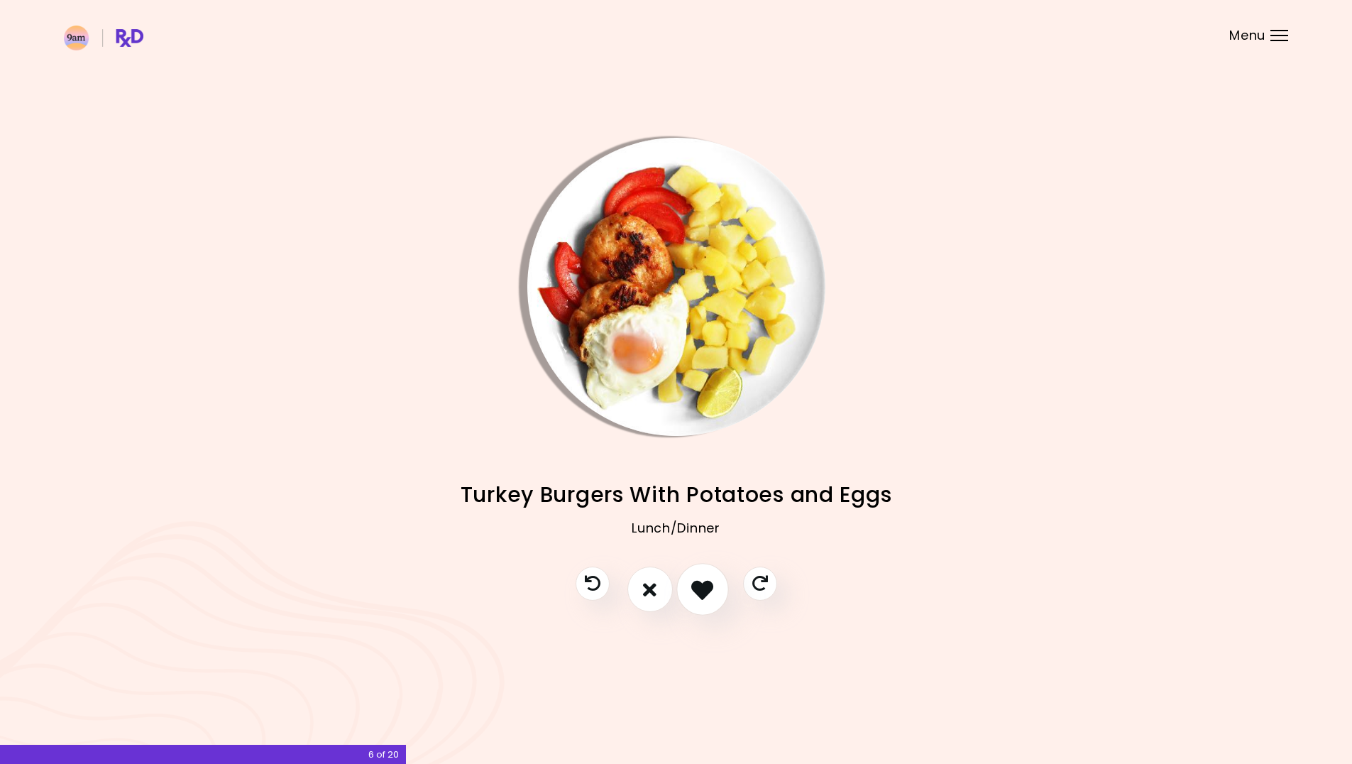
click at [686, 593] on button "I like this recipe" at bounding box center [702, 590] width 53 height 53
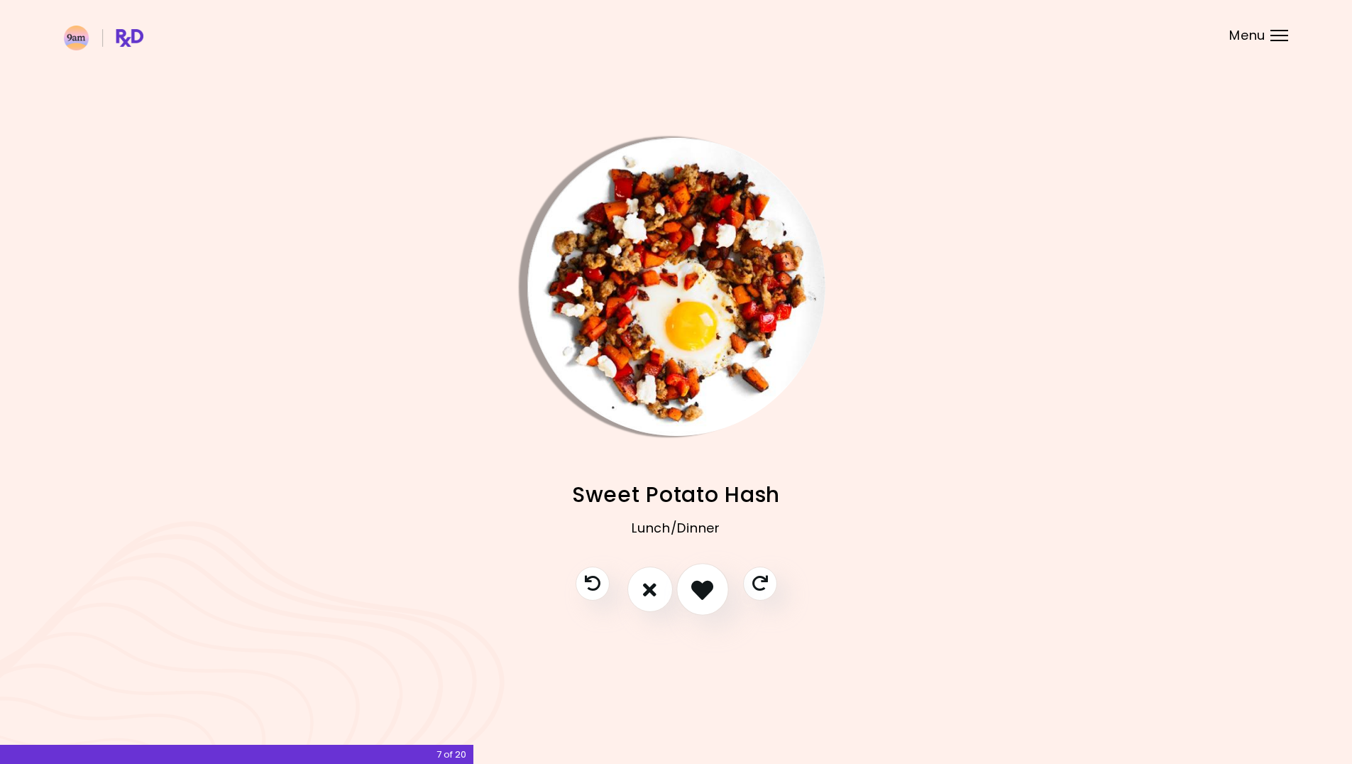
click at [686, 593] on button "I like this recipe" at bounding box center [702, 590] width 53 height 53
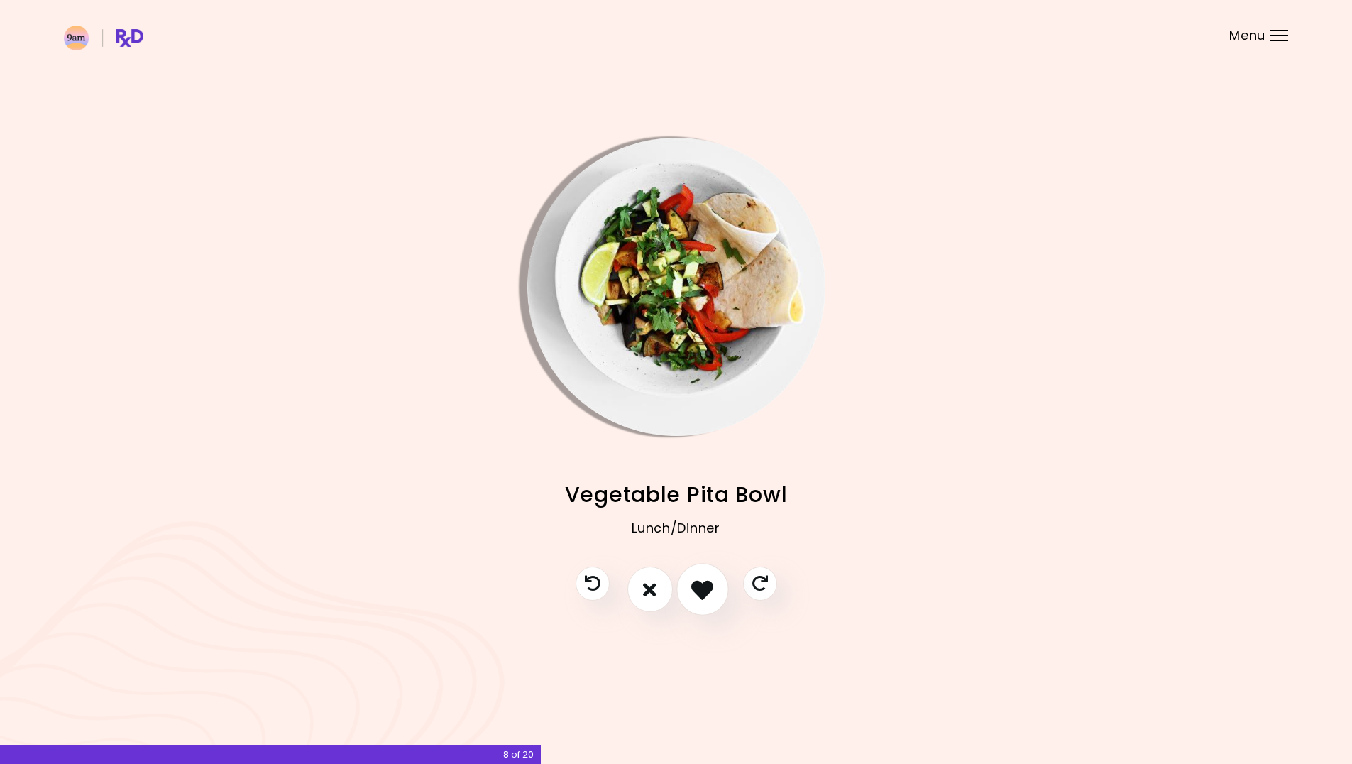
click at [686, 593] on button "I like this recipe" at bounding box center [702, 590] width 53 height 53
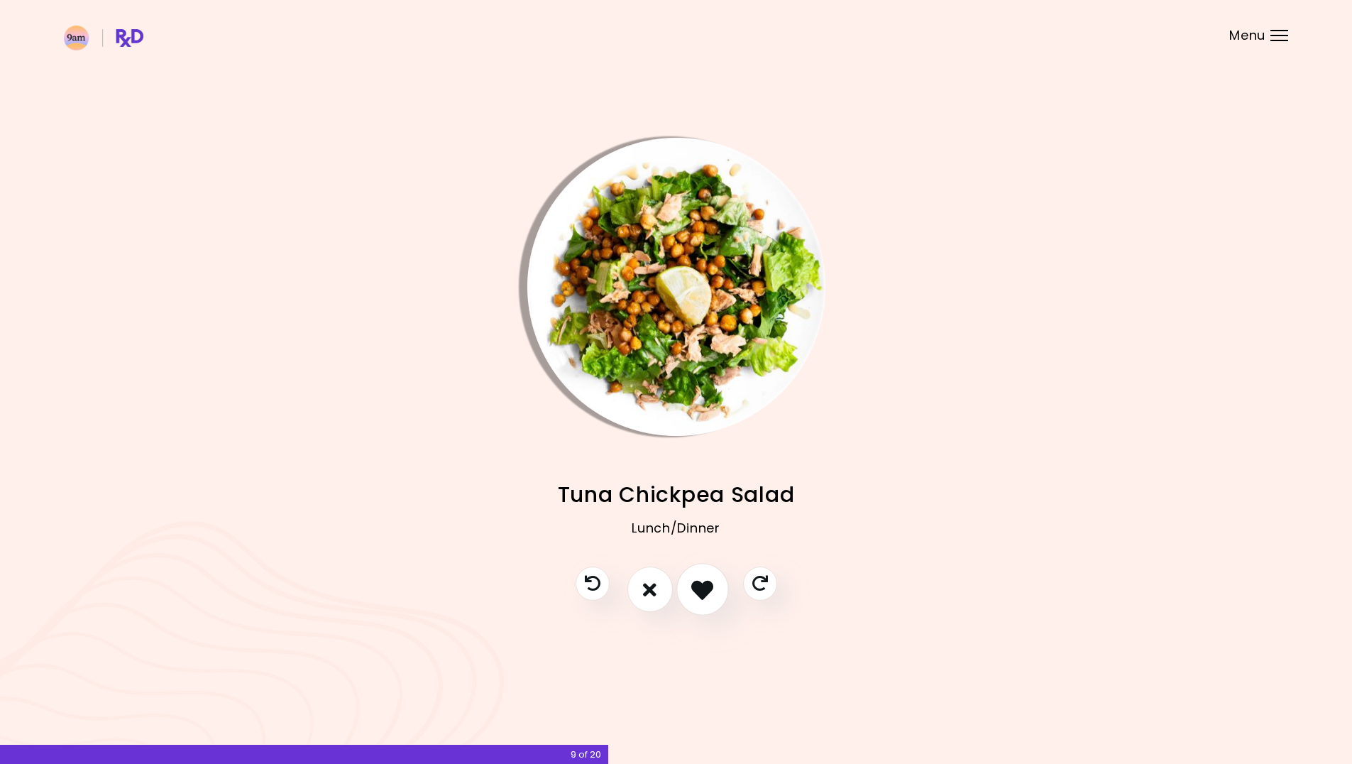
click at [686, 593] on button "I like this recipe" at bounding box center [702, 590] width 53 height 53
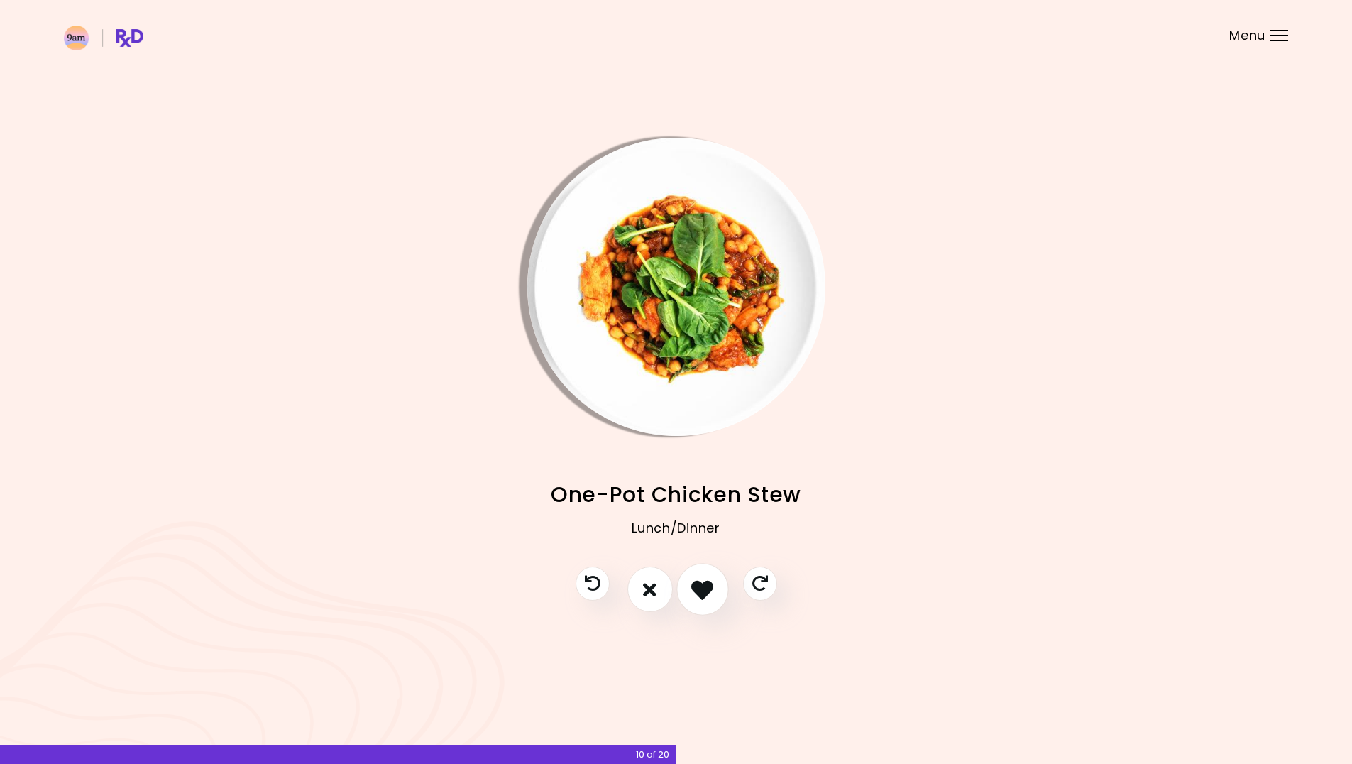
click at [686, 593] on button "I like this recipe" at bounding box center [702, 590] width 53 height 53
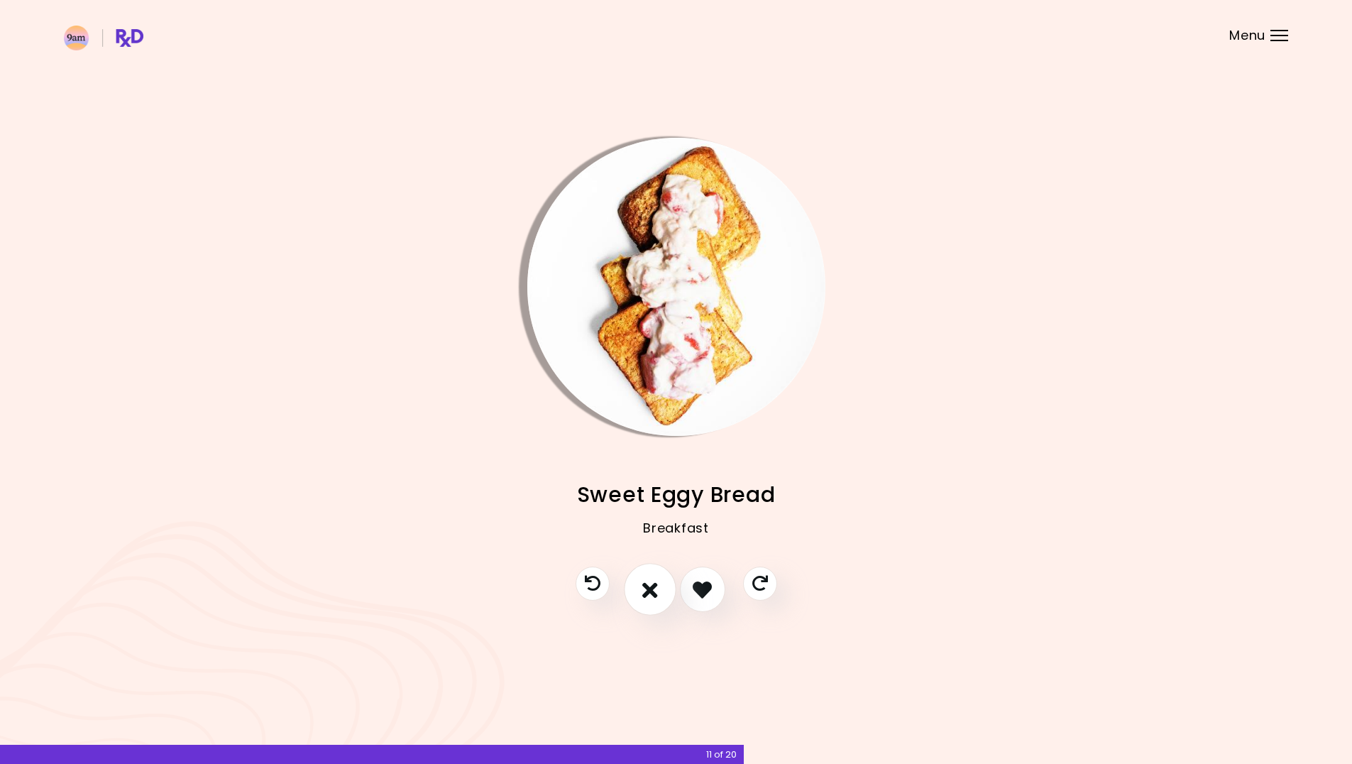
click at [659, 591] on button "I don't like this recipe" at bounding box center [650, 590] width 53 height 53
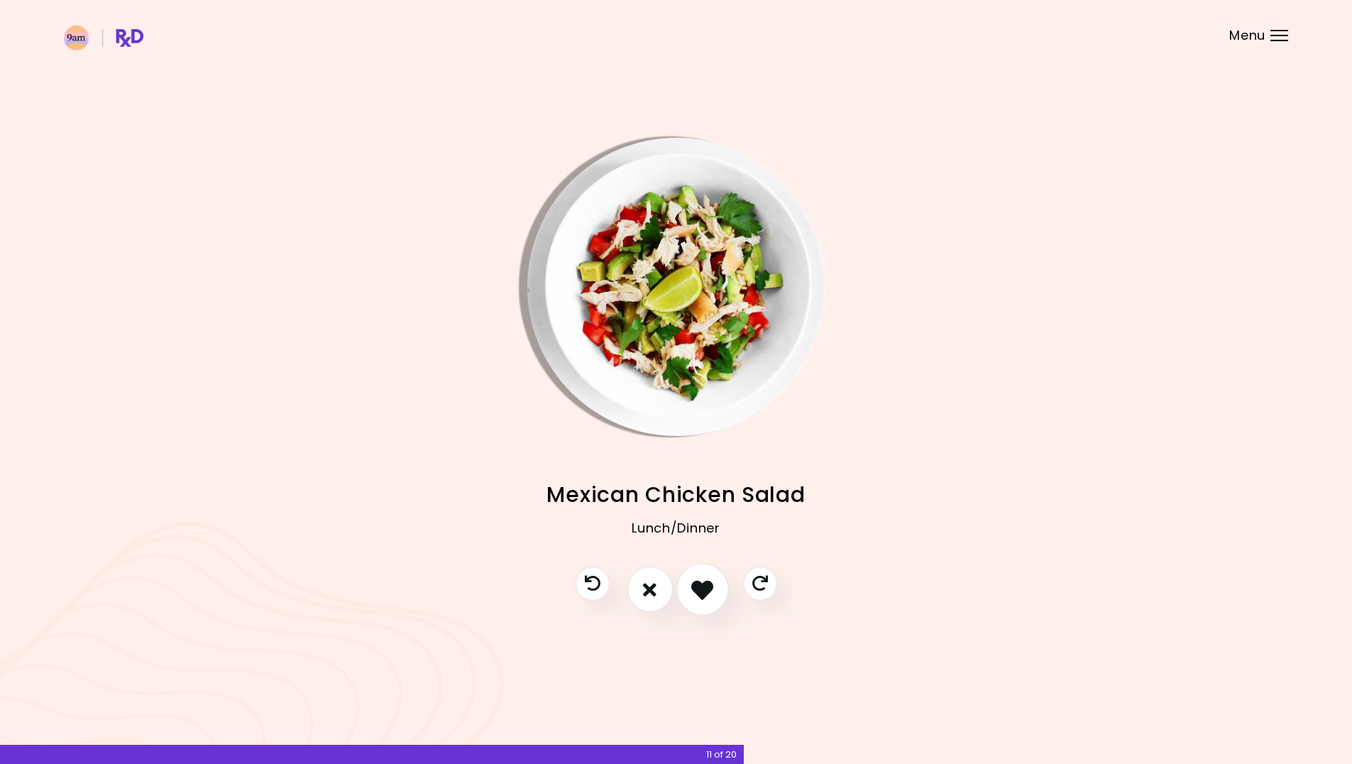
click at [702, 596] on icon "I like this recipe" at bounding box center [702, 589] width 22 height 22
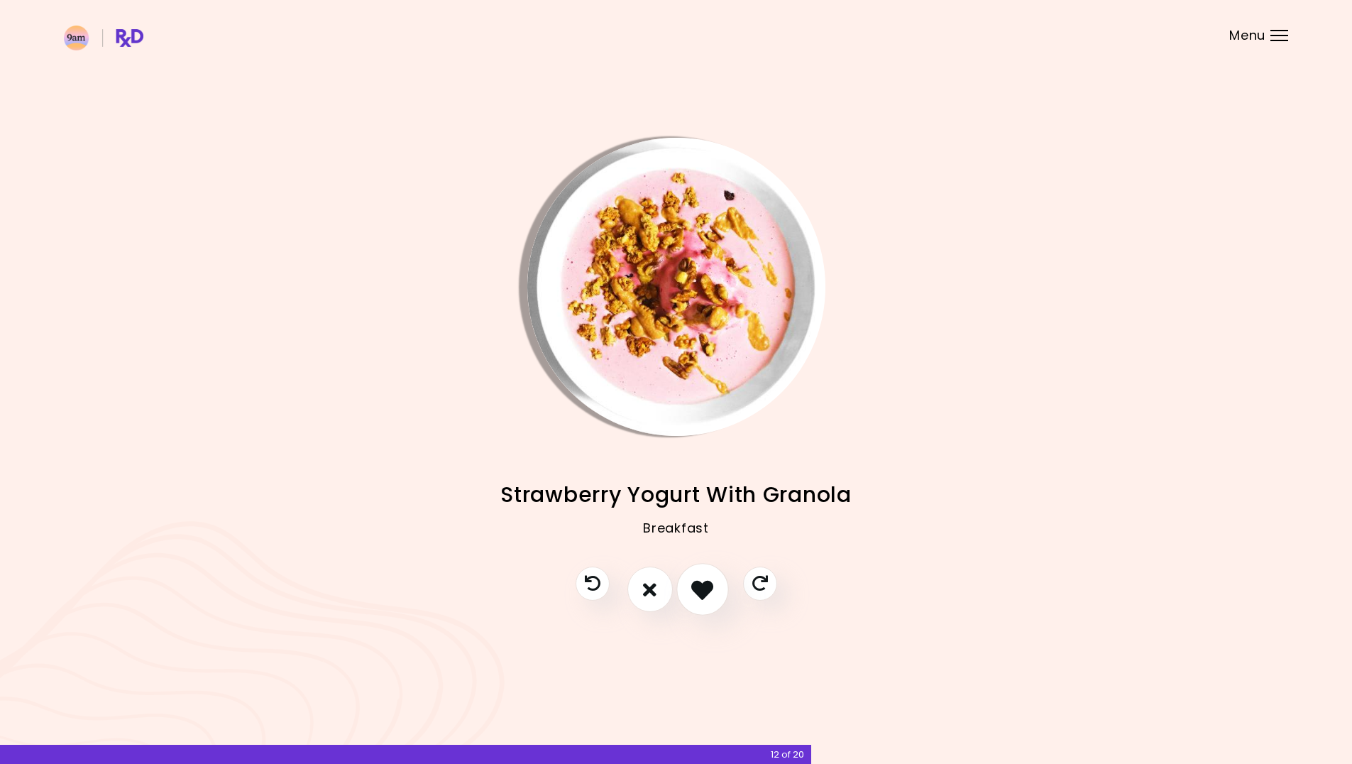
click at [707, 592] on icon "I like this recipe" at bounding box center [702, 589] width 22 height 22
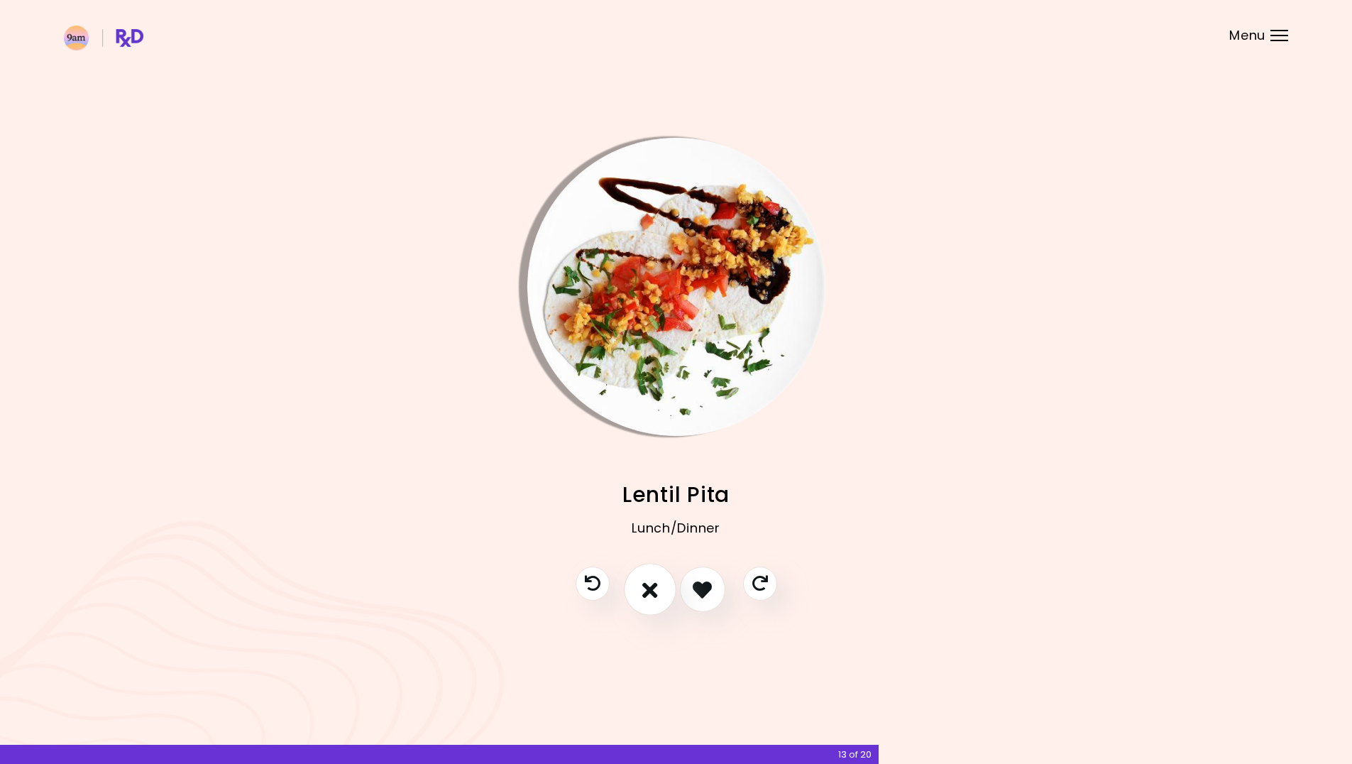
click at [659, 591] on button "I don't like this recipe" at bounding box center [650, 590] width 53 height 53
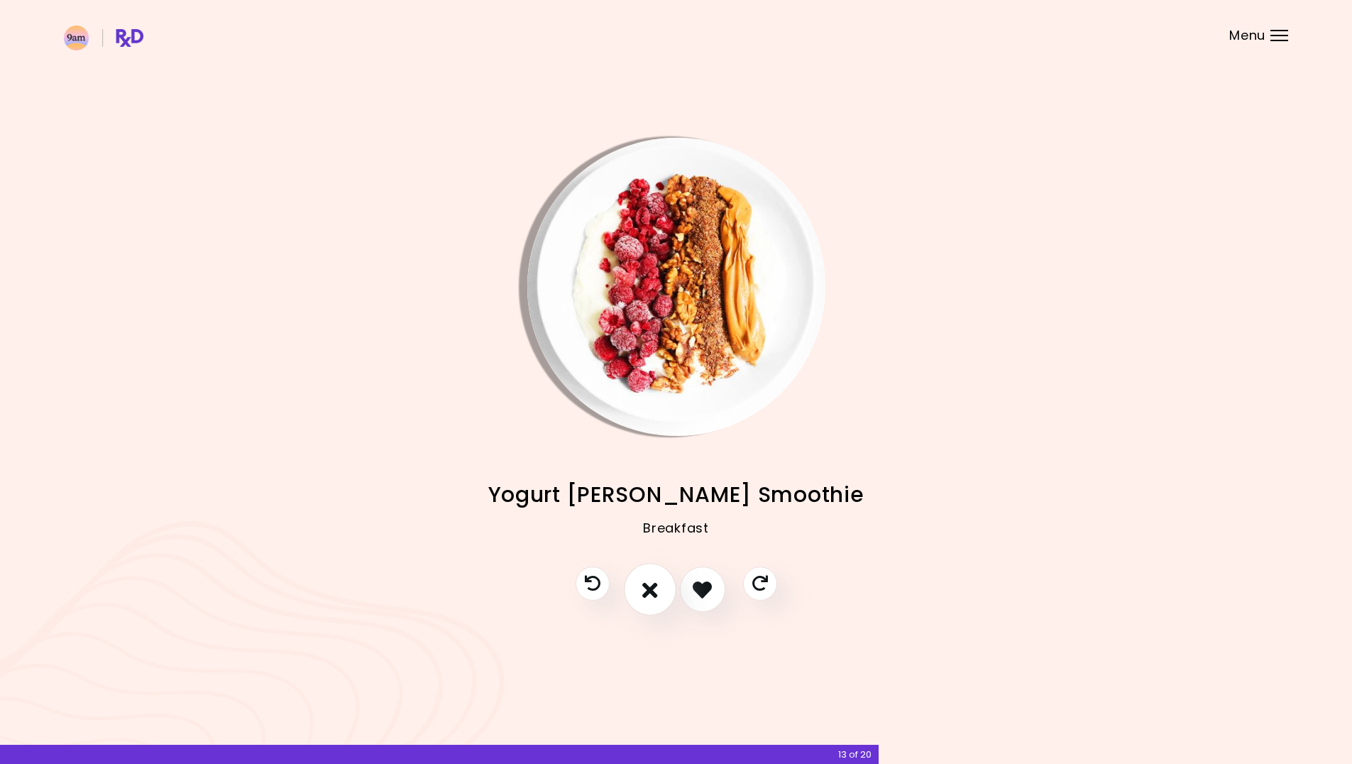
click at [669, 593] on button "I don't like this recipe" at bounding box center [650, 590] width 53 height 53
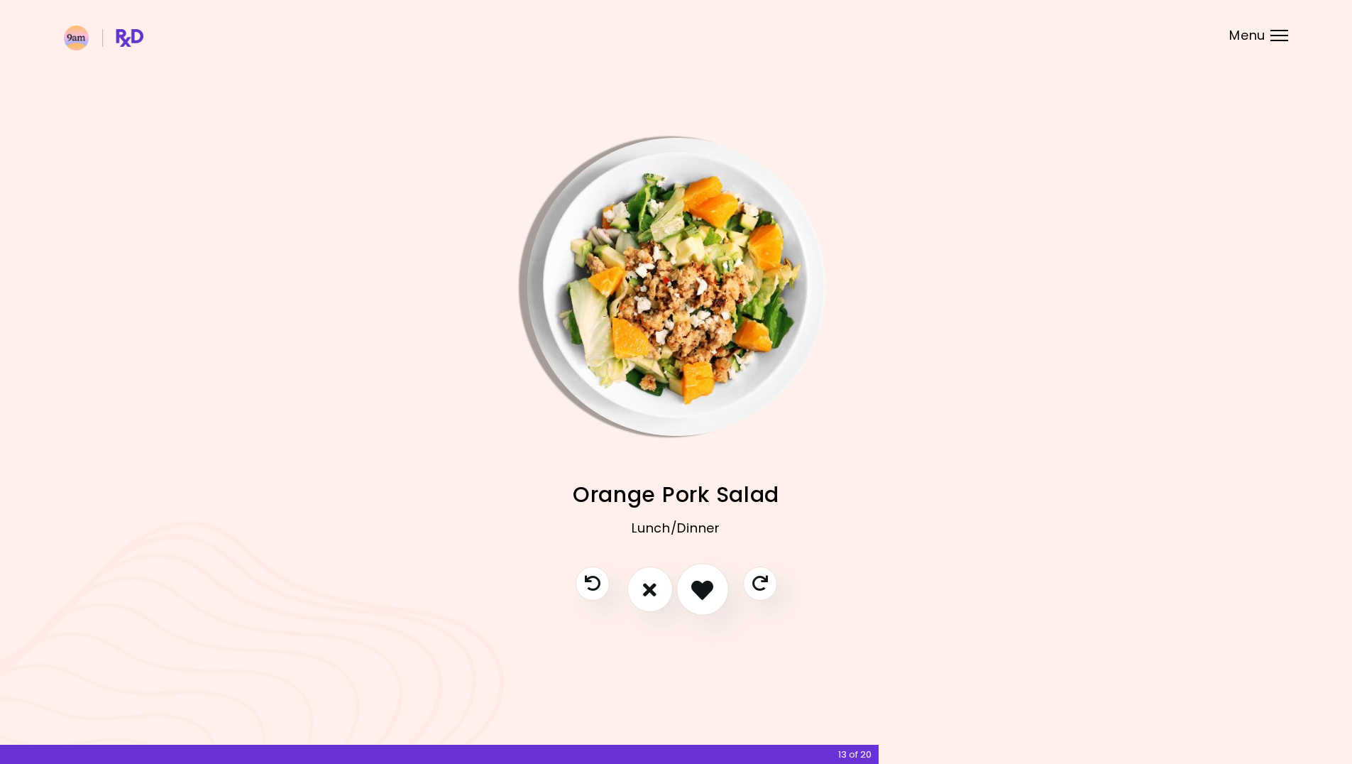
click at [696, 594] on icon "I like this recipe" at bounding box center [702, 589] width 22 height 22
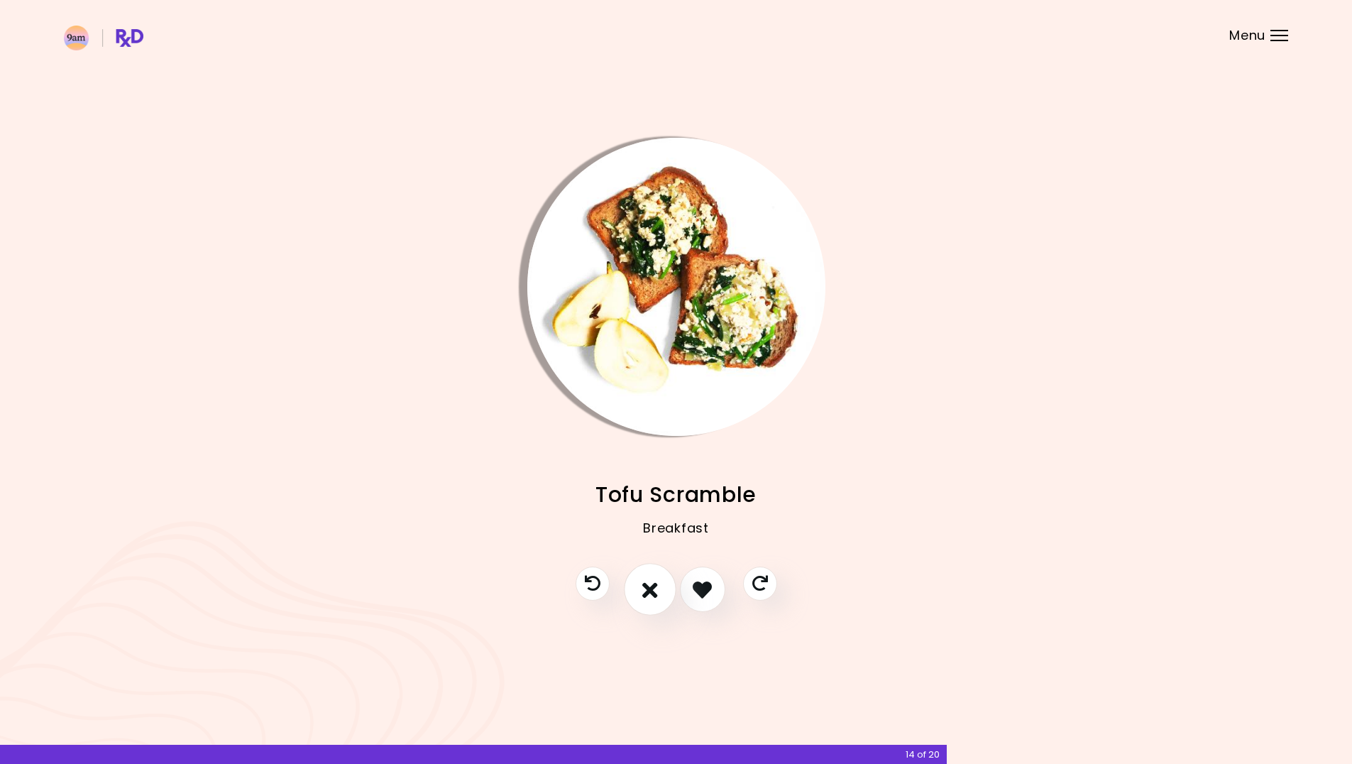
click at [659, 594] on button "I don't like this recipe" at bounding box center [650, 590] width 53 height 53
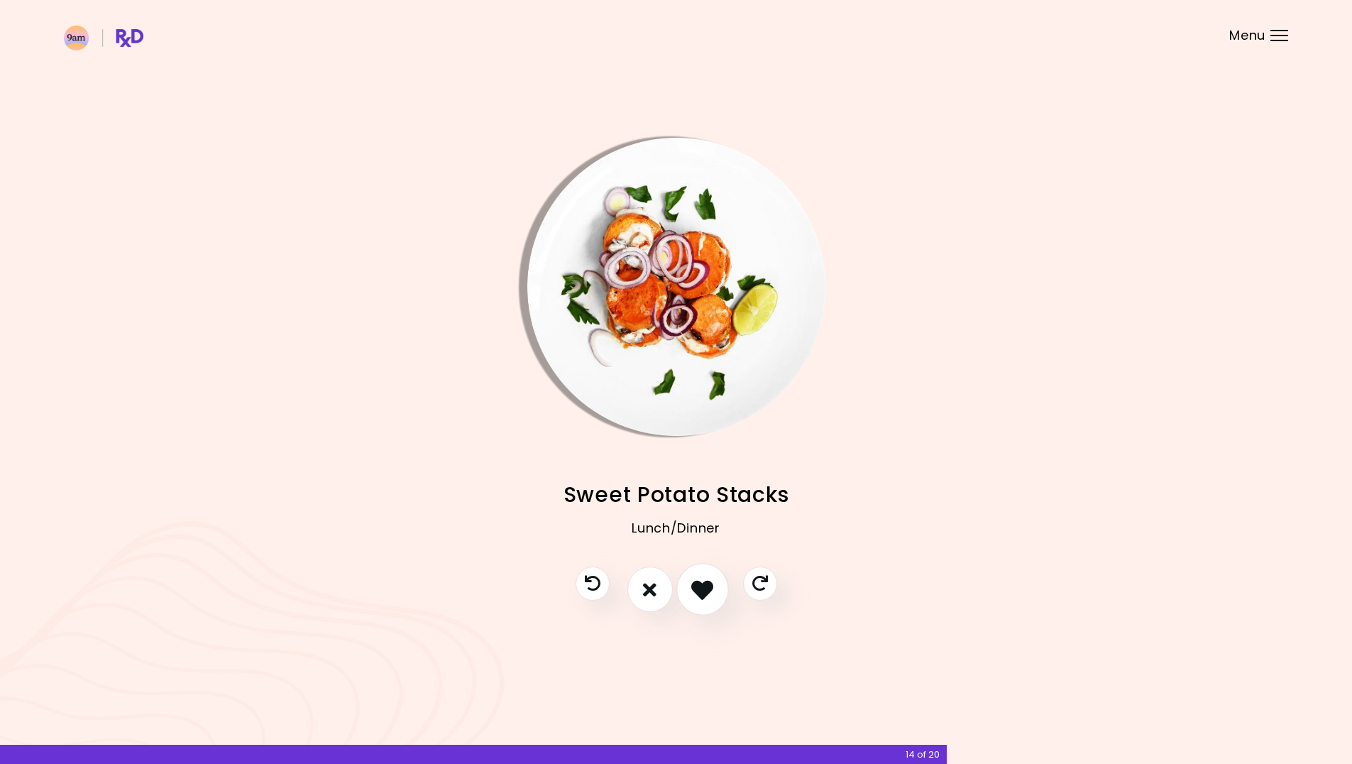
click at [693, 595] on icon "I like this recipe" at bounding box center [702, 589] width 22 height 22
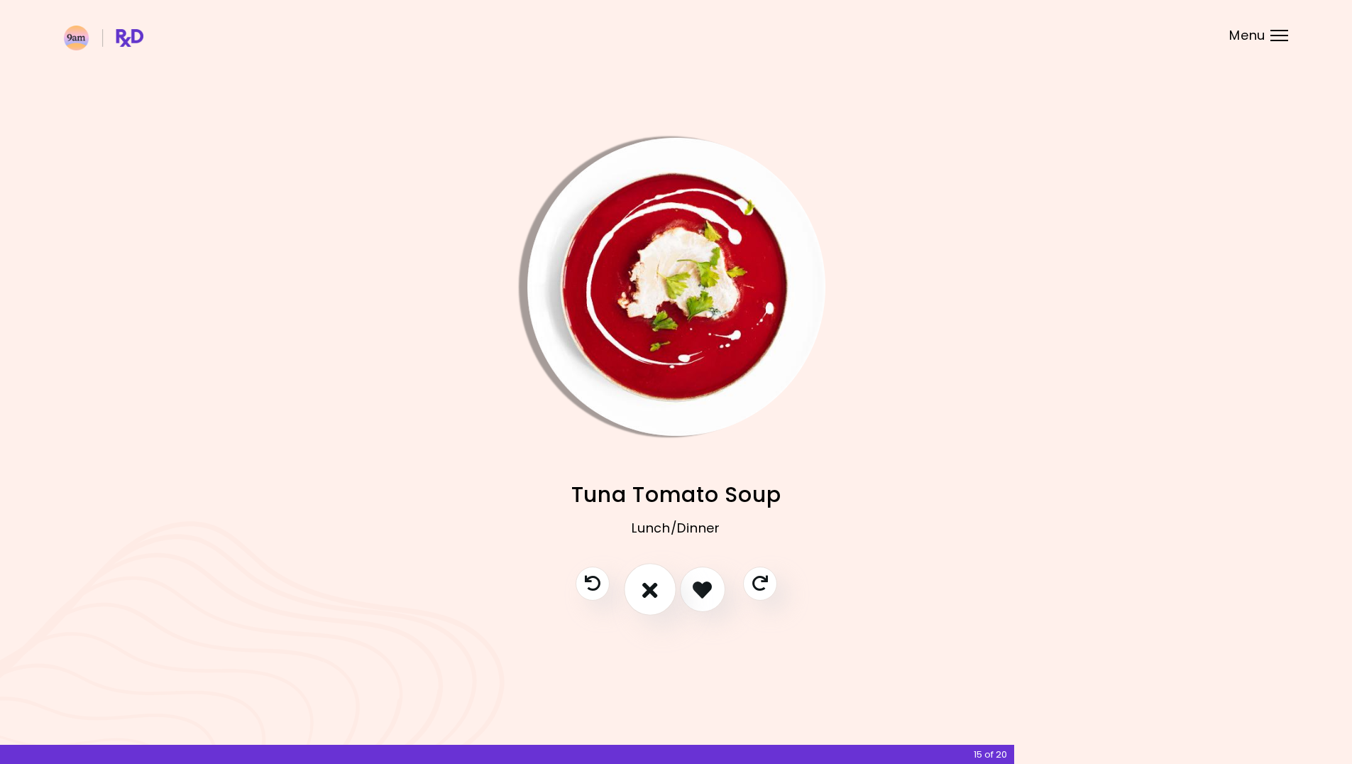
click at [641, 590] on button "I don't like this recipe" at bounding box center [650, 590] width 53 height 53
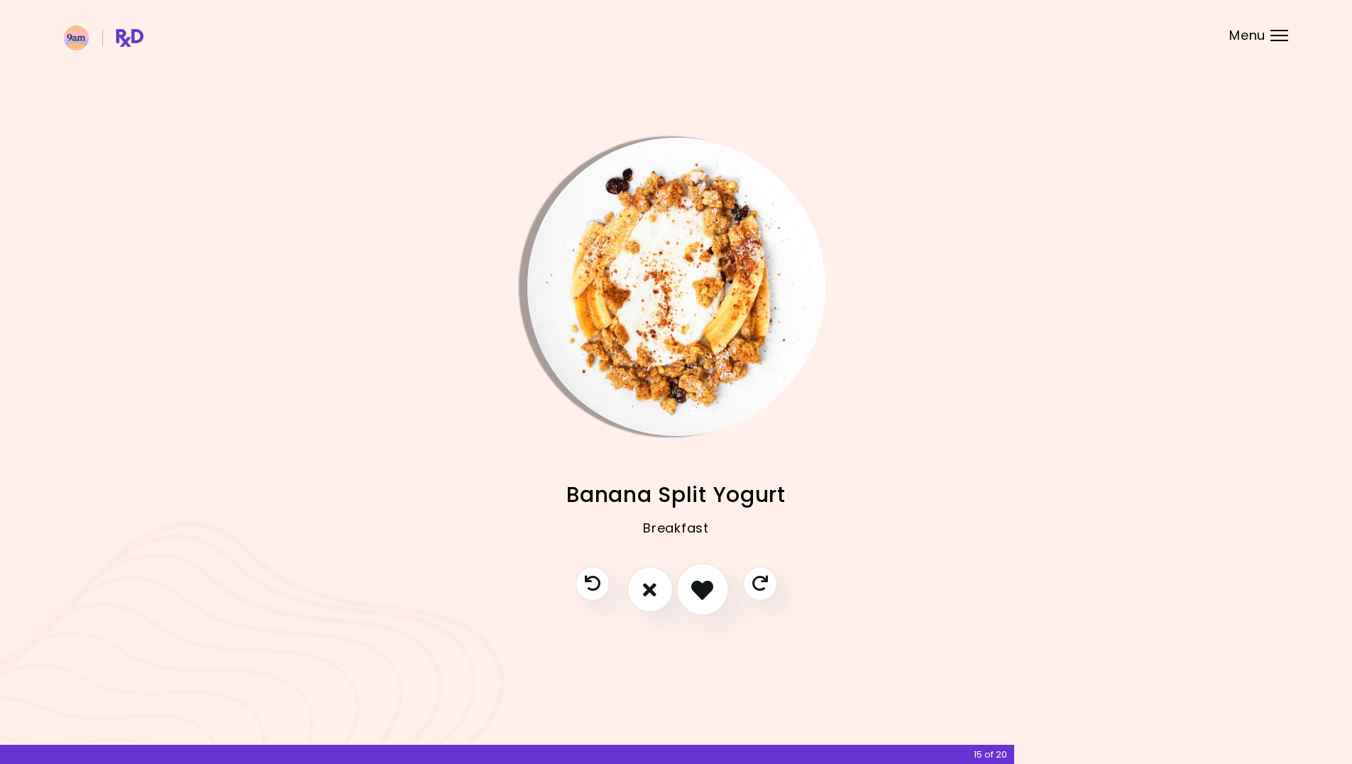
click at [686, 590] on button "I like this recipe" at bounding box center [702, 590] width 53 height 53
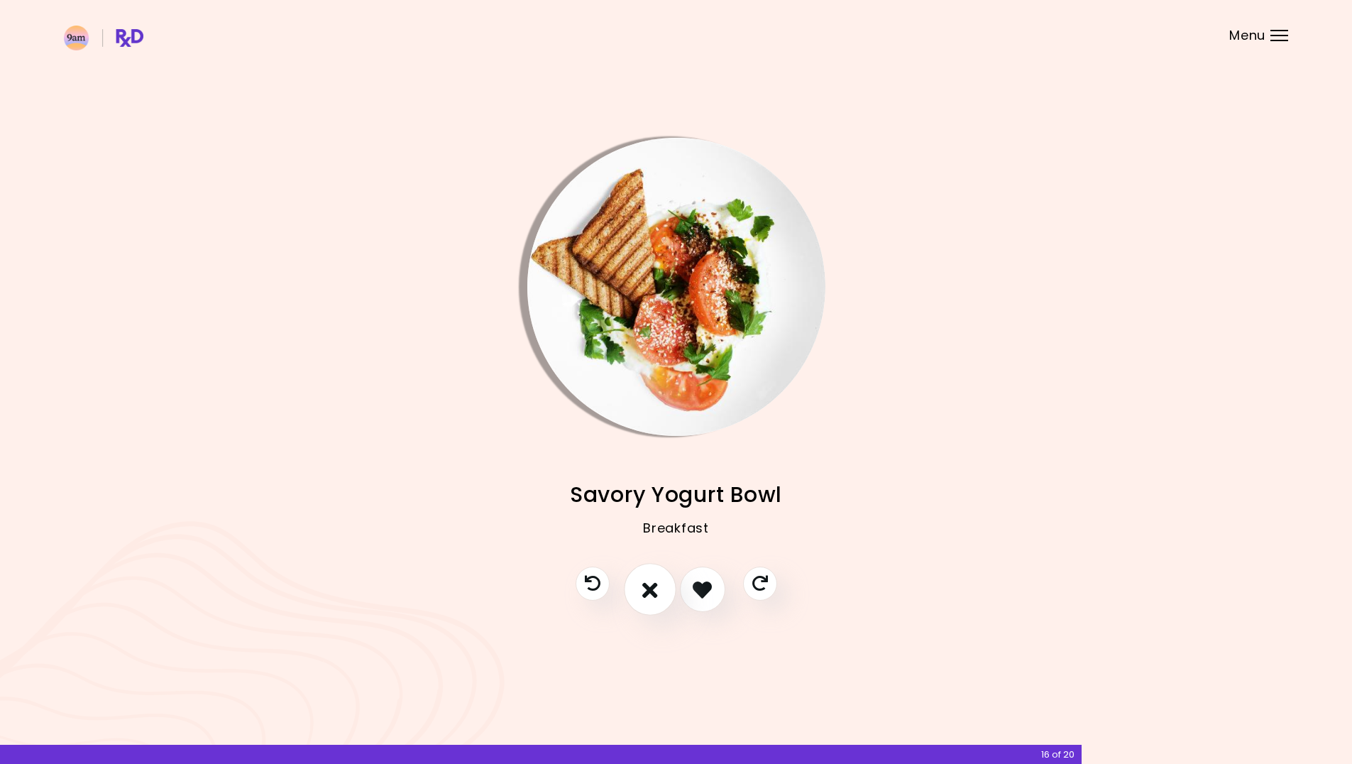
click at [658, 594] on button "I don't like this recipe" at bounding box center [650, 590] width 53 height 53
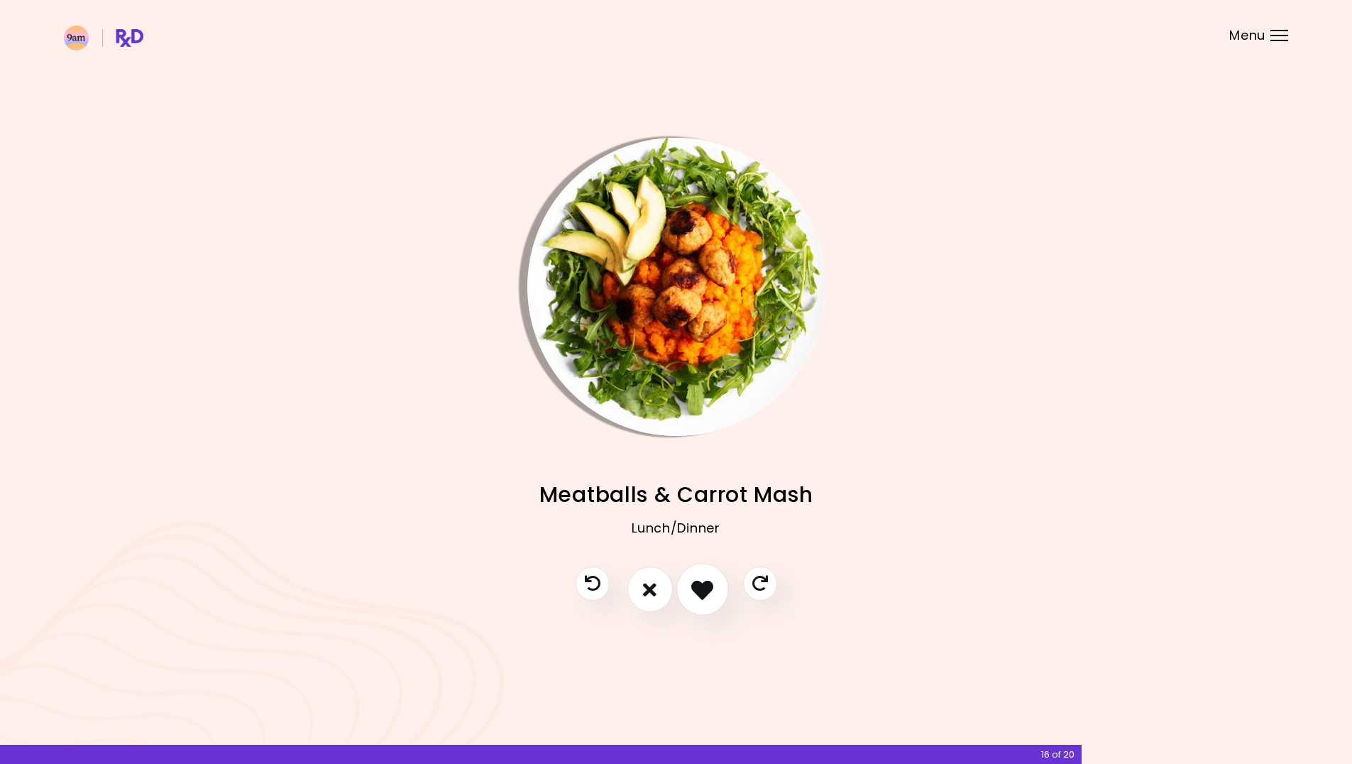
click at [702, 594] on icon "I like this recipe" at bounding box center [702, 589] width 22 height 22
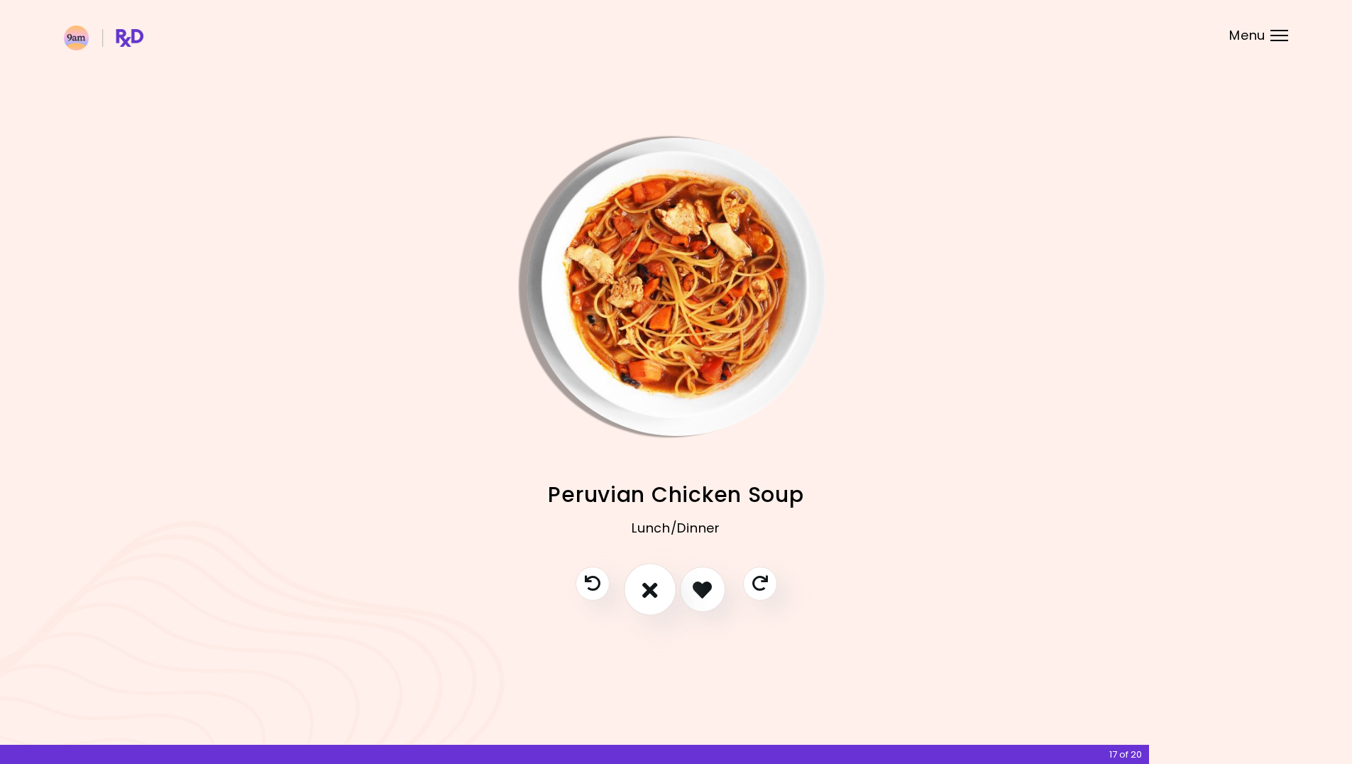
click at [663, 592] on button "I don't like this recipe" at bounding box center [650, 590] width 53 height 53
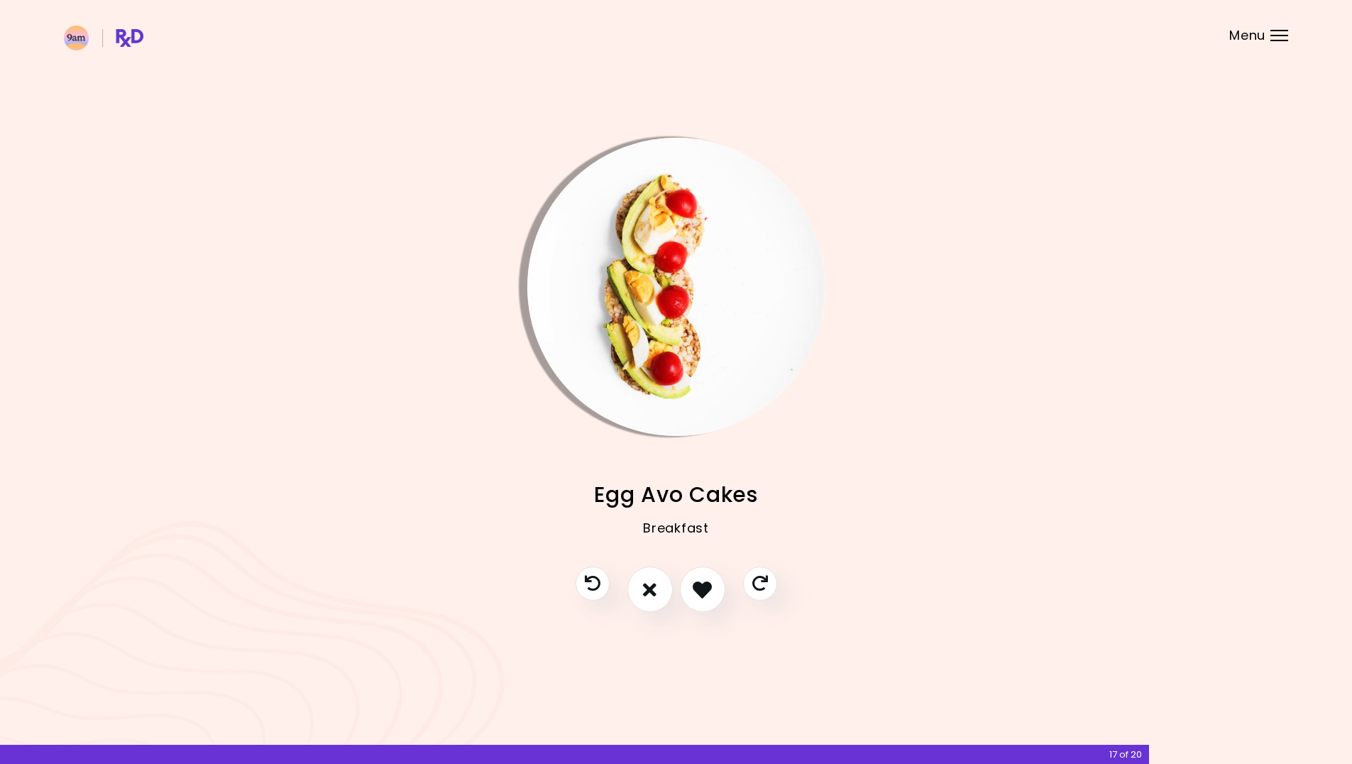
drag, startPoint x: 665, startPoint y: 595, endPoint x: 716, endPoint y: 621, distance: 57.5
click at [729, 644] on div "Chicken Sweet Potato Lunch/Dinner Apple Cinnamon Muesli Breakfast Spinach Chick…" at bounding box center [676, 382] width 1352 height 764
click at [697, 593] on icon "I like this recipe" at bounding box center [702, 589] width 22 height 22
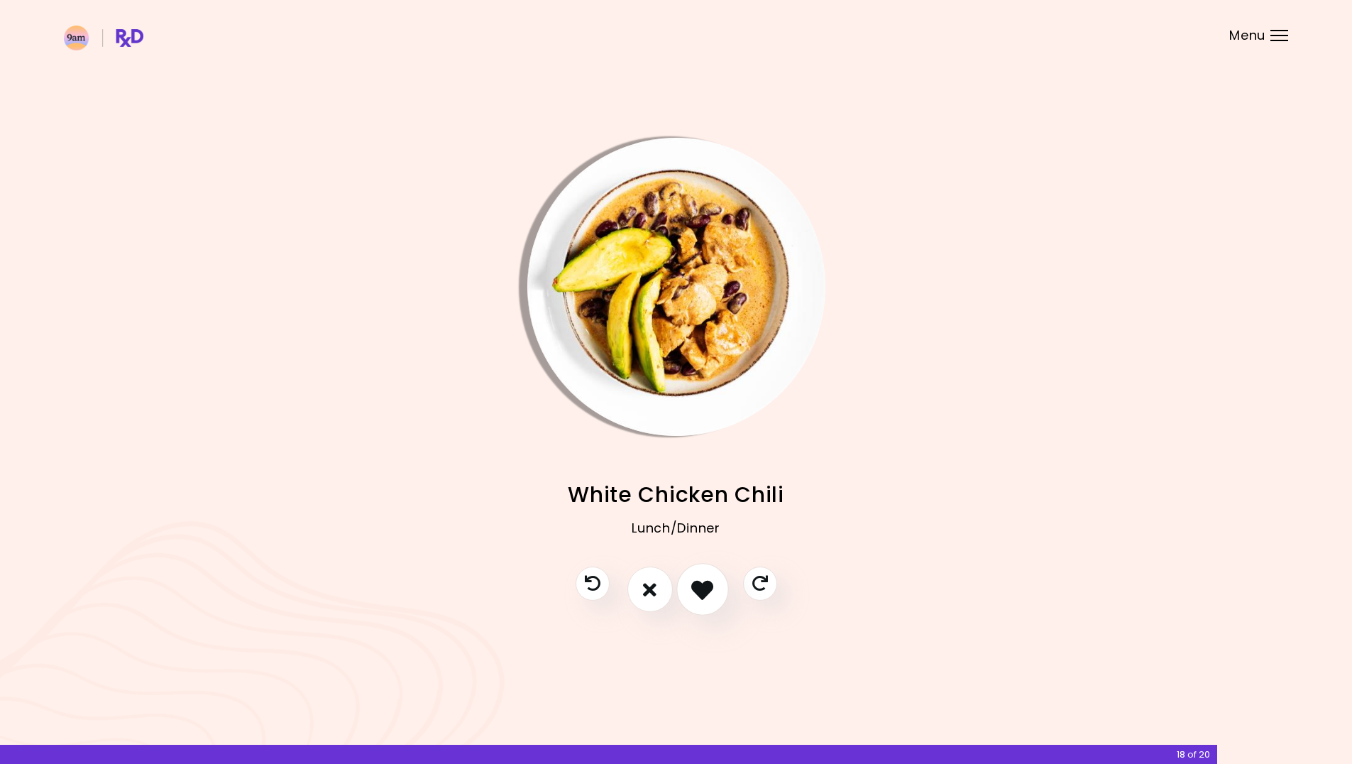
click at [696, 603] on button "I like this recipe" at bounding box center [702, 590] width 53 height 53
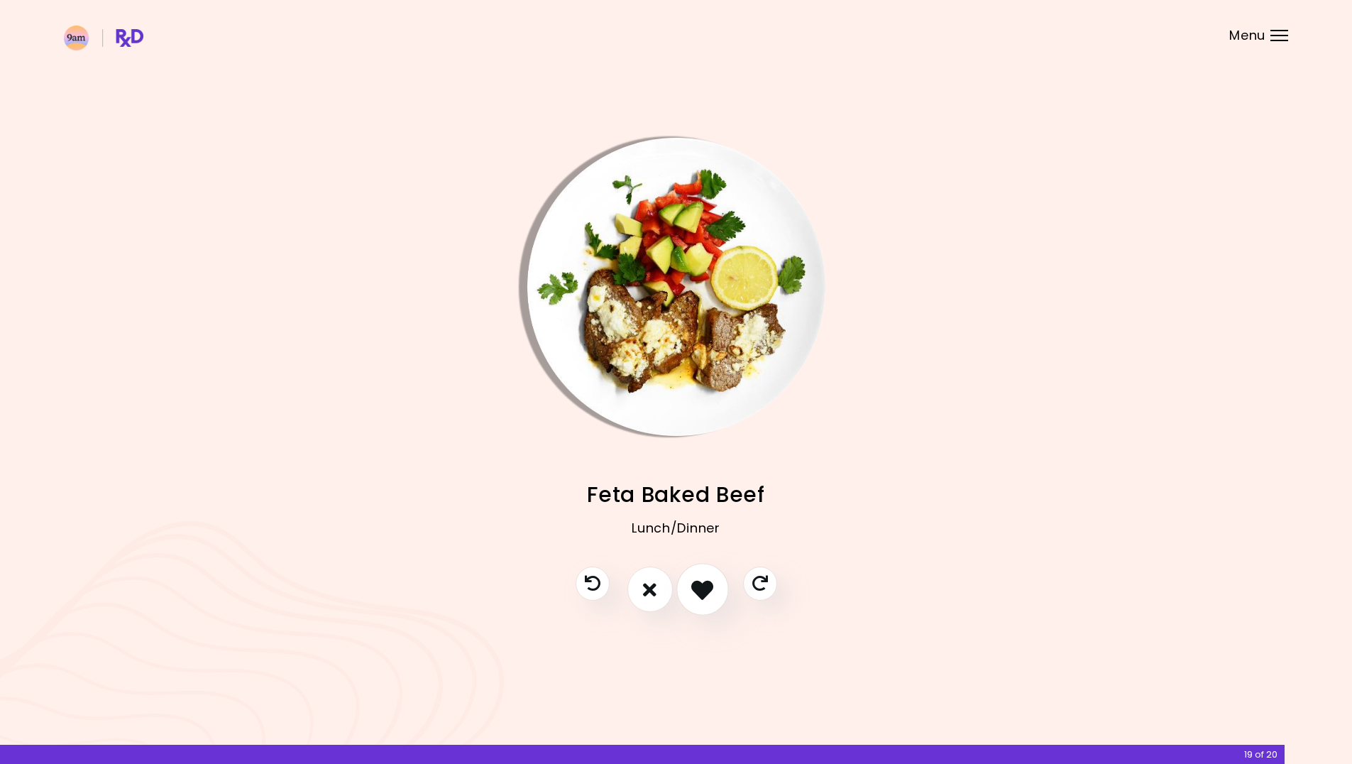
click at [693, 596] on icon "I like this recipe" at bounding box center [702, 589] width 22 height 22
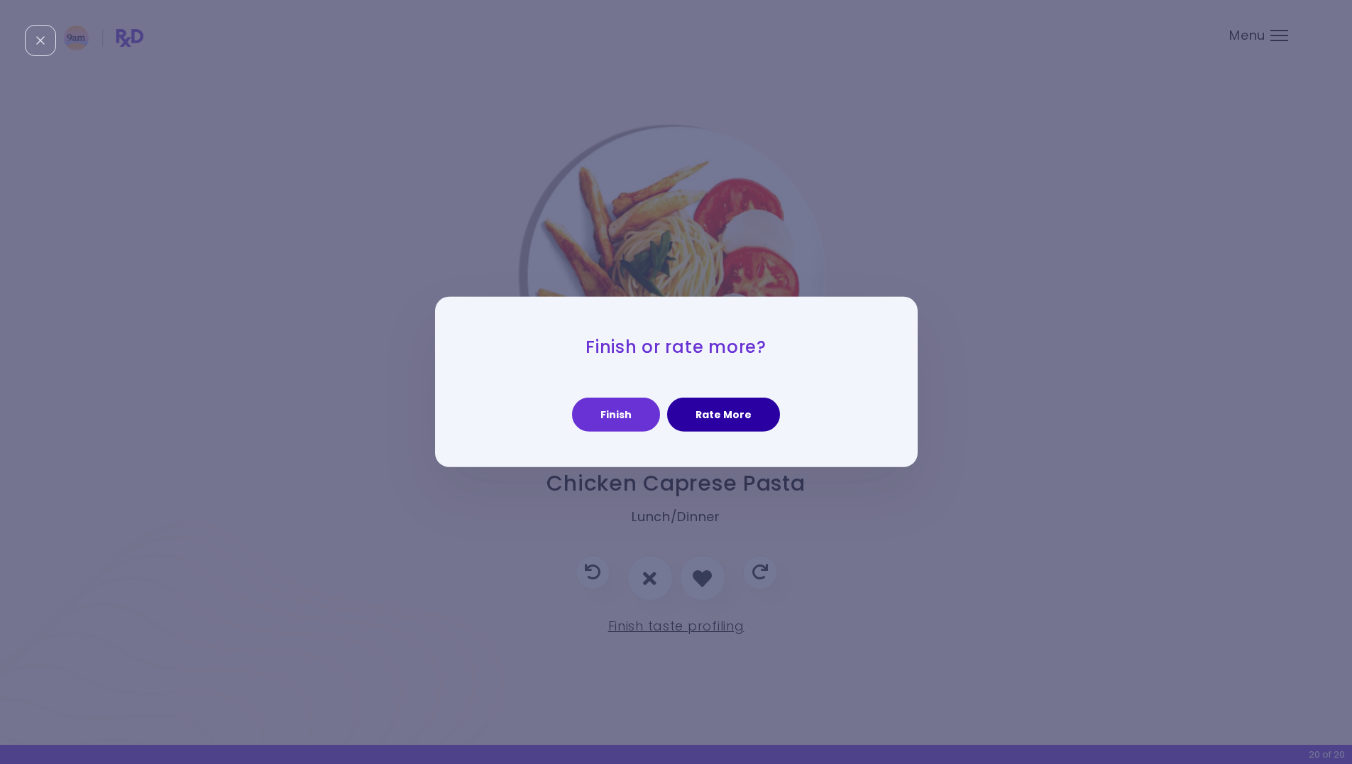
click at [722, 415] on button "Rate More" at bounding box center [723, 414] width 113 height 34
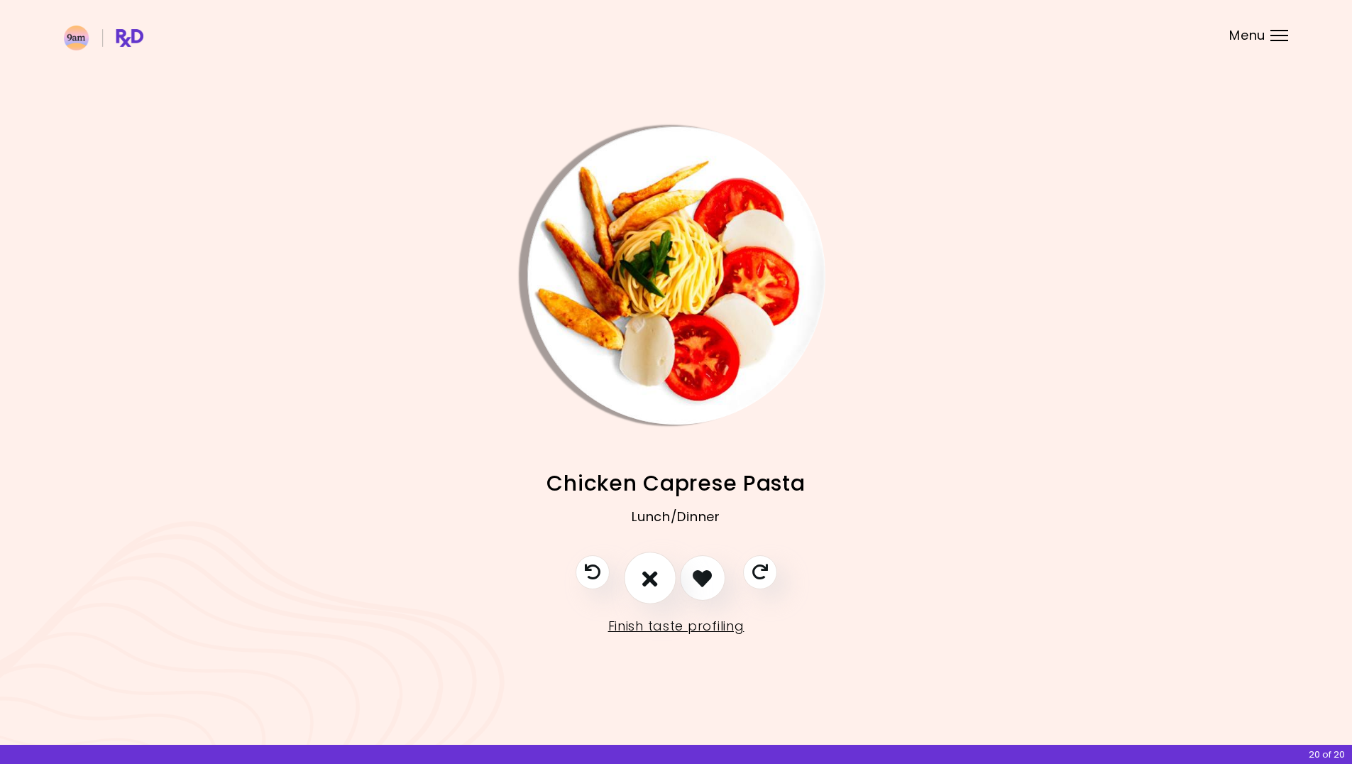
click at [662, 582] on button "I don't like this recipe" at bounding box center [650, 578] width 53 height 53
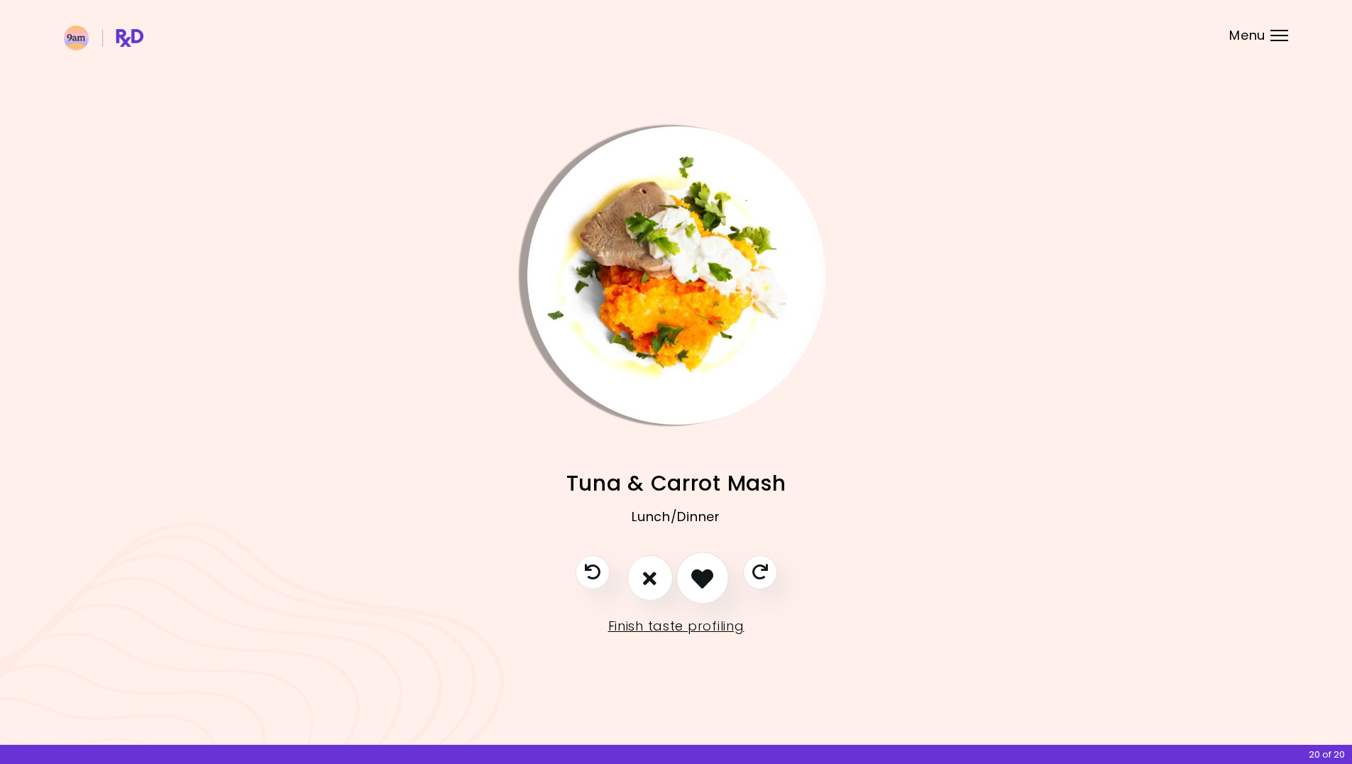
click at [696, 586] on icon "I like this recipe" at bounding box center [702, 578] width 22 height 22
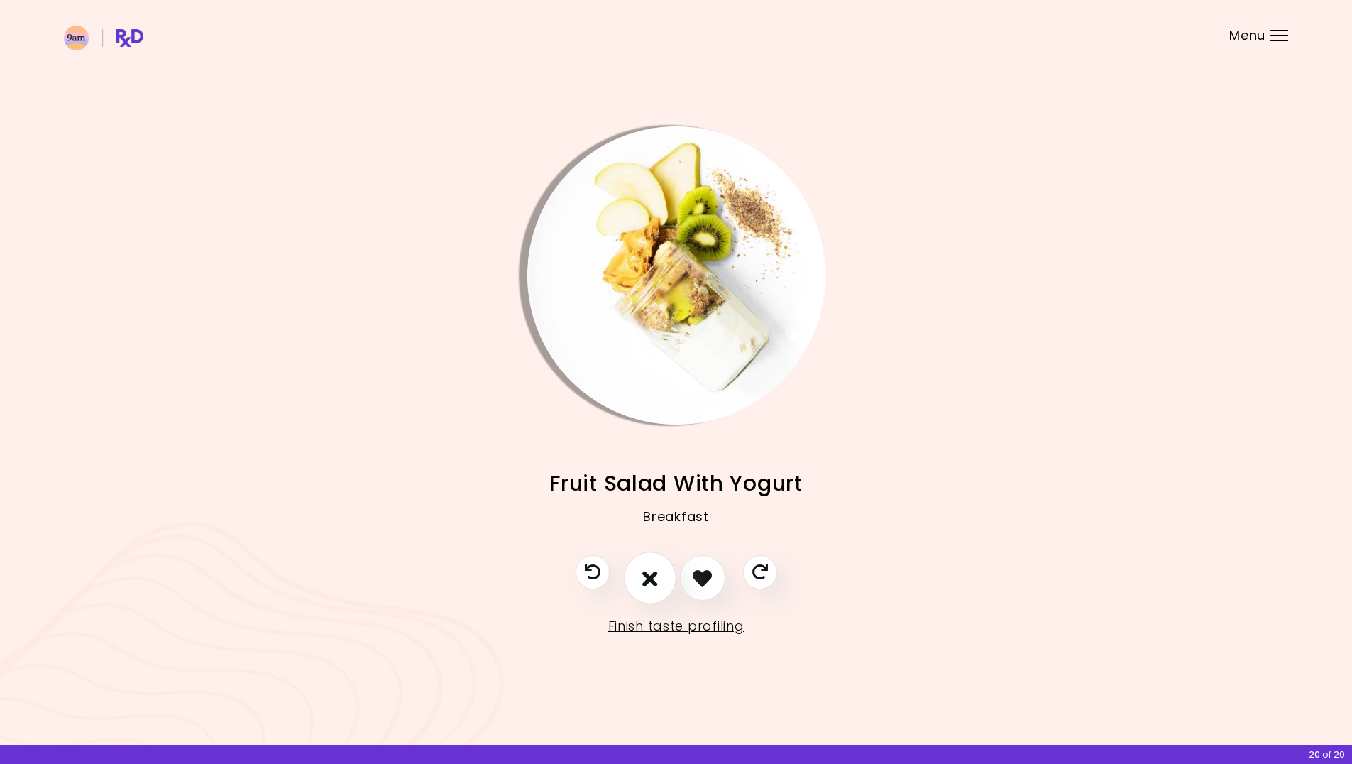
click at [649, 578] on icon "I don't like this recipe" at bounding box center [650, 578] width 16 height 22
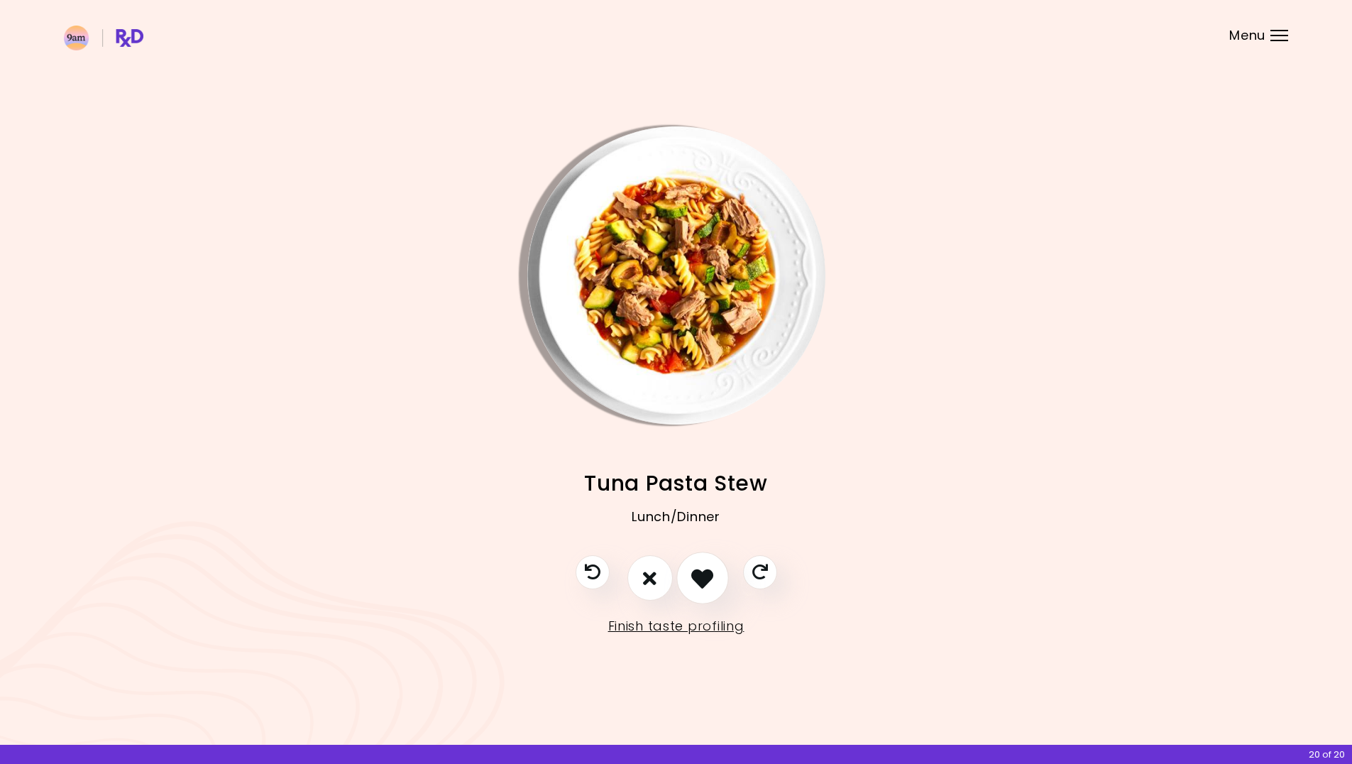
click at [690, 578] on button "I like this recipe" at bounding box center [702, 578] width 53 height 53
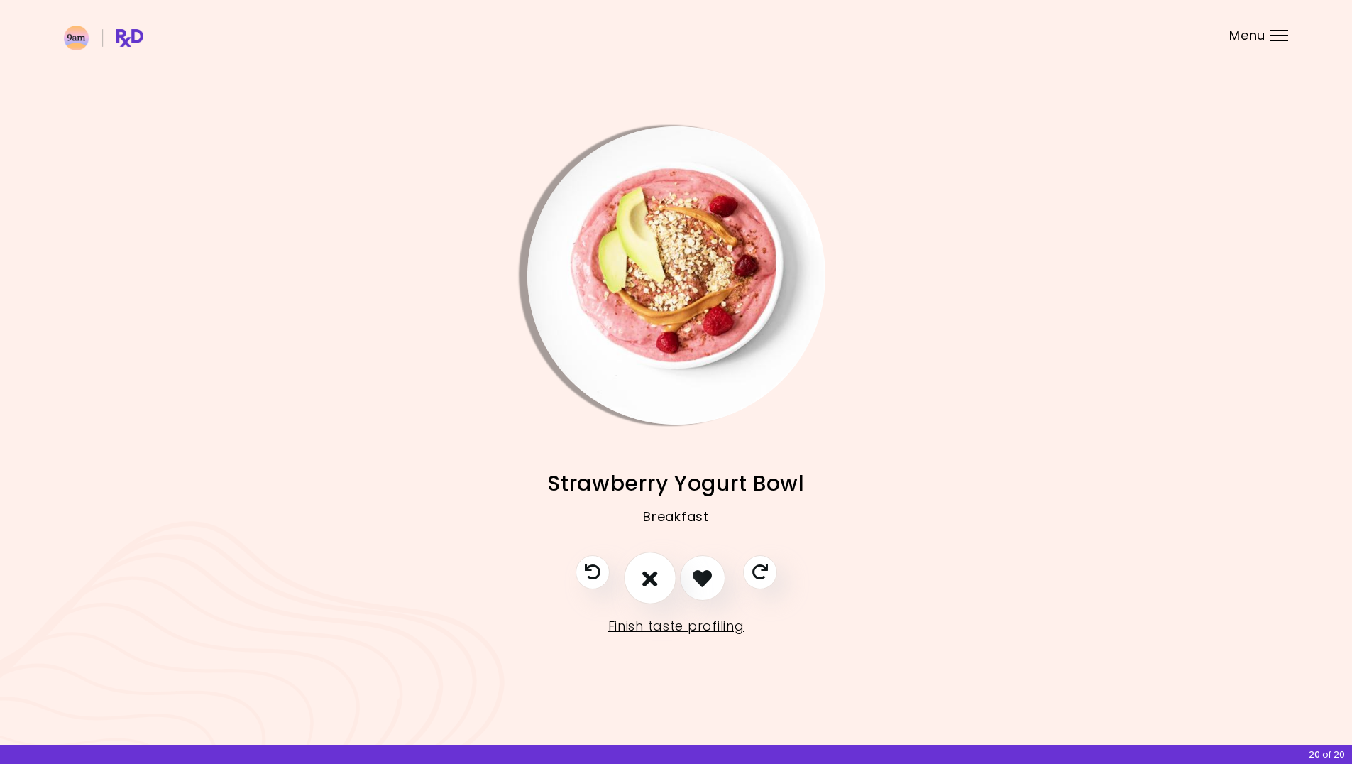
click at [665, 578] on button "I don't like this recipe" at bounding box center [650, 578] width 53 height 53
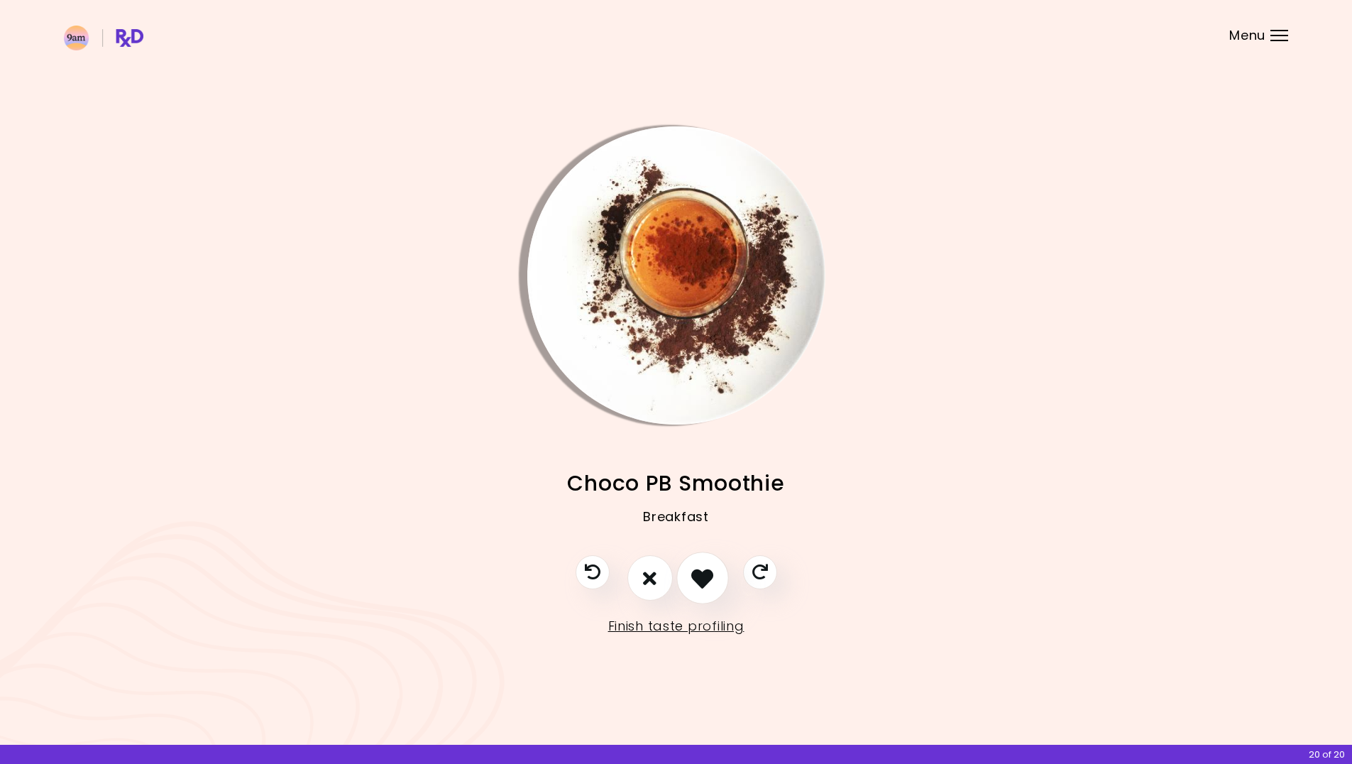
click at [690, 578] on button "I like this recipe" at bounding box center [702, 578] width 53 height 53
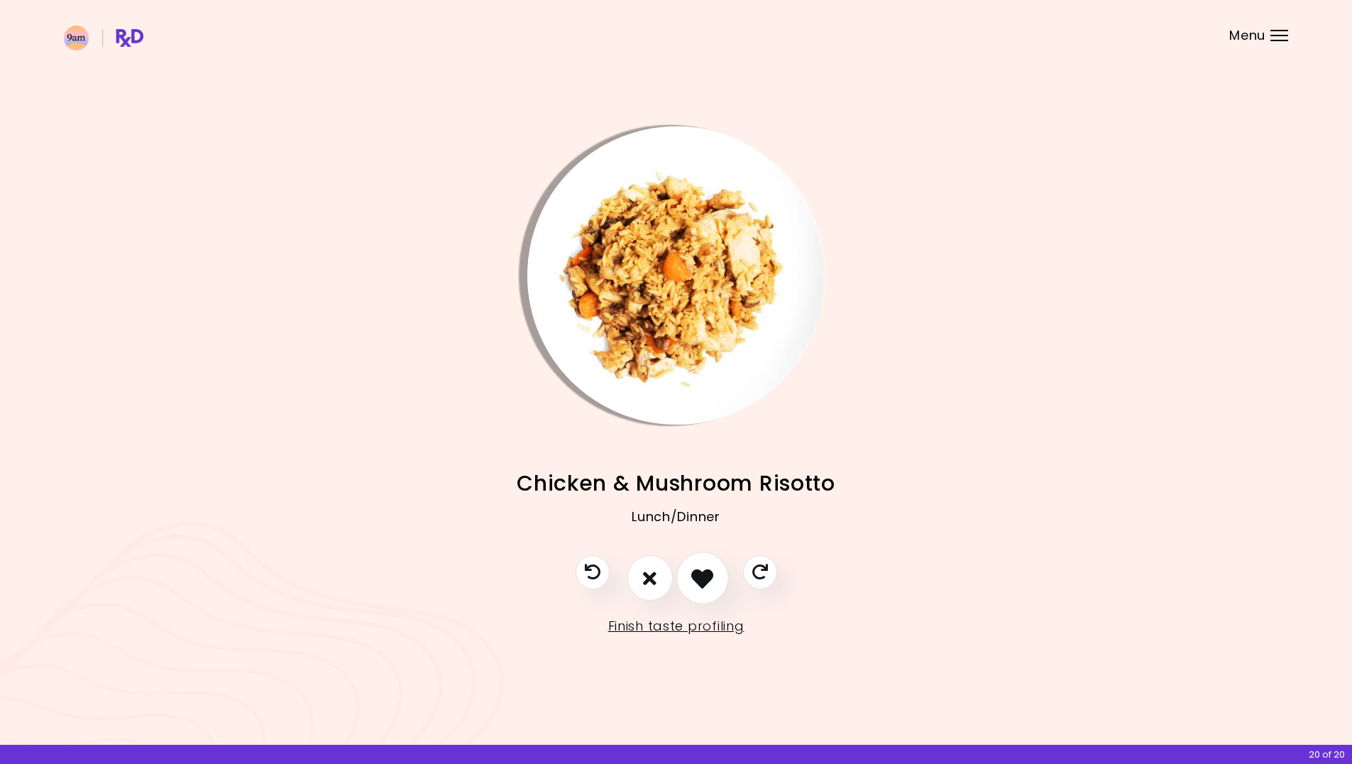
click at [691, 581] on icon "I like this recipe" at bounding box center [702, 578] width 22 height 22
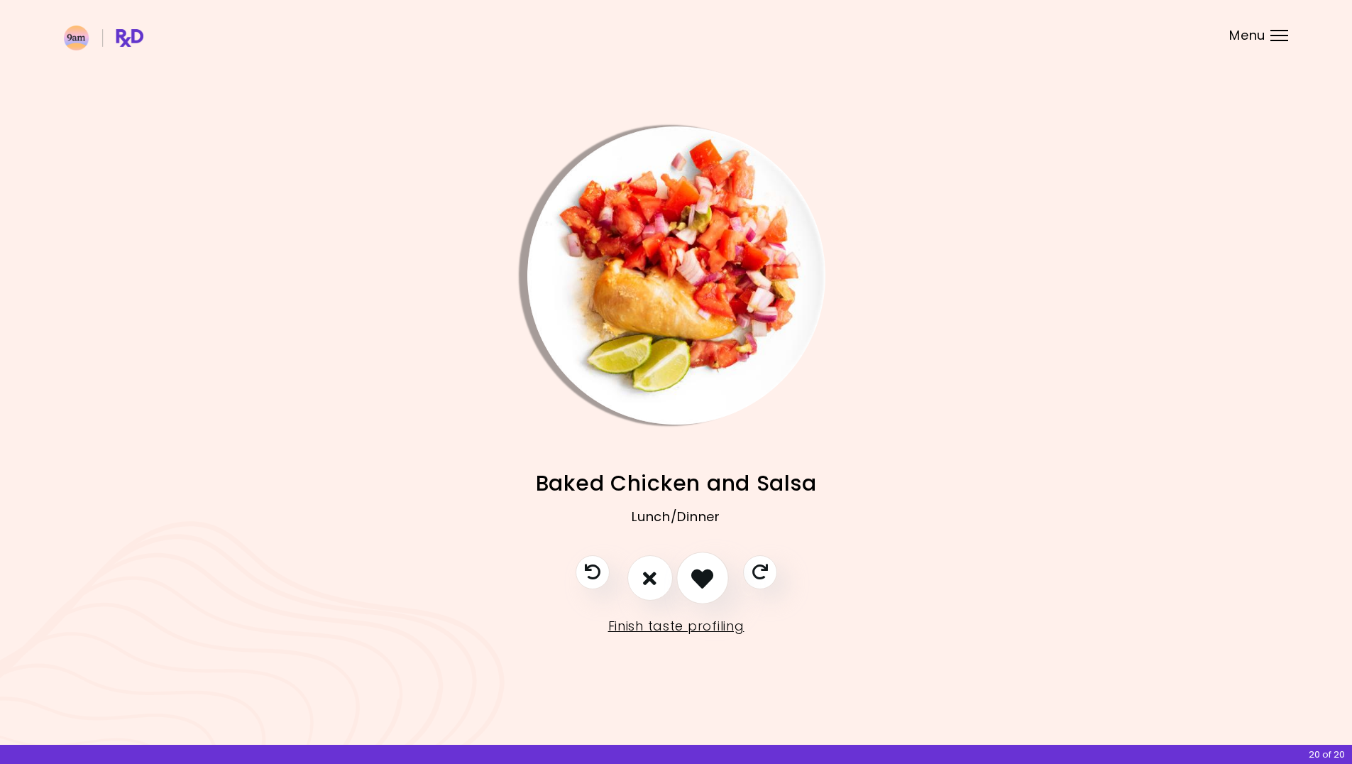
click at [702, 571] on icon "I like this recipe" at bounding box center [702, 578] width 22 height 22
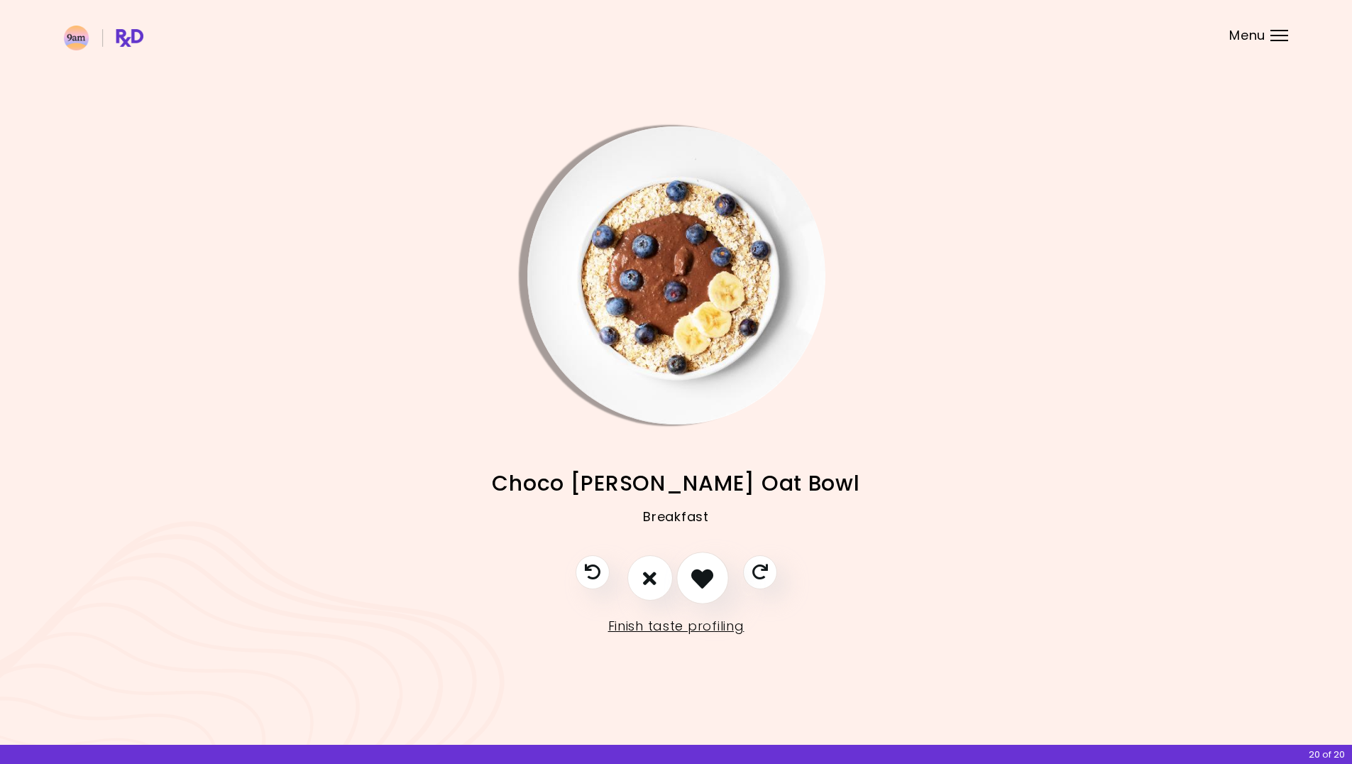
click at [685, 577] on button "I like this recipe" at bounding box center [702, 578] width 53 height 53
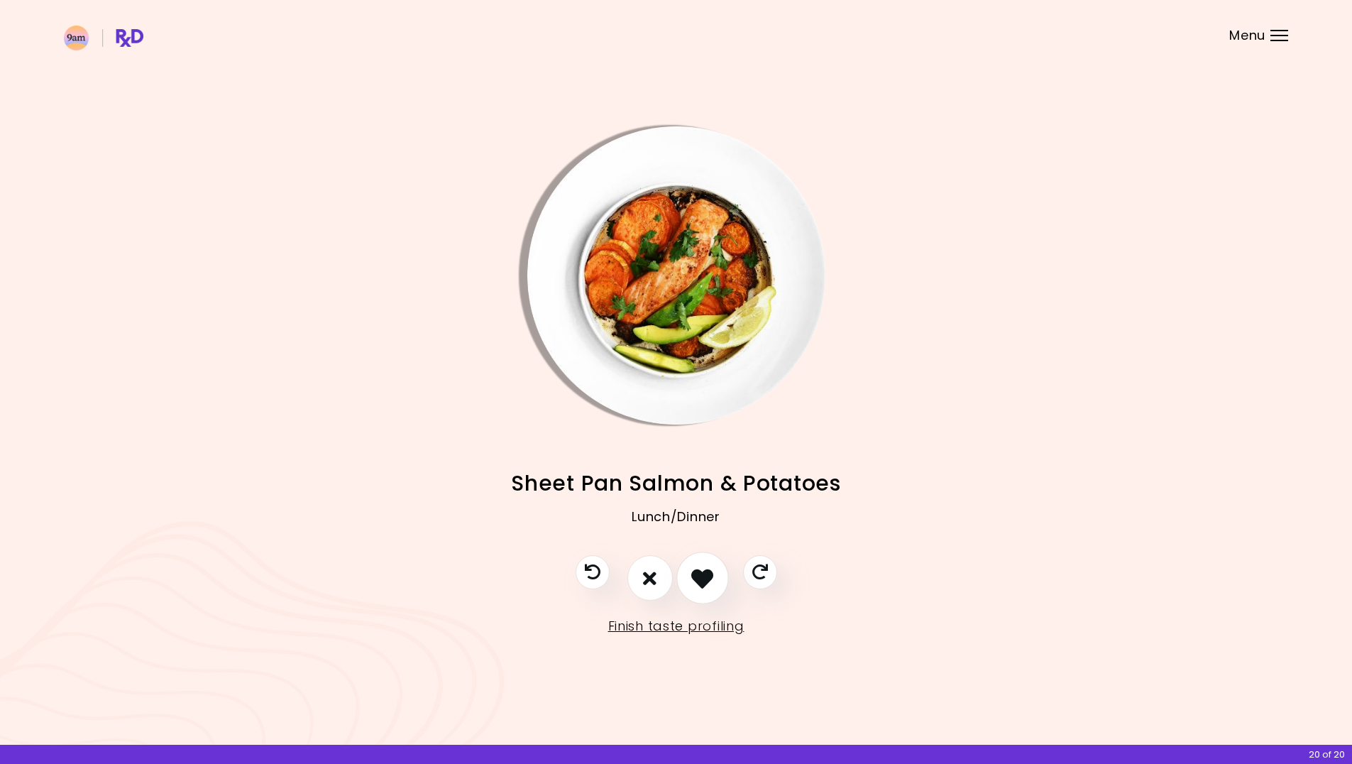
click at [683, 576] on button "I like this recipe" at bounding box center [702, 578] width 53 height 53
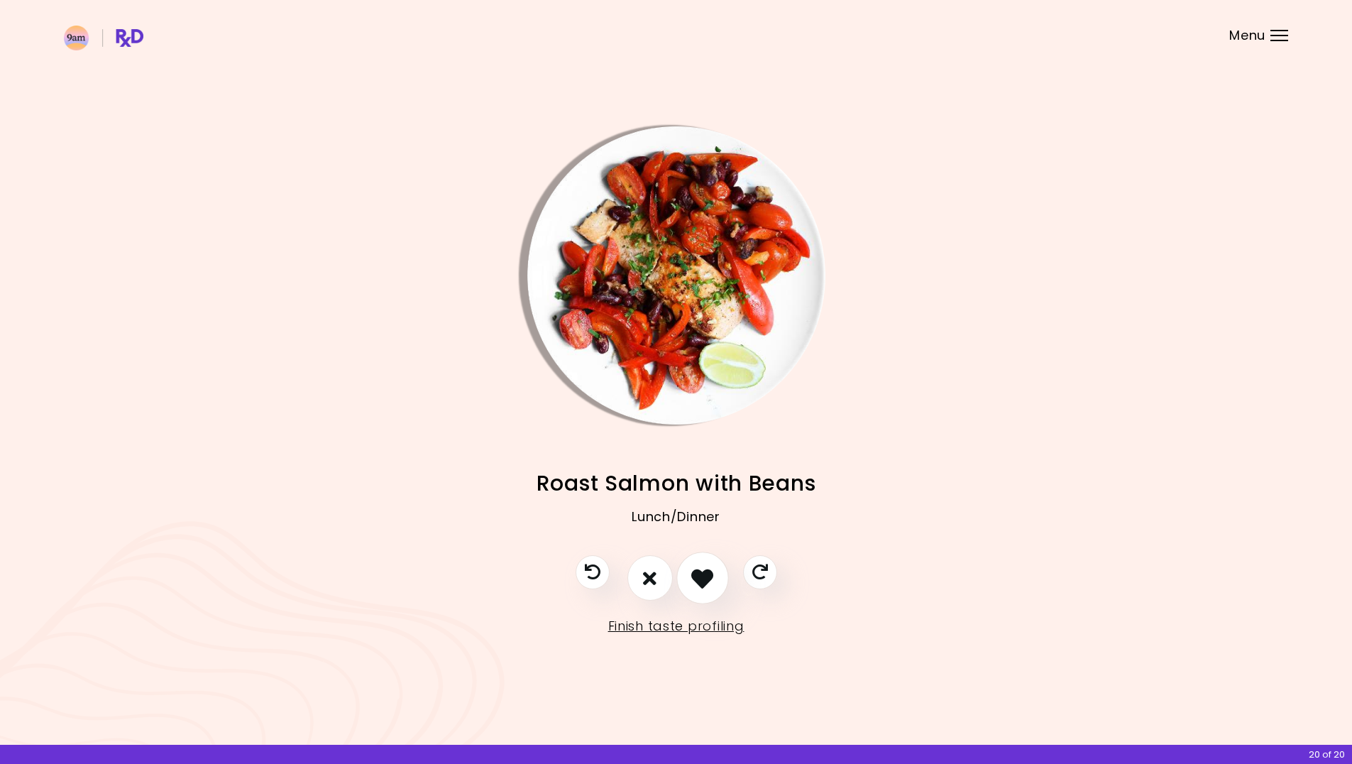
click at [698, 571] on icon "I like this recipe" at bounding box center [702, 578] width 22 height 22
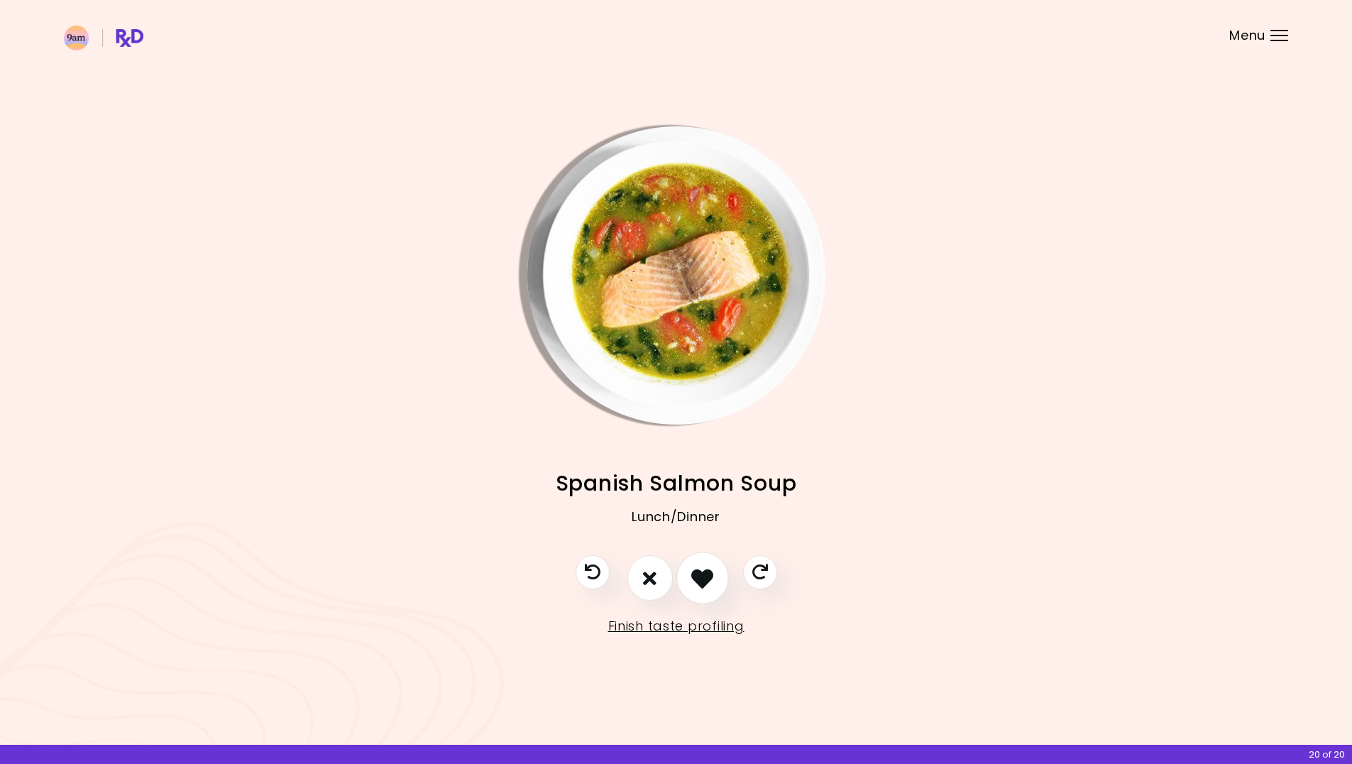
click at [692, 578] on icon "I like this recipe" at bounding box center [702, 578] width 22 height 22
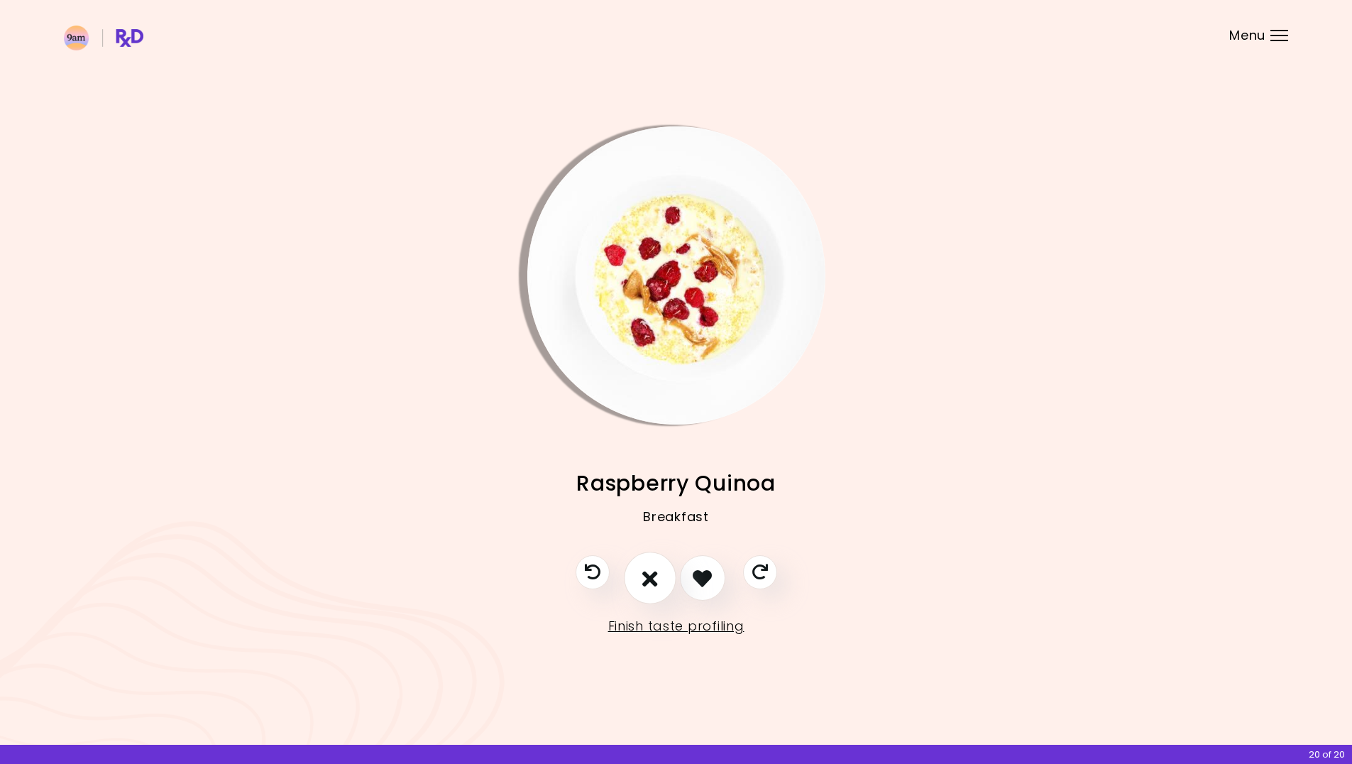
drag, startPoint x: 698, startPoint y: 572, endPoint x: 654, endPoint y: 568, distance: 44.2
click at [654, 568] on div at bounding box center [676, 585] width 230 height 60
click at [654, 573] on icon "I don't like this recipe" at bounding box center [650, 578] width 16 height 22
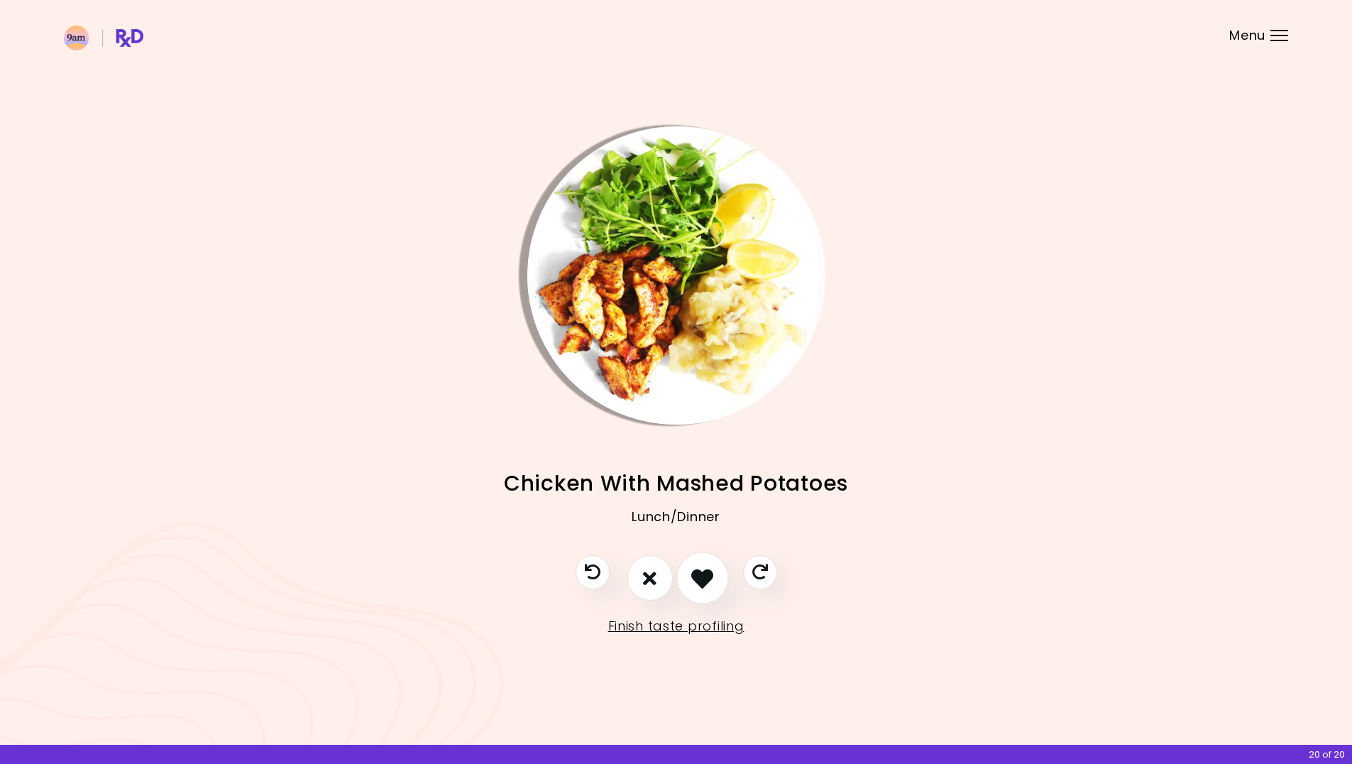
click at [689, 576] on button "I like this recipe" at bounding box center [702, 578] width 53 height 53
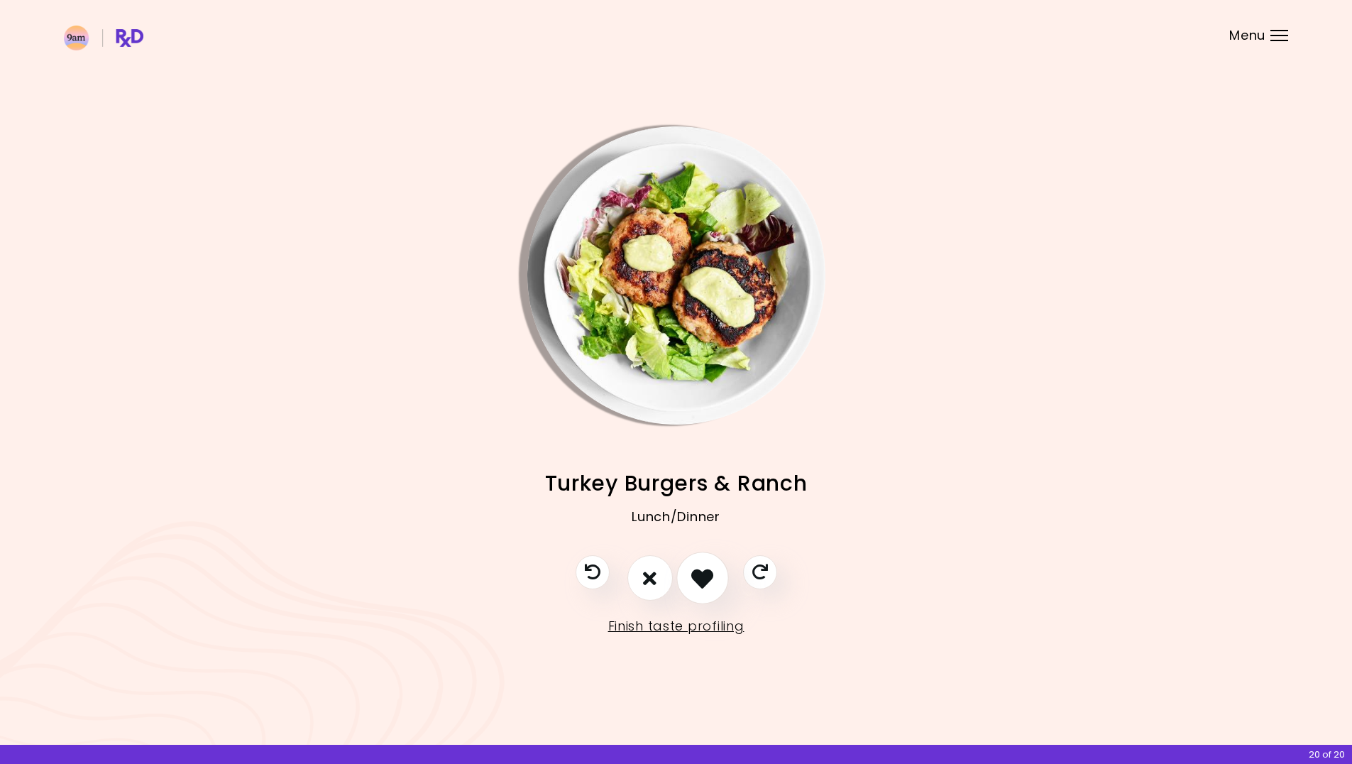
click at [689, 576] on button "I like this recipe" at bounding box center [702, 578] width 53 height 53
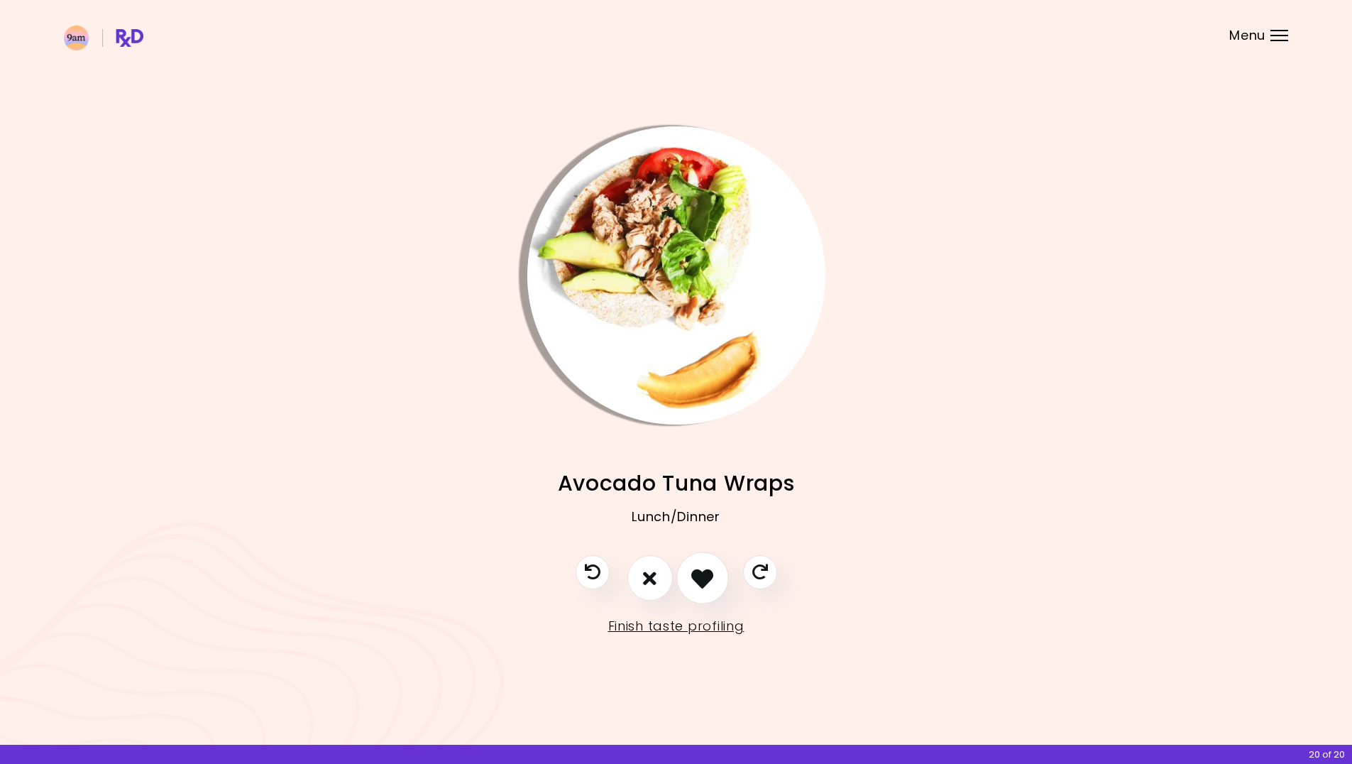
click at [689, 576] on button "I like this recipe" at bounding box center [702, 578] width 53 height 53
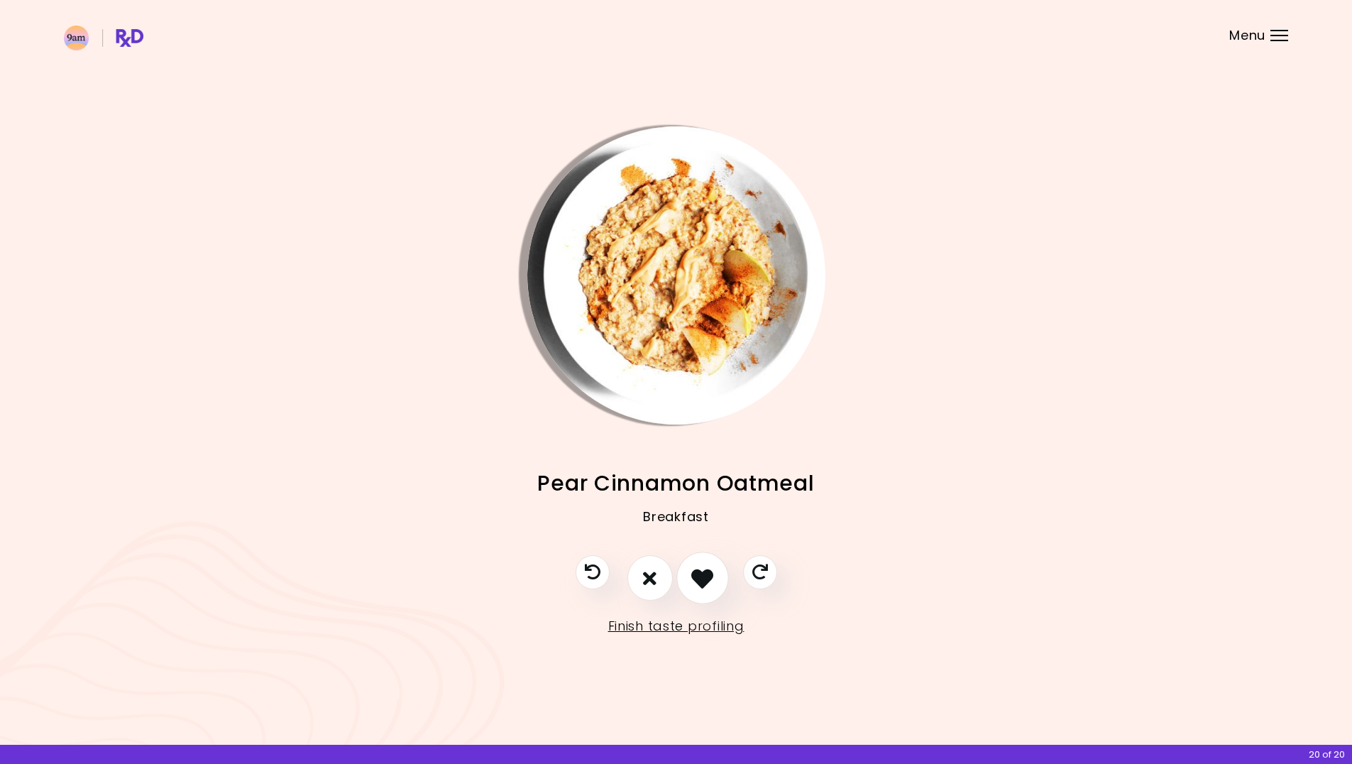
click at [695, 572] on icon "I like this recipe" at bounding box center [702, 578] width 22 height 22
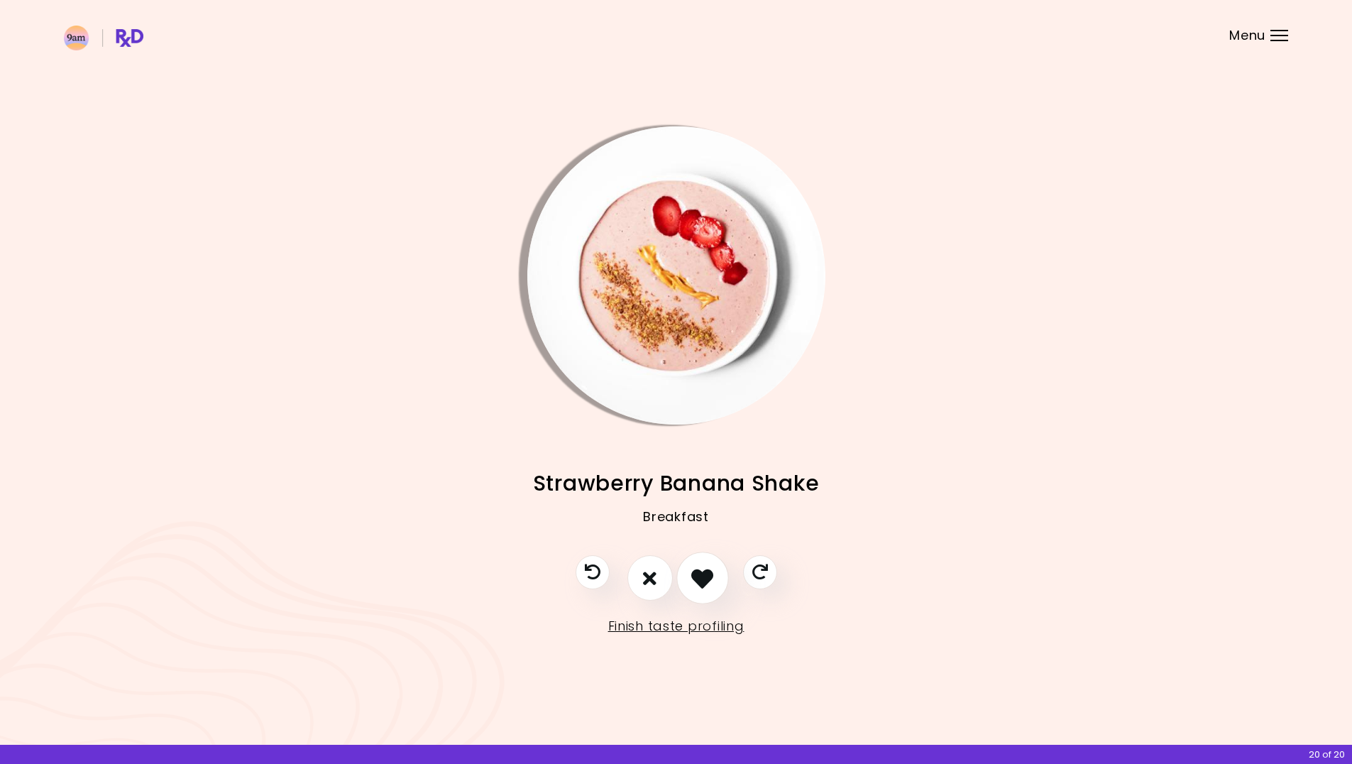
click at [682, 574] on button "I like this recipe" at bounding box center [702, 578] width 53 height 53
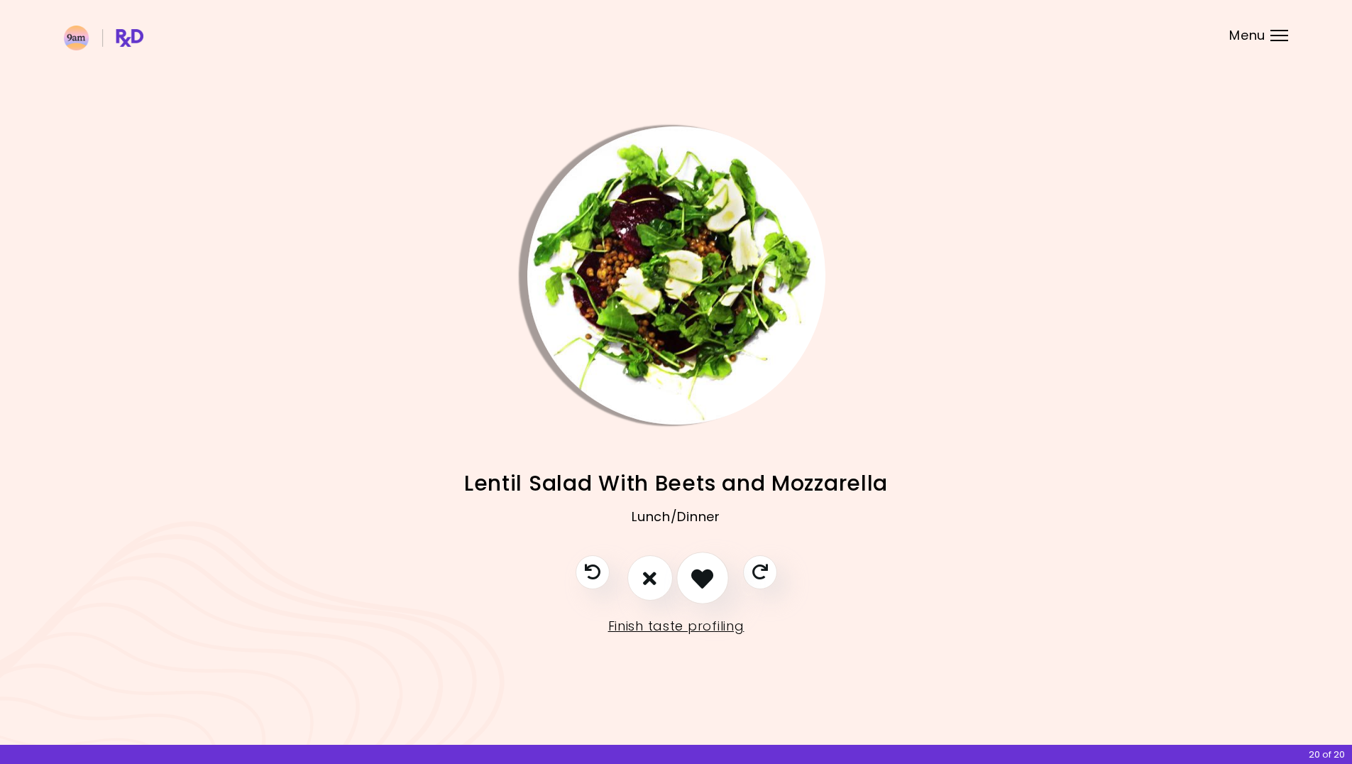
click at [704, 570] on icon "I like this recipe" at bounding box center [702, 578] width 22 height 22
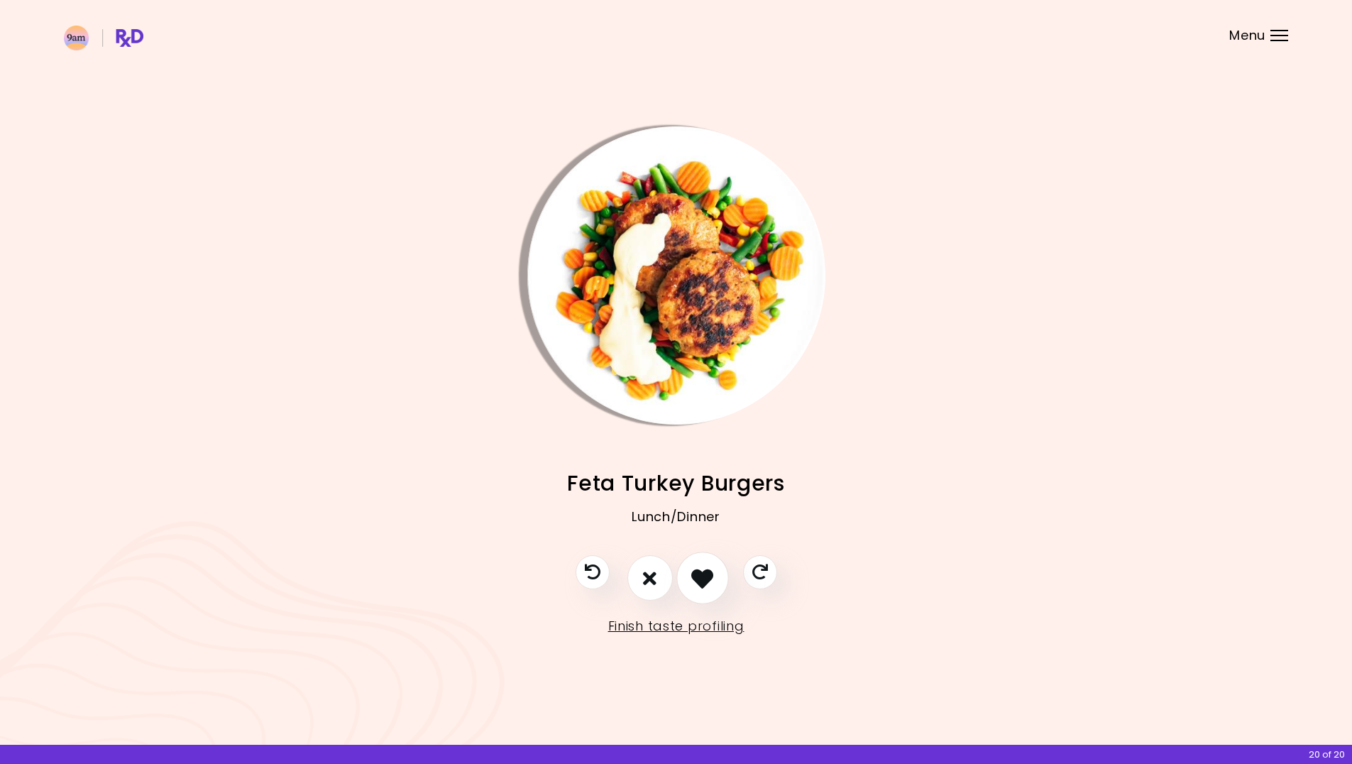
click at [692, 572] on icon "I like this recipe" at bounding box center [702, 578] width 22 height 22
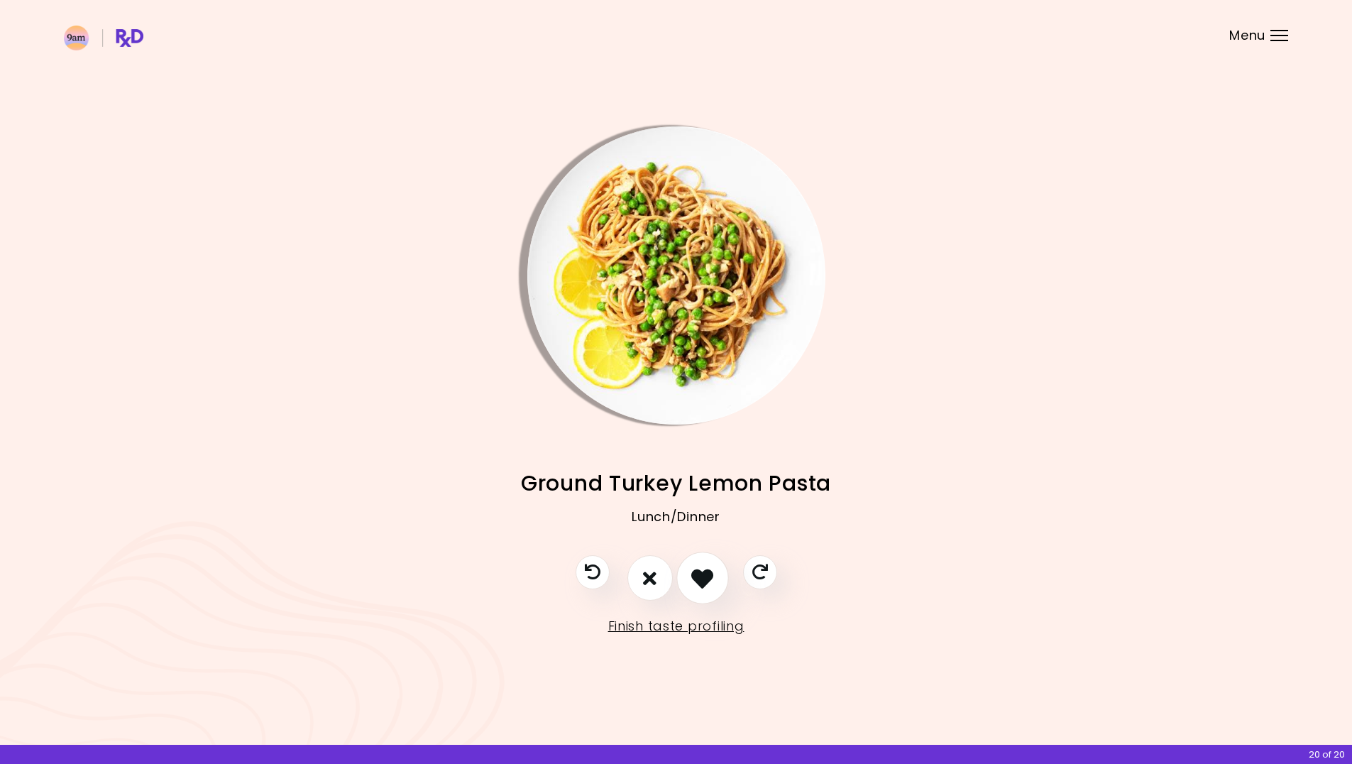
click at [692, 572] on icon "I like this recipe" at bounding box center [702, 578] width 22 height 22
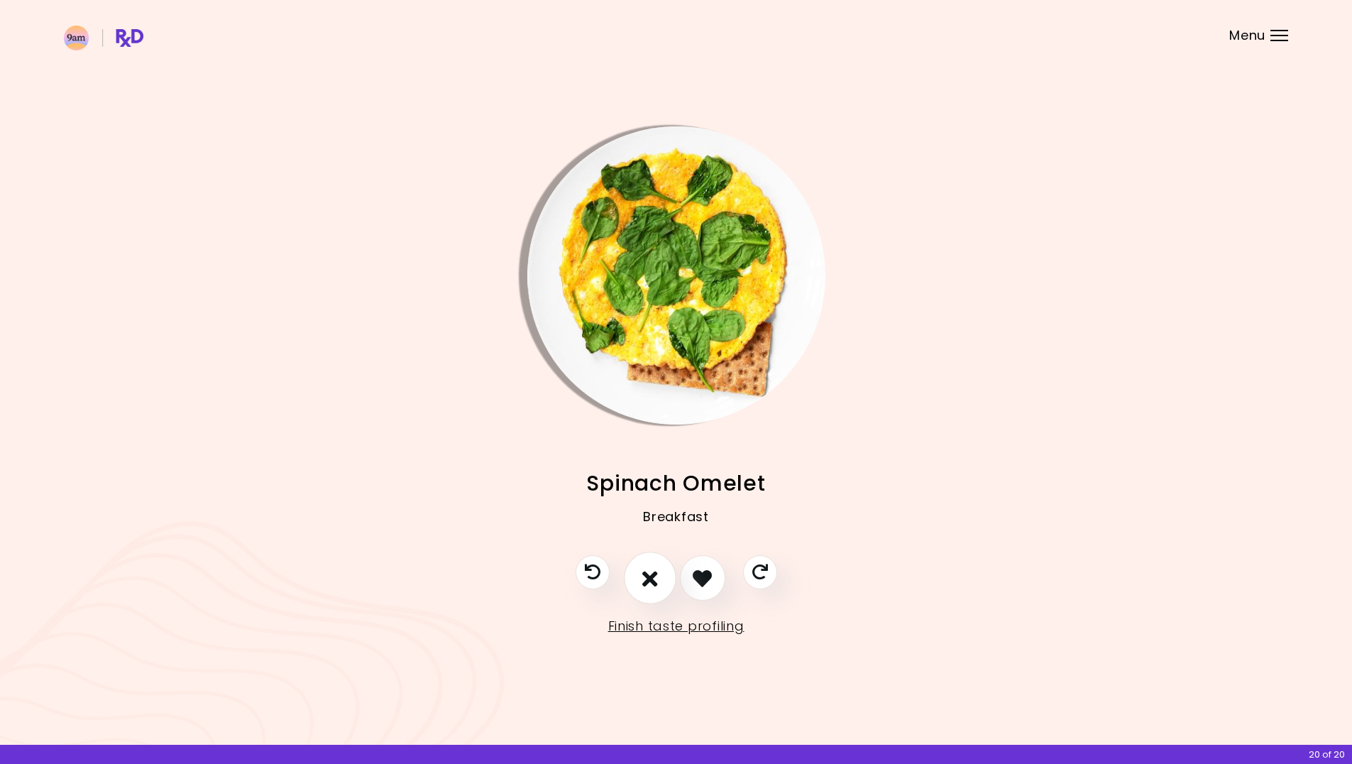
click at [638, 571] on button "I don't like this recipe" at bounding box center [650, 578] width 53 height 53
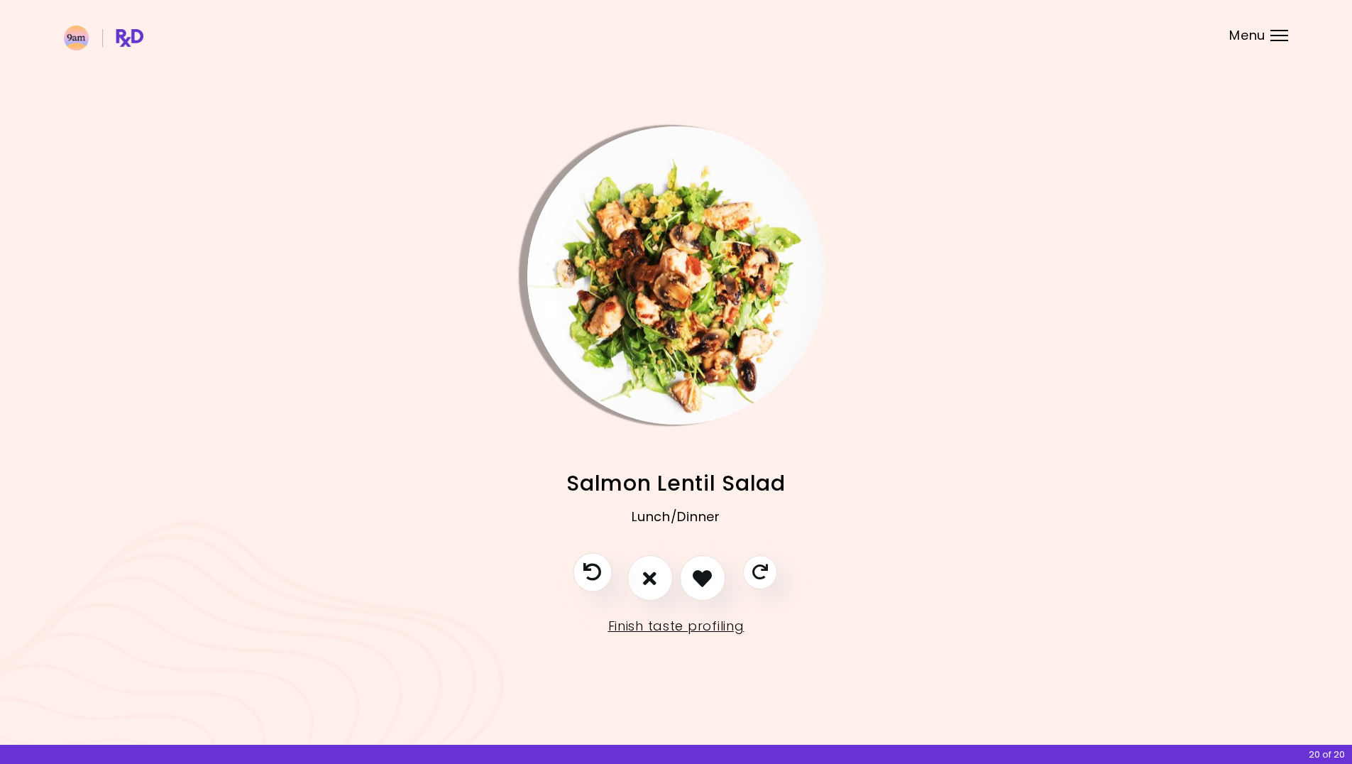
click at [596, 571] on icon "Previous recipe" at bounding box center [592, 573] width 18 height 18
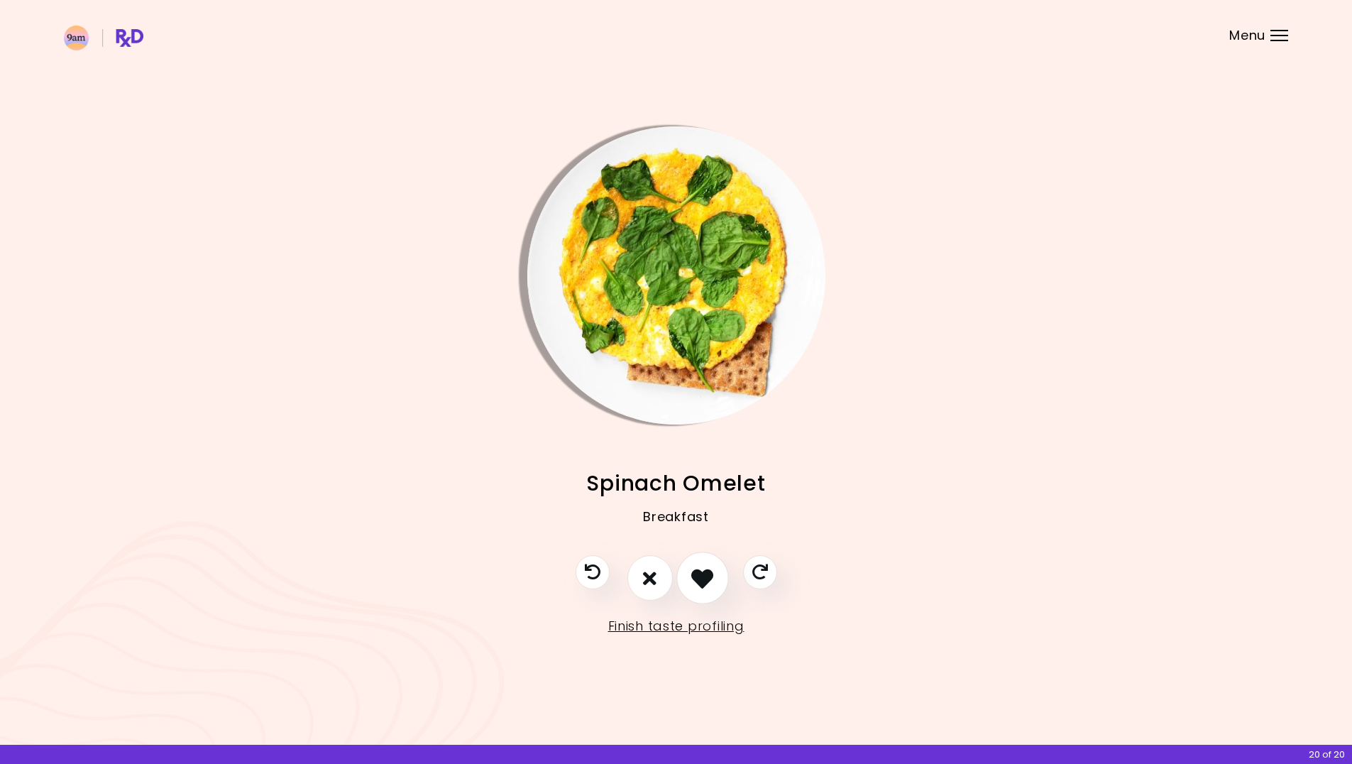
click at [691, 582] on button "I like this recipe" at bounding box center [702, 578] width 53 height 53
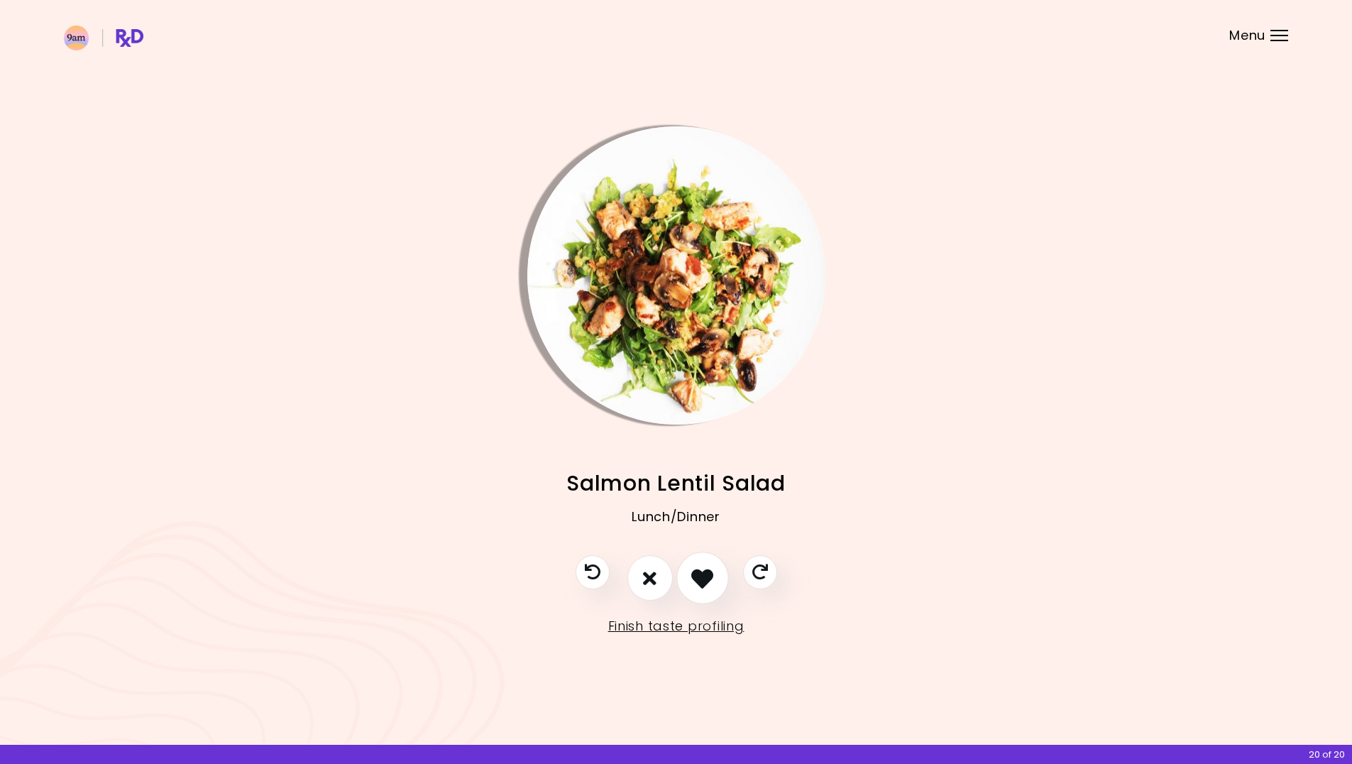
click at [689, 578] on button "I like this recipe" at bounding box center [702, 578] width 53 height 53
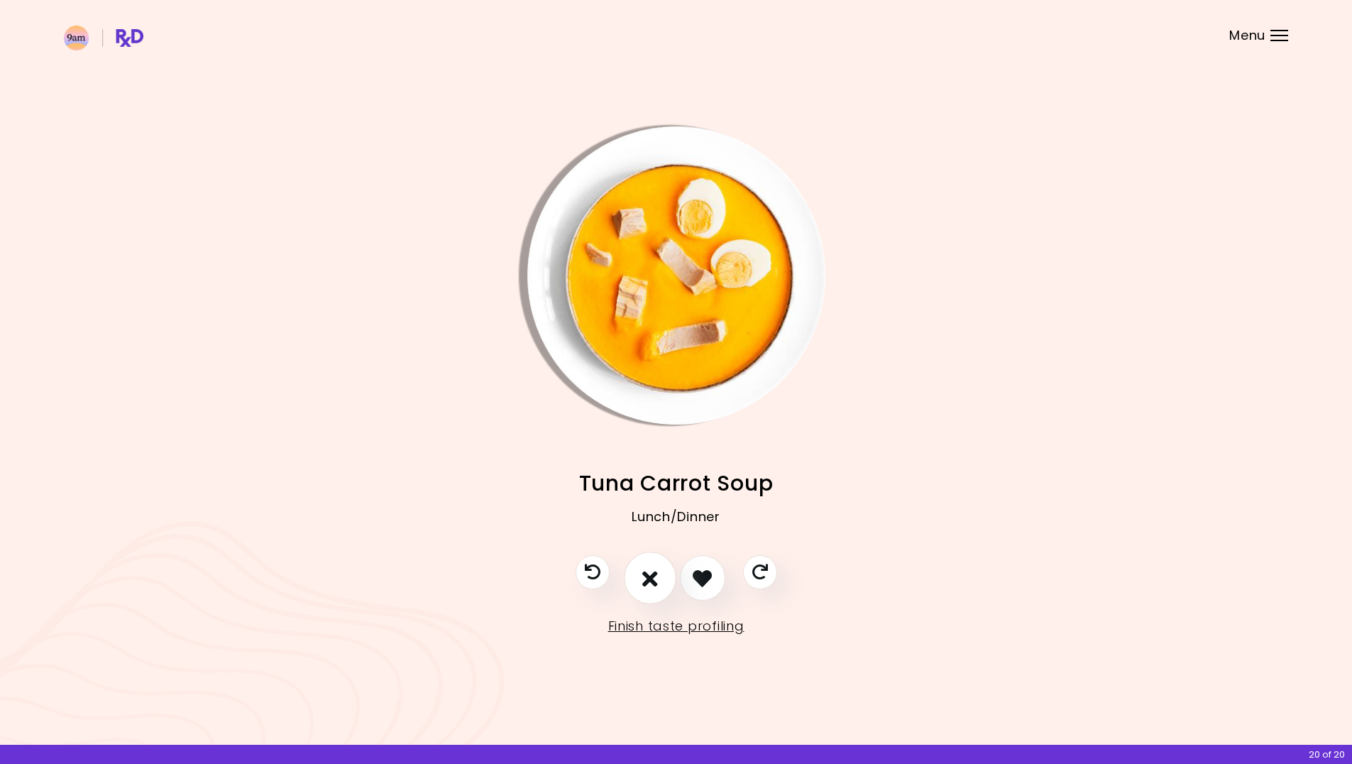
click at [657, 580] on icon "I don't like this recipe" at bounding box center [650, 578] width 16 height 22
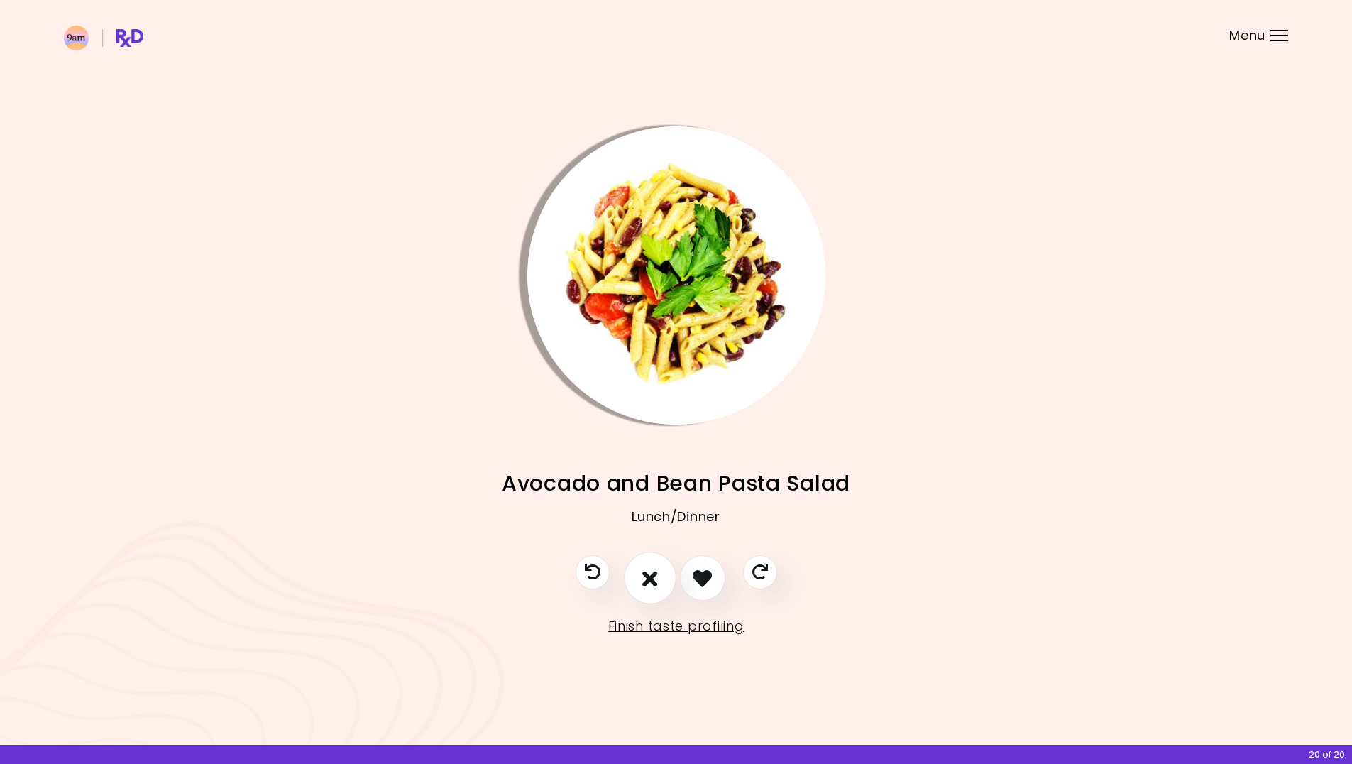
click at [671, 578] on button "I don't like this recipe" at bounding box center [650, 578] width 53 height 53
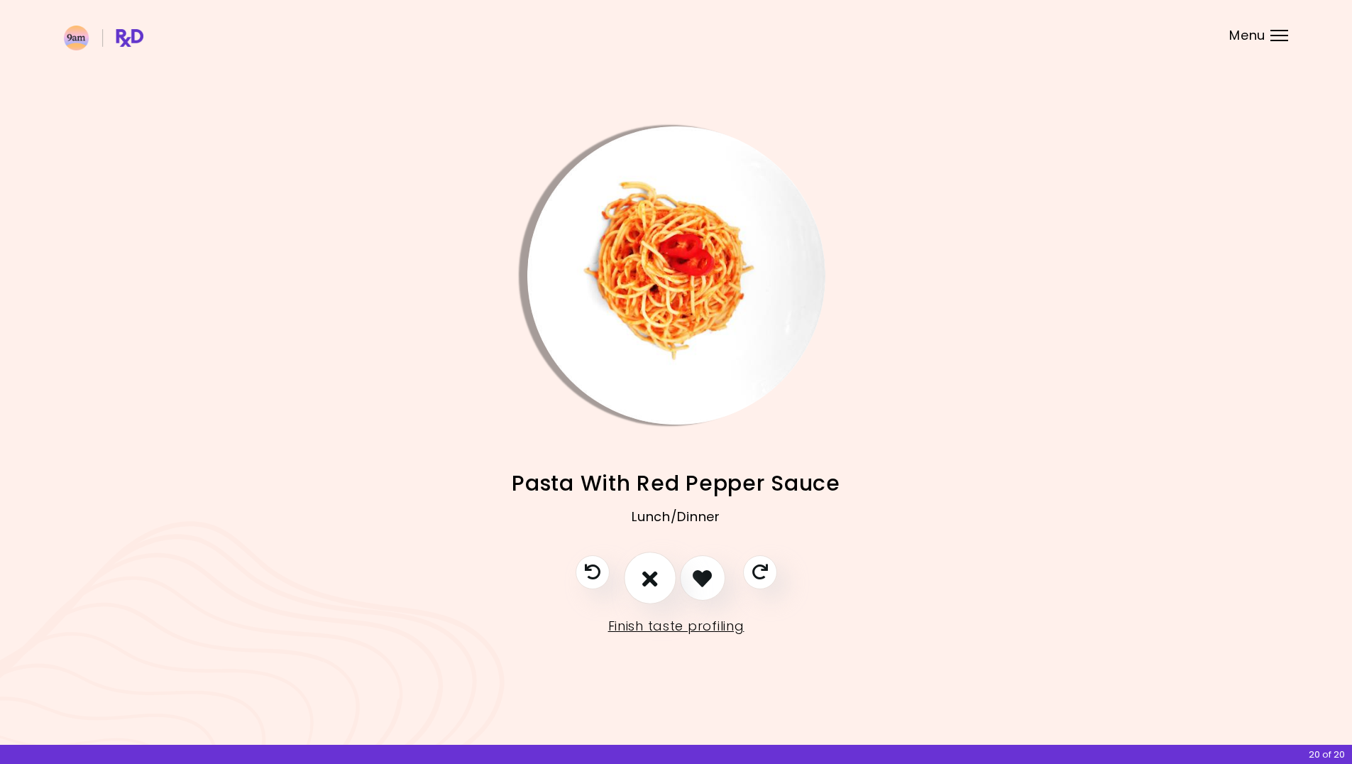
click at [662, 579] on button "I don't like this recipe" at bounding box center [650, 578] width 53 height 53
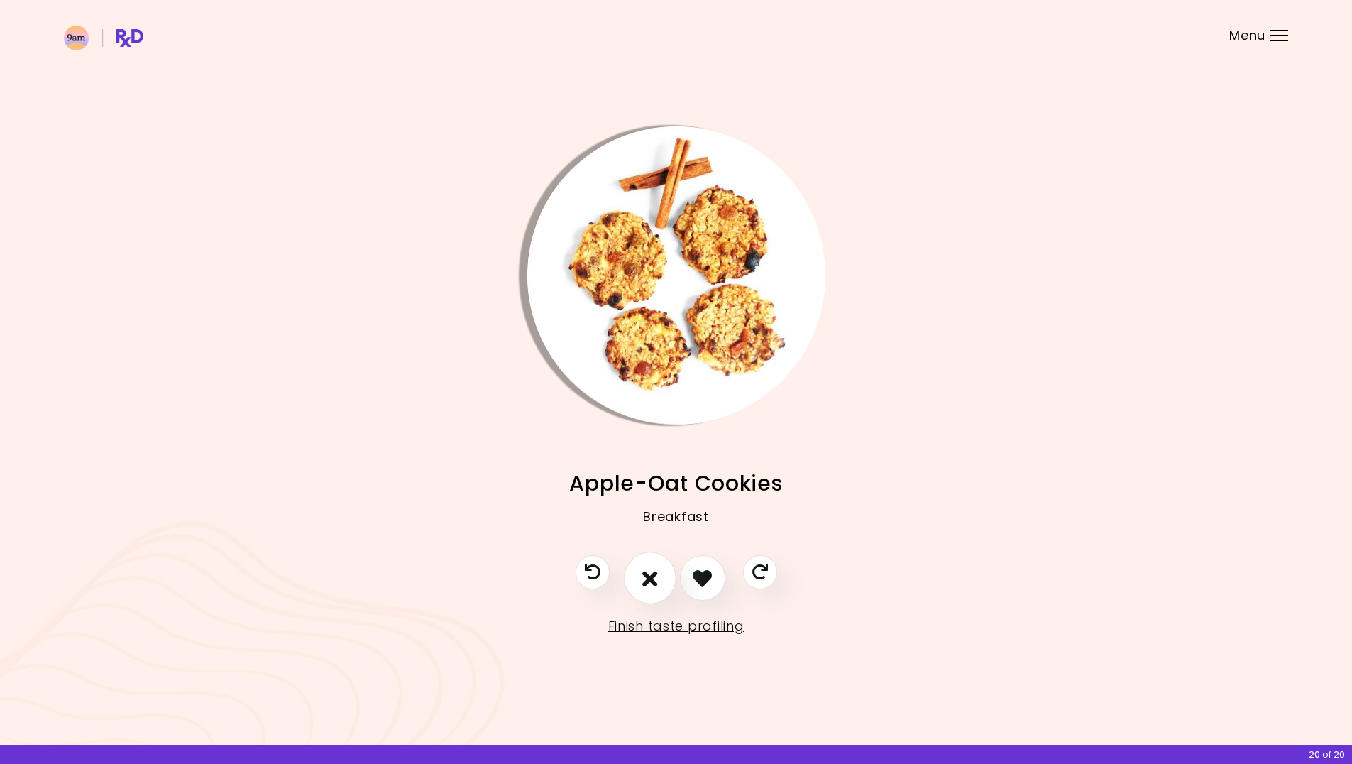
click at [656, 581] on icon "I don't like this recipe" at bounding box center [650, 578] width 16 height 22
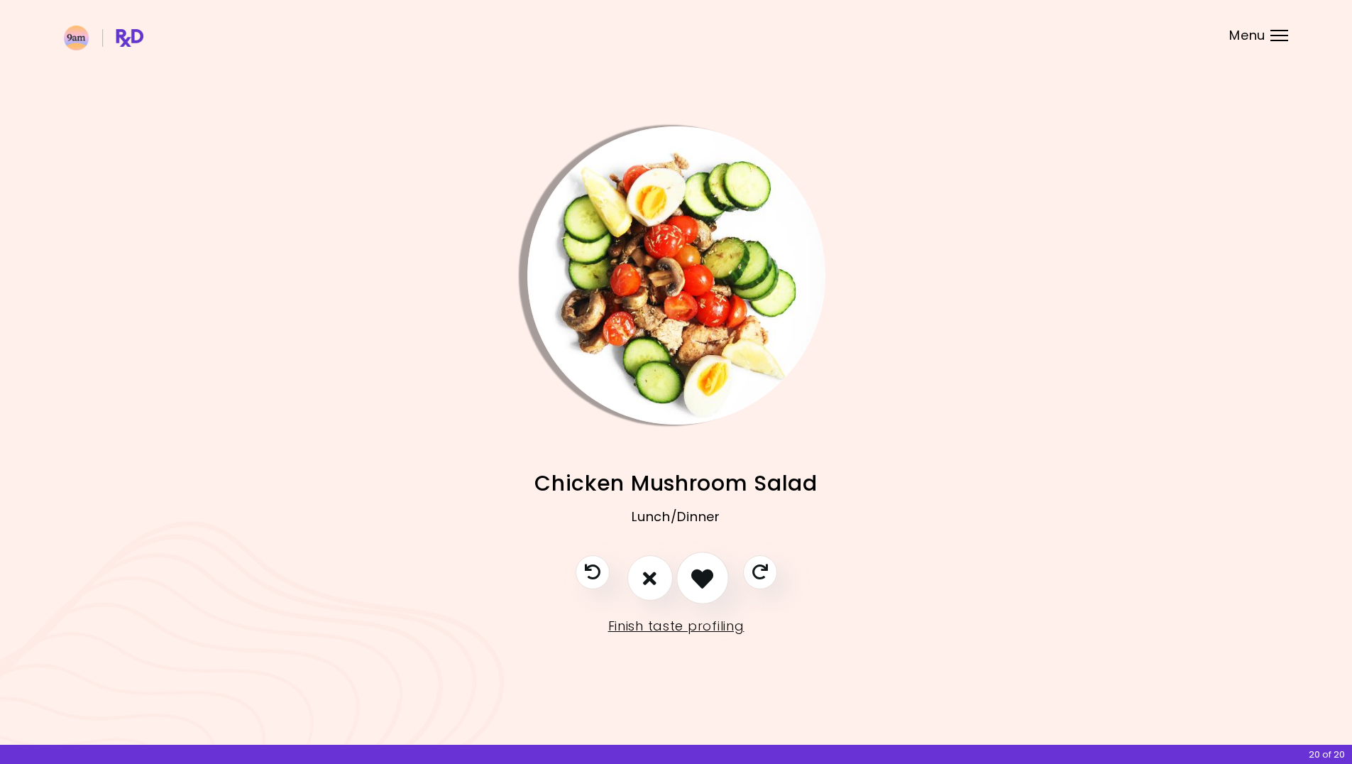
click at [706, 574] on icon "I like this recipe" at bounding box center [702, 578] width 22 height 22
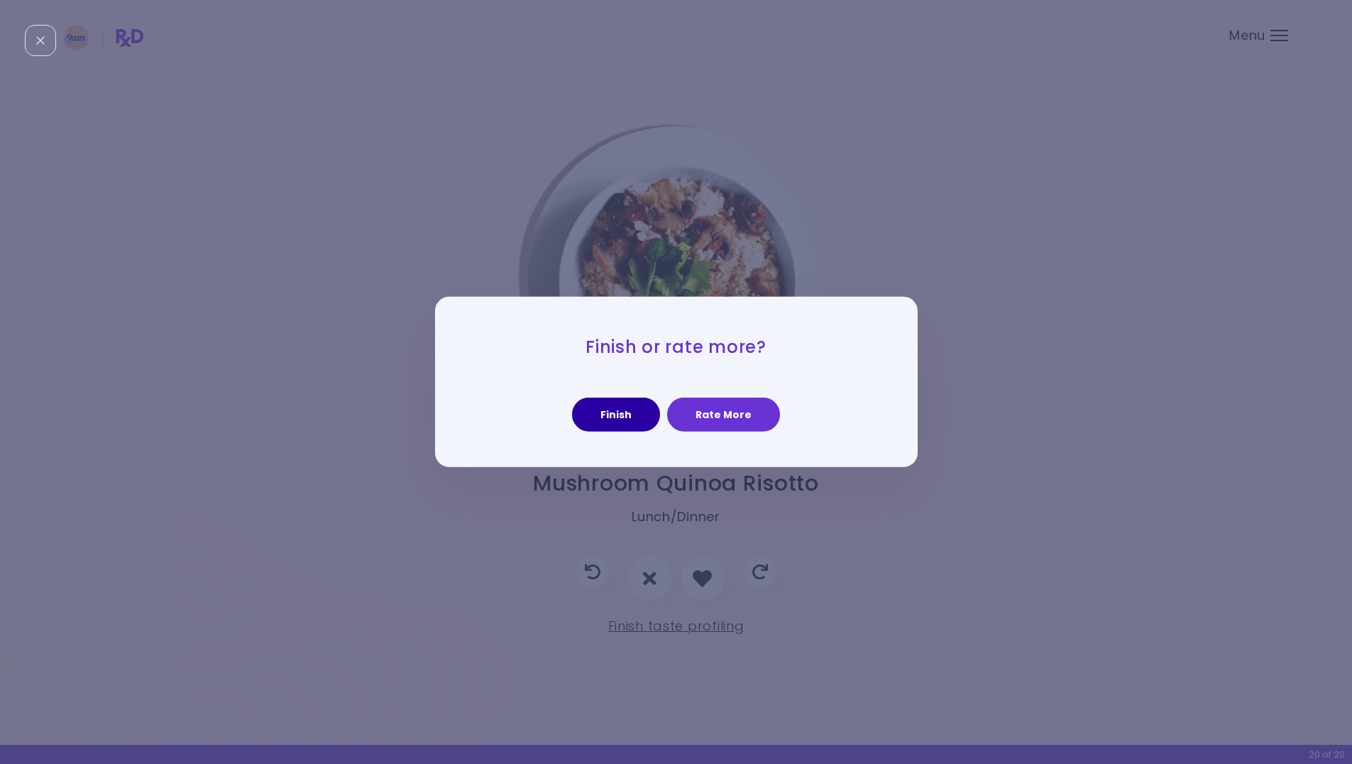
click at [618, 416] on button "Finish" at bounding box center [616, 414] width 88 height 34
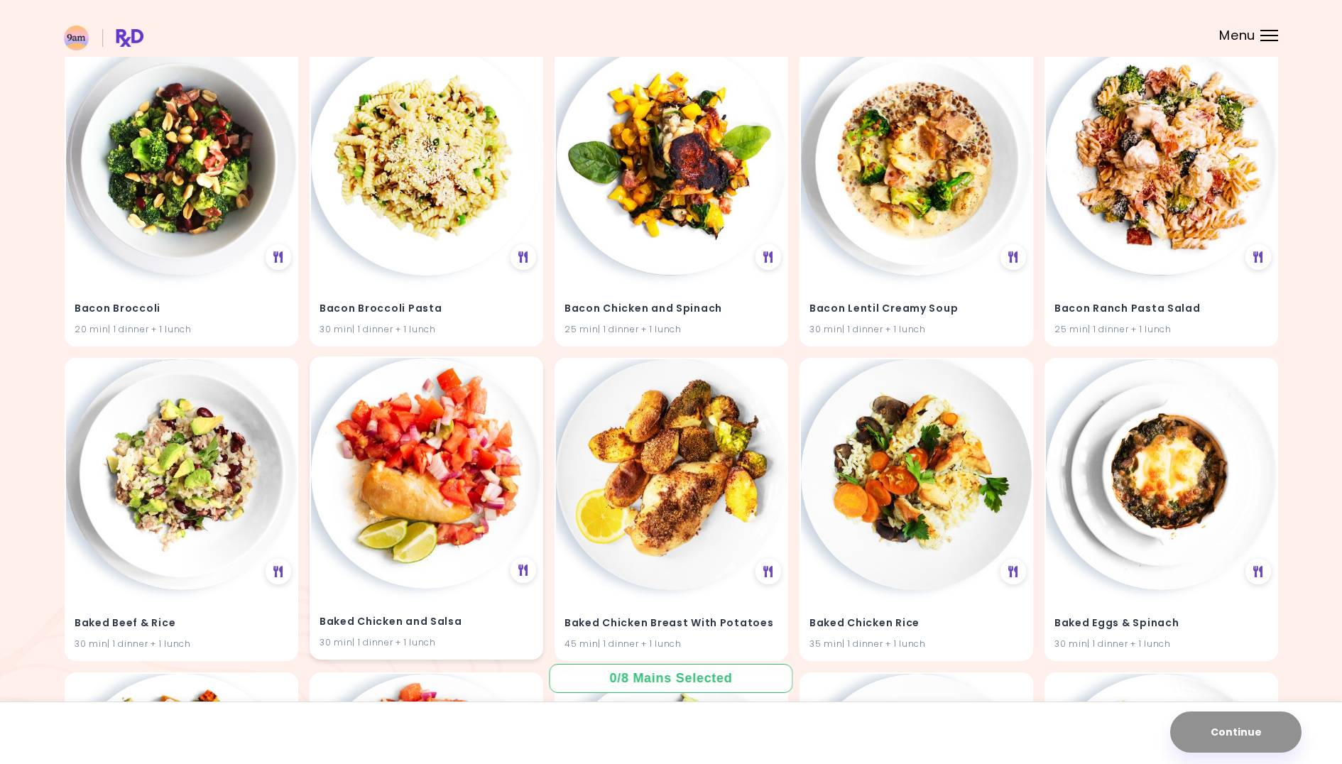
scroll to position [486, 0]
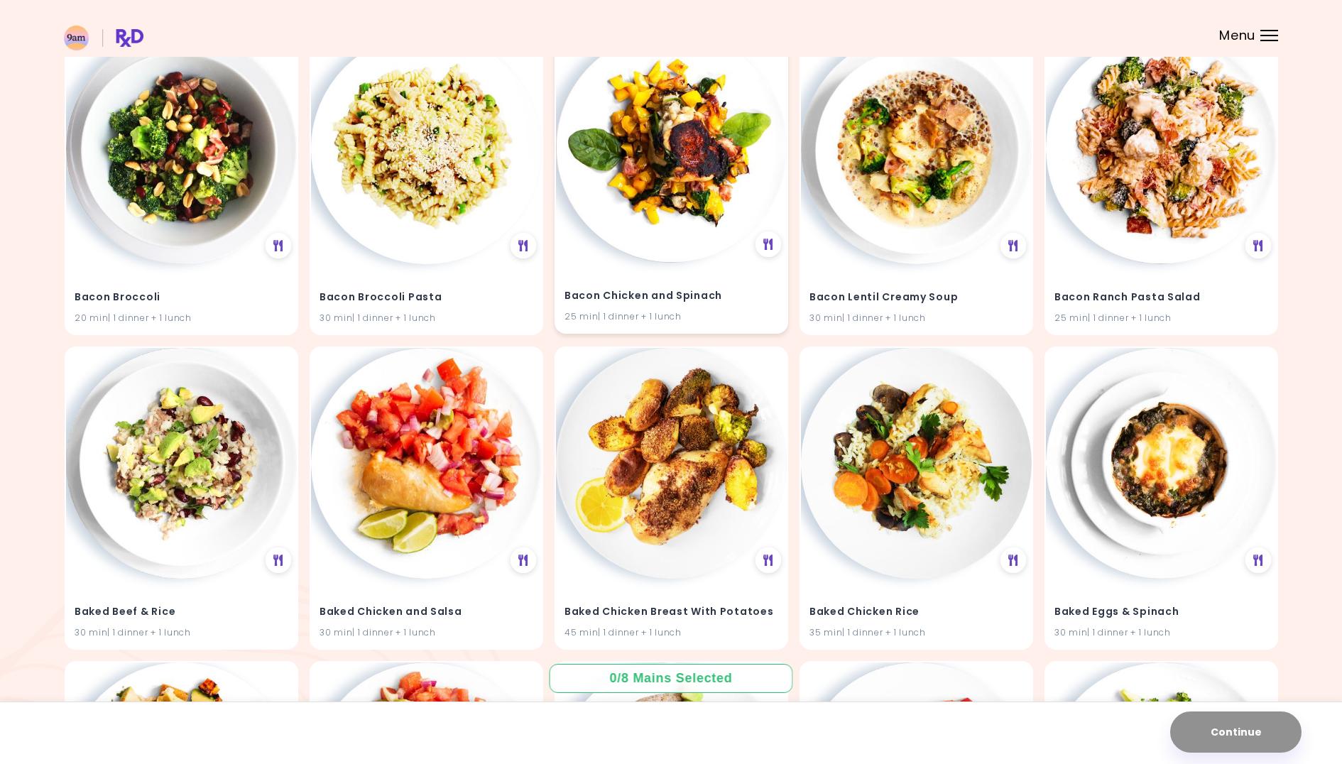
click at [647, 216] on img at bounding box center [671, 147] width 231 height 231
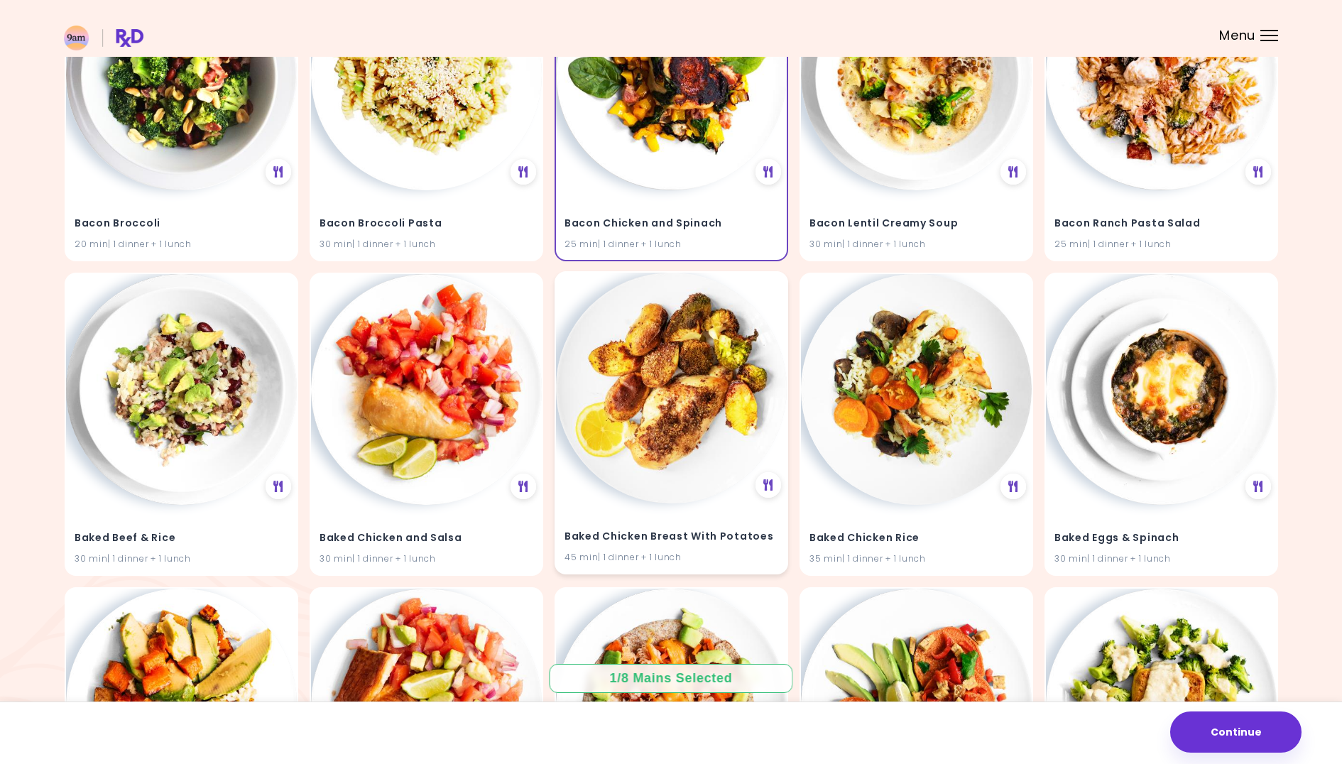
scroll to position [599, 0]
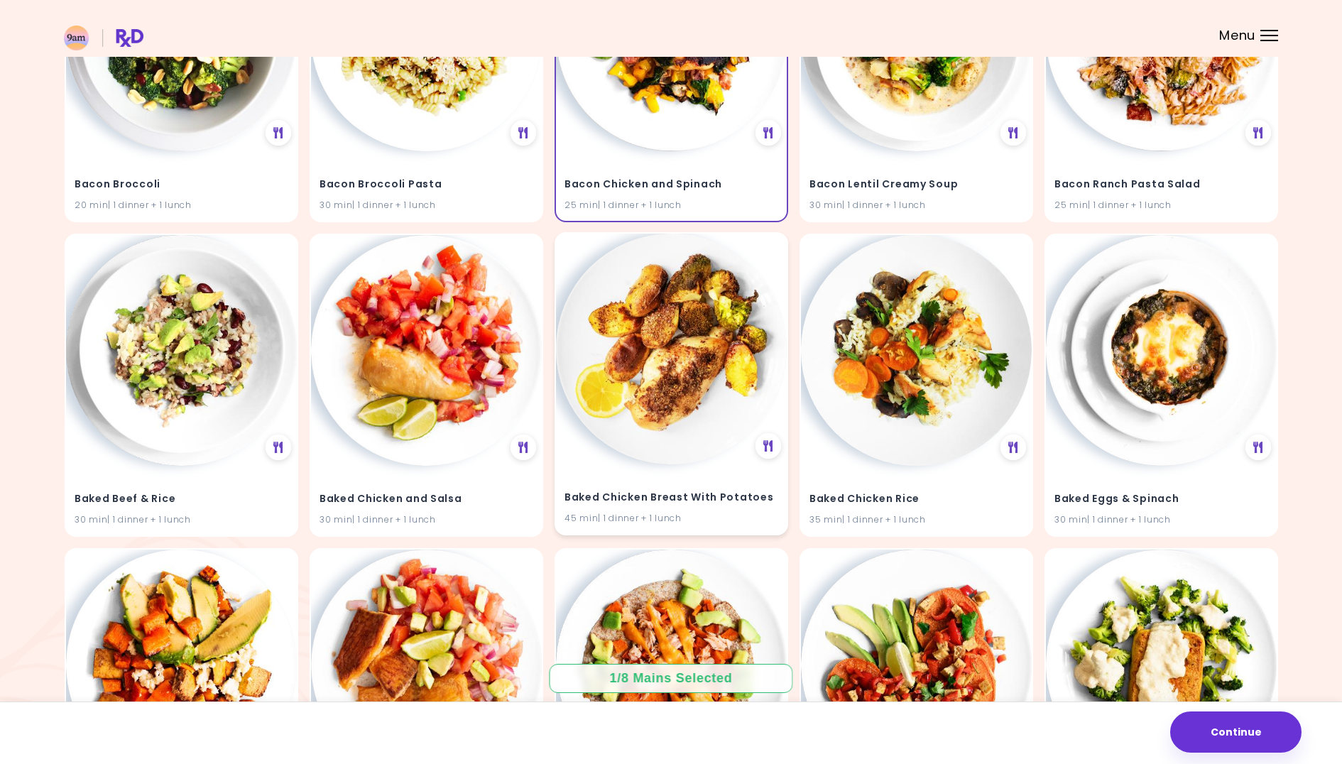
click at [665, 387] on img at bounding box center [671, 349] width 231 height 231
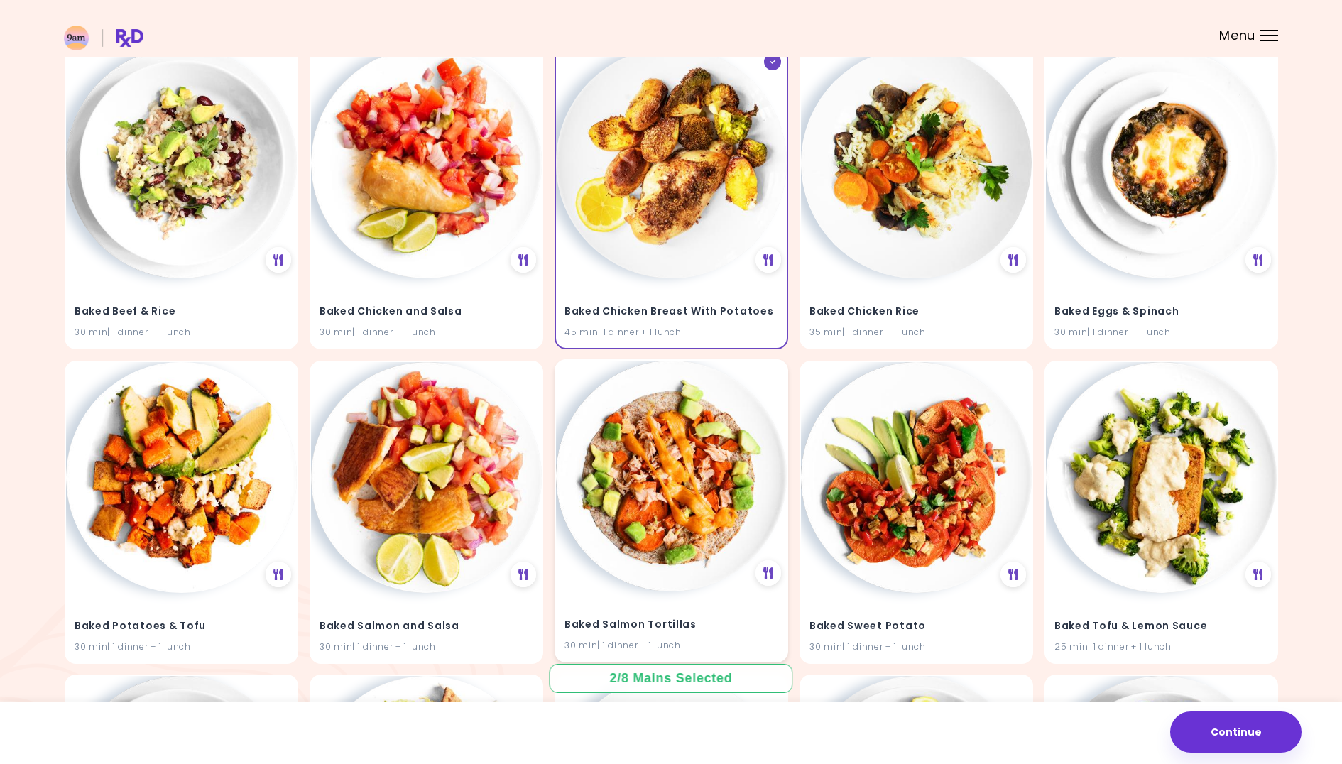
scroll to position [786, 0]
click at [234, 216] on img at bounding box center [181, 162] width 231 height 231
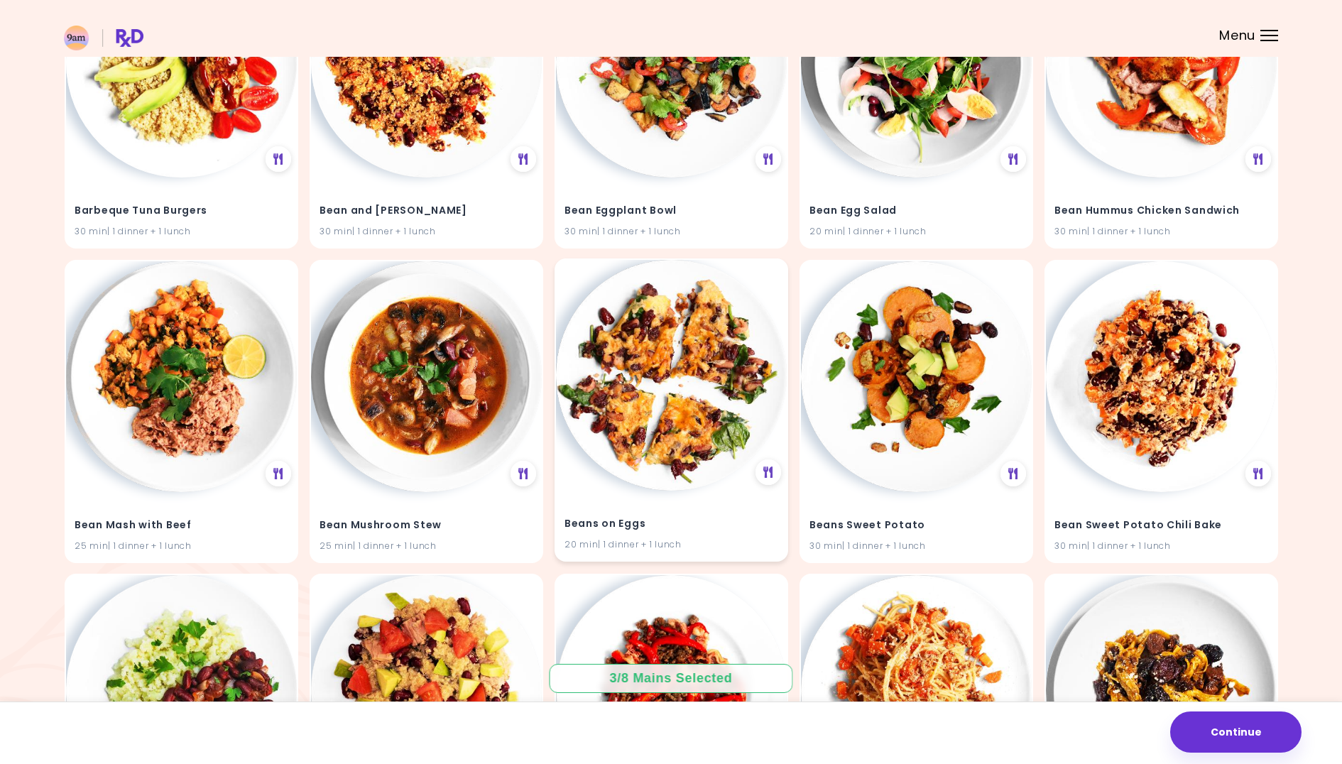
scroll to position [1831, 0]
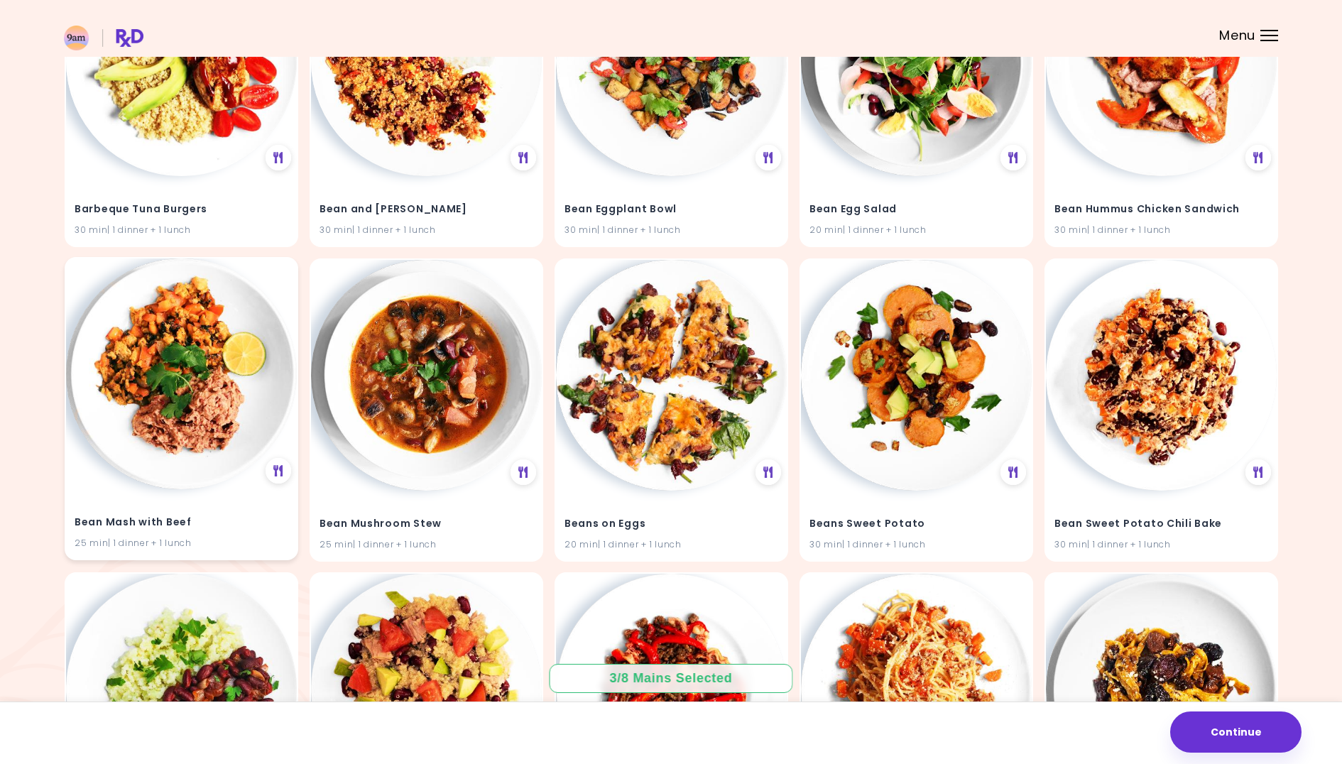
click at [232, 432] on img at bounding box center [181, 373] width 231 height 231
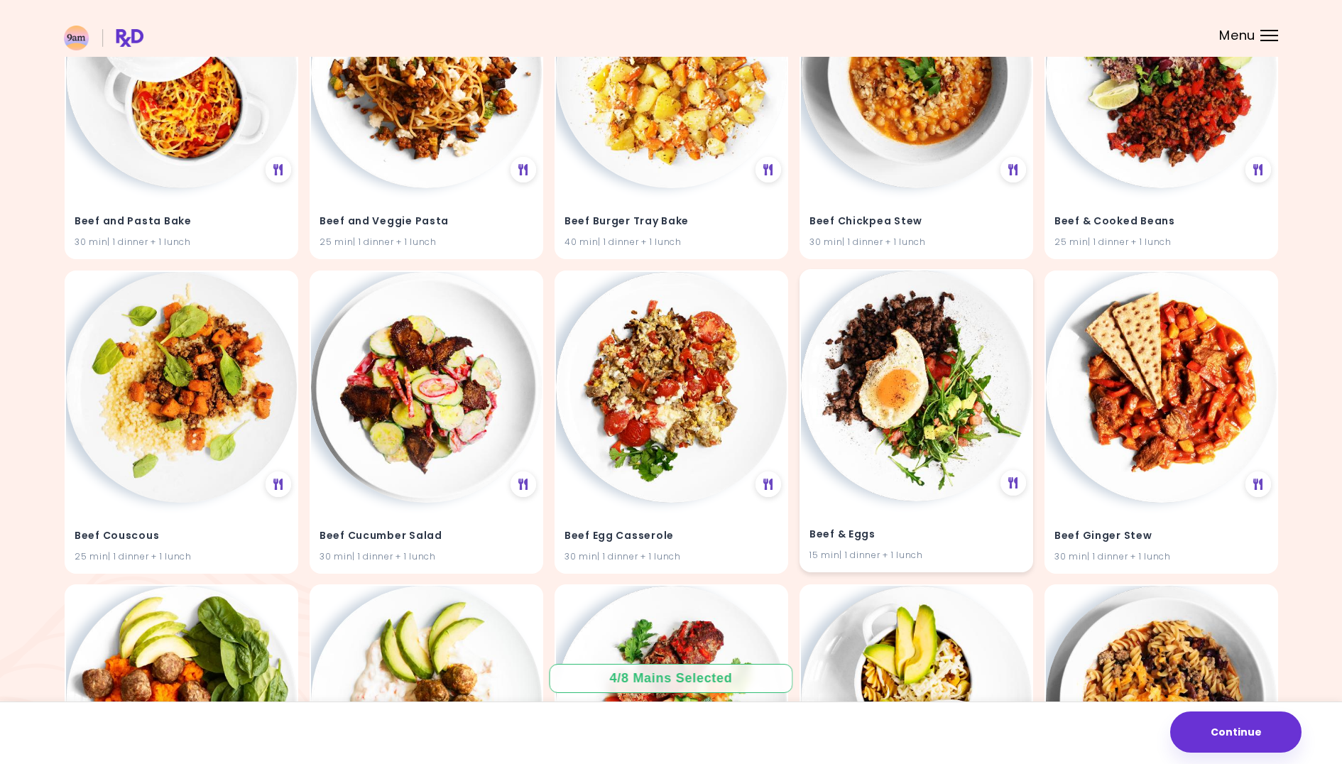
scroll to position [2760, 0]
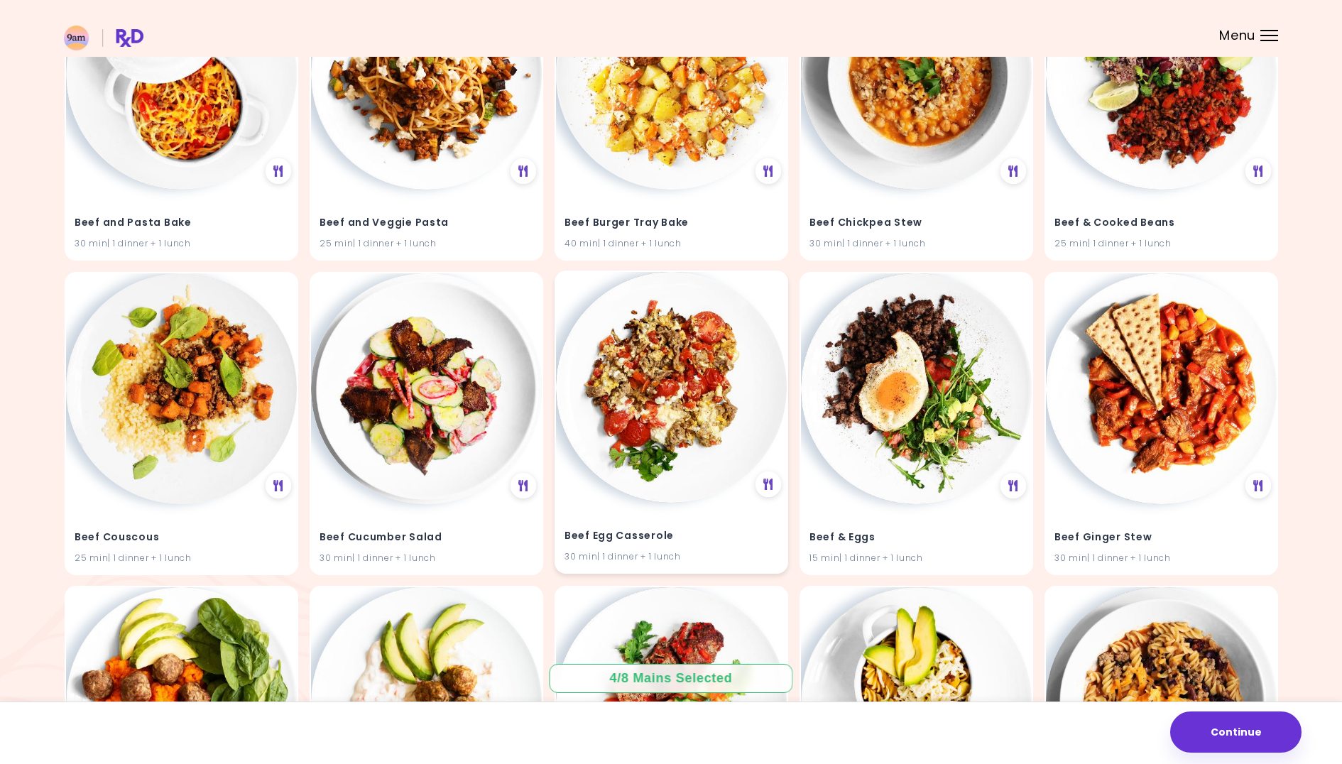
click at [723, 430] on img at bounding box center [671, 387] width 231 height 231
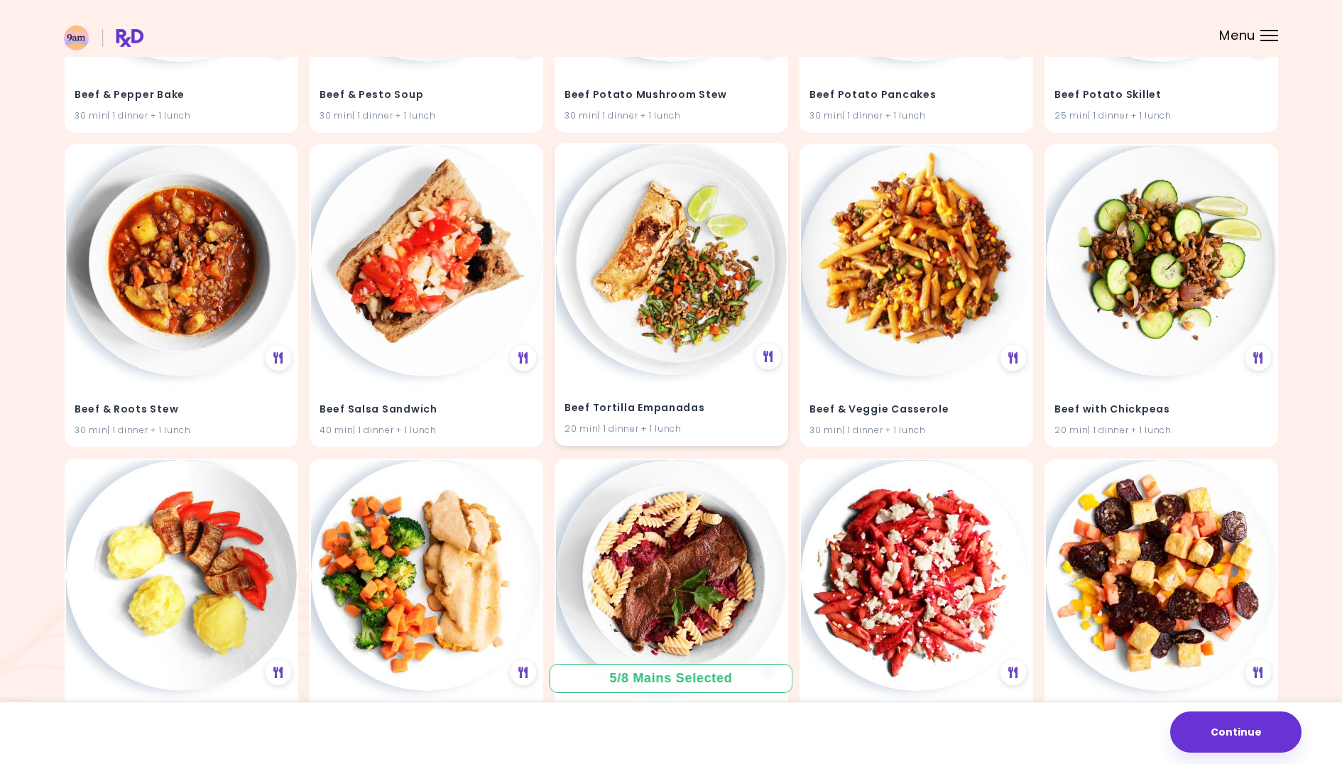
scroll to position [3927, 0]
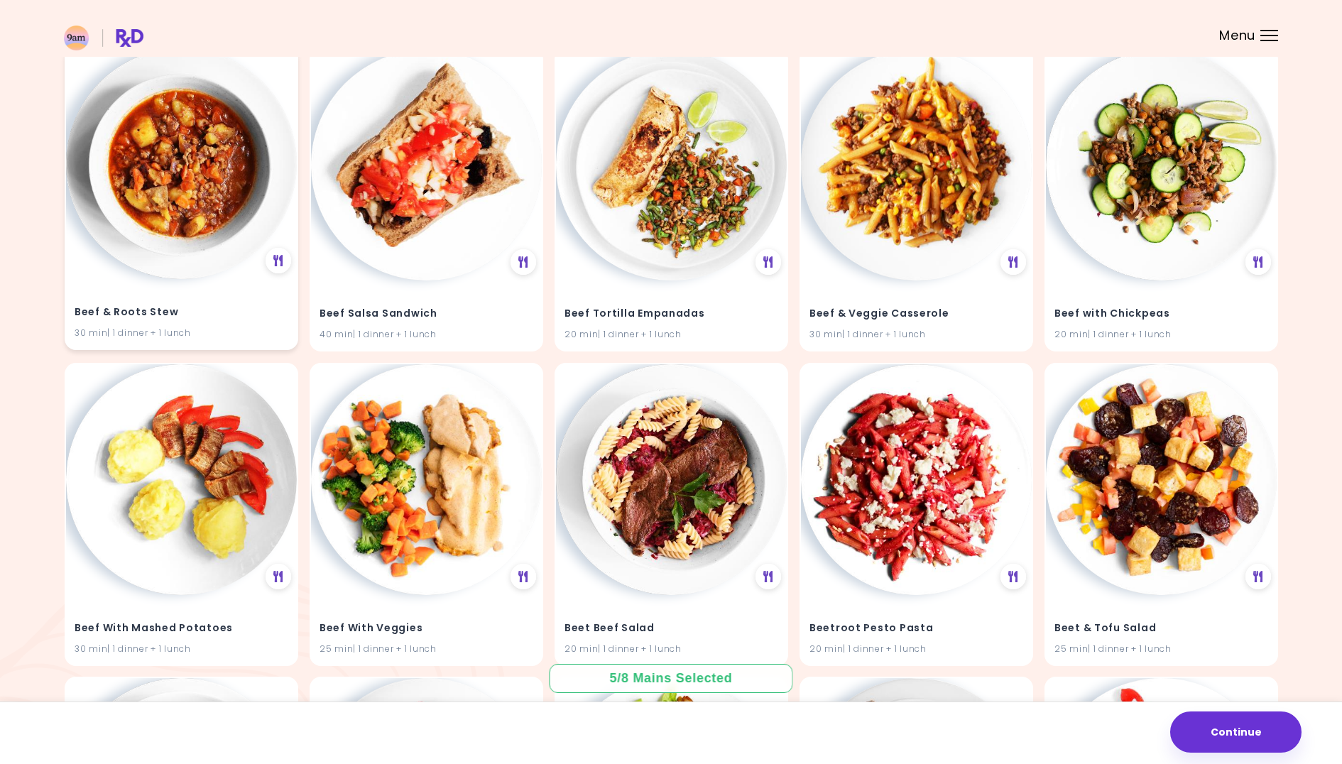
click at [201, 194] on img at bounding box center [181, 163] width 231 height 231
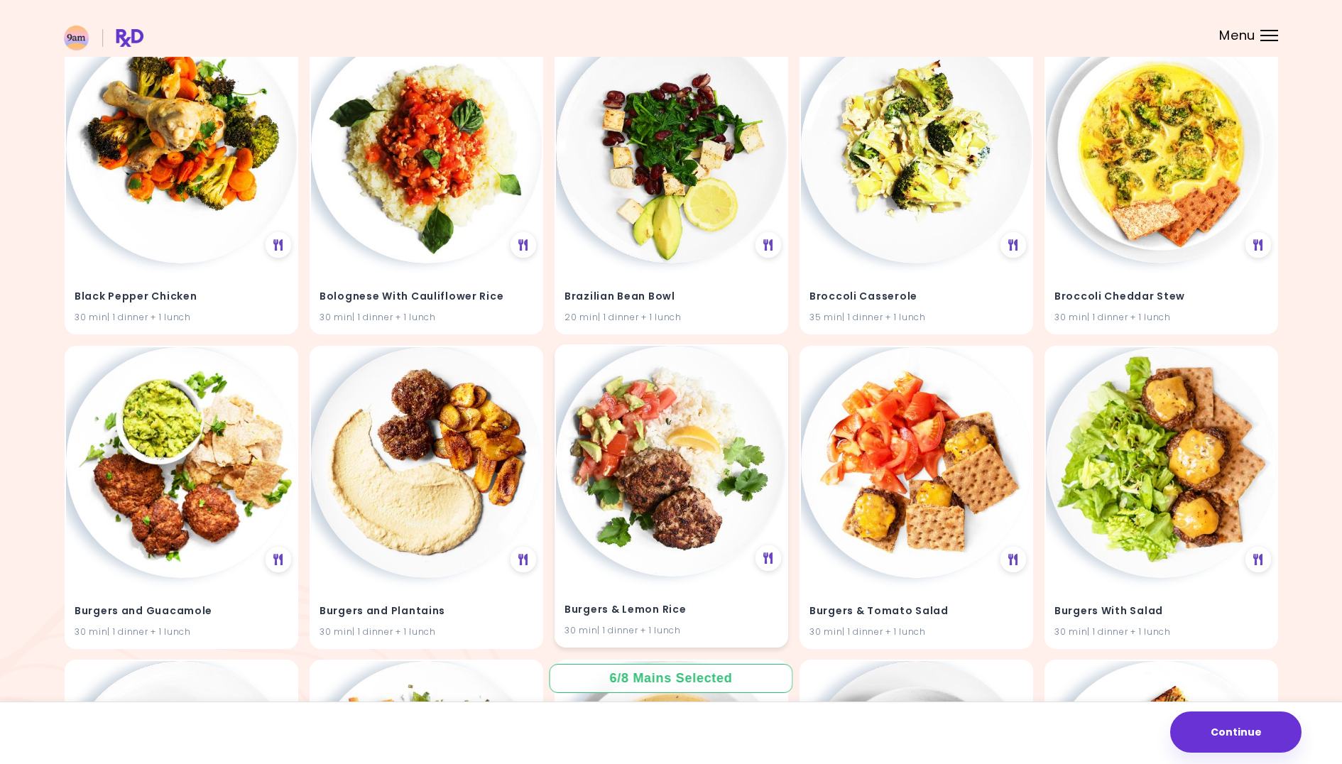
scroll to position [4883, 0]
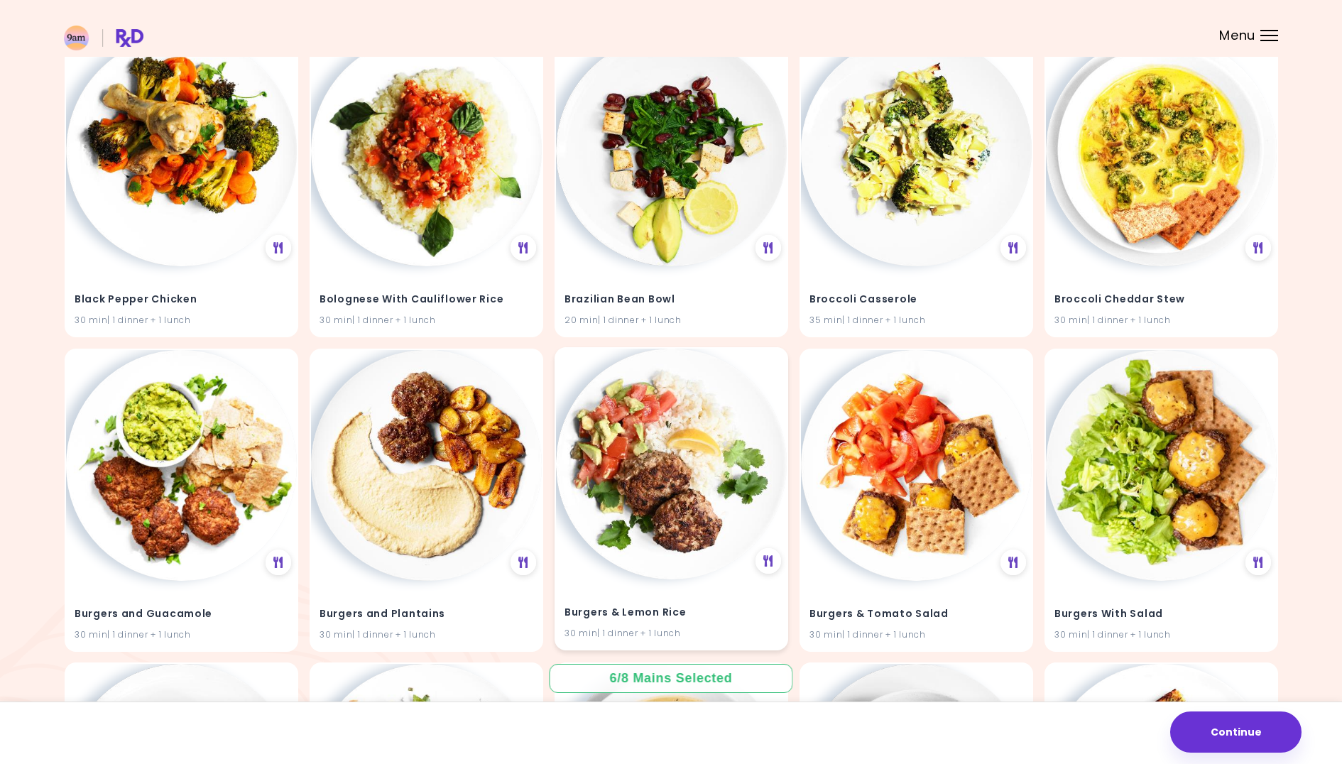
click at [664, 533] on img at bounding box center [671, 464] width 231 height 231
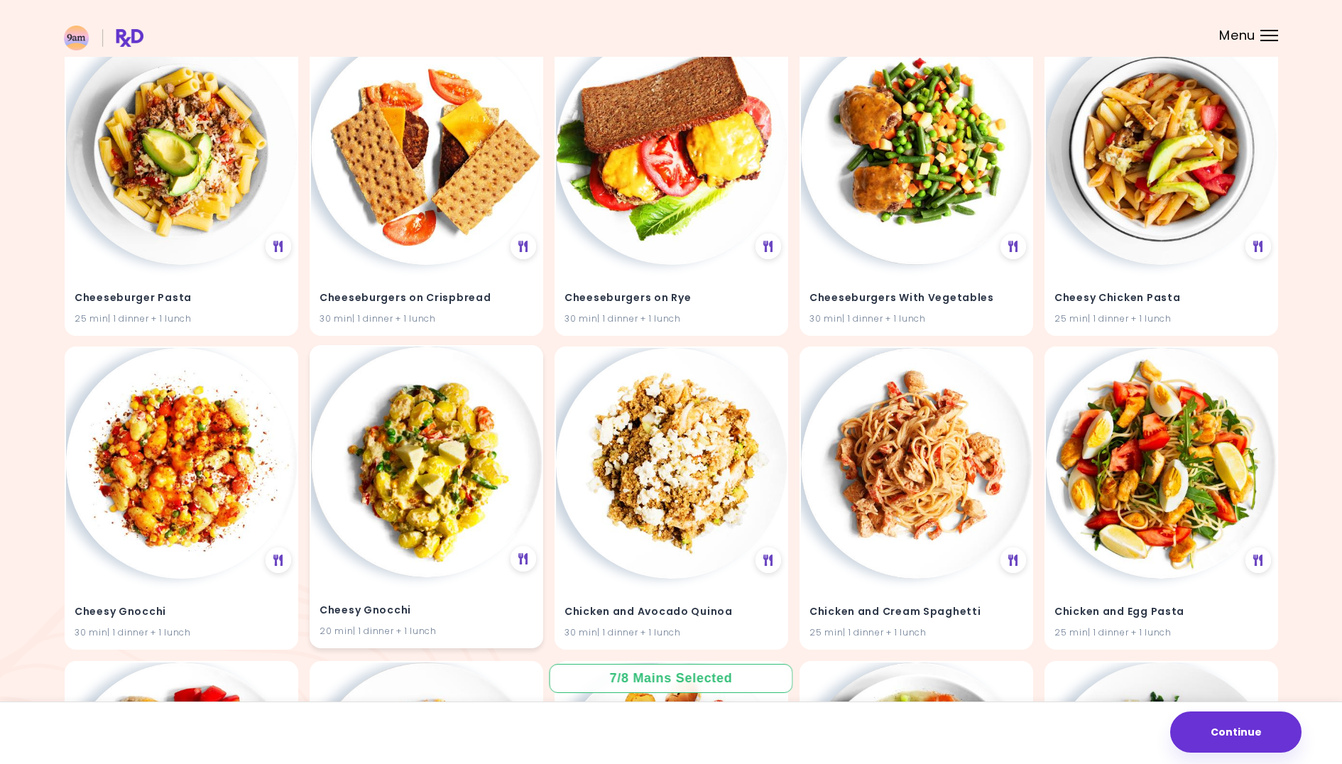
scroll to position [6141, 0]
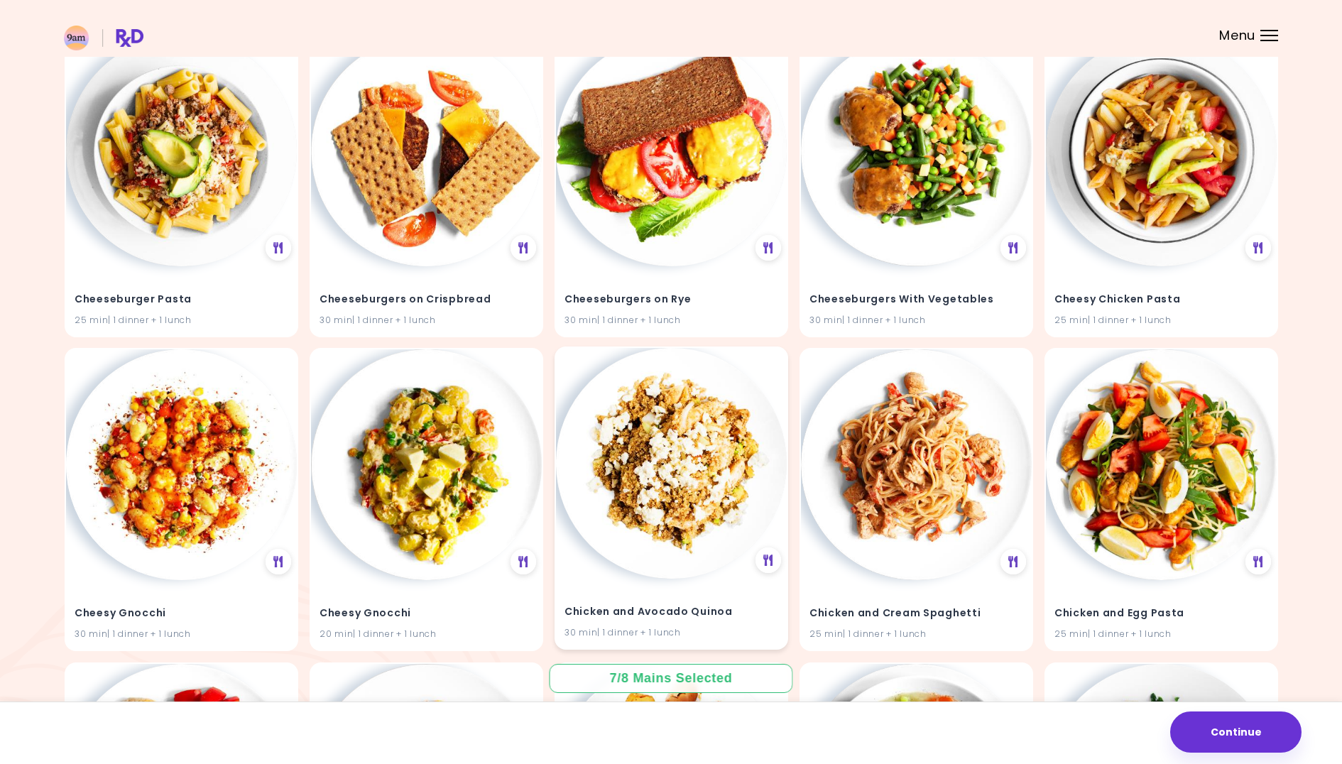
click at [711, 502] on img at bounding box center [671, 463] width 231 height 231
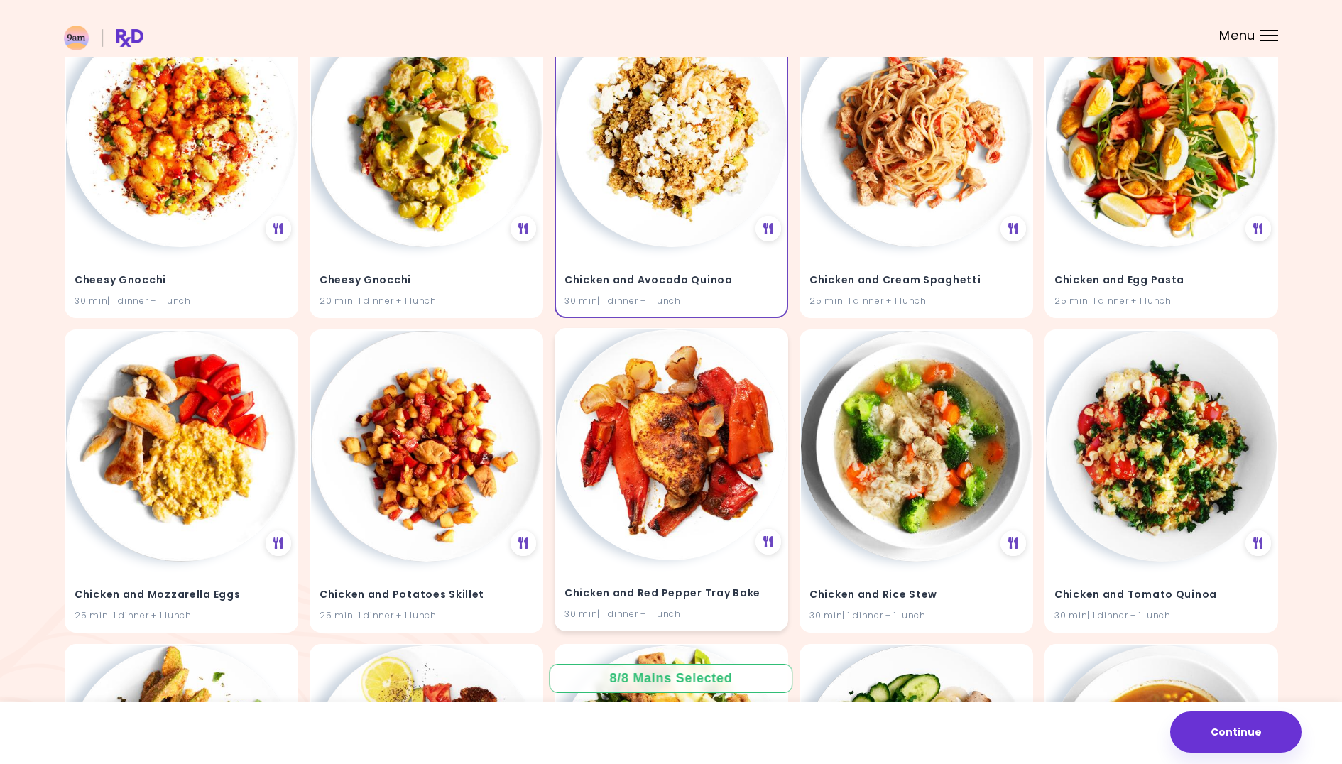
scroll to position [6539, 0]
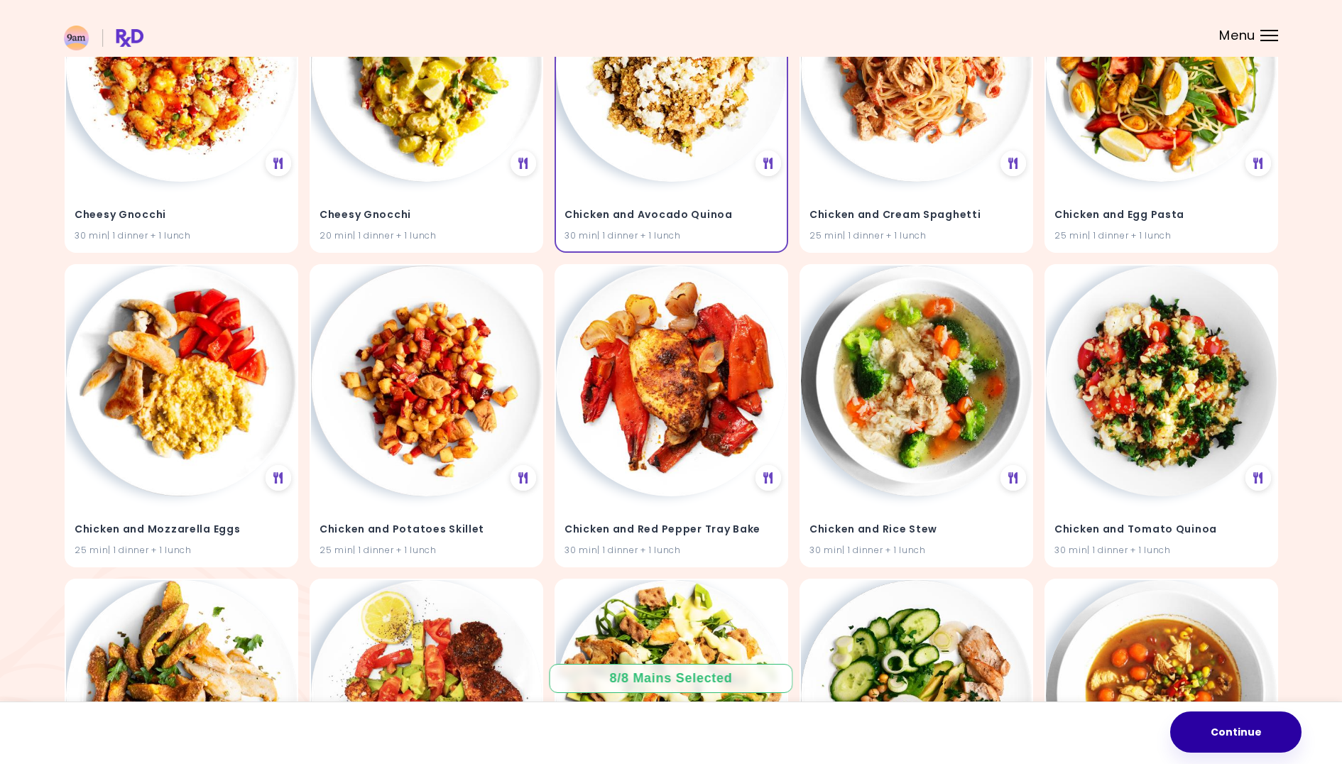
click at [1223, 715] on button "Continue" at bounding box center [1235, 731] width 131 height 41
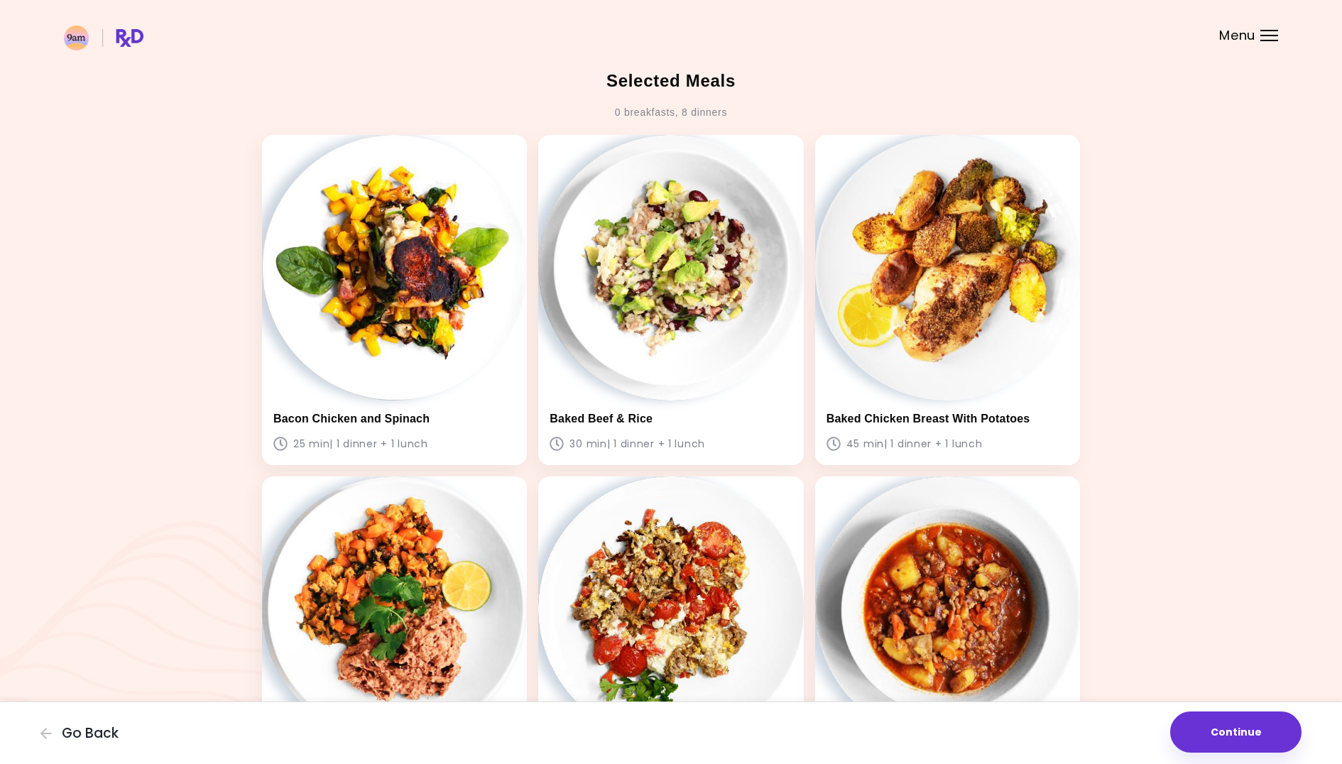
scroll to position [1, 0]
click at [1287, 725] on button "Continue" at bounding box center [1235, 731] width 131 height 41
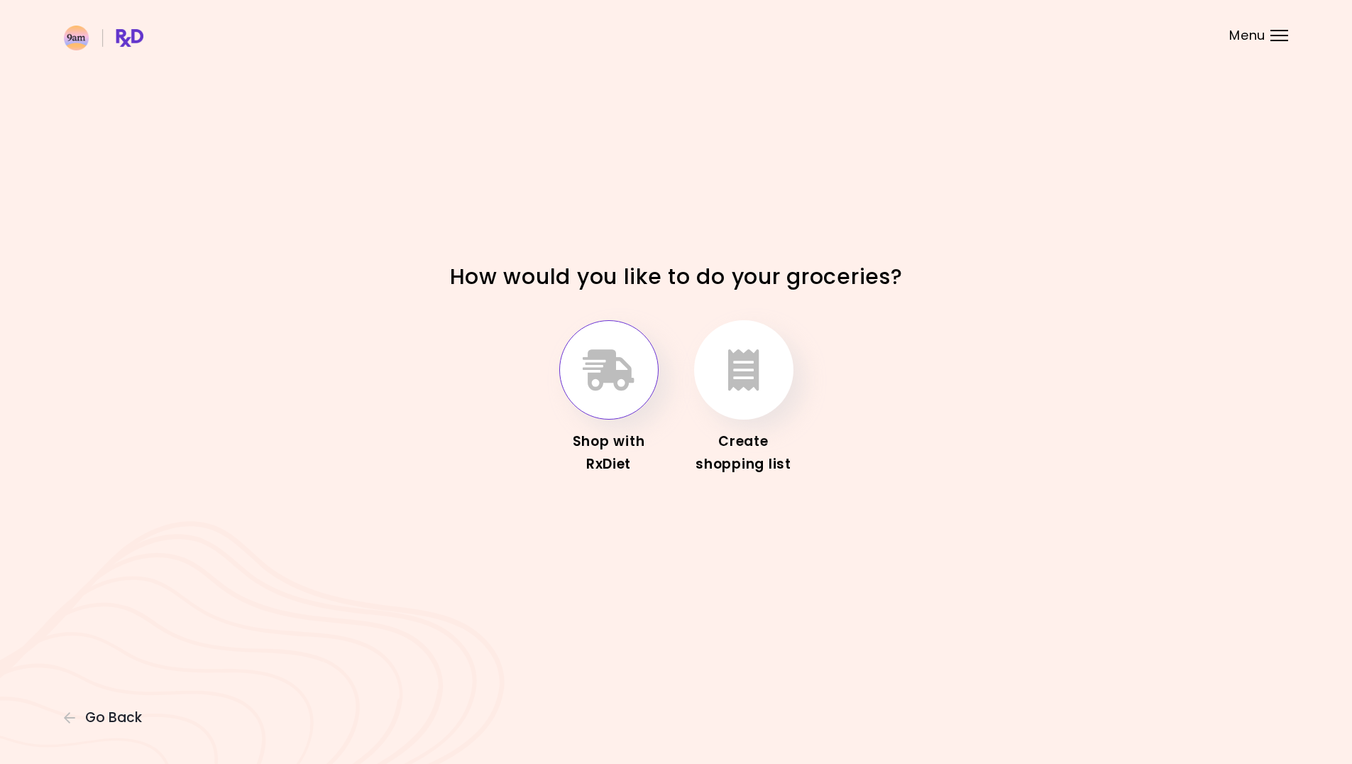
click at [628, 390] on icon "button" at bounding box center [609, 369] width 52 height 41
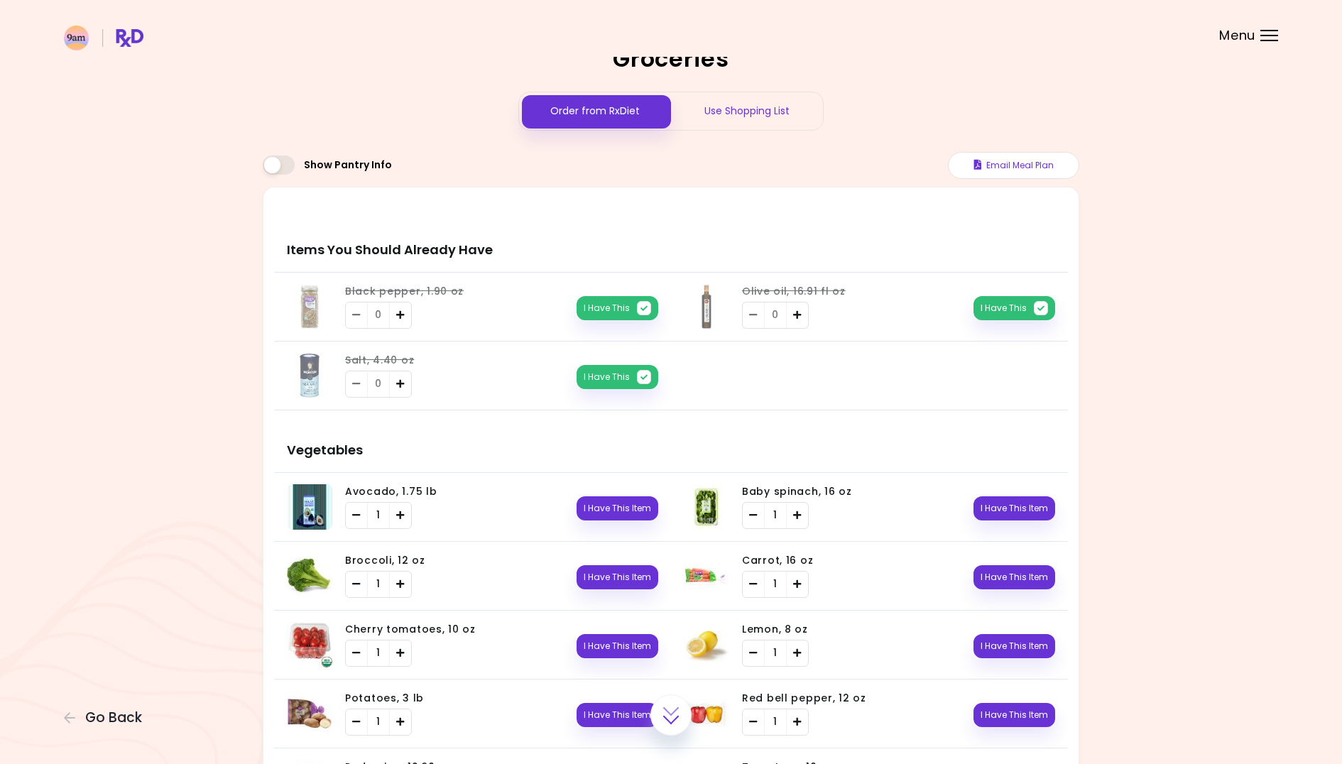
scroll to position [168, 0]
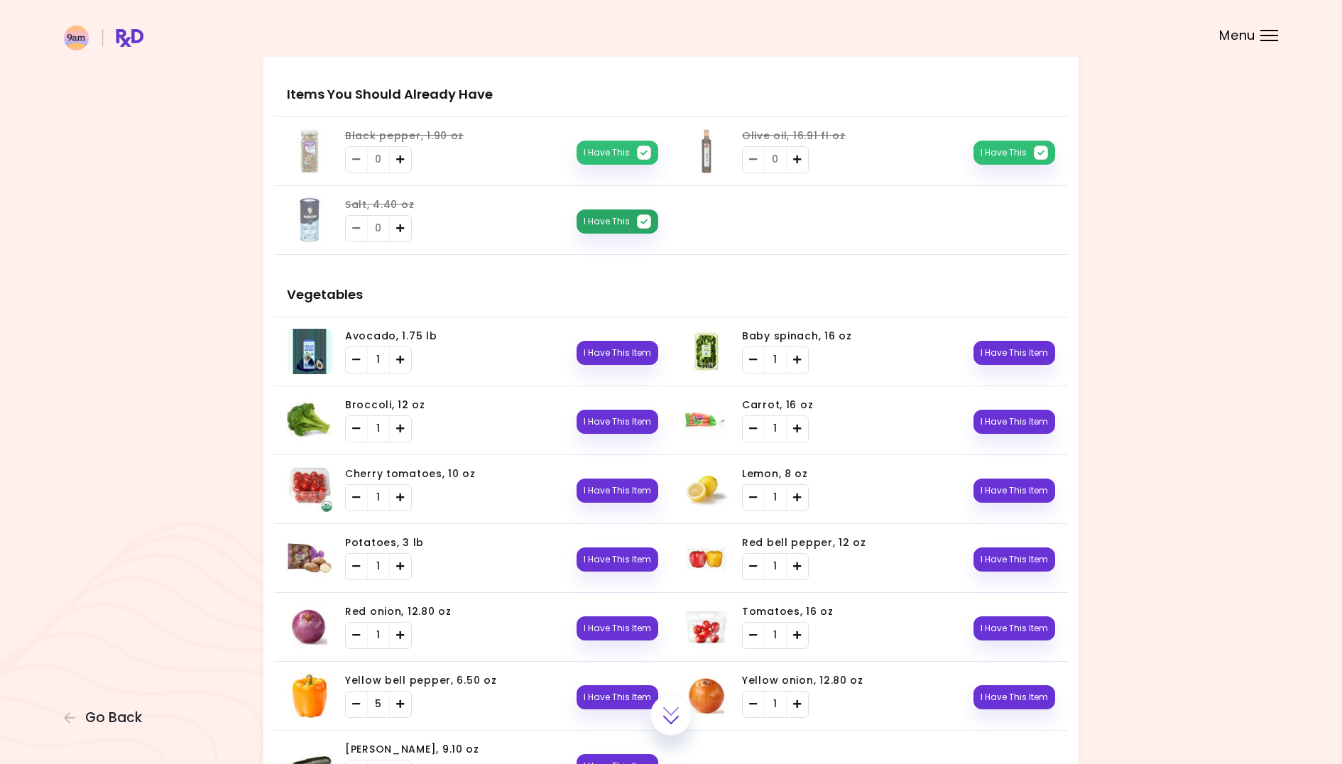
click at [640, 216] on icon "button" at bounding box center [644, 221] width 14 height 14
click at [647, 149] on icon "button" at bounding box center [644, 153] width 14 height 14
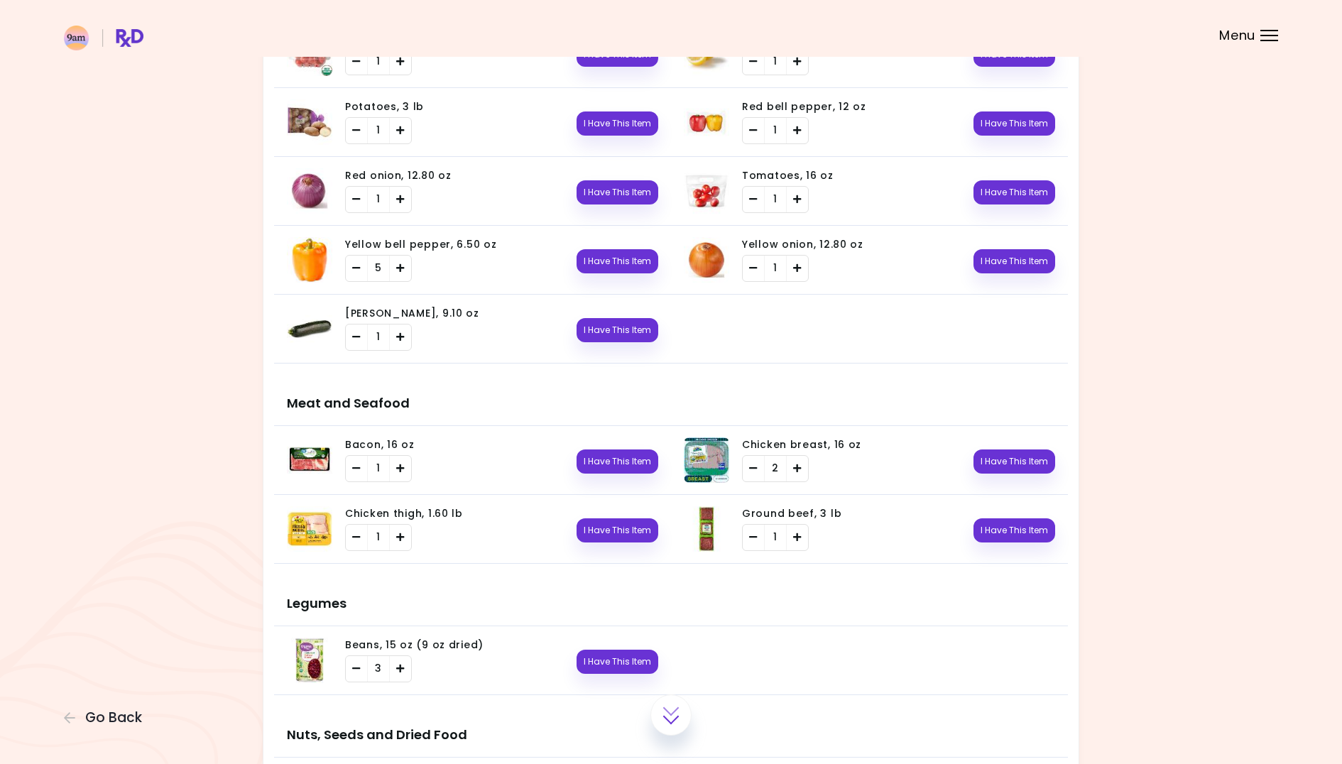
scroll to position [0, 0]
